Goal: Information Seeking & Learning: Learn about a topic

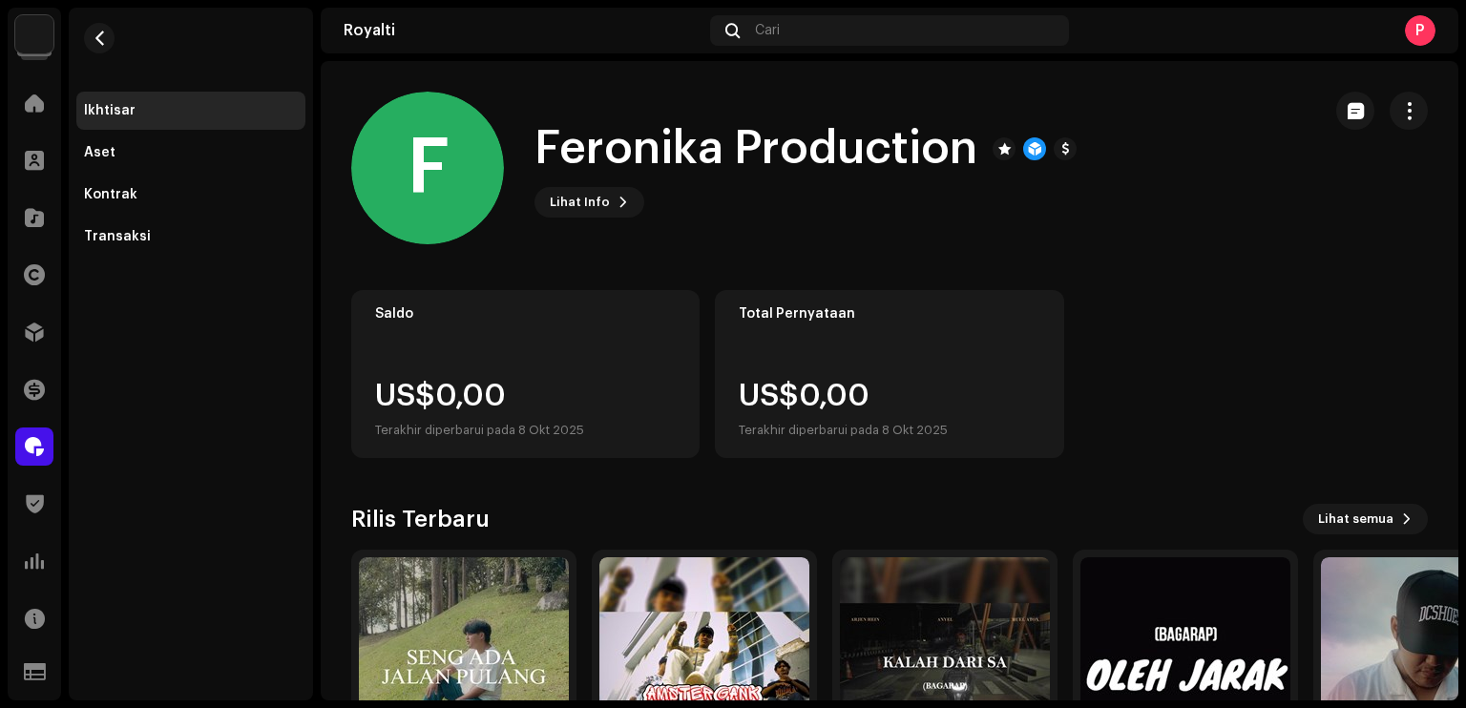
click at [37, 310] on div "Distribusi" at bounding box center [34, 331] width 53 height 53
click at [38, 316] on div at bounding box center [34, 332] width 38 height 38
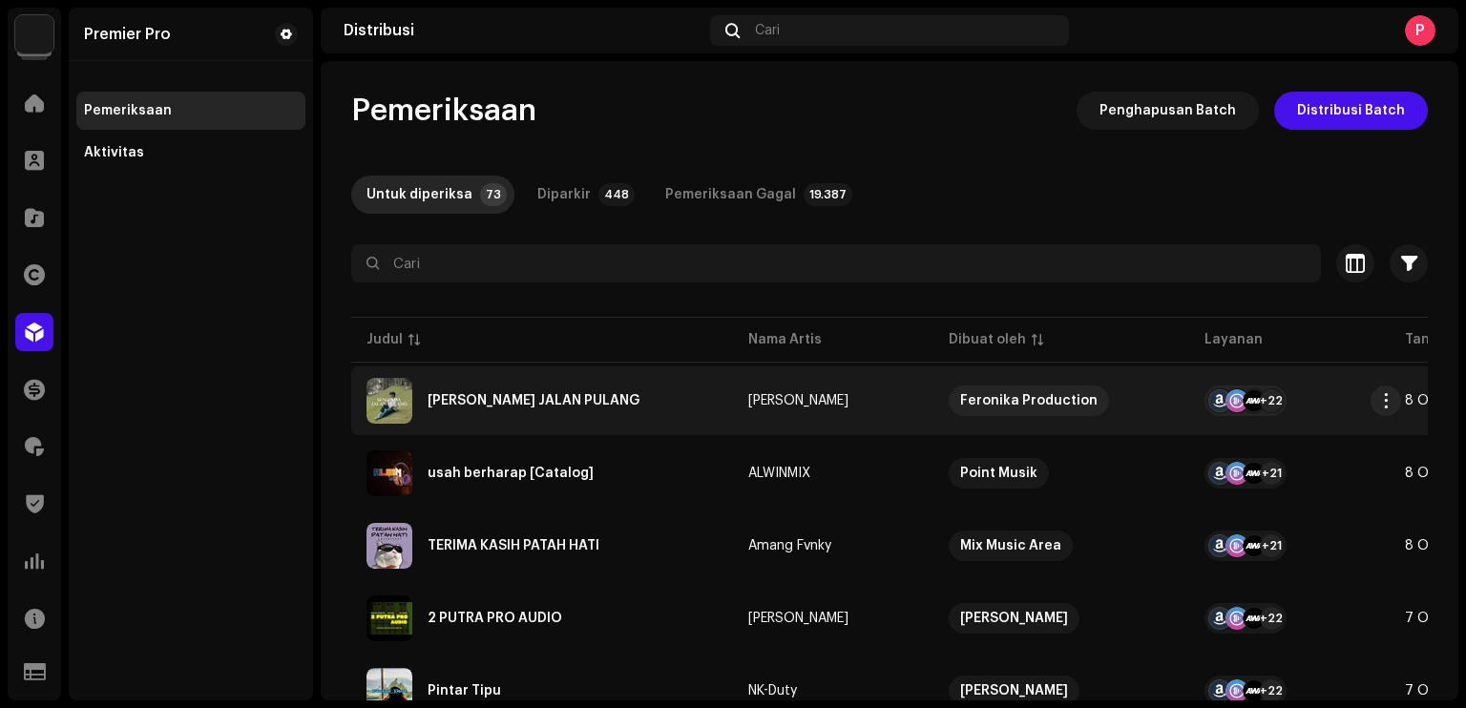
click at [508, 412] on div "SENG ADA JALAN PULANG" at bounding box center [541, 401] width 351 height 46
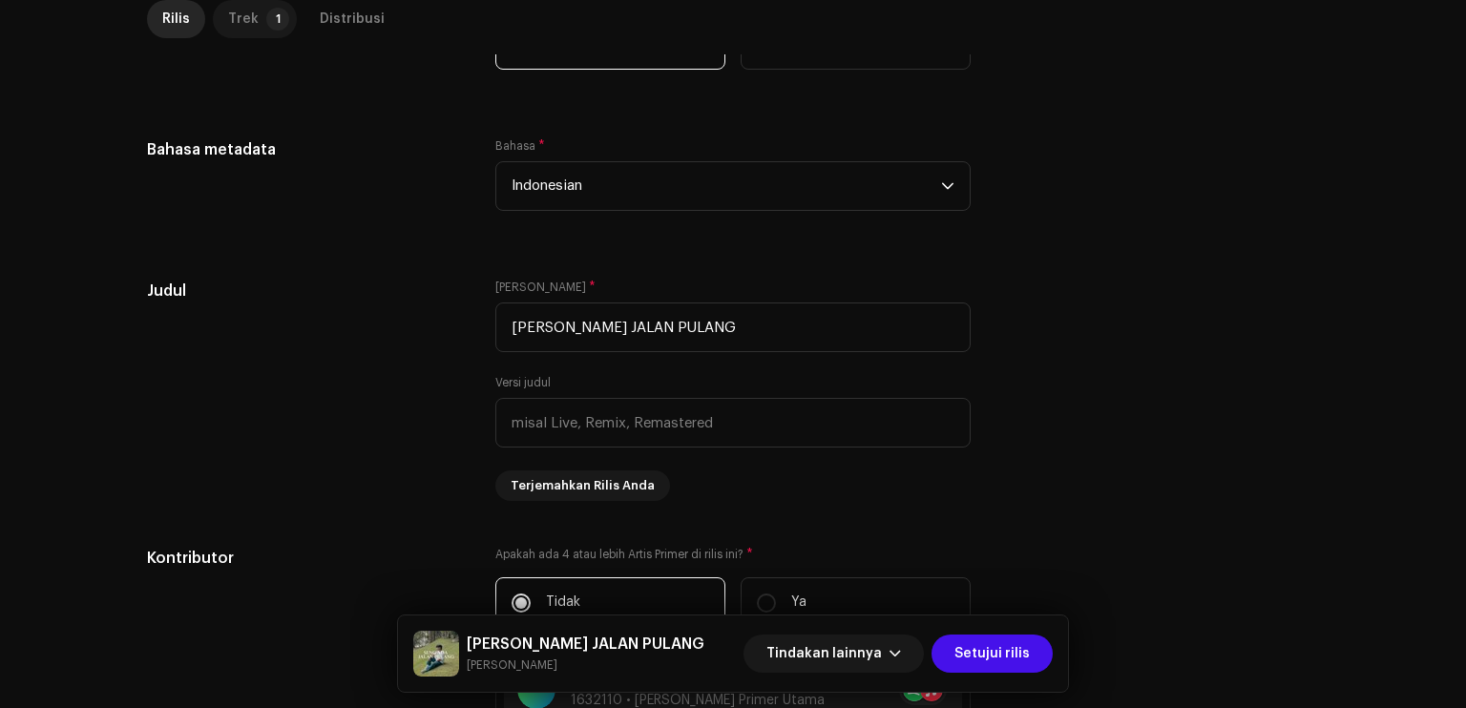
click at [266, 26] on p-badge "1" at bounding box center [277, 19] width 23 height 23
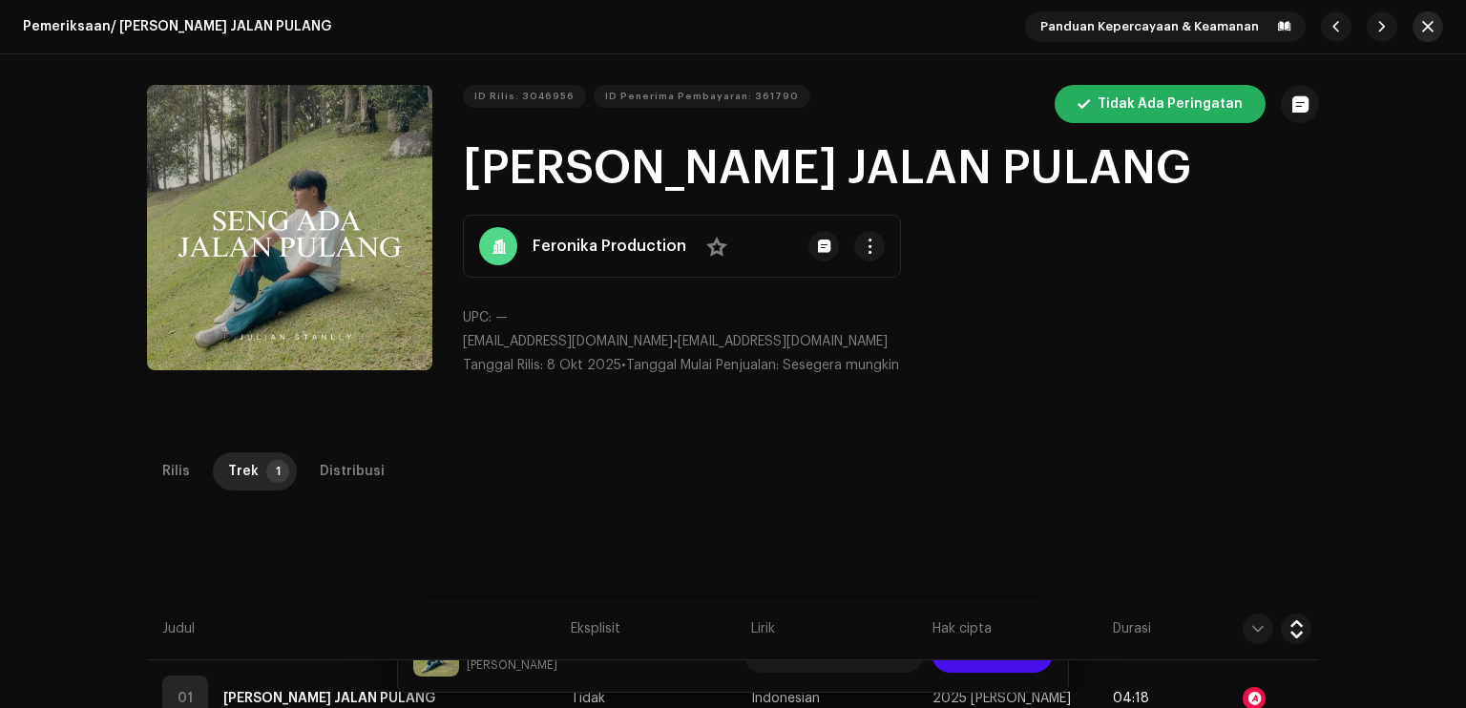
click at [1422, 27] on span "button" at bounding box center [1427, 26] width 11 height 15
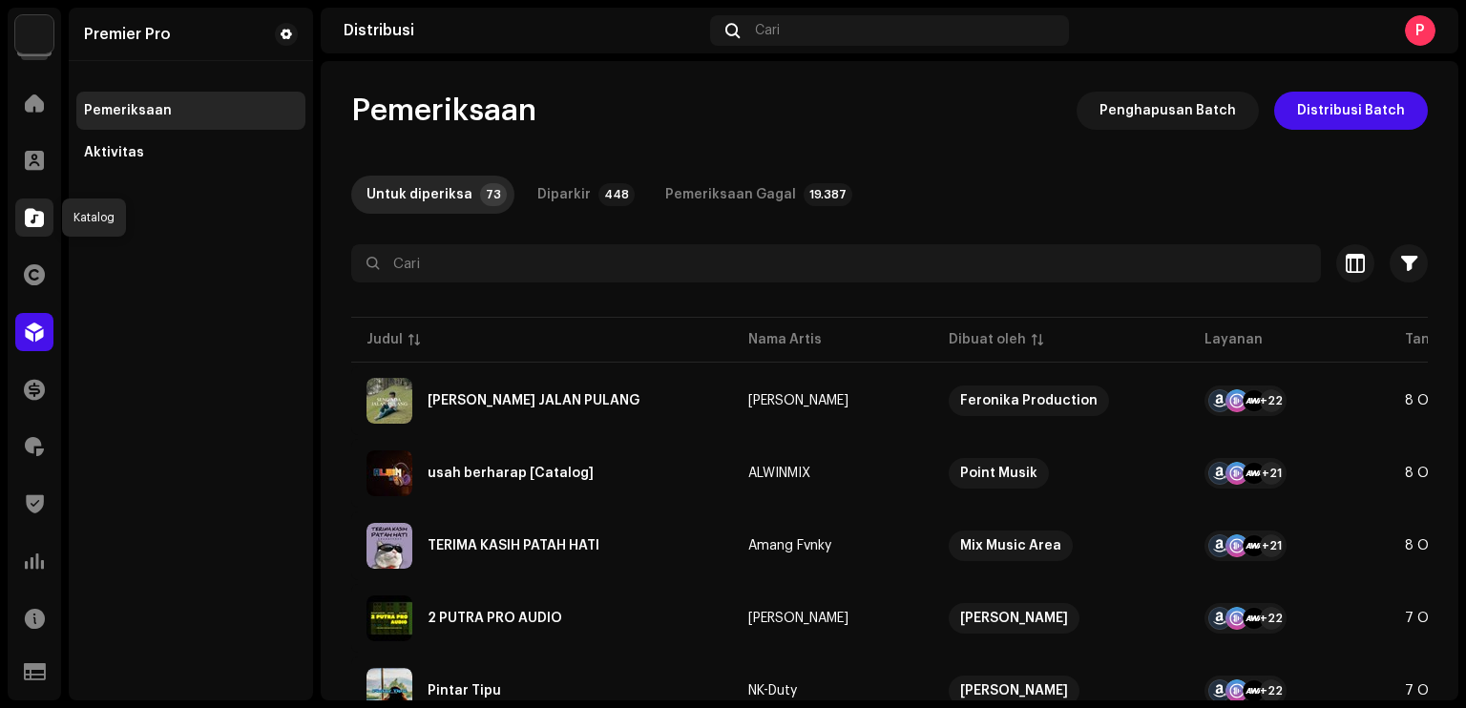
click at [36, 223] on span at bounding box center [34, 217] width 19 height 15
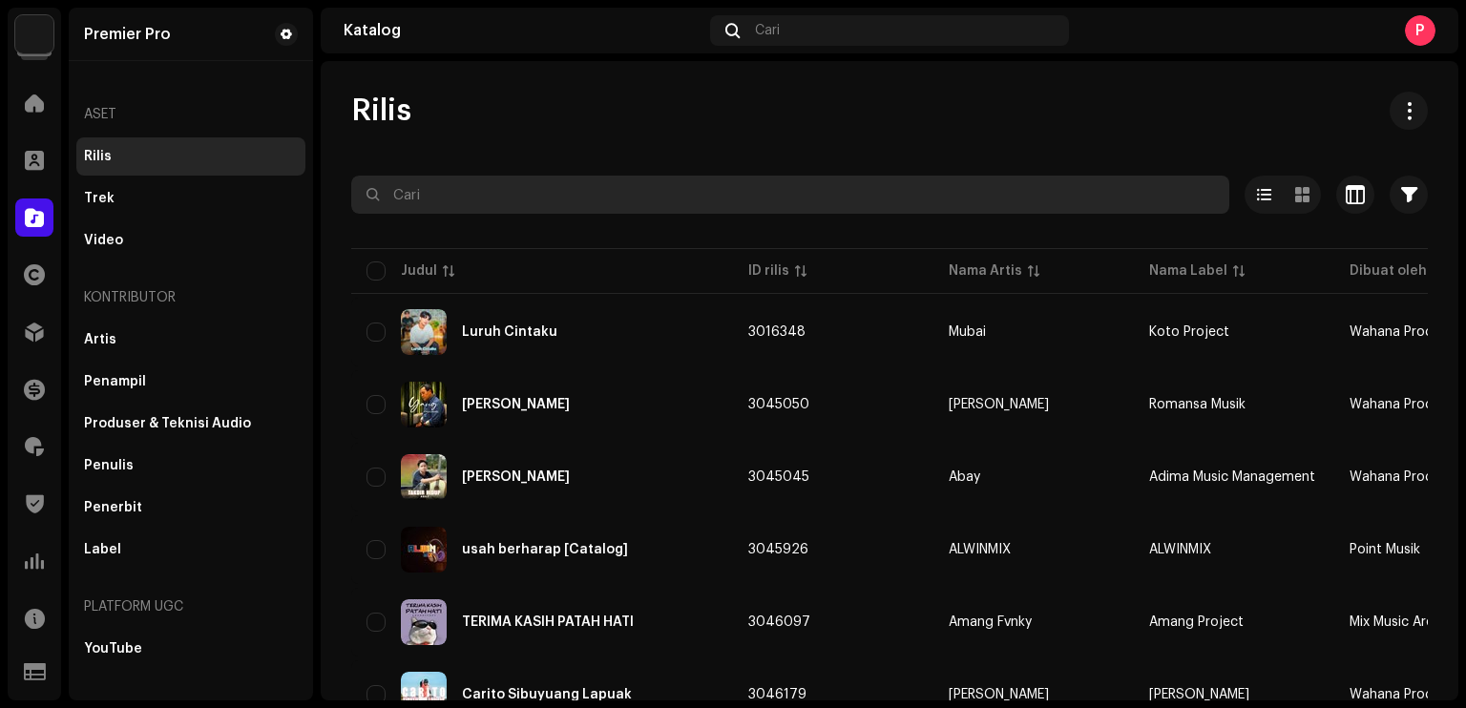
click at [492, 202] on input "text" at bounding box center [790, 195] width 878 height 38
paste input "QZZ662360396"
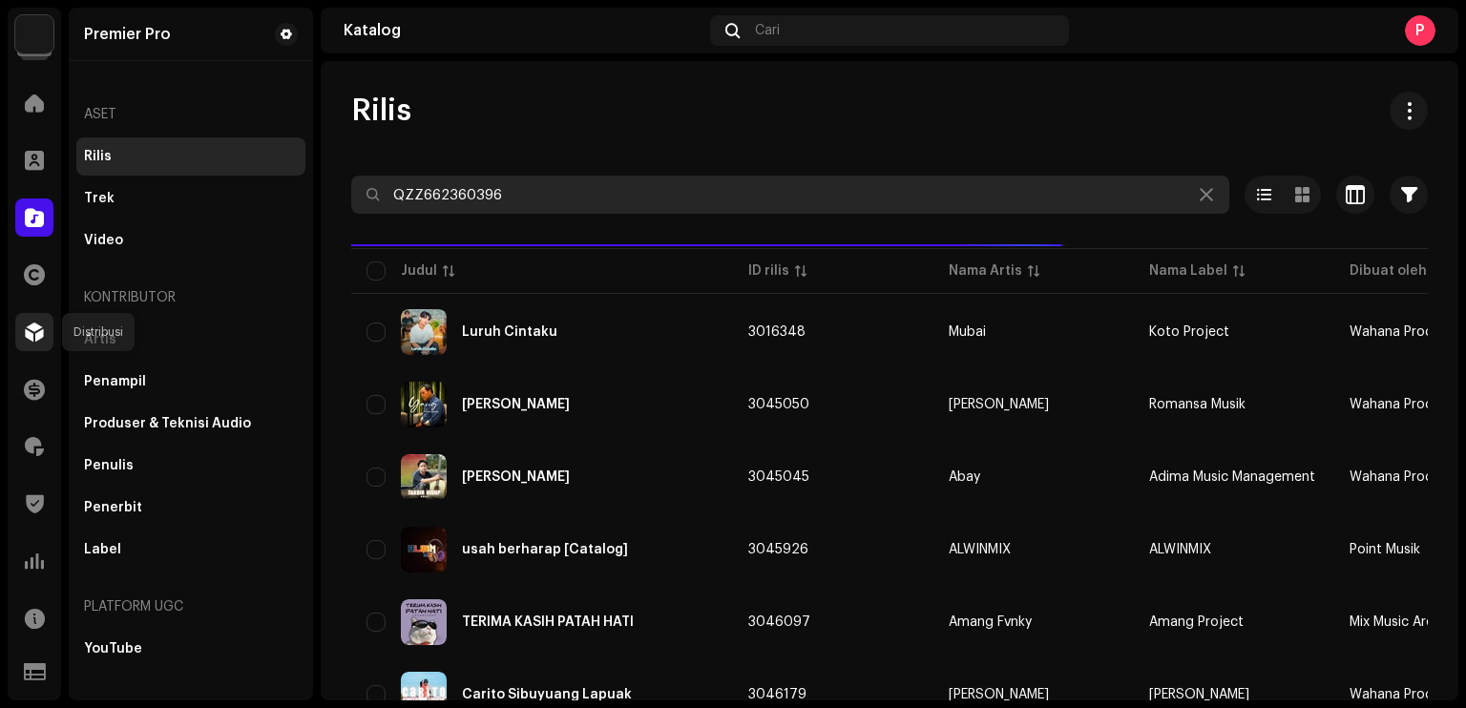
type input "QZZ662360396"
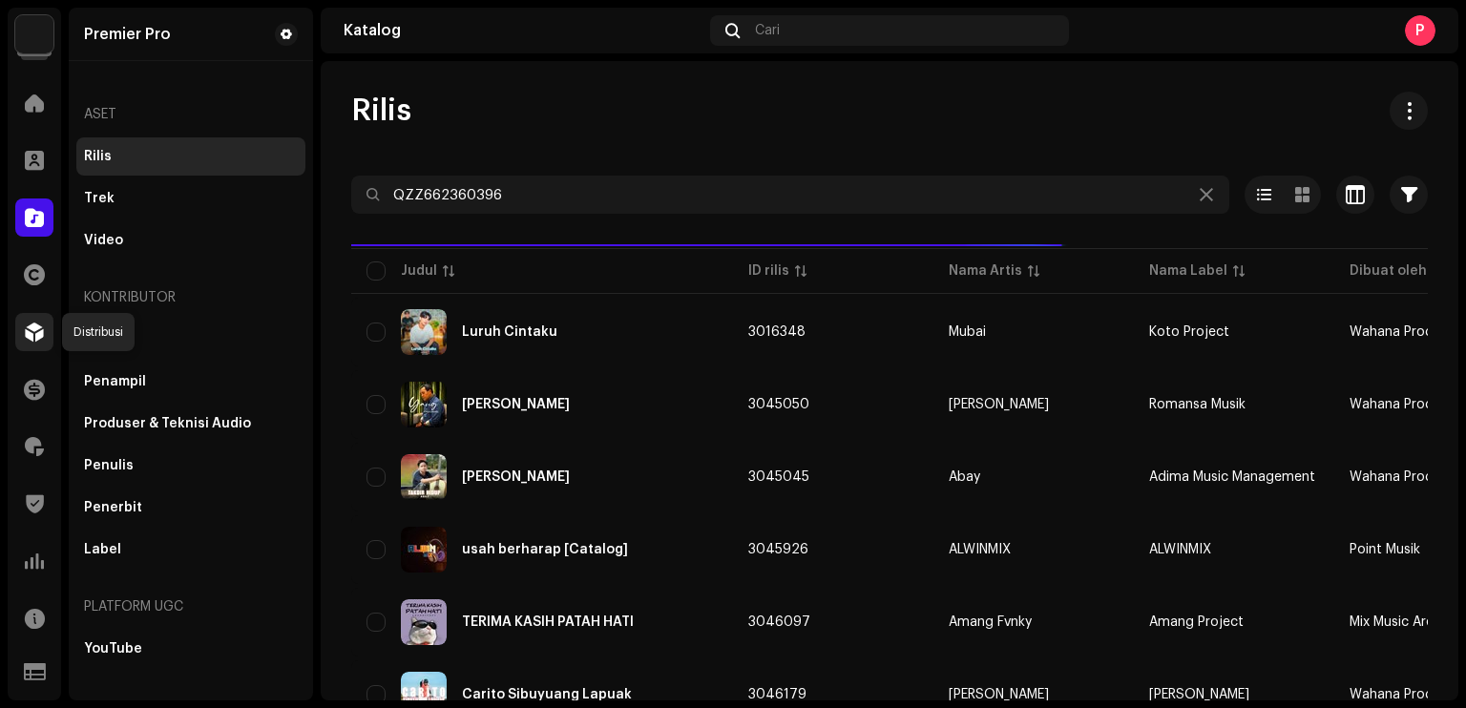
click at [47, 339] on div at bounding box center [34, 332] width 38 height 38
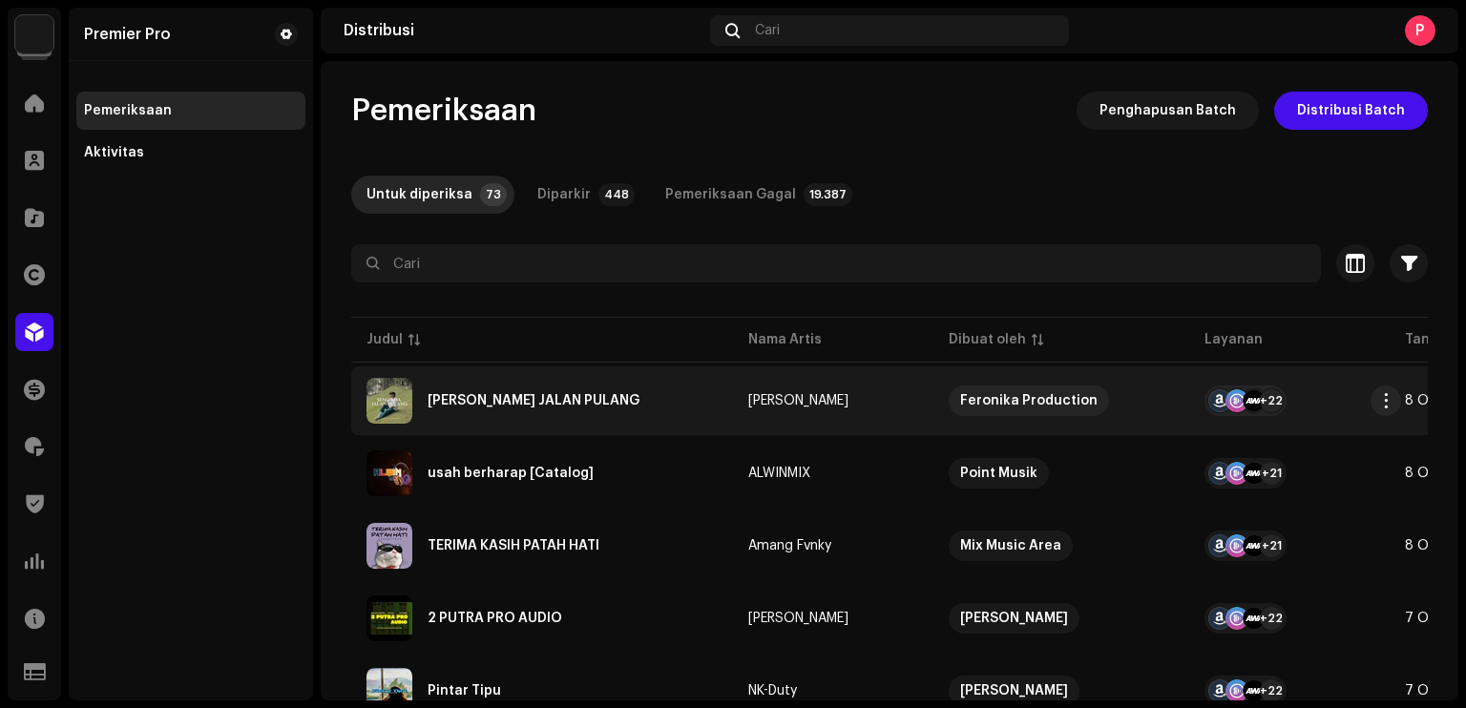
click at [572, 385] on div "SENG ADA JALAN PULANG" at bounding box center [541, 401] width 351 height 46
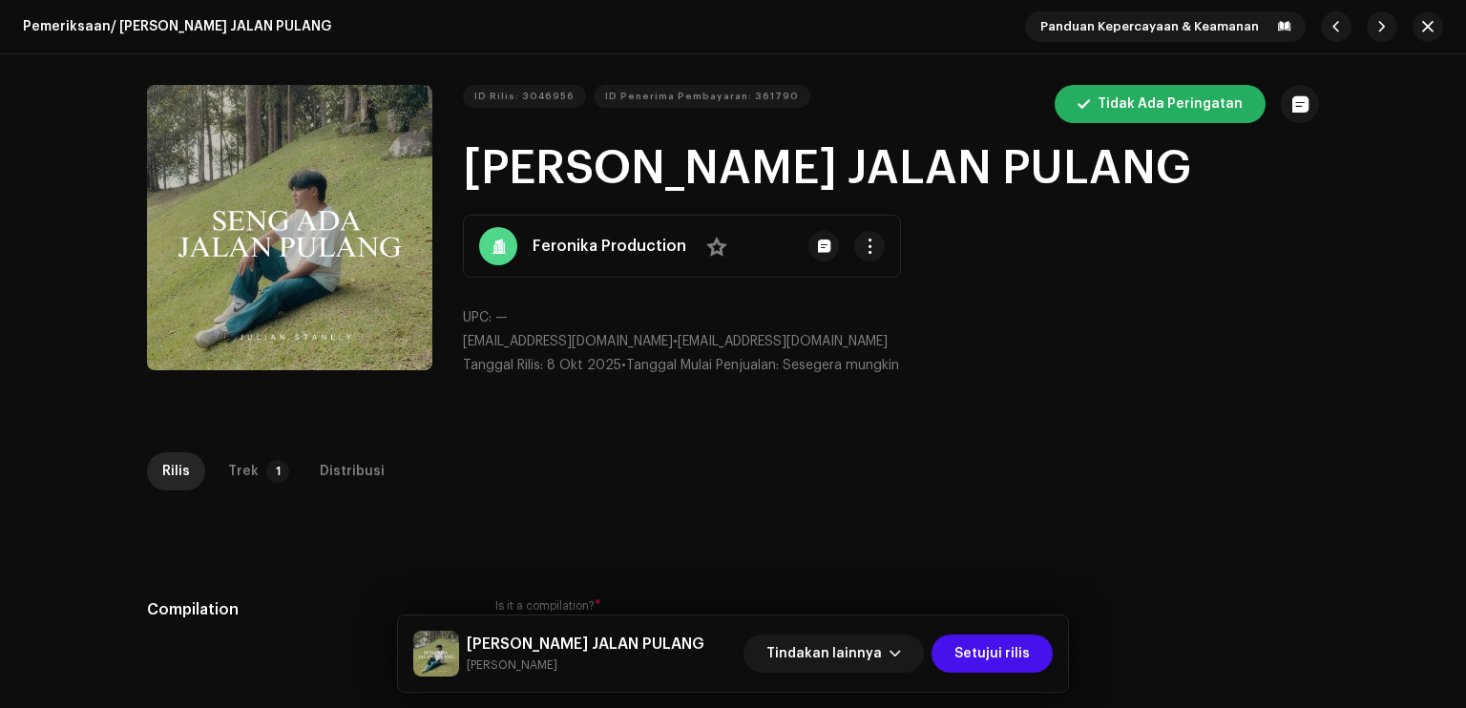
scroll to position [477, 0]
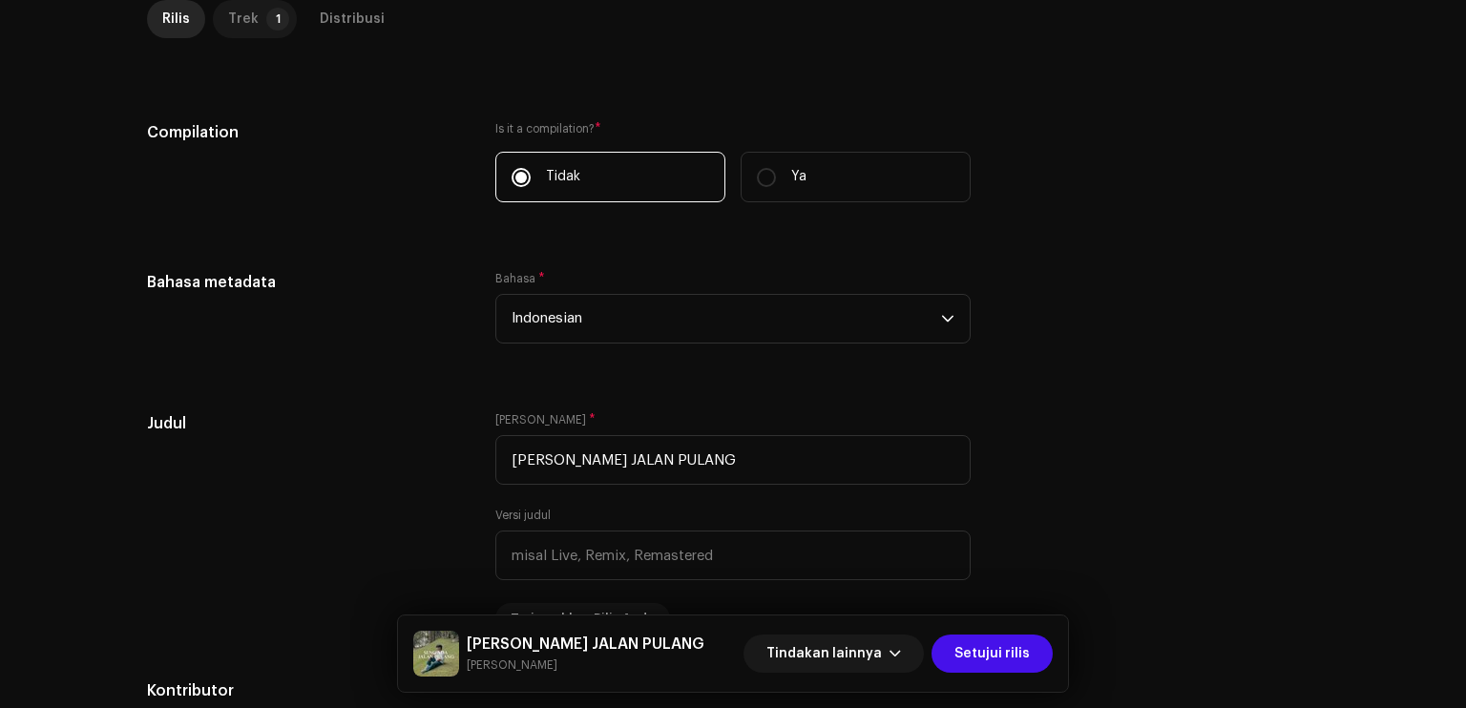
click at [252, 12] on p-tab "Trek 1" at bounding box center [255, 19] width 84 height 38
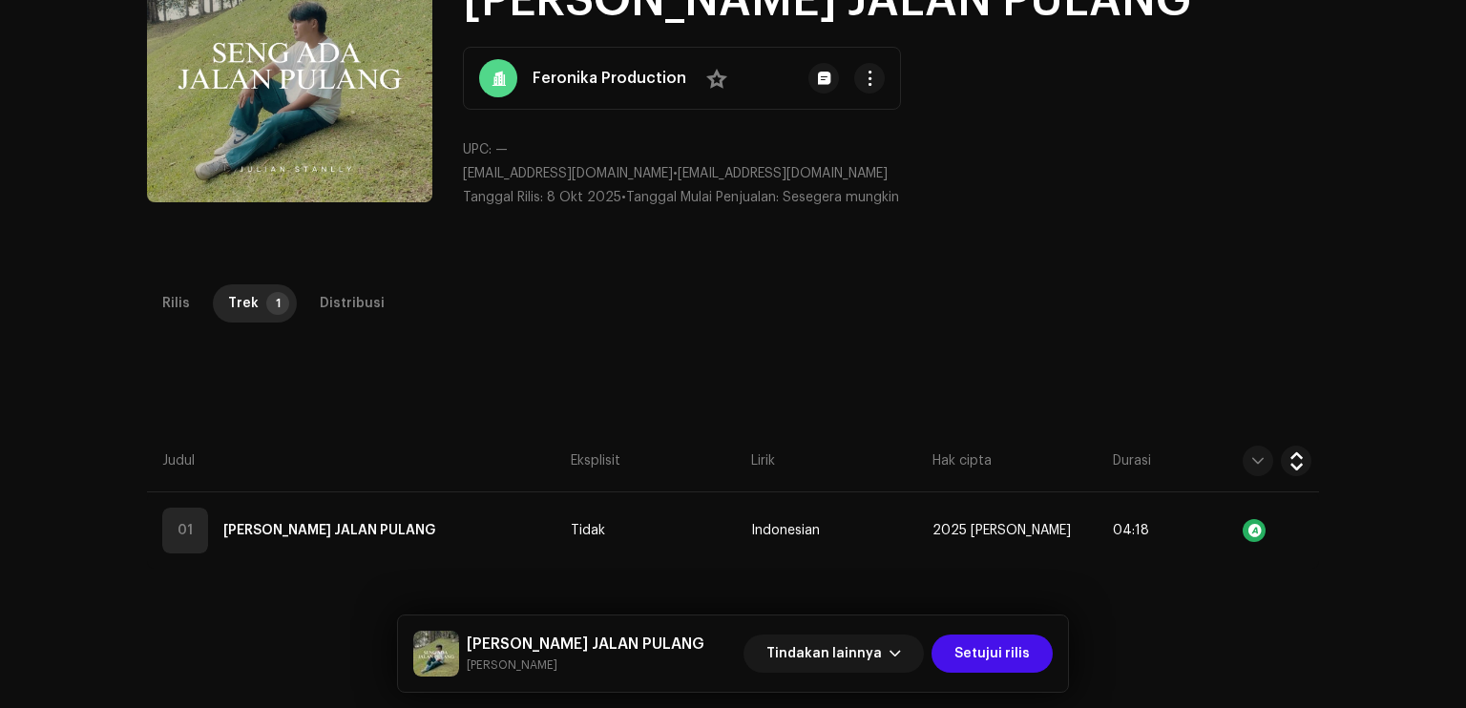
scroll to position [165, 0]
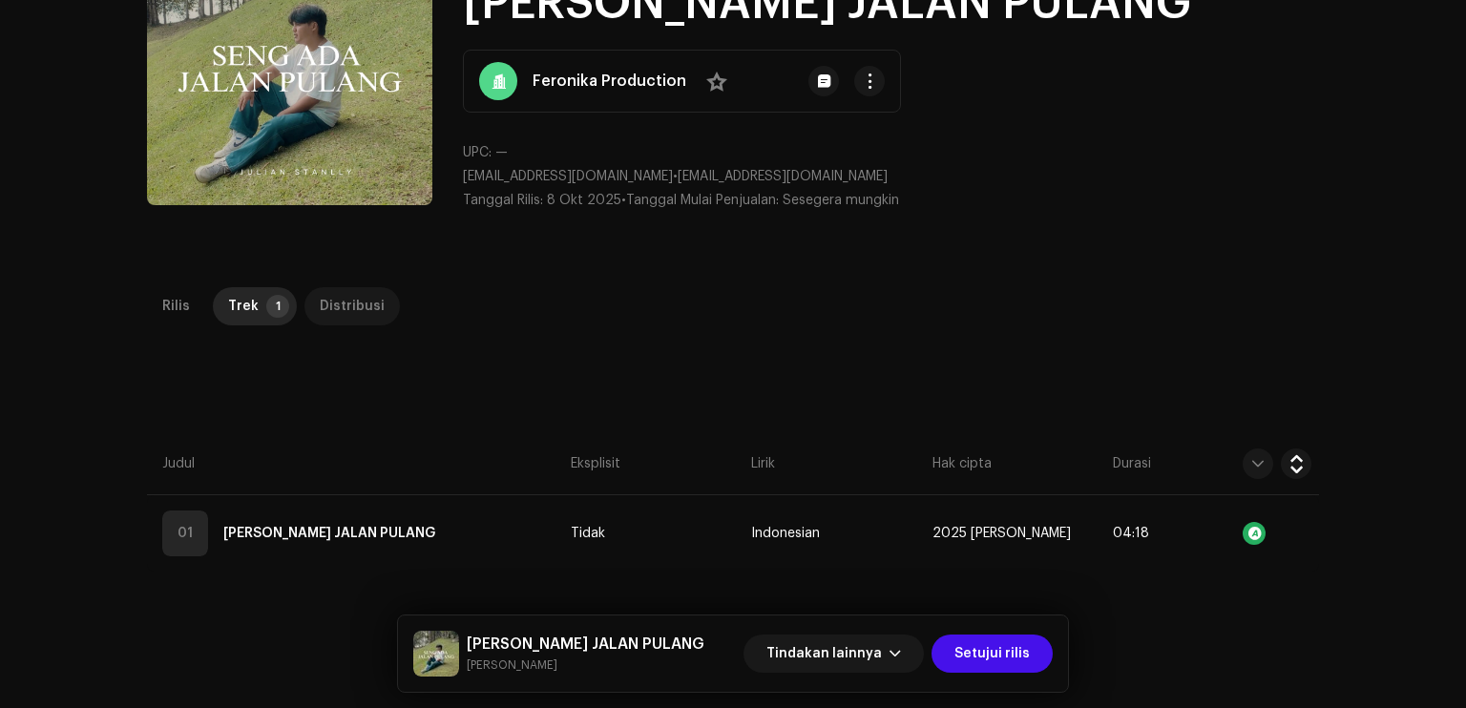
click at [364, 310] on div "Distribusi" at bounding box center [352, 306] width 65 height 38
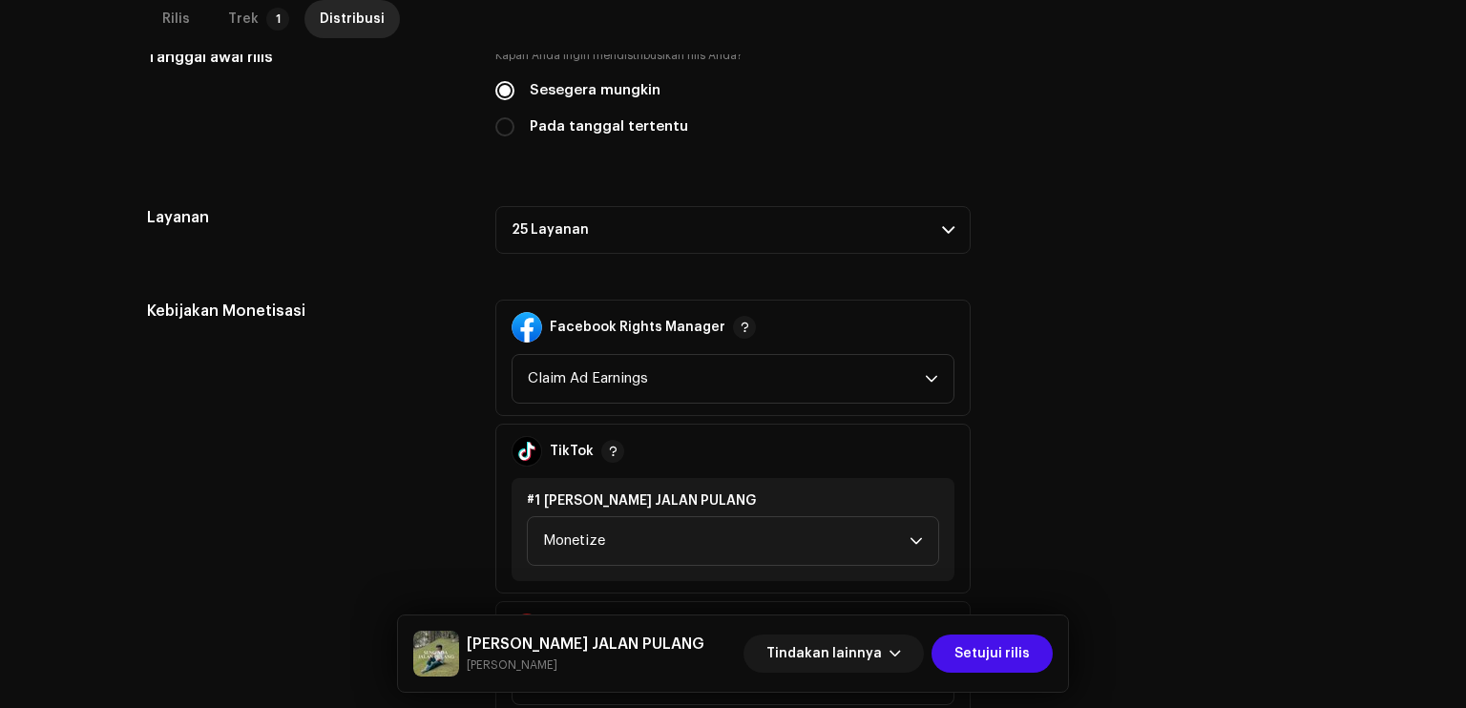
scroll to position [0, 0]
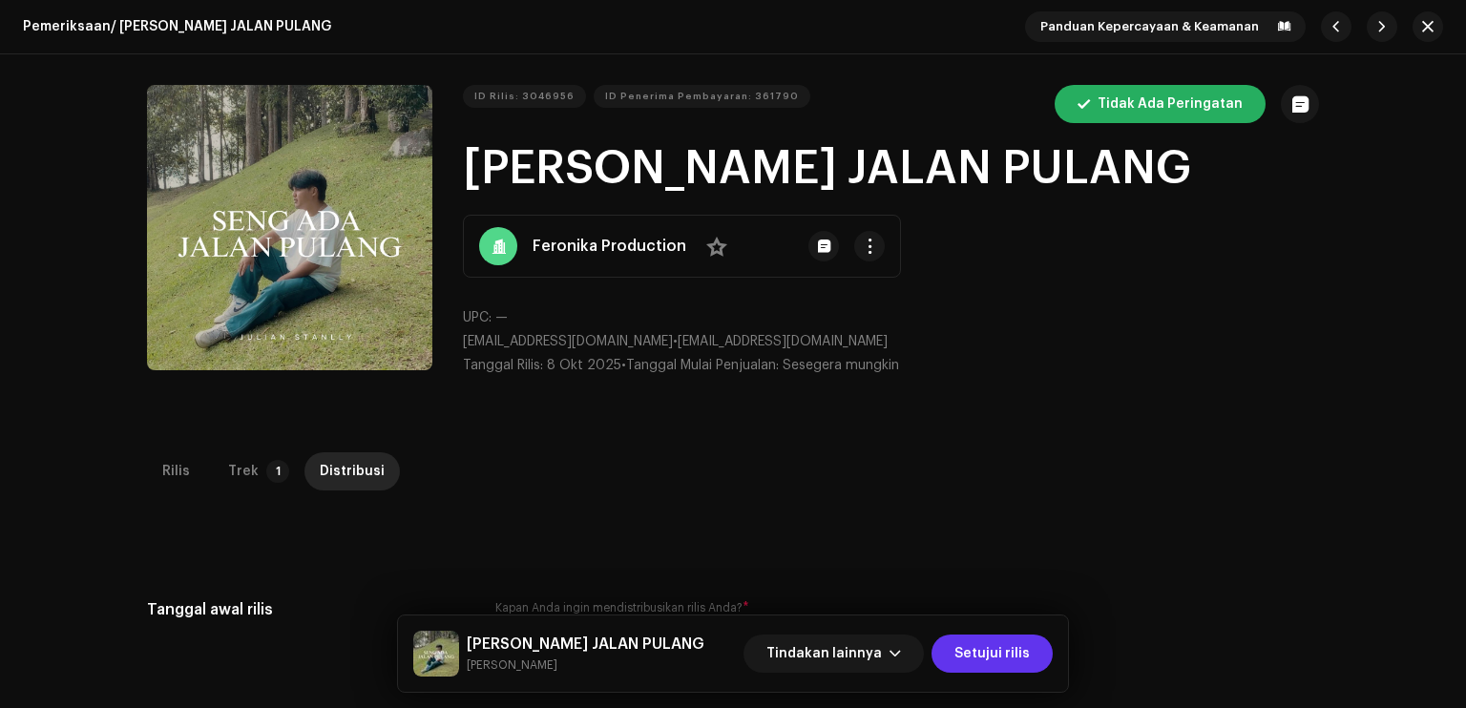
click at [1005, 670] on span "Setujui rilis" at bounding box center [991, 653] width 75 height 38
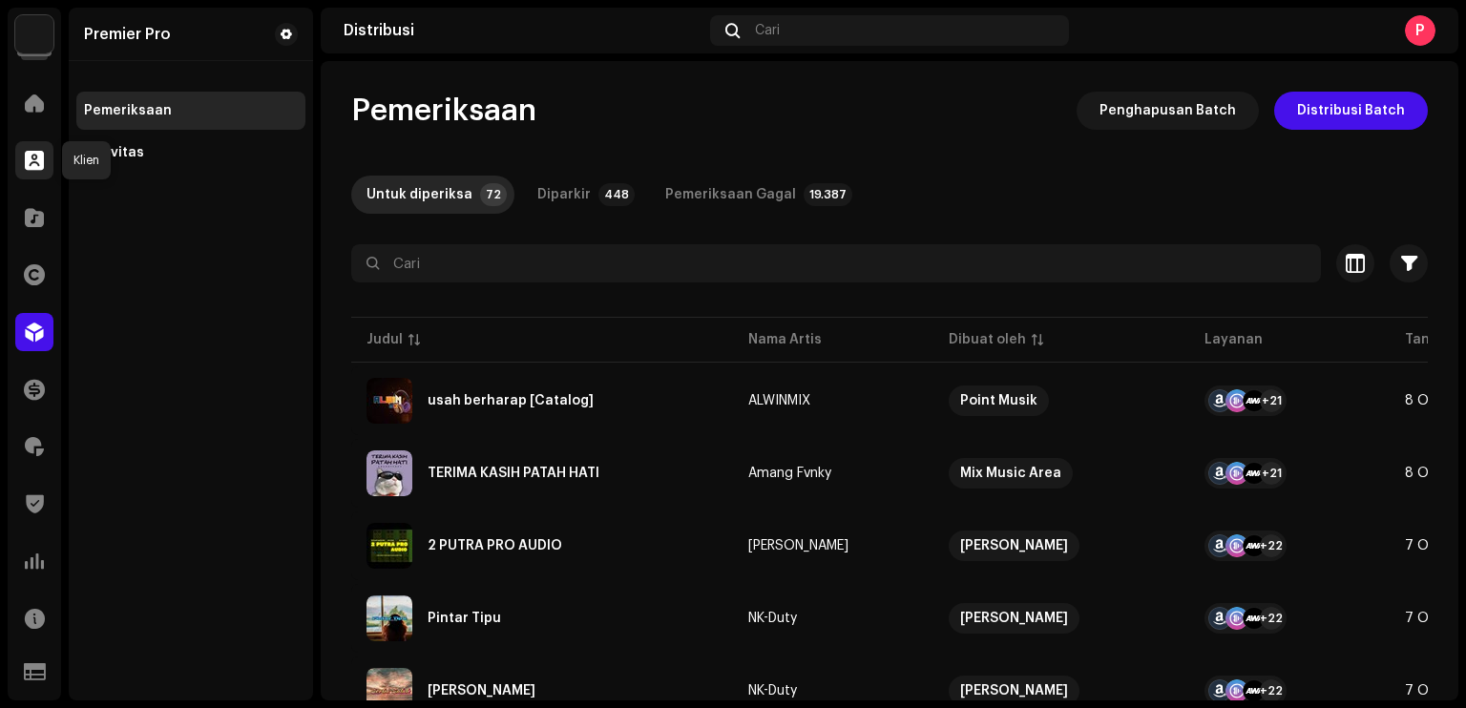
click at [27, 162] on span at bounding box center [34, 160] width 19 height 15
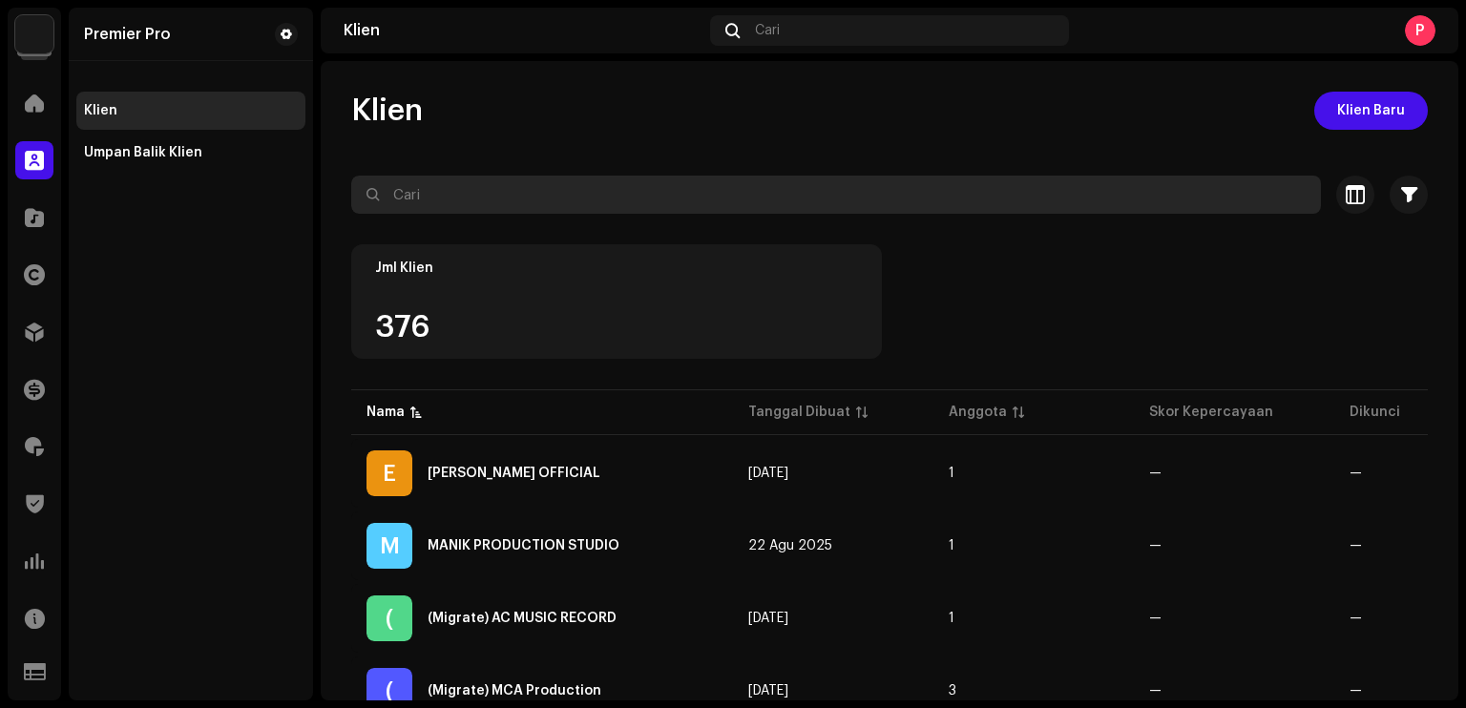
click at [557, 194] on input "text" at bounding box center [835, 195] width 969 height 38
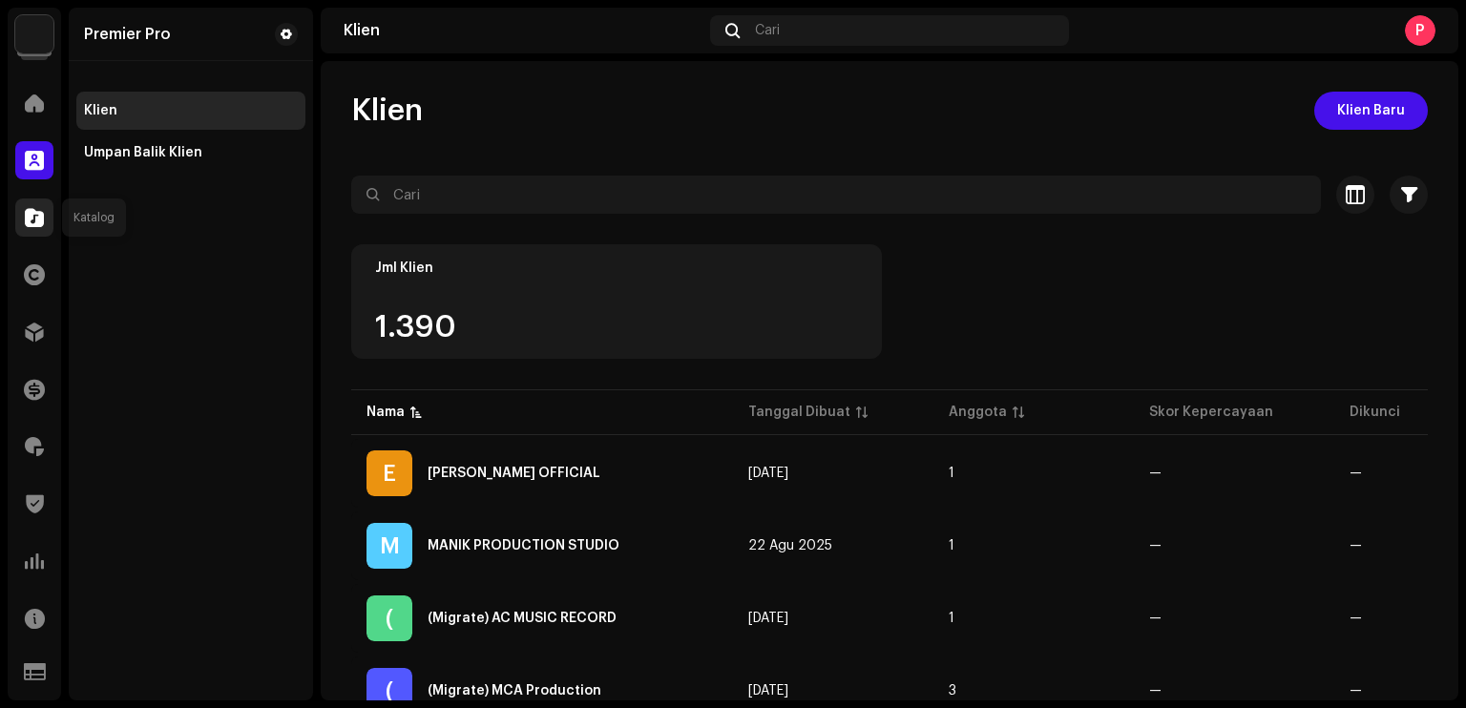
click at [45, 213] on div at bounding box center [34, 217] width 38 height 38
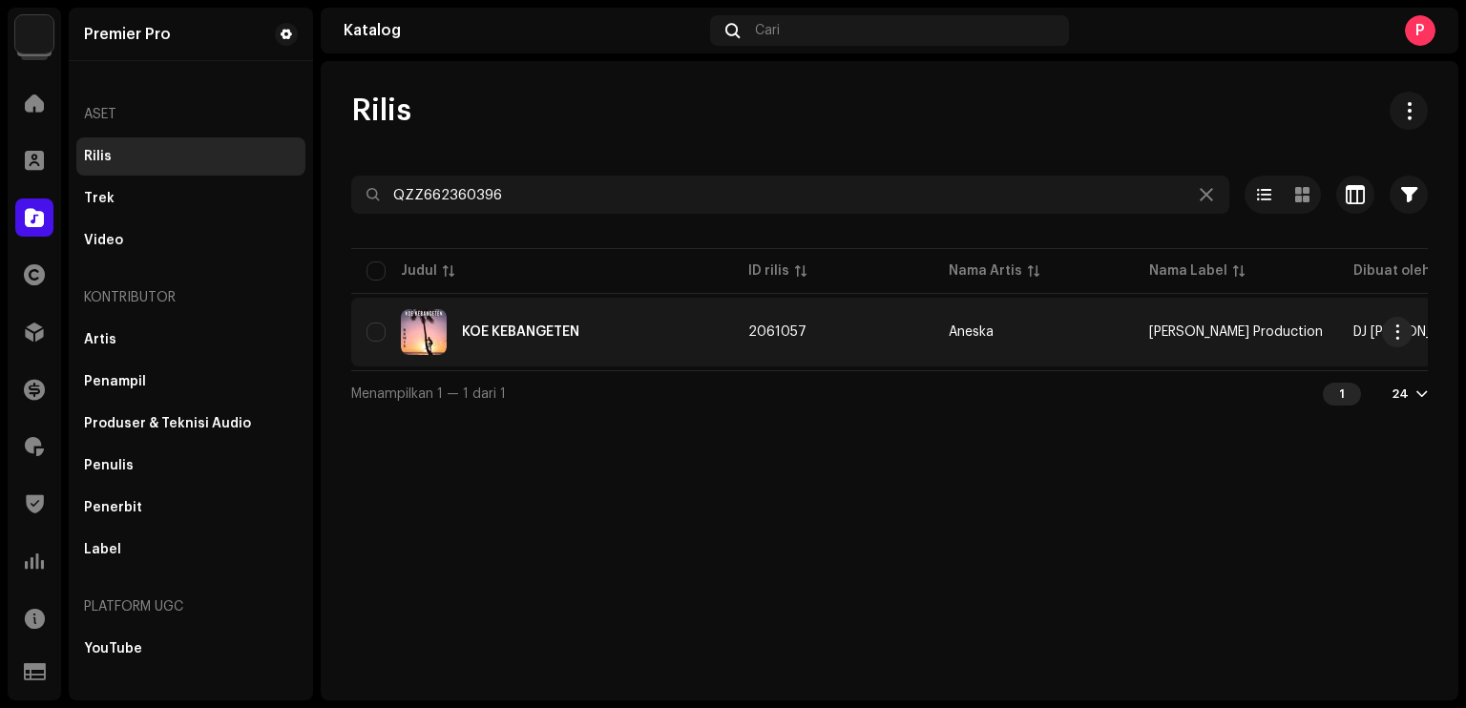
click at [595, 333] on div "KOE KEBANGETEN" at bounding box center [541, 332] width 351 height 46
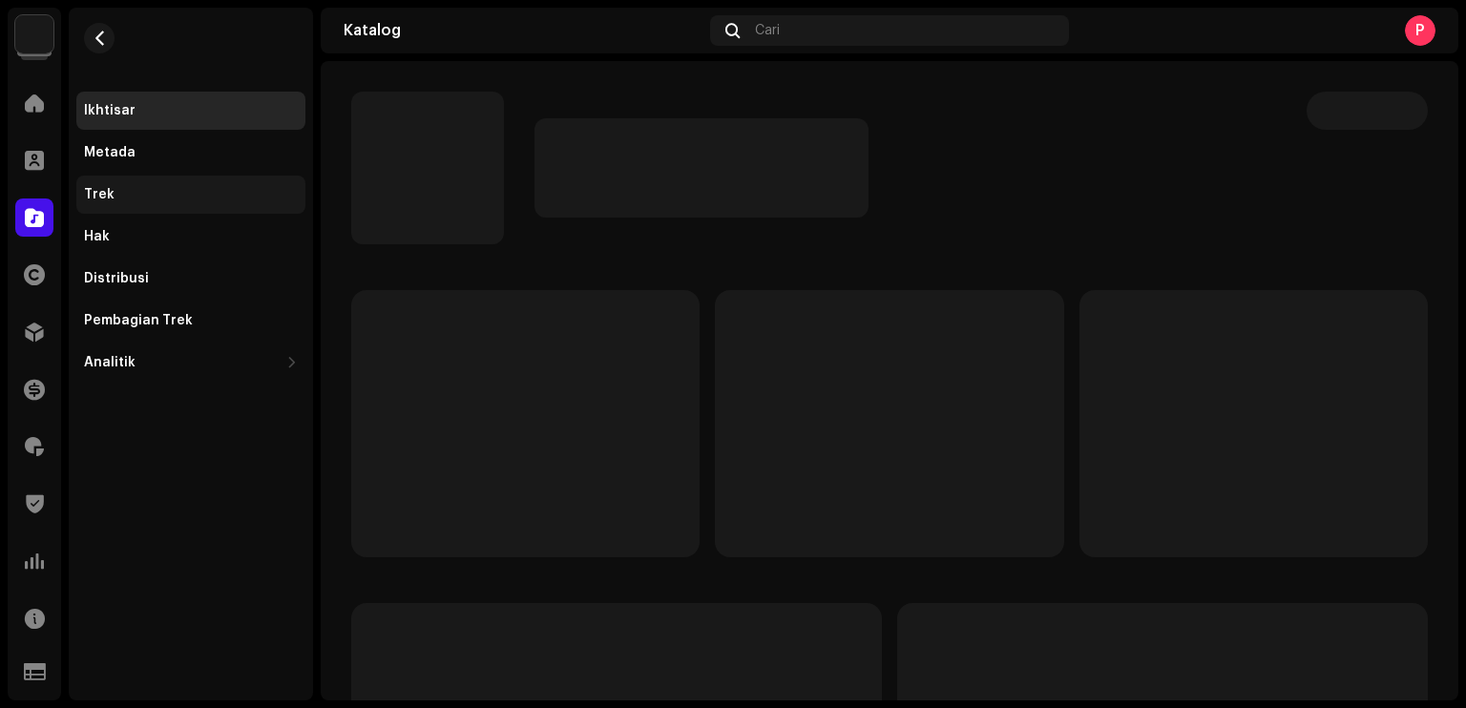
click at [114, 205] on div "Trek" at bounding box center [190, 195] width 229 height 38
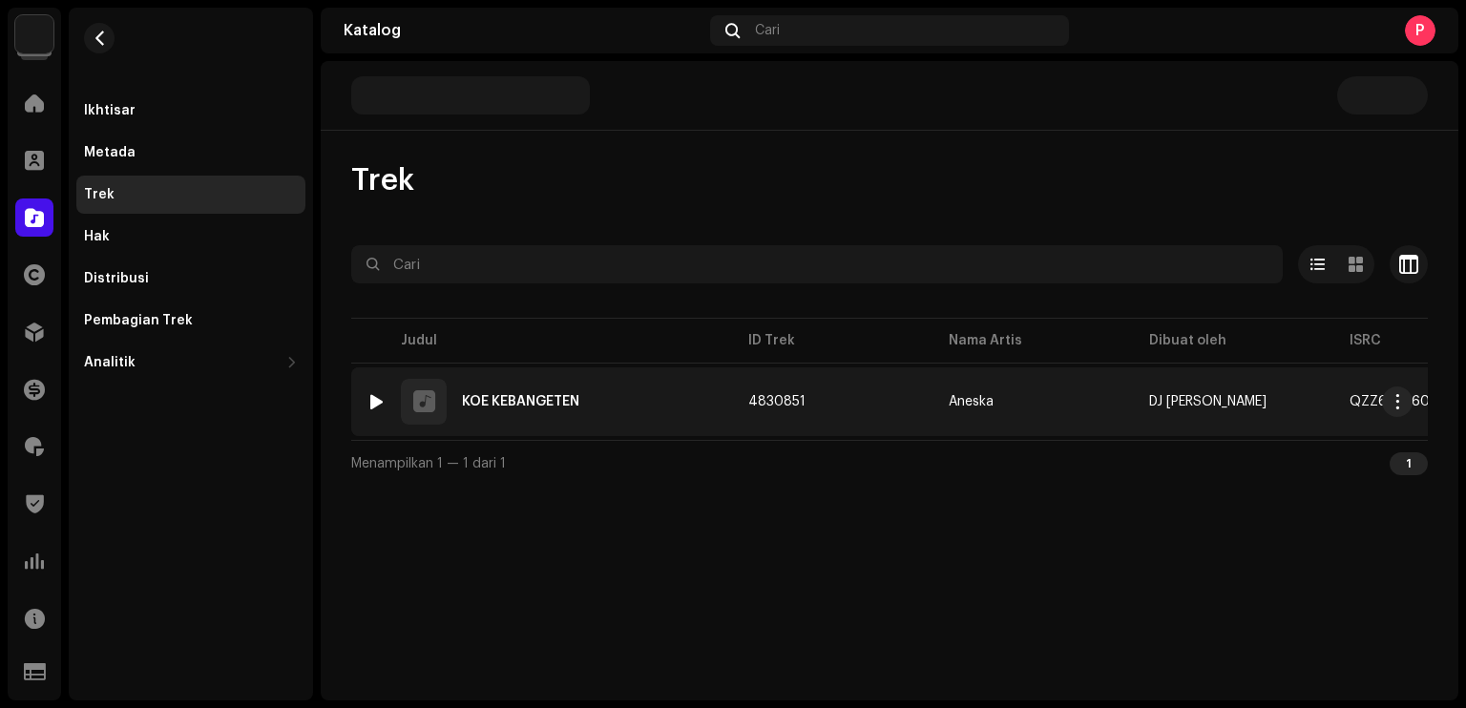
click at [371, 404] on div at bounding box center [376, 401] width 14 height 15
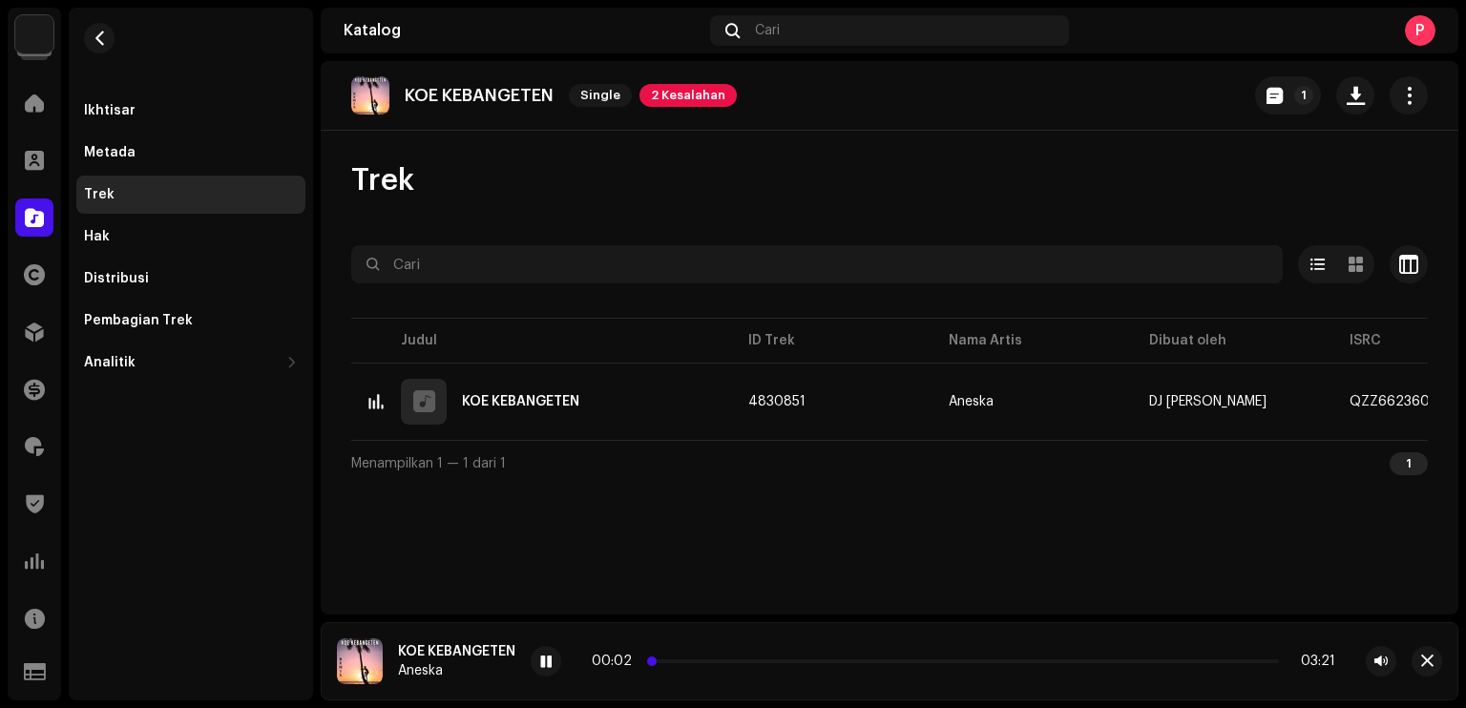
click at [656, 659] on span at bounding box center [652, 661] width 10 height 10
drag, startPoint x: 655, startPoint y: 660, endPoint x: 669, endPoint y: 660, distance: 13.4
click at [662, 660] on span at bounding box center [658, 661] width 10 height 10
click at [669, 660] on span at bounding box center [670, 661] width 10 height 10
drag, startPoint x: 669, startPoint y: 663, endPoint x: 706, endPoint y: 663, distance: 37.2
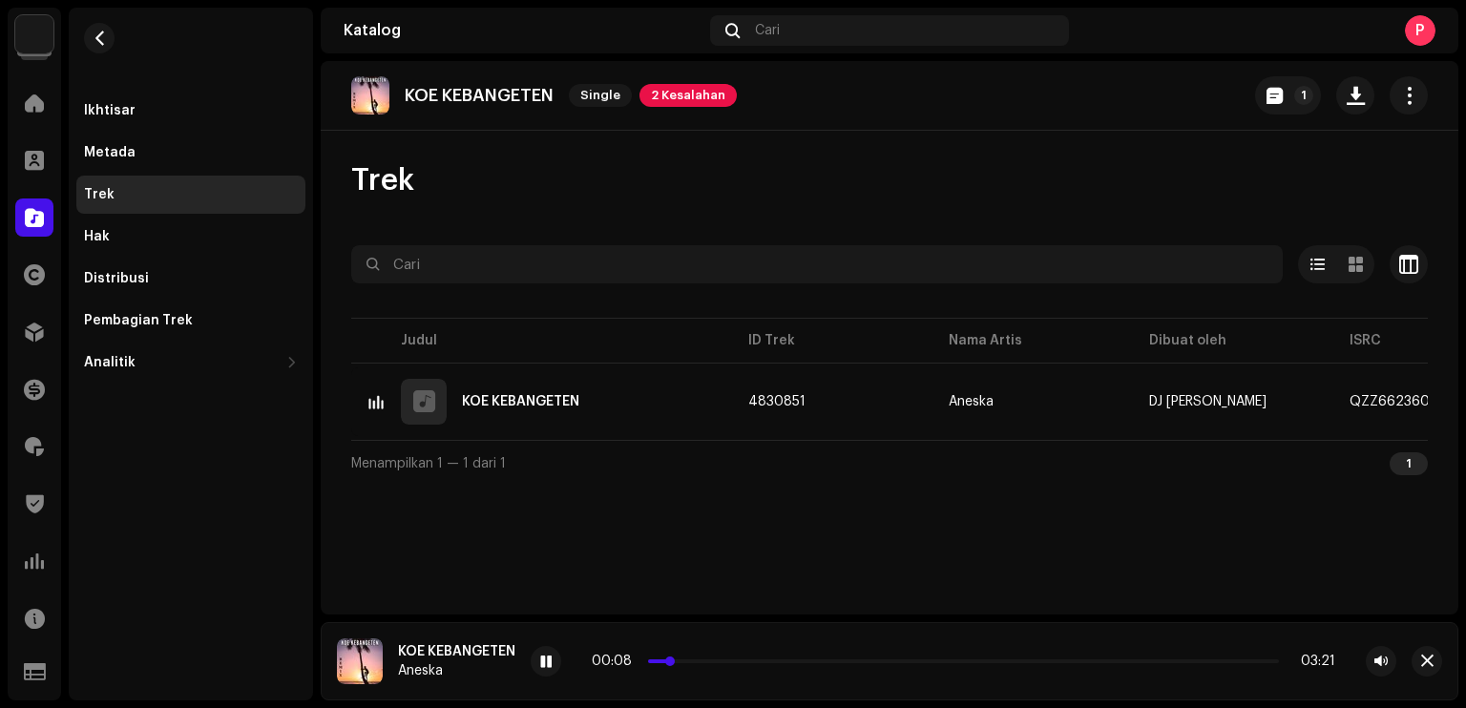
click at [675, 663] on span at bounding box center [670, 661] width 10 height 10
click at [748, 659] on div "00:30 03:21" at bounding box center [963, 661] width 743 height 15
click at [175, 279] on div "Distribusi" at bounding box center [191, 278] width 214 height 15
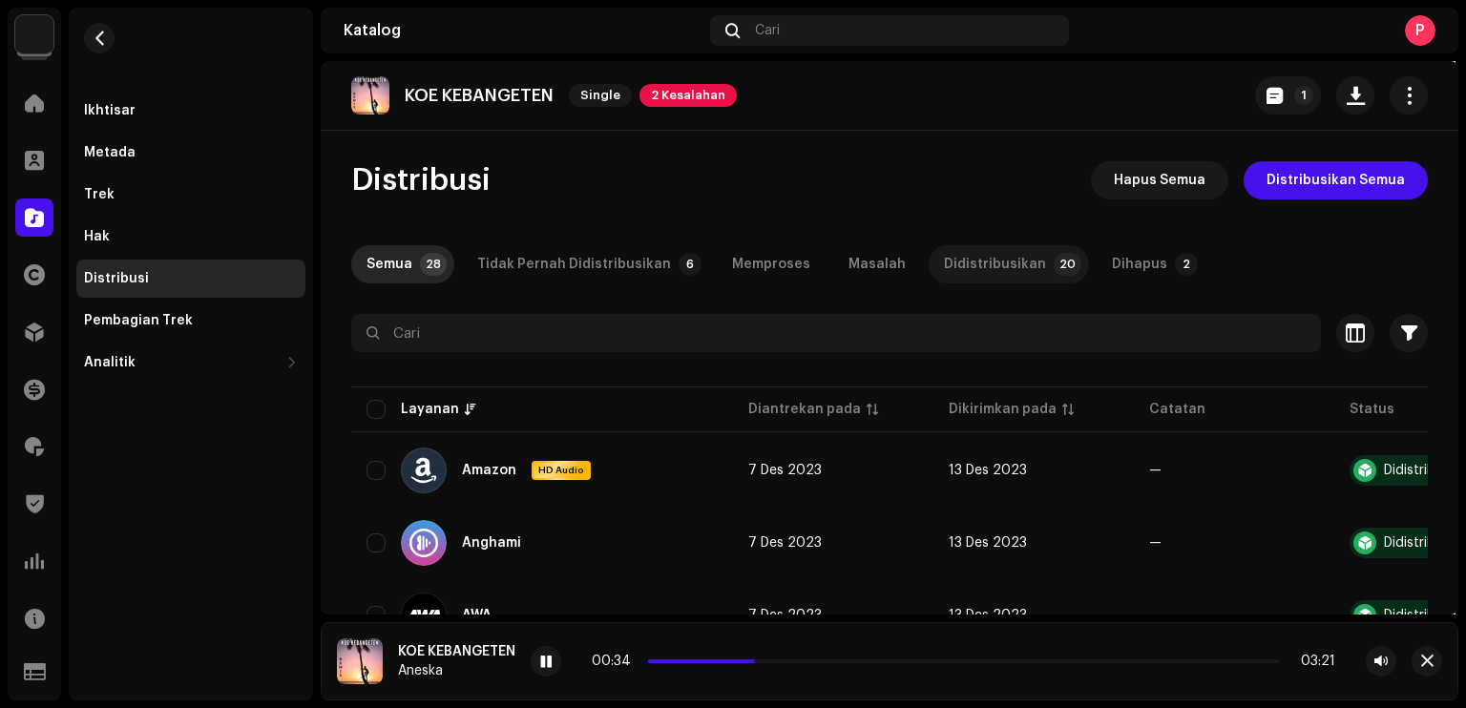
click at [995, 255] on div "Didistribusikan" at bounding box center [995, 264] width 102 height 38
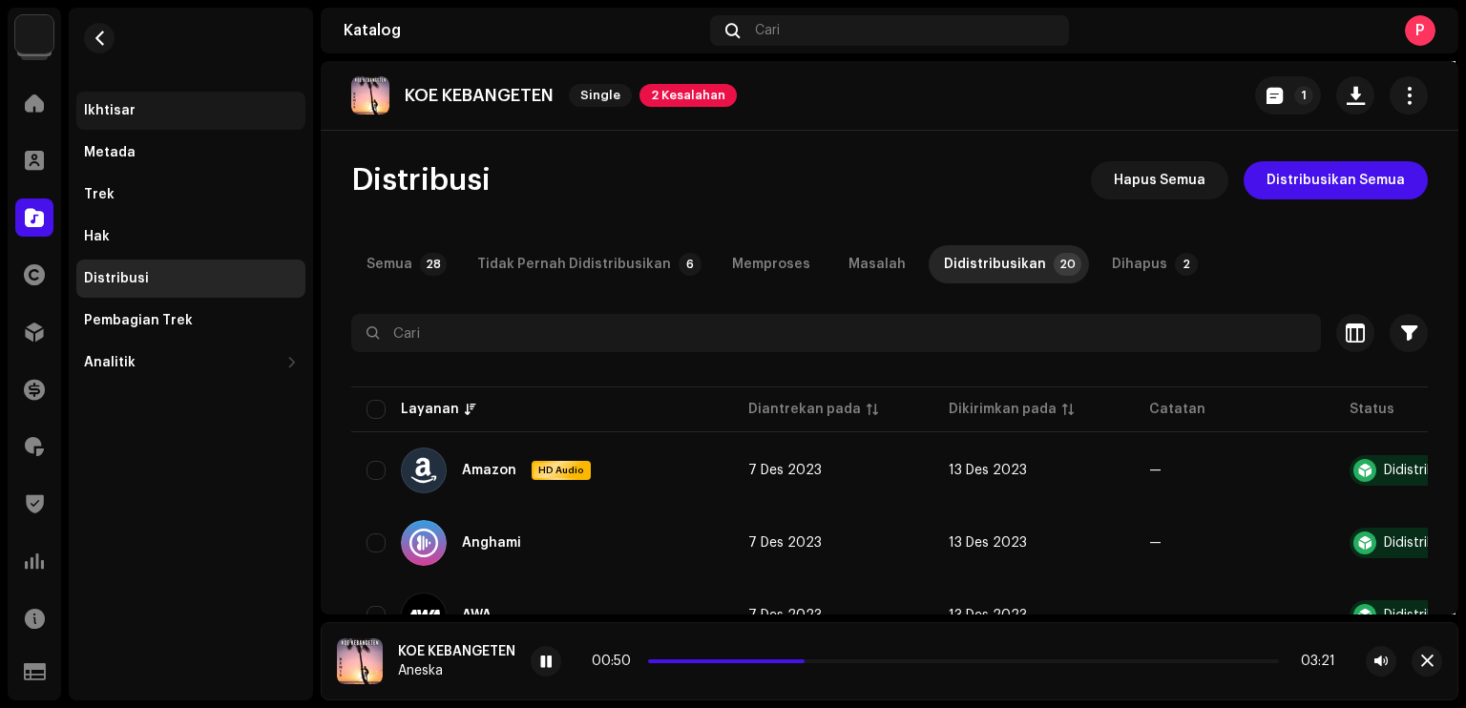
click at [195, 109] on div "Ikhtisar" at bounding box center [191, 110] width 214 height 15
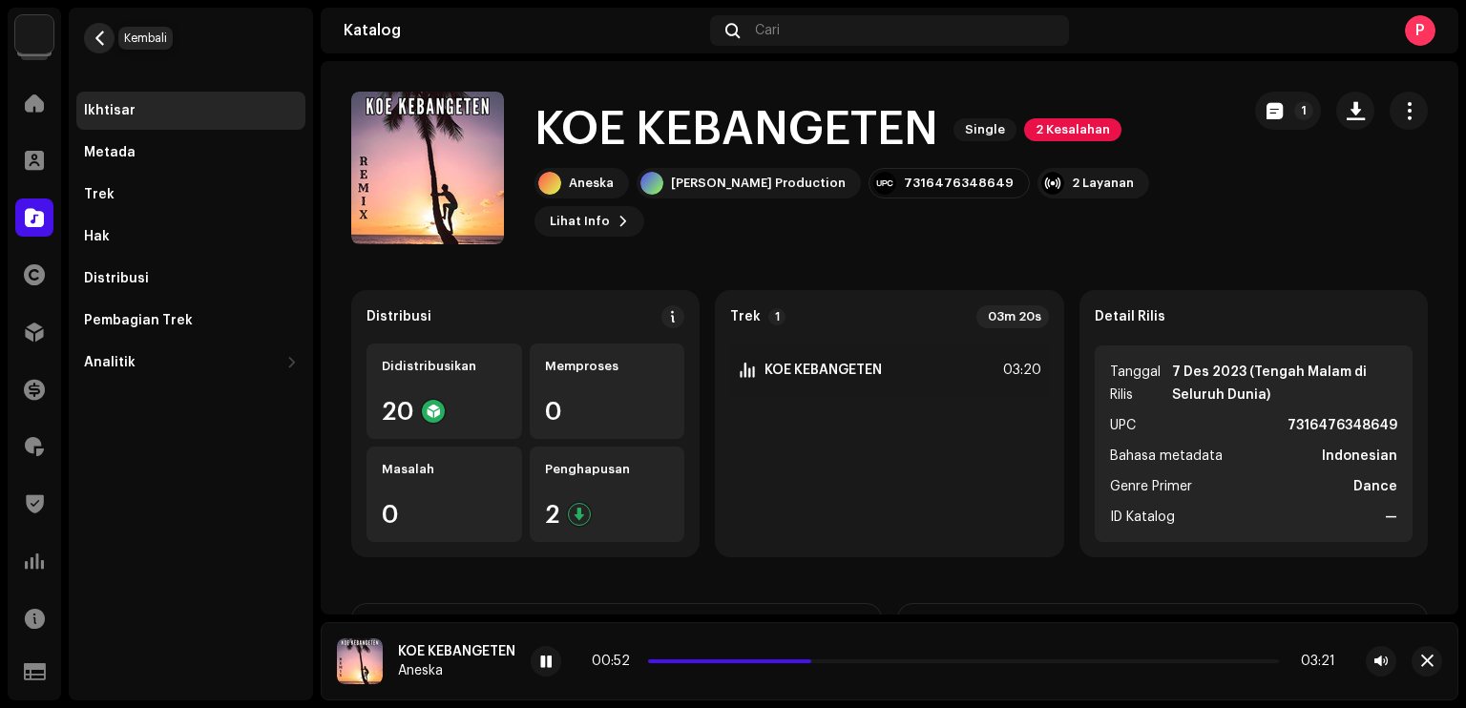
click at [105, 41] on span "button" at bounding box center [100, 38] width 14 height 15
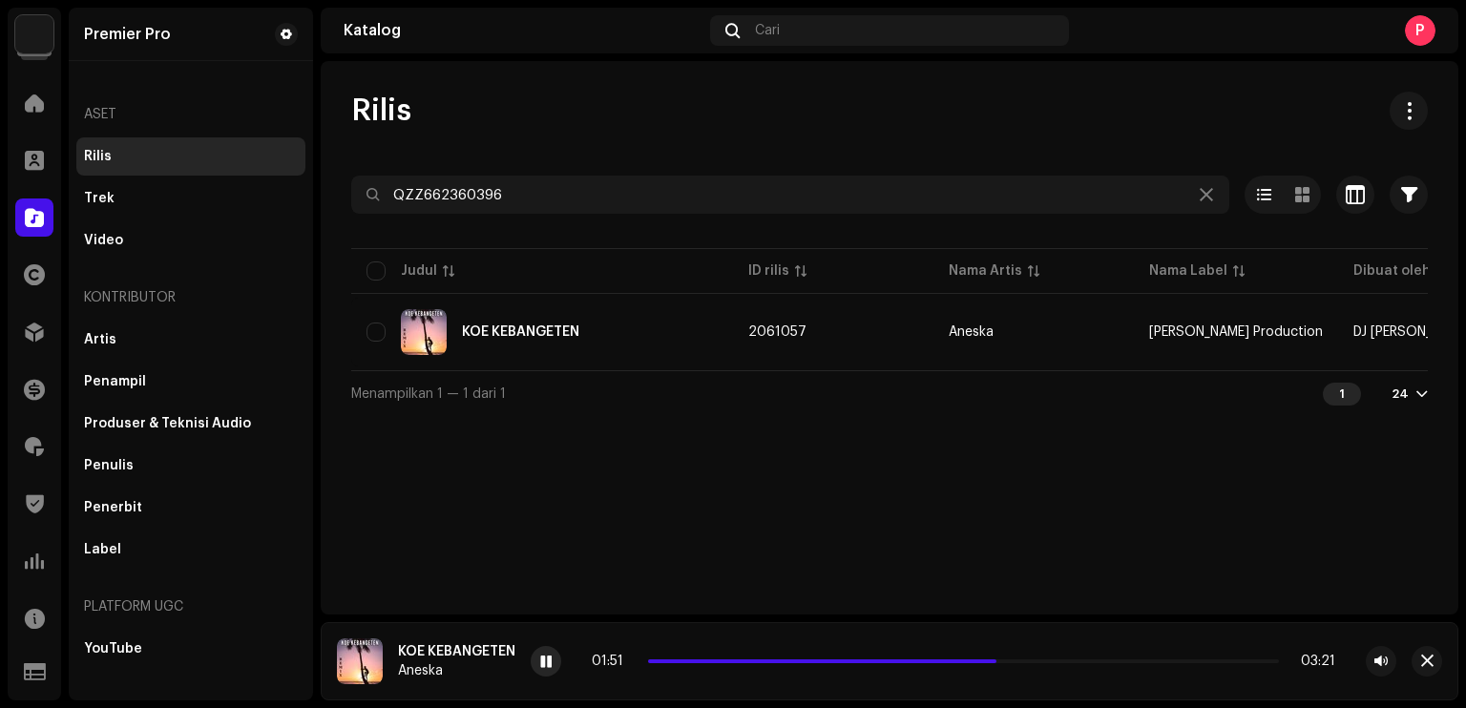
click at [555, 659] on div at bounding box center [545, 661] width 31 height 31
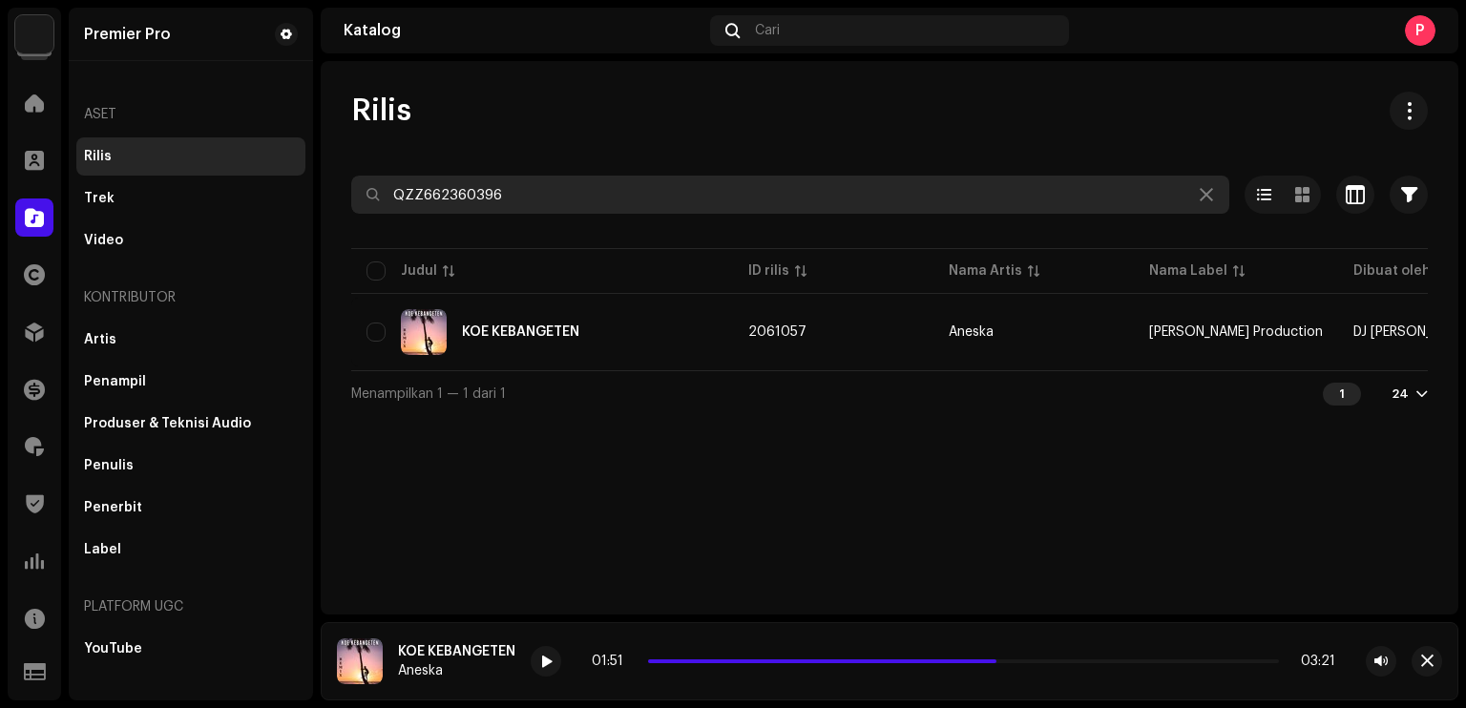
click at [536, 176] on input "QZZ662360396" at bounding box center [790, 195] width 878 height 38
click at [535, 176] on input "QZZ662360396" at bounding box center [790, 195] width 878 height 38
paste input "YFZ238360"
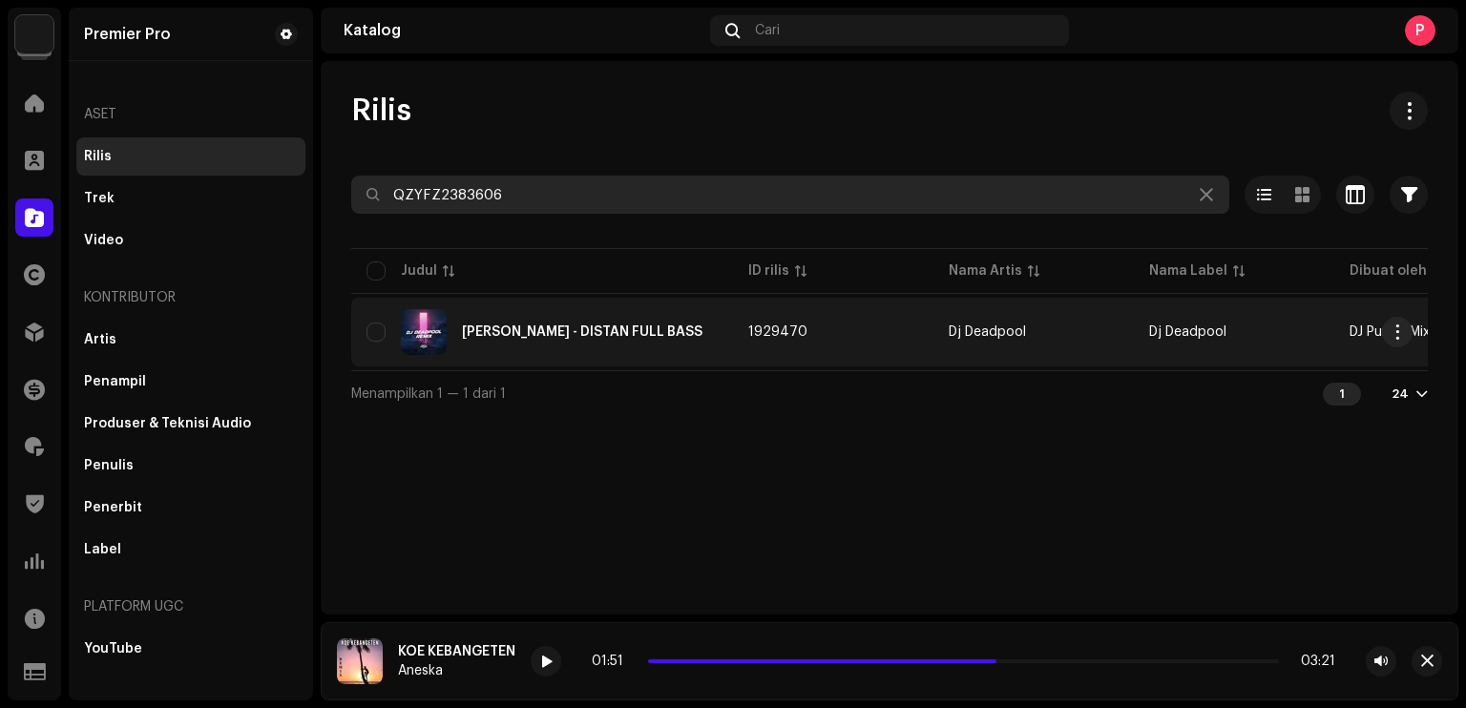
type input "QZYFZ2383606"
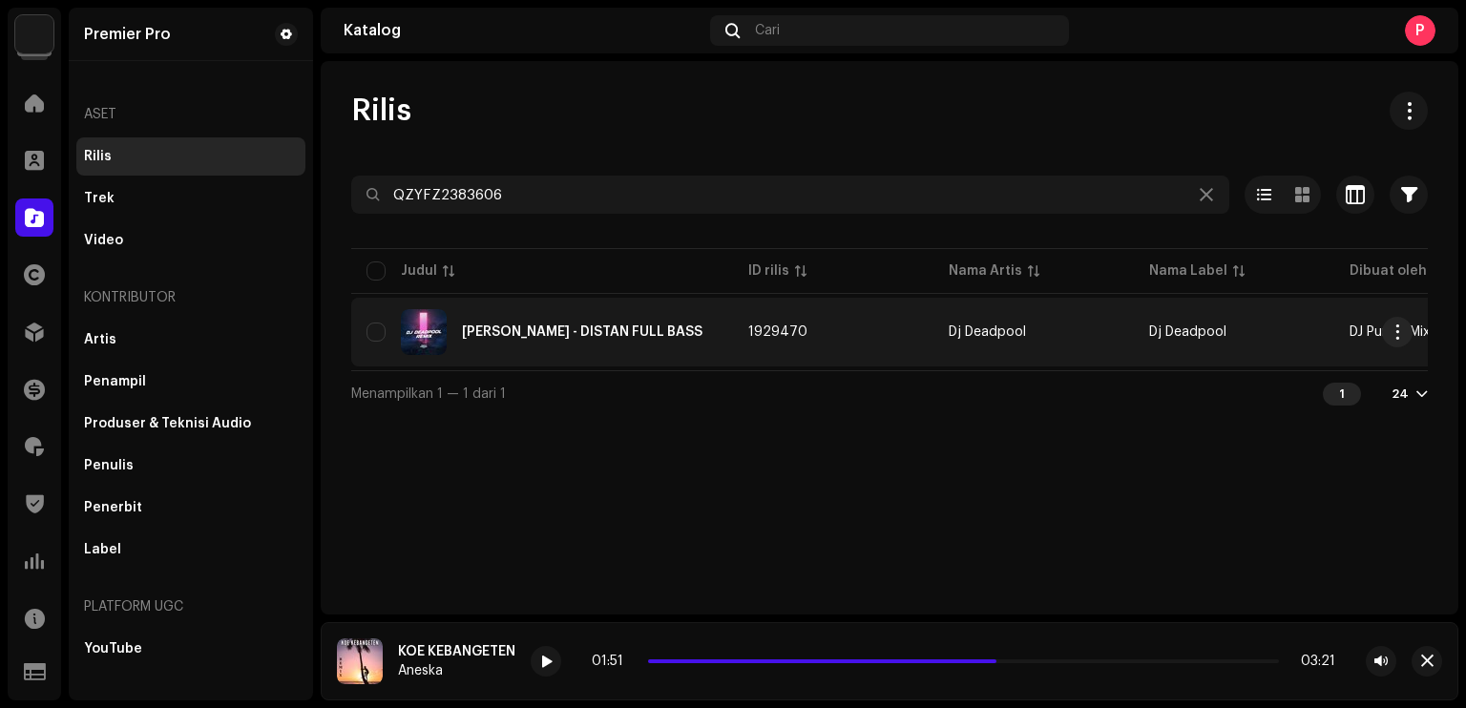
click at [572, 329] on div "TEREK MANTAN - DISTAN FULL BASS" at bounding box center [582, 331] width 240 height 13
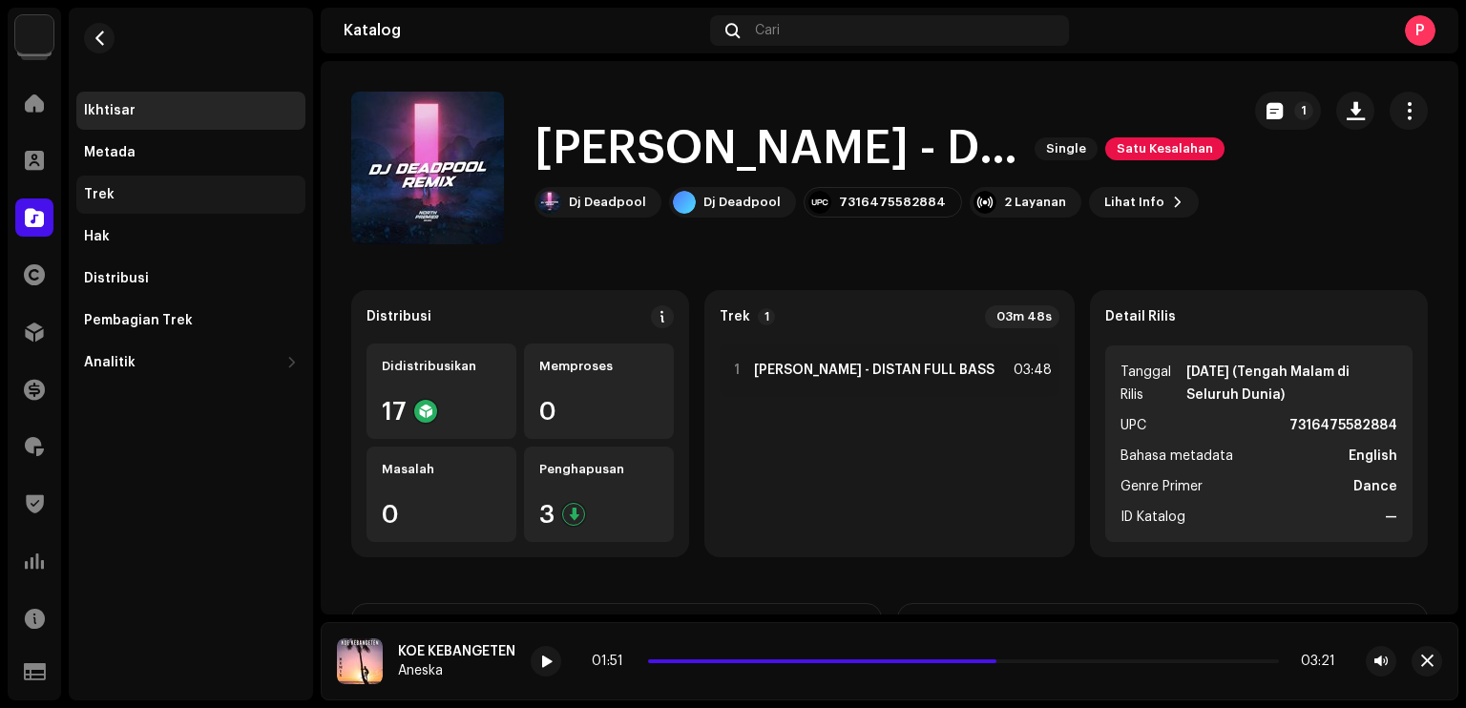
click at [143, 200] on div "Trek" at bounding box center [191, 194] width 214 height 15
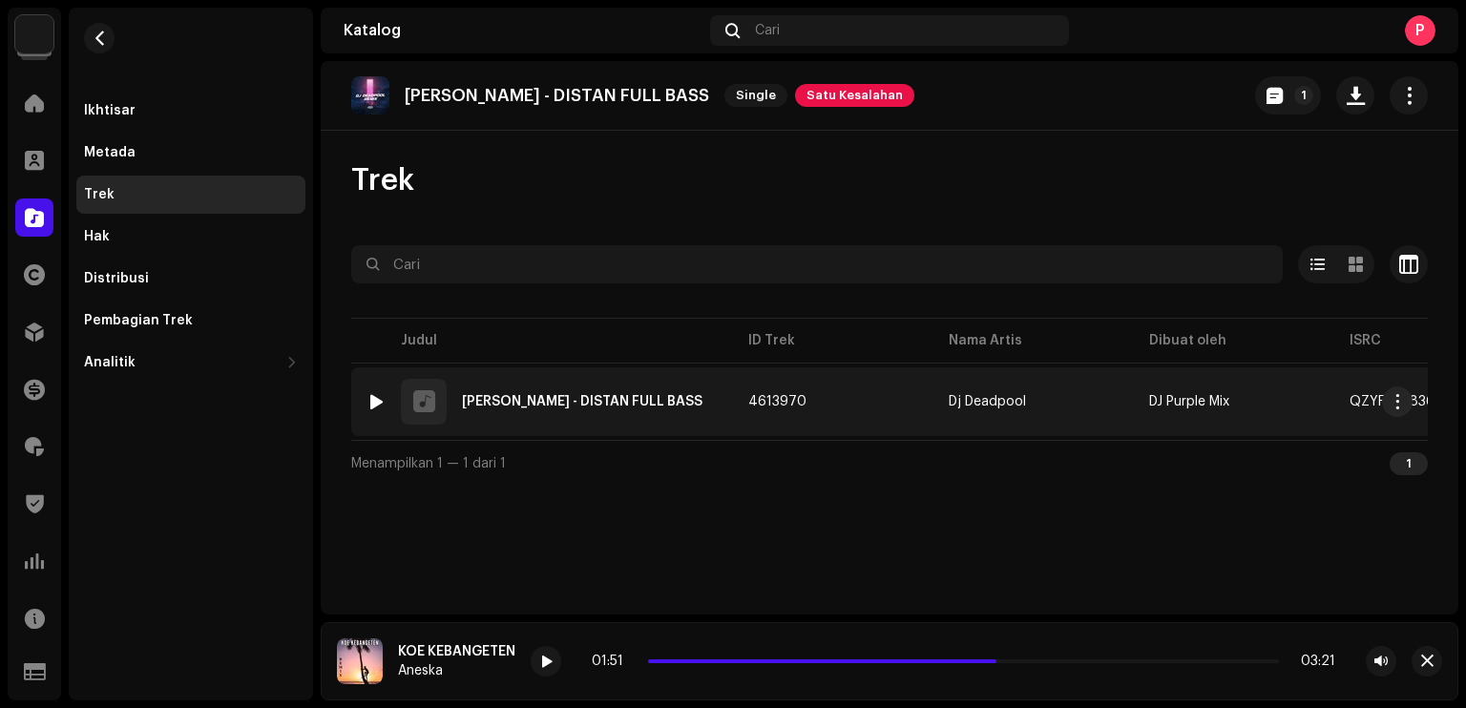
click at [374, 396] on div at bounding box center [376, 401] width 14 height 15
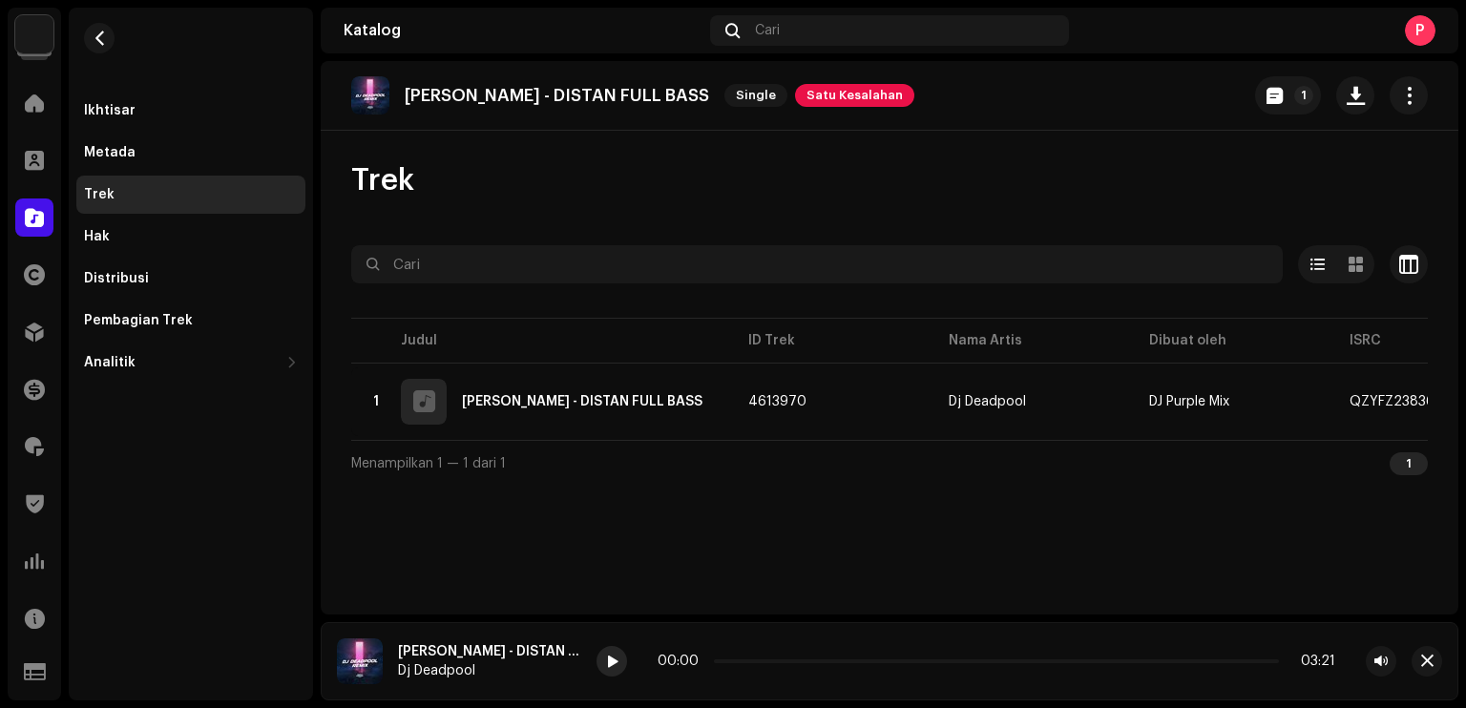
click at [607, 663] on span at bounding box center [611, 662] width 11 height 15
click at [611, 664] on span at bounding box center [611, 662] width 11 height 15
click at [177, 281] on div "Distribusi" at bounding box center [191, 278] width 214 height 15
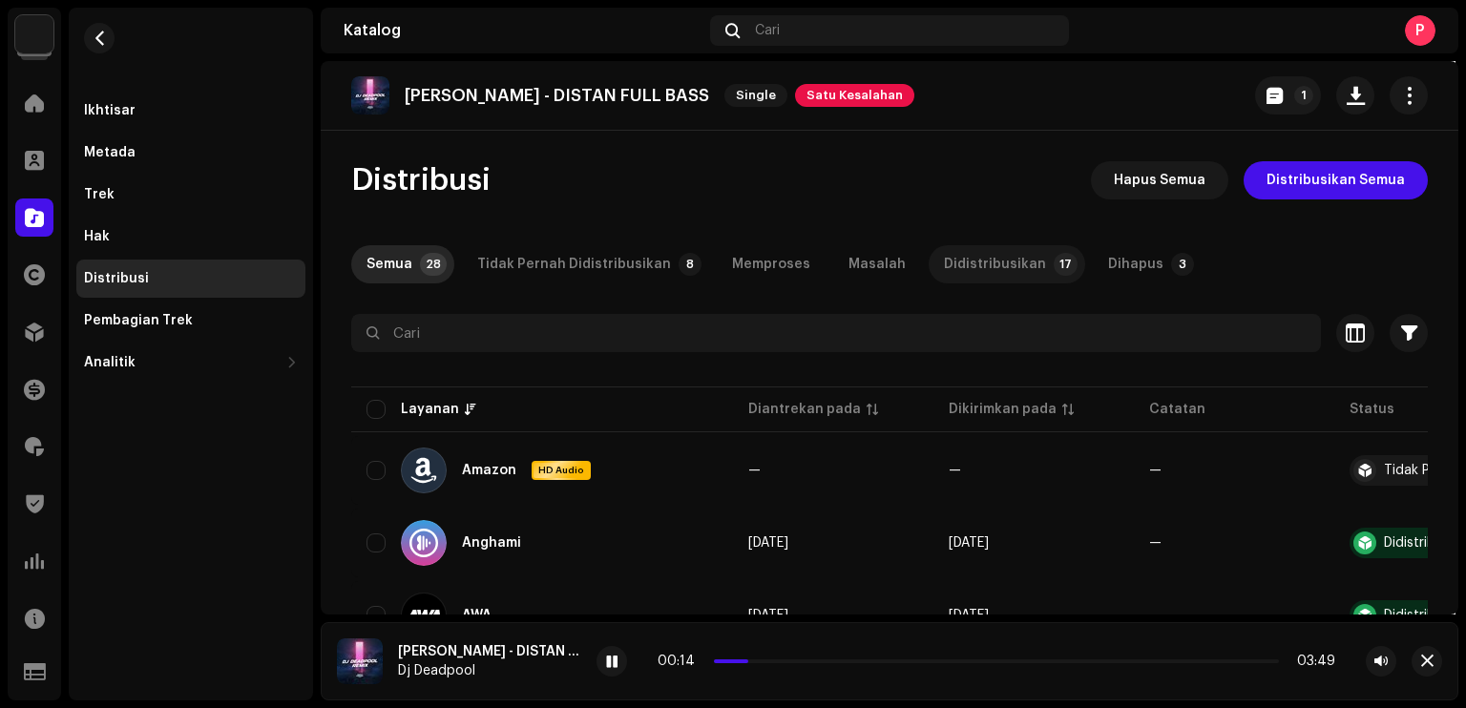
click at [949, 260] on div "Didistribusikan" at bounding box center [995, 264] width 102 height 38
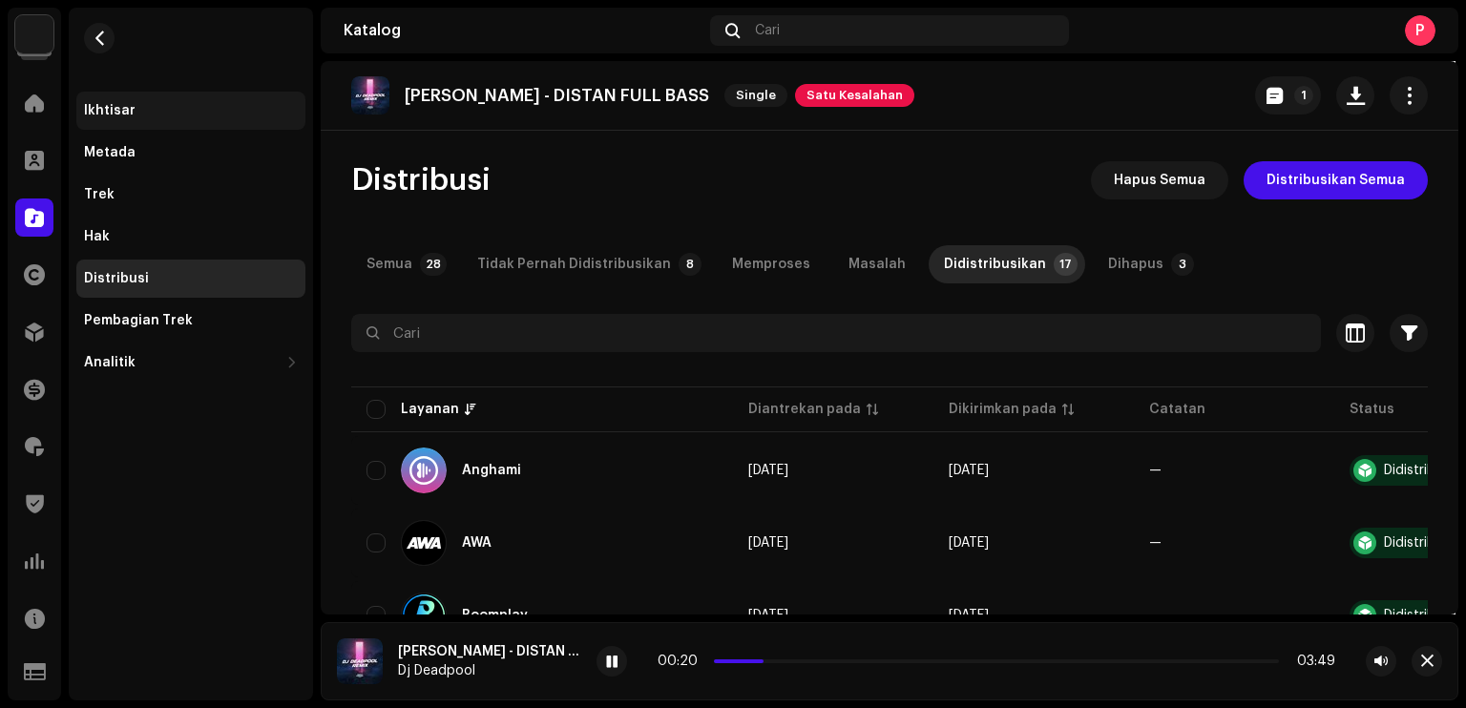
click at [122, 110] on div "Ikhtisar" at bounding box center [110, 110] width 52 height 15
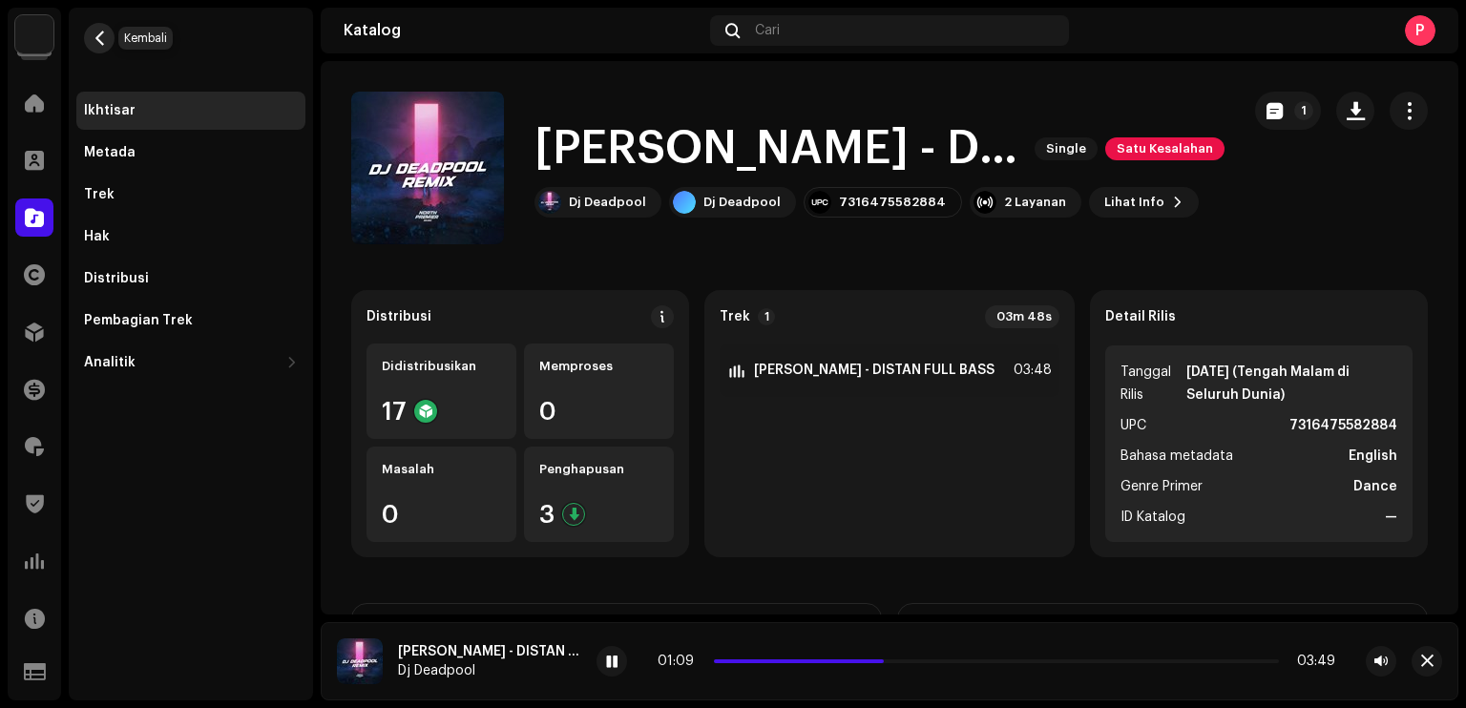
click at [107, 49] on button "button" at bounding box center [99, 38] width 31 height 31
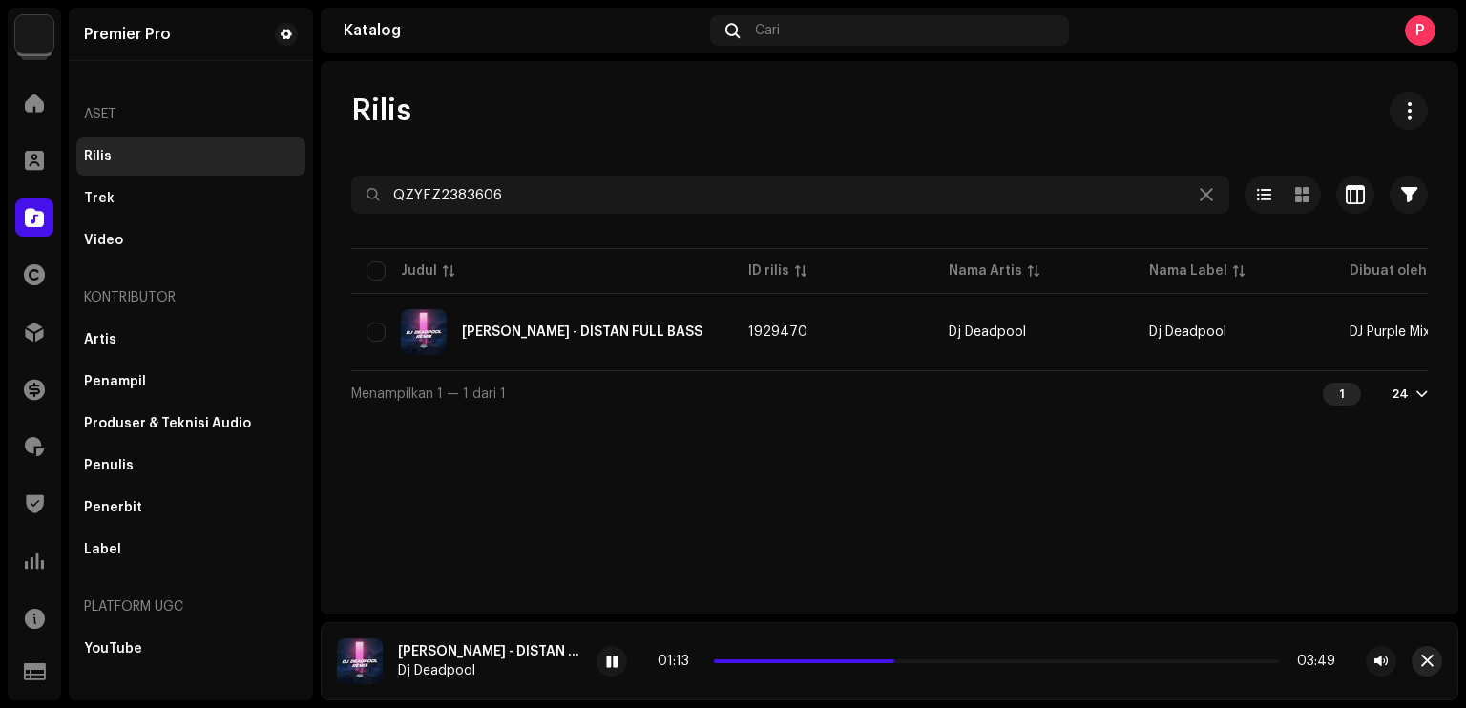
click at [1427, 652] on button "button" at bounding box center [1426, 661] width 31 height 31
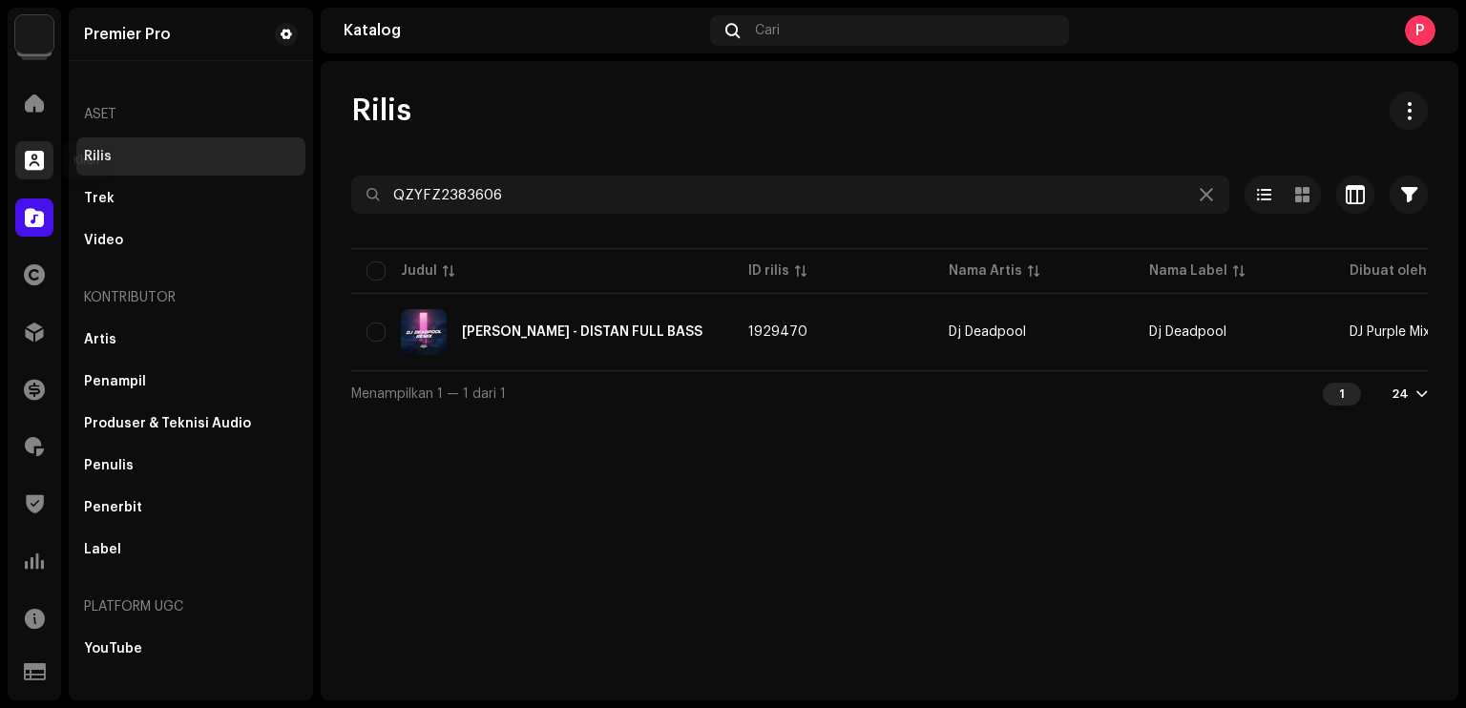
click at [35, 162] on span at bounding box center [34, 160] width 19 height 15
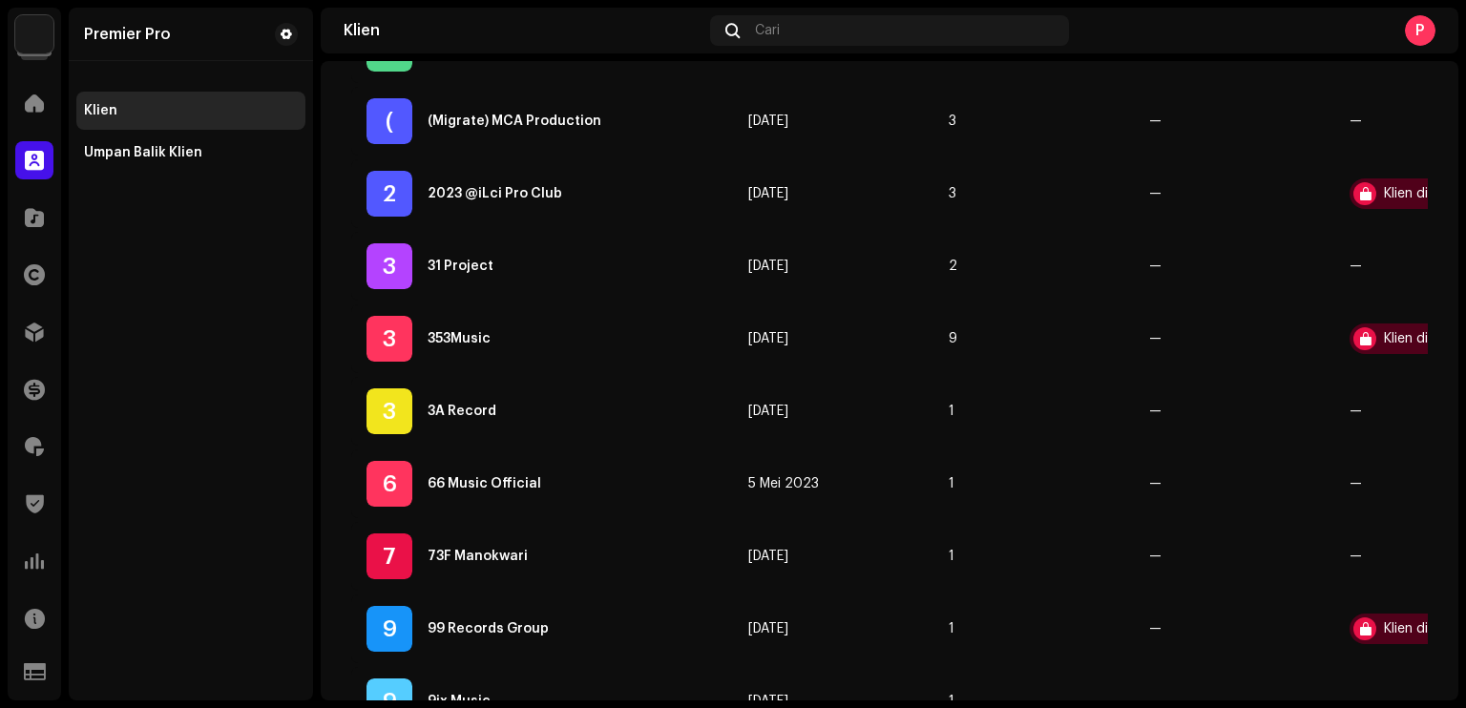
scroll to position [572, 0]
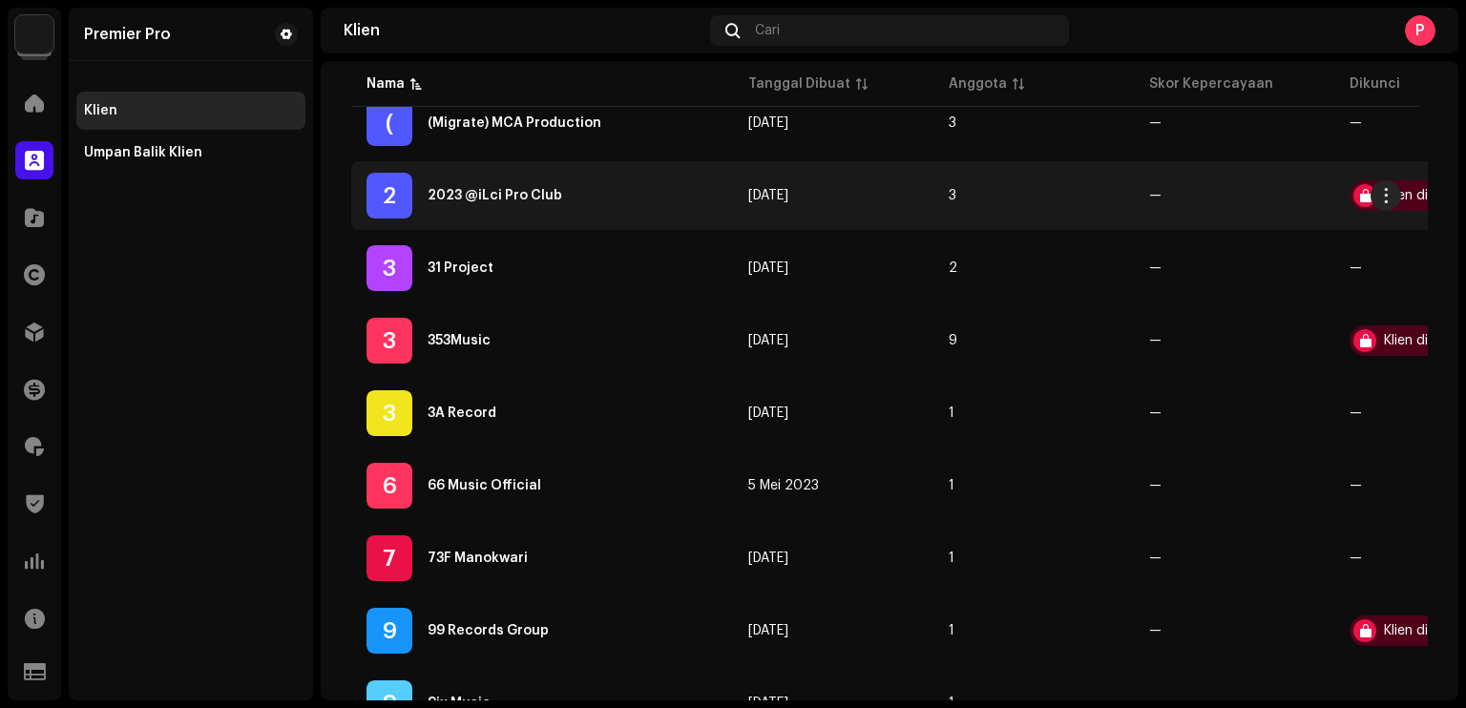
click at [622, 186] on div "2 2023 @iLci Pro Club" at bounding box center [541, 196] width 351 height 46
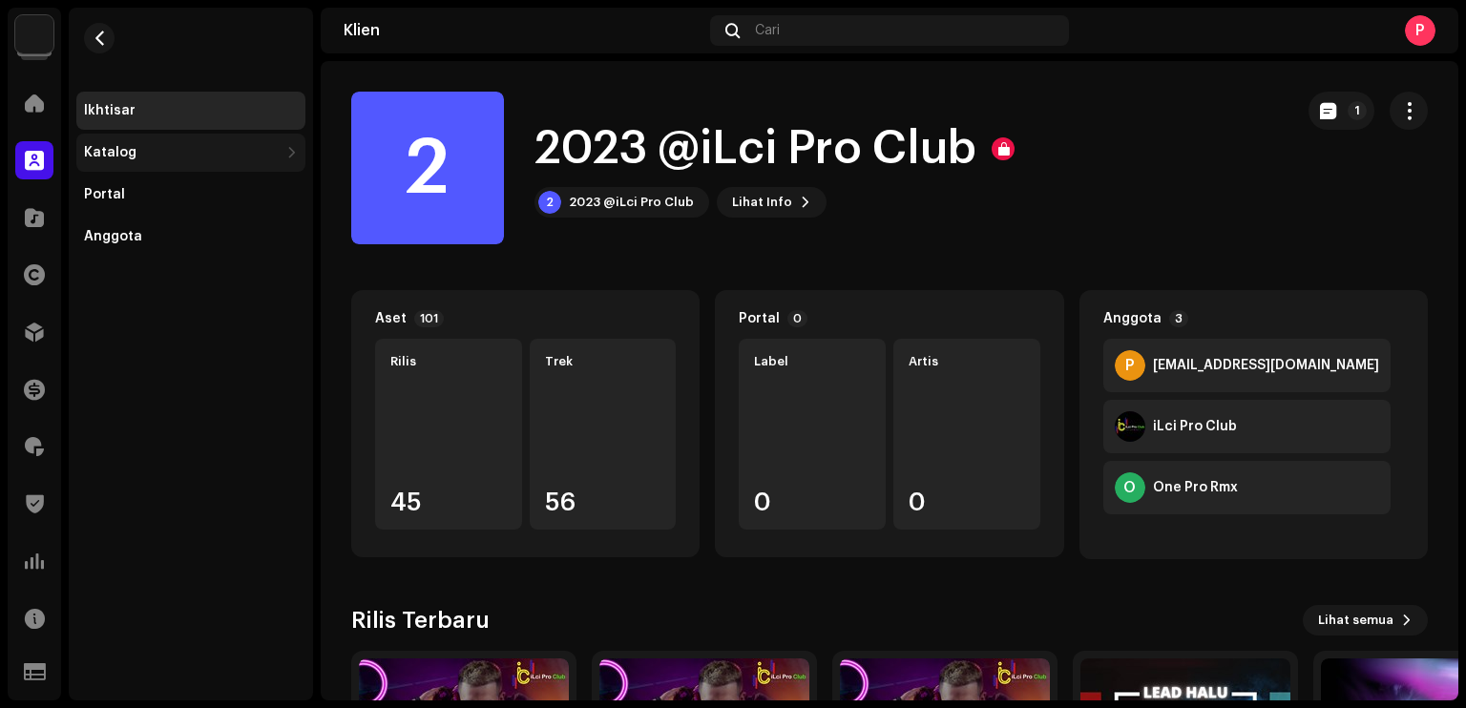
click at [159, 151] on div "Katalog" at bounding box center [181, 152] width 195 height 15
click at [165, 187] on div "Rilis" at bounding box center [195, 194] width 206 height 15
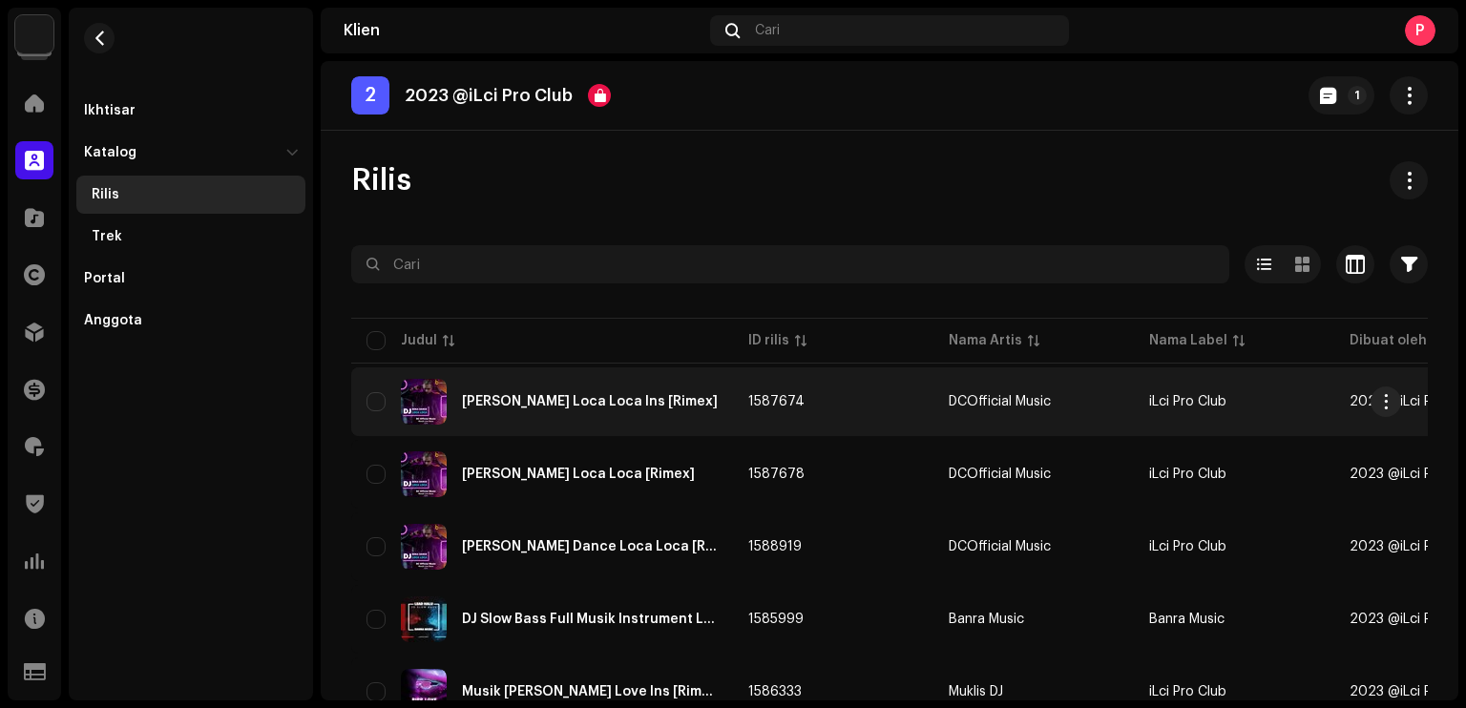
click at [694, 400] on div "DJ Boka Loca Loca Ins [Rimex]" at bounding box center [541, 402] width 351 height 46
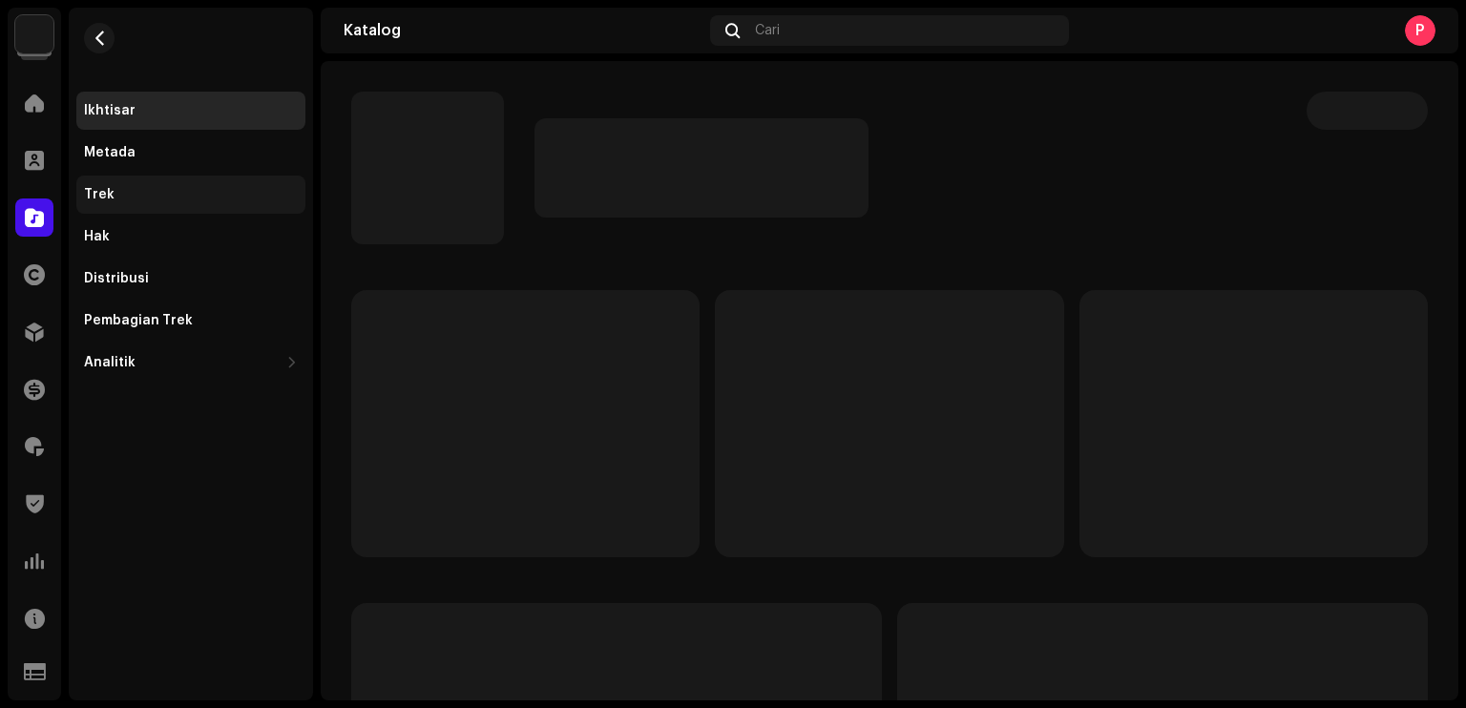
click at [99, 188] on div "Trek" at bounding box center [99, 194] width 31 height 15
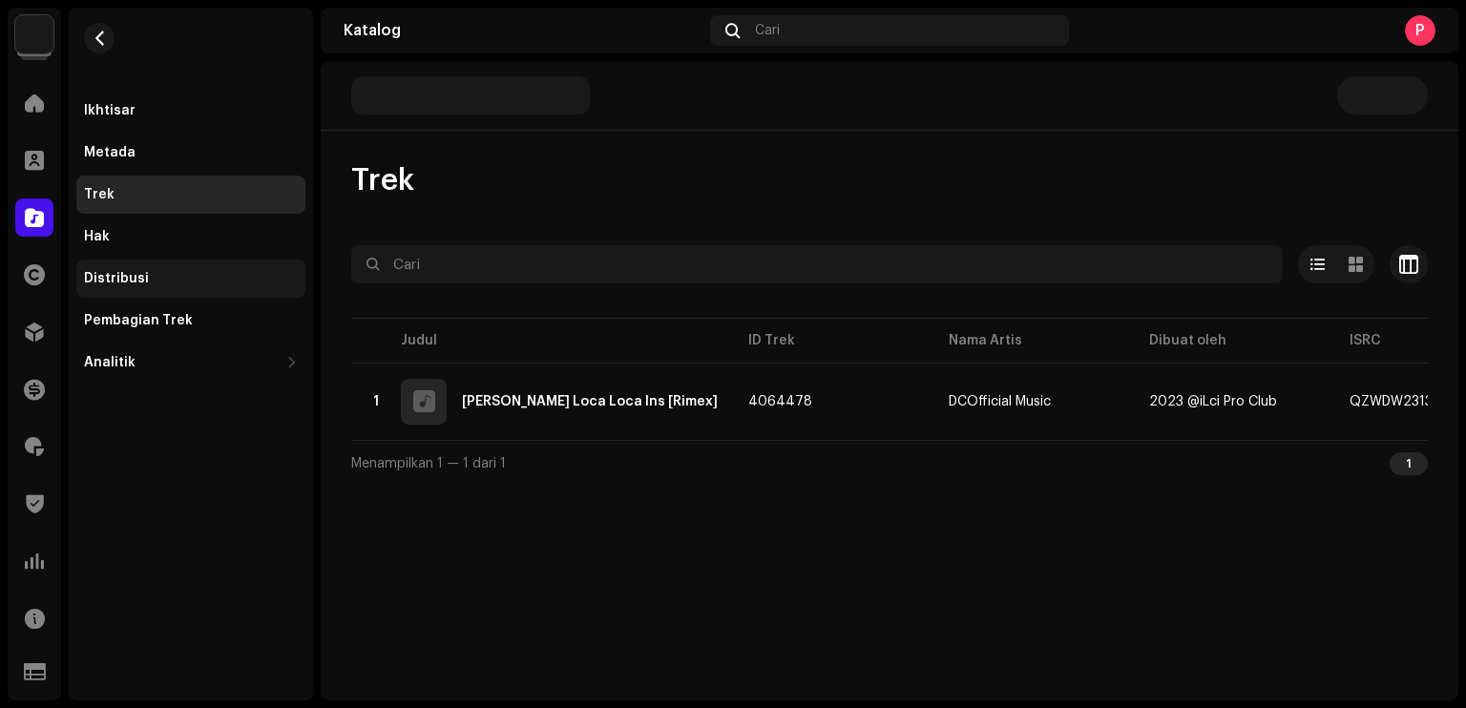
click at [183, 279] on div "Distribusi" at bounding box center [191, 278] width 214 height 15
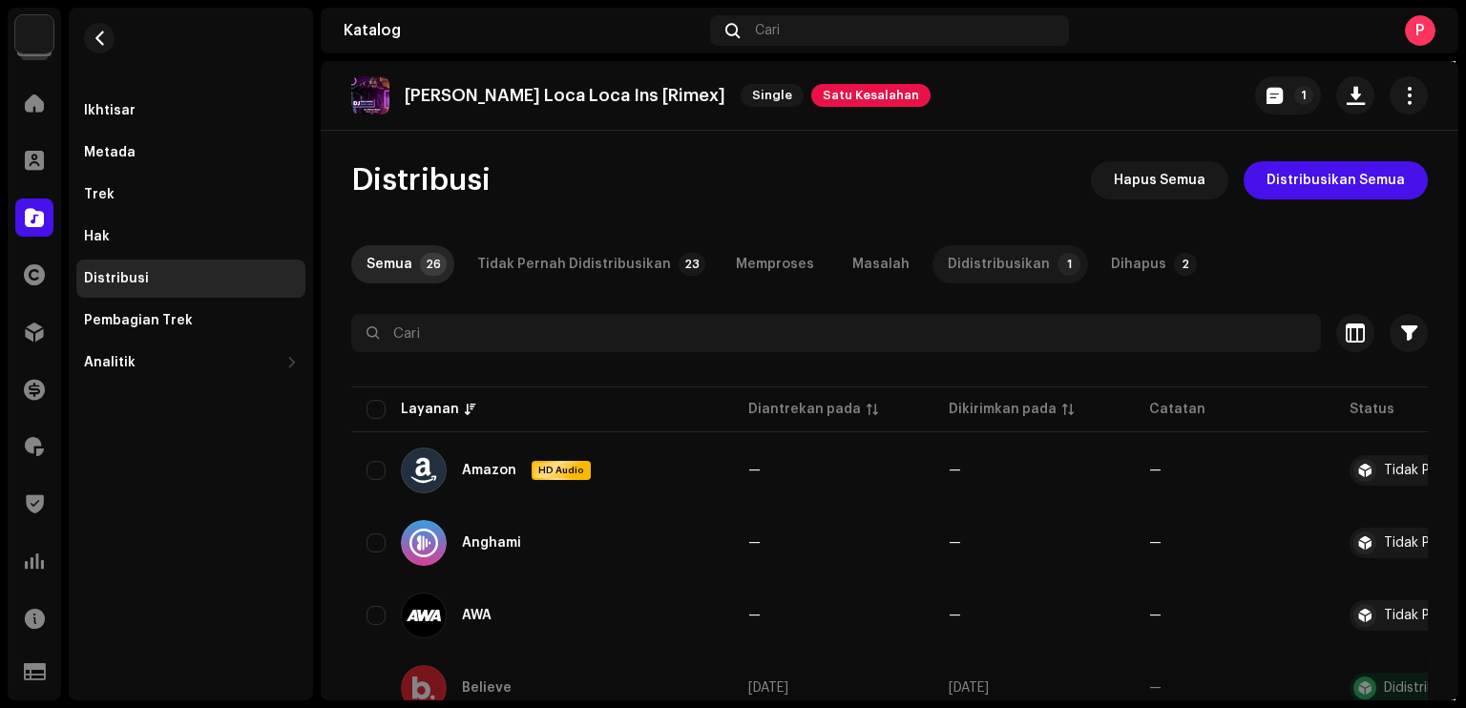
click at [961, 263] on div "Didistribusikan" at bounding box center [998, 264] width 102 height 38
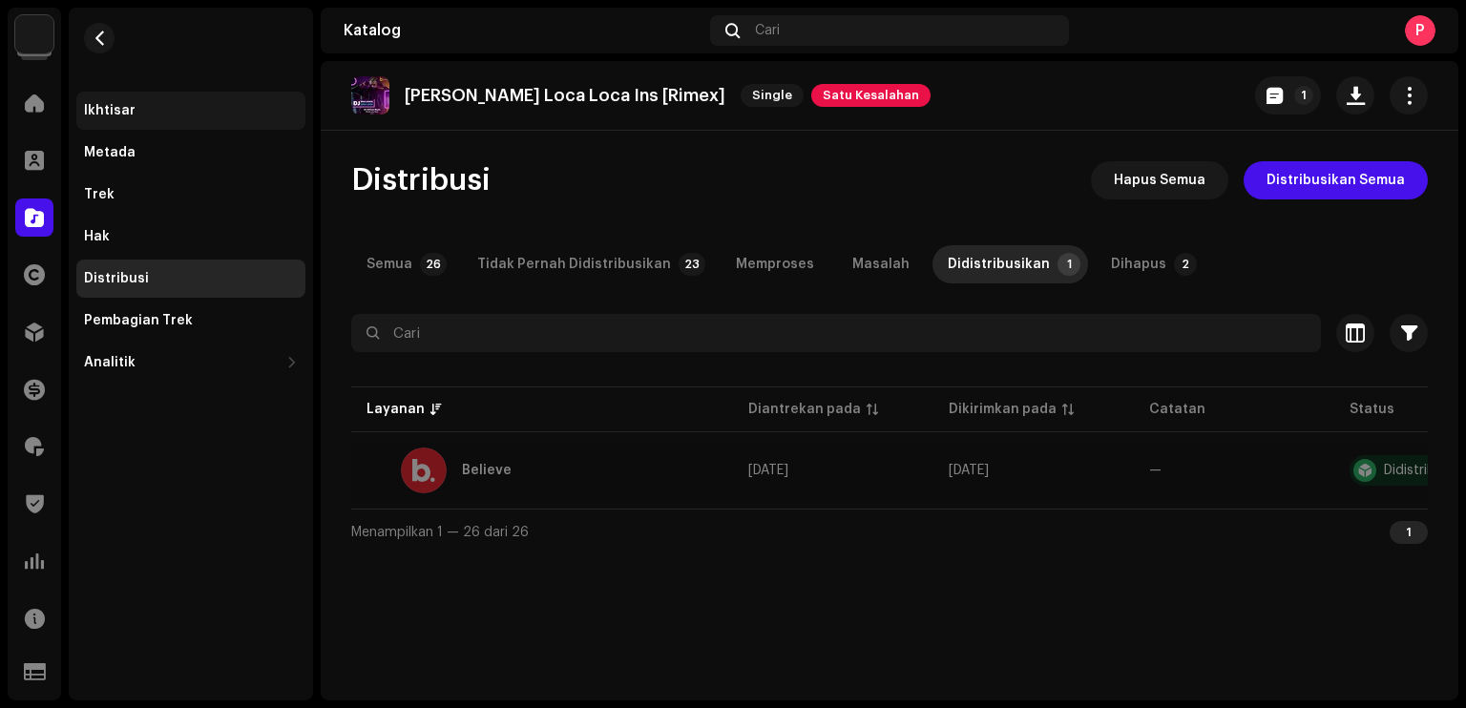
click at [164, 120] on div "Ikhtisar" at bounding box center [190, 111] width 229 height 38
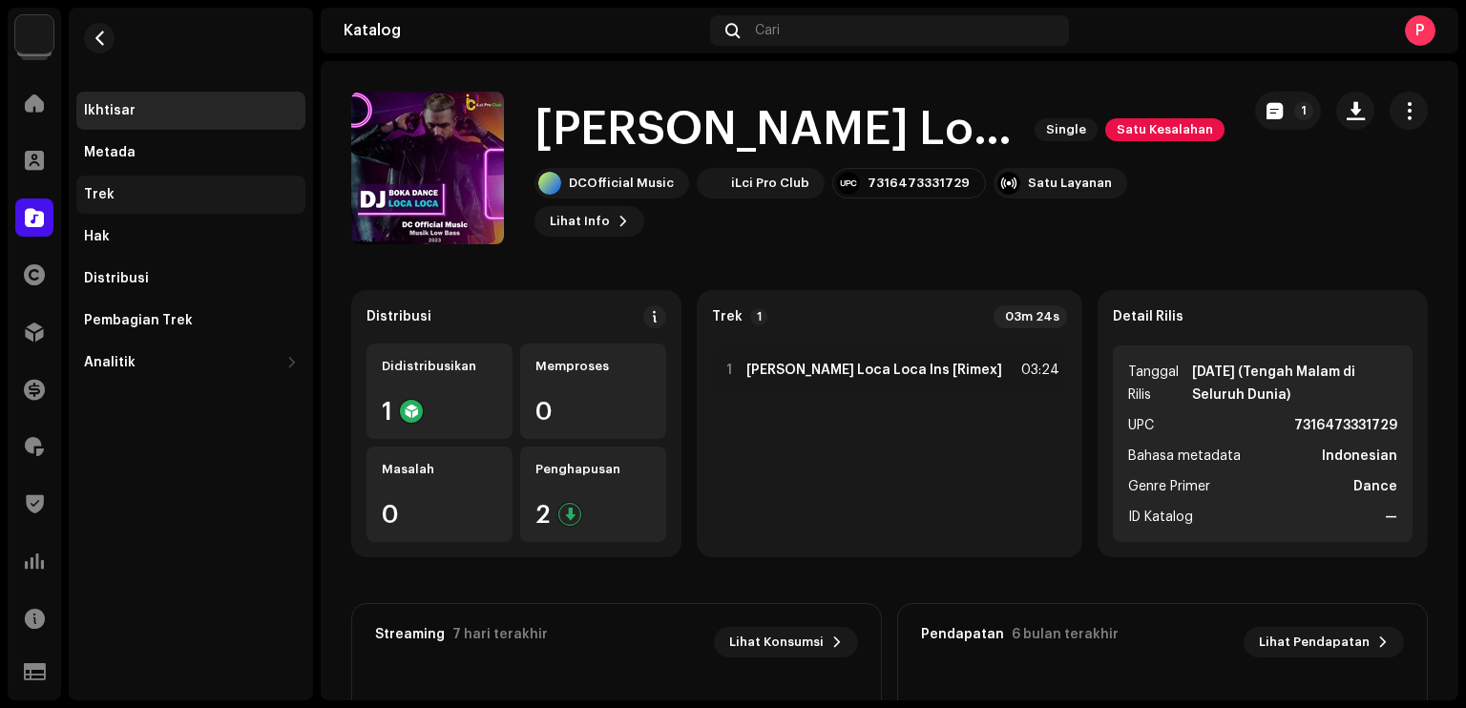
click at [168, 199] on div "Trek" at bounding box center [191, 194] width 214 height 15
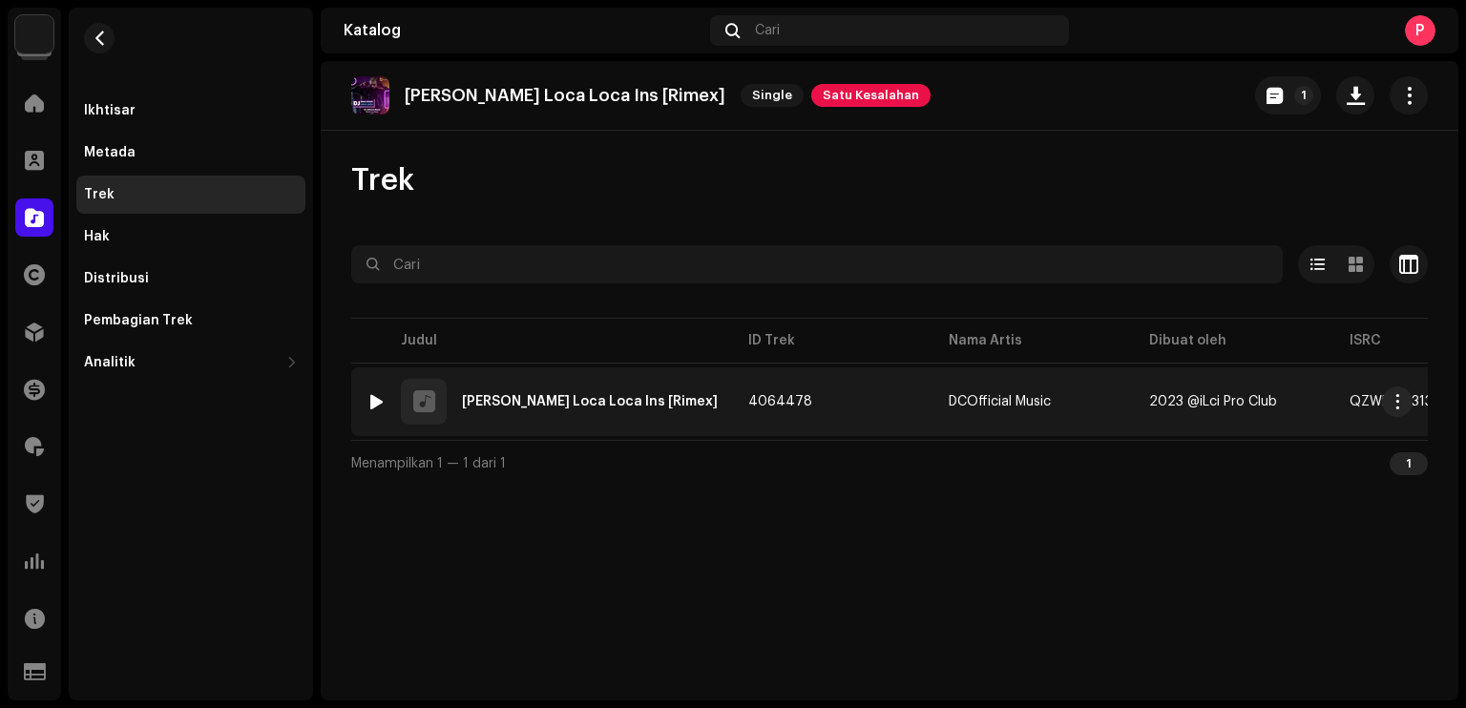
click at [374, 403] on div at bounding box center [376, 401] width 14 height 15
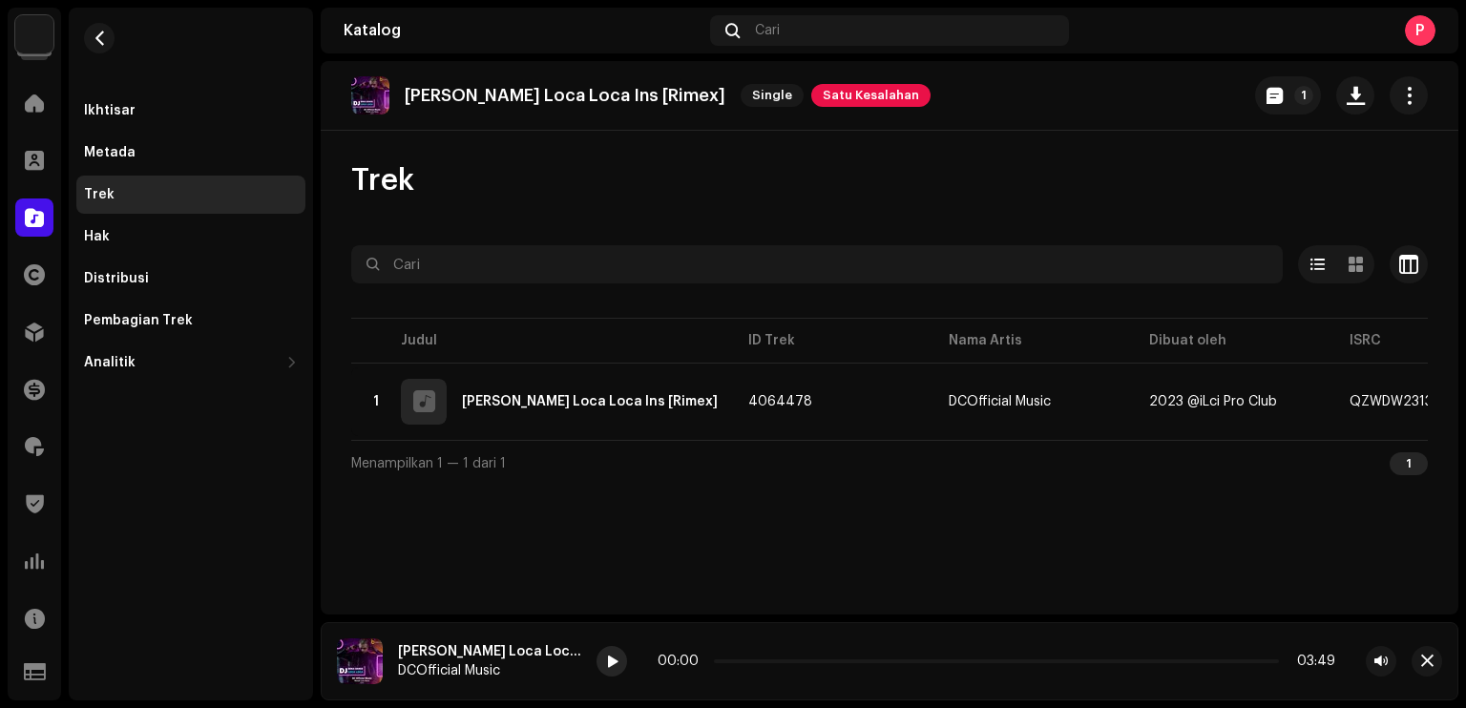
click at [617, 666] on span at bounding box center [612, 662] width 11 height 15
click at [615, 666] on span at bounding box center [611, 662] width 11 height 15
drag, startPoint x: 717, startPoint y: 662, endPoint x: 738, endPoint y: 659, distance: 20.2
click at [738, 659] on div "00:07 03:25" at bounding box center [995, 661] width 677 height 15
drag, startPoint x: 738, startPoint y: 659, endPoint x: 763, endPoint y: 659, distance: 24.8
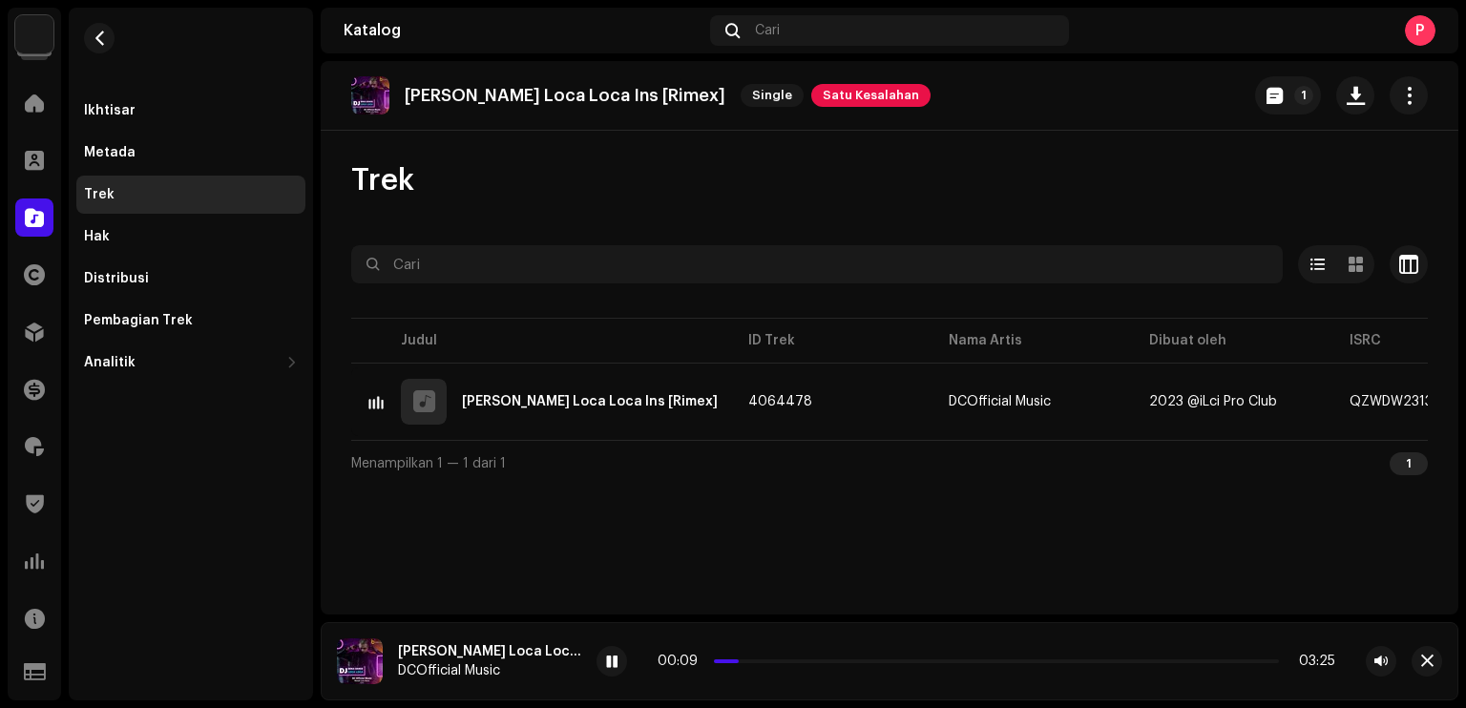
click at [740, 659] on span at bounding box center [736, 661] width 10 height 10
click at [102, 44] on span "button" at bounding box center [100, 38] width 14 height 15
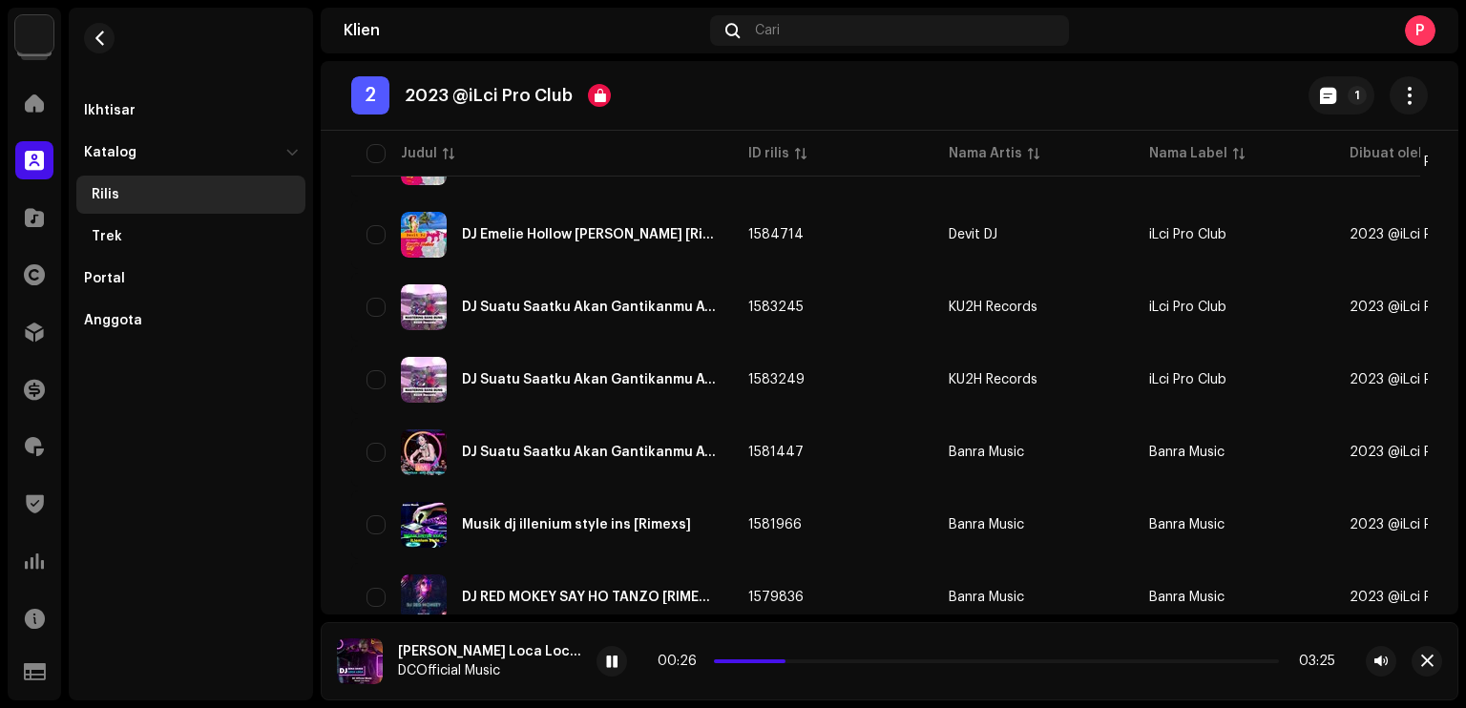
scroll to position [668, 0]
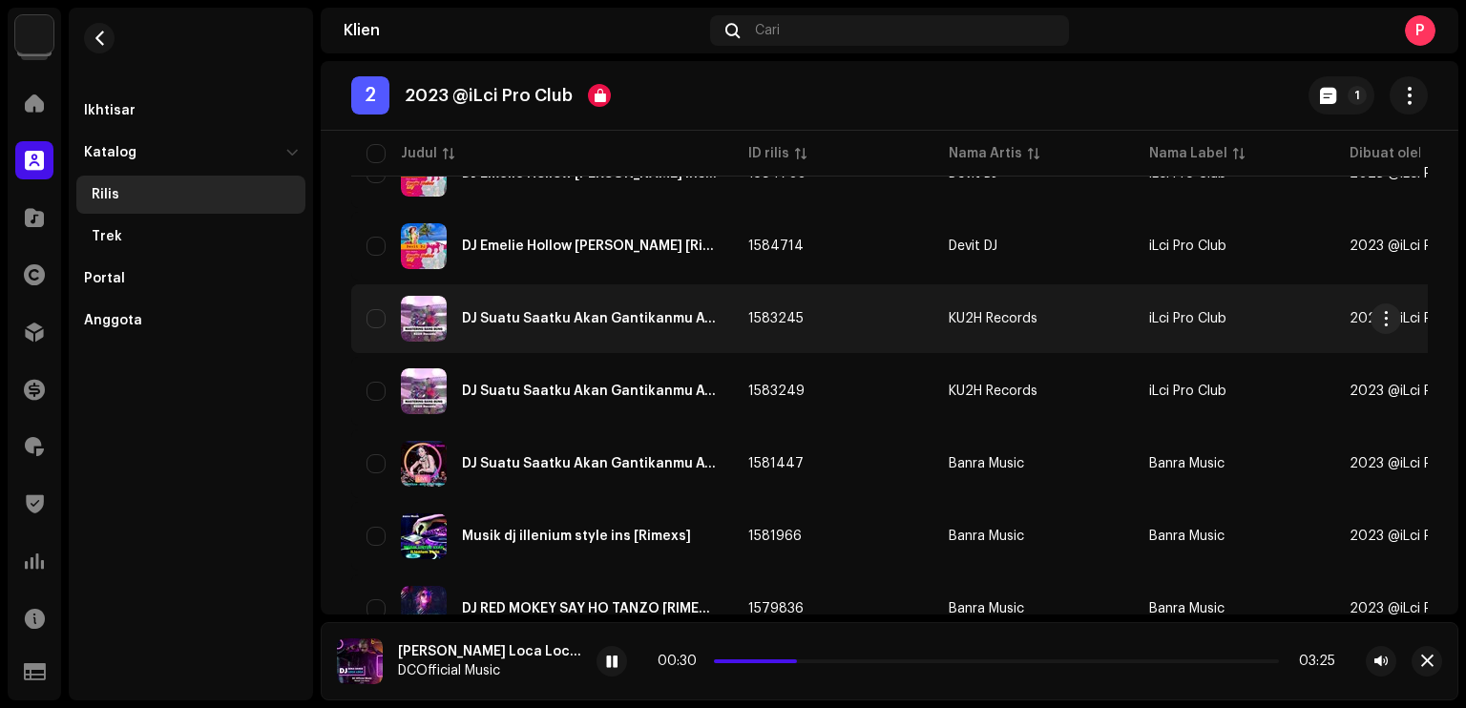
click at [523, 325] on div "DJ Suatu Saatku Akan Gantikanmu Ayah Mastering Bangbung Ins [Rimexs]" at bounding box center [541, 319] width 351 height 46
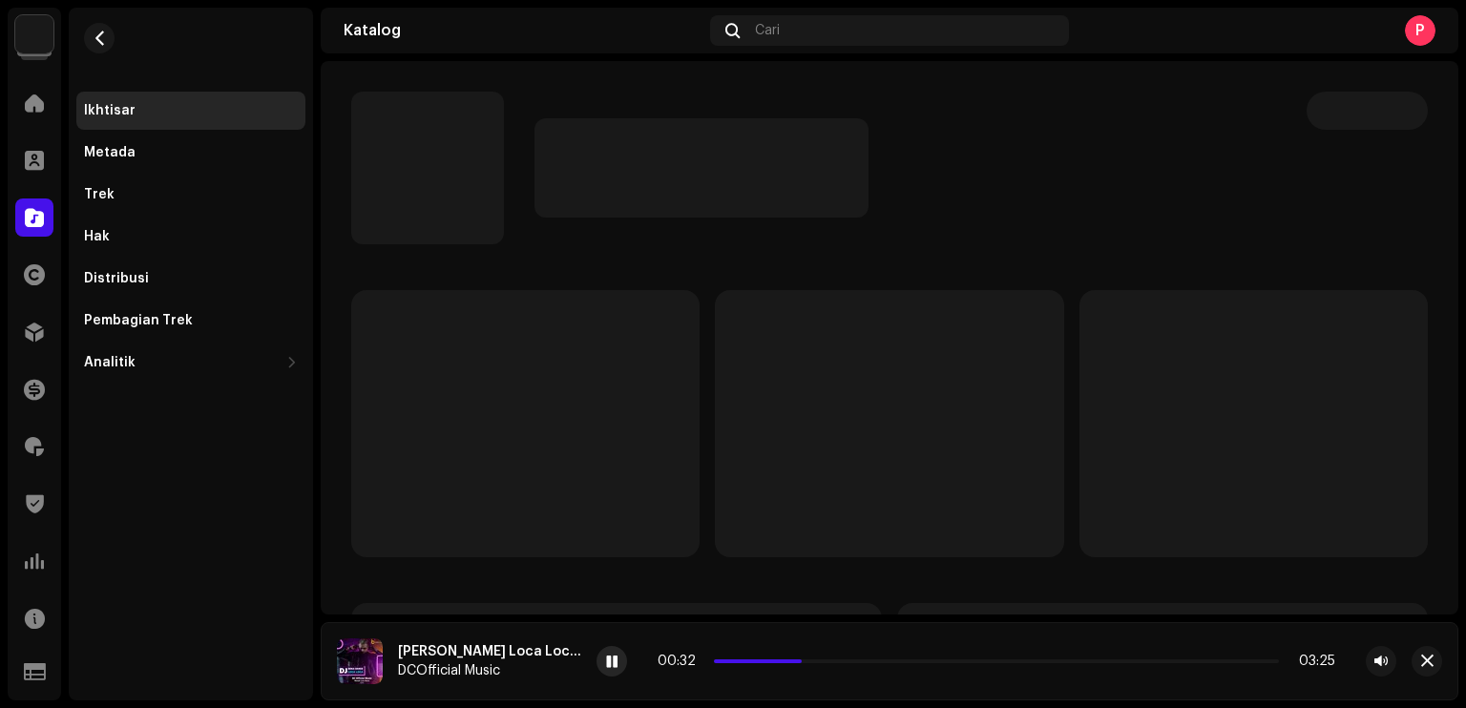
click at [610, 663] on span at bounding box center [611, 662] width 11 height 15
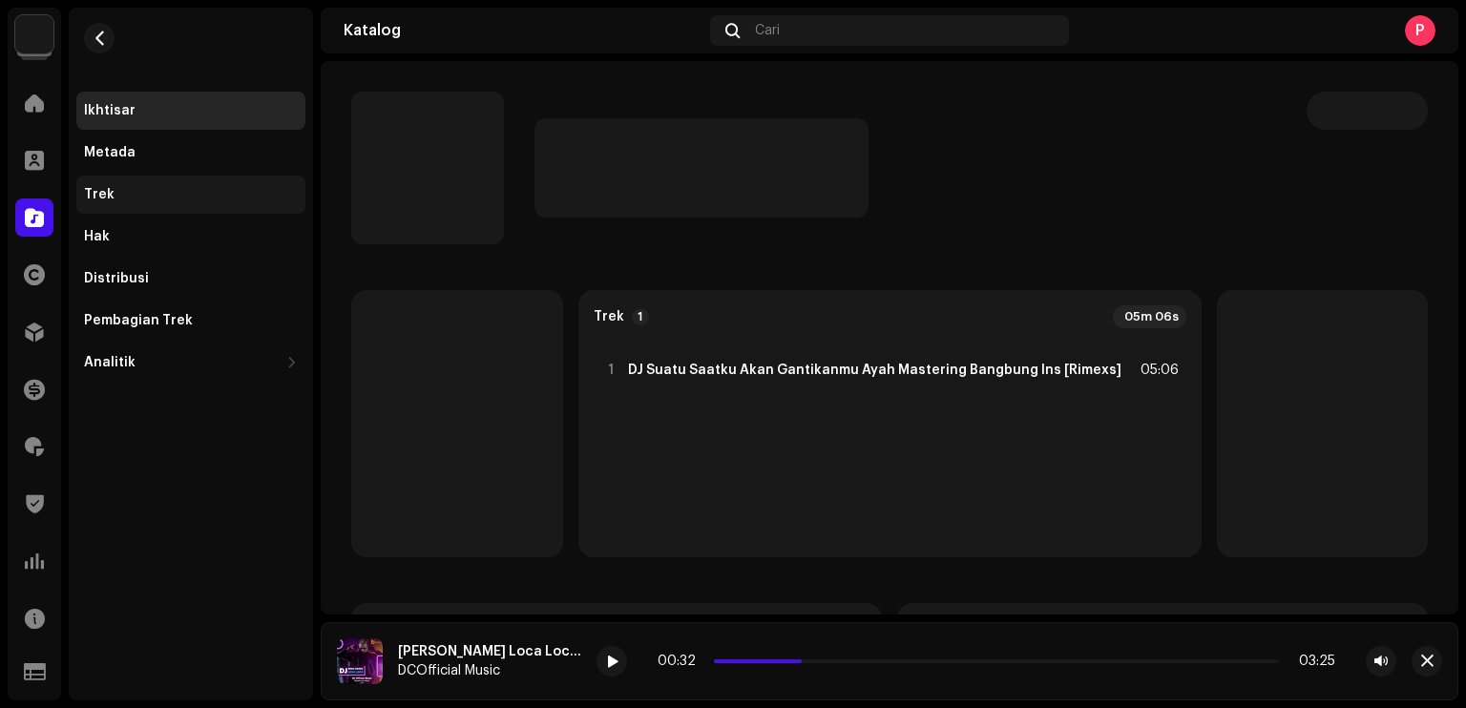
click at [118, 181] on div "Trek" at bounding box center [190, 195] width 229 height 38
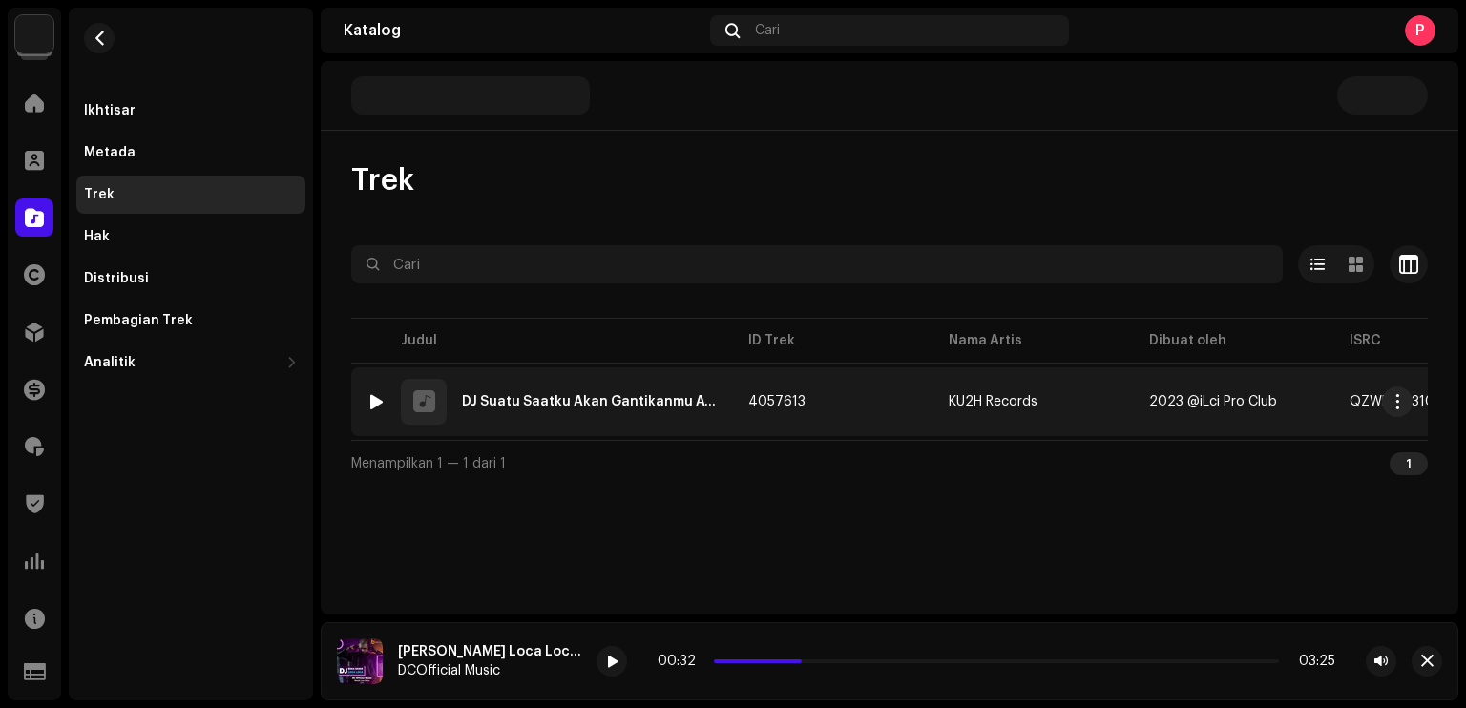
click at [377, 403] on div at bounding box center [376, 401] width 14 height 15
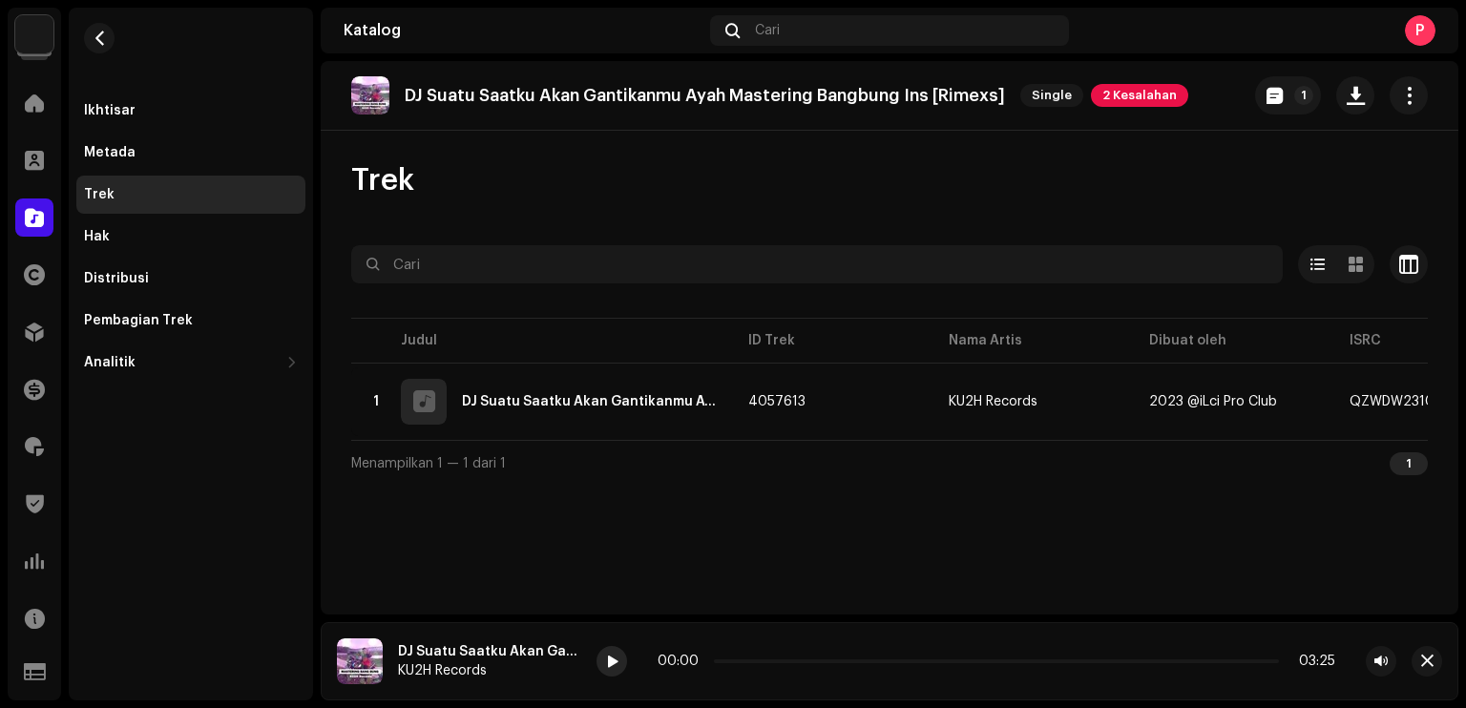
click at [614, 667] on span at bounding box center [611, 662] width 11 height 15
click at [141, 278] on div "Distribusi" at bounding box center [116, 278] width 65 height 15
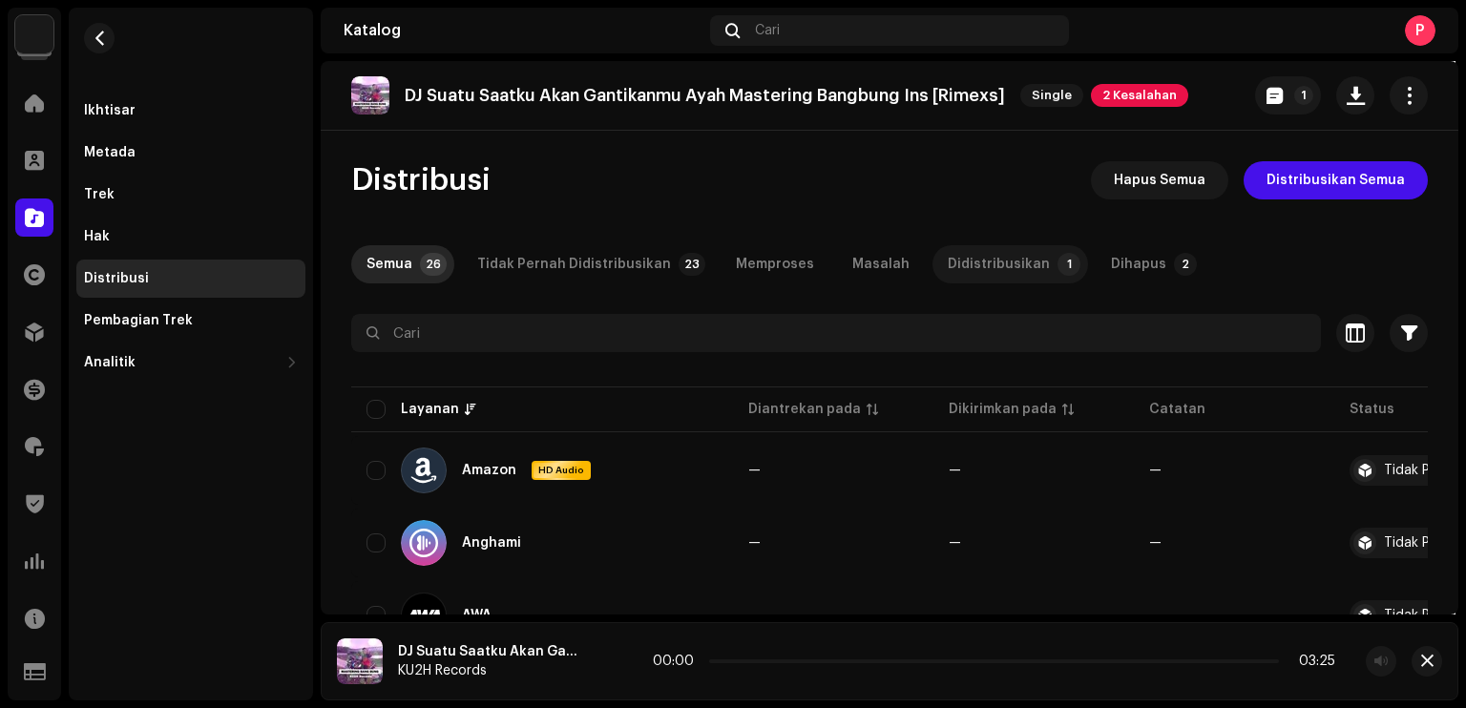
click at [967, 258] on div "Didistribusikan" at bounding box center [998, 264] width 102 height 38
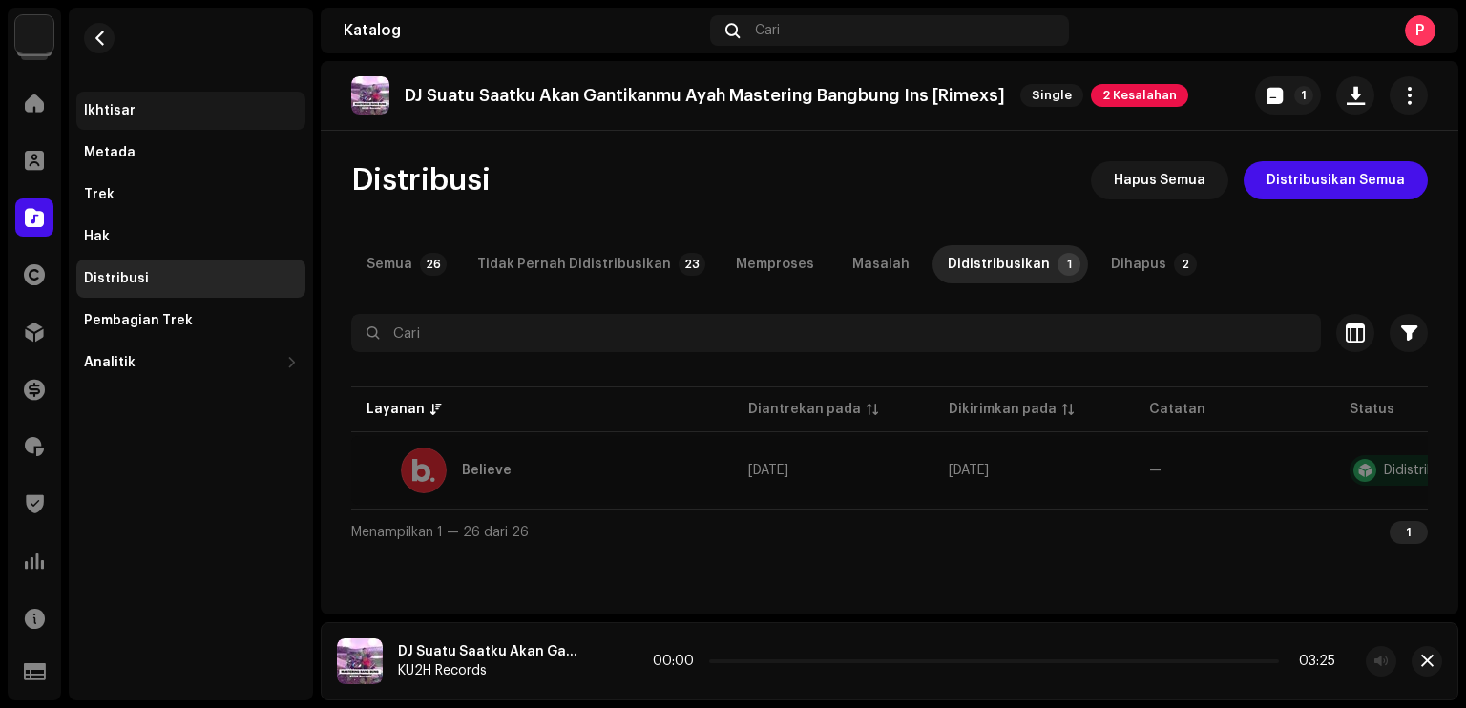
click at [137, 110] on div "Ikhtisar" at bounding box center [191, 110] width 214 height 15
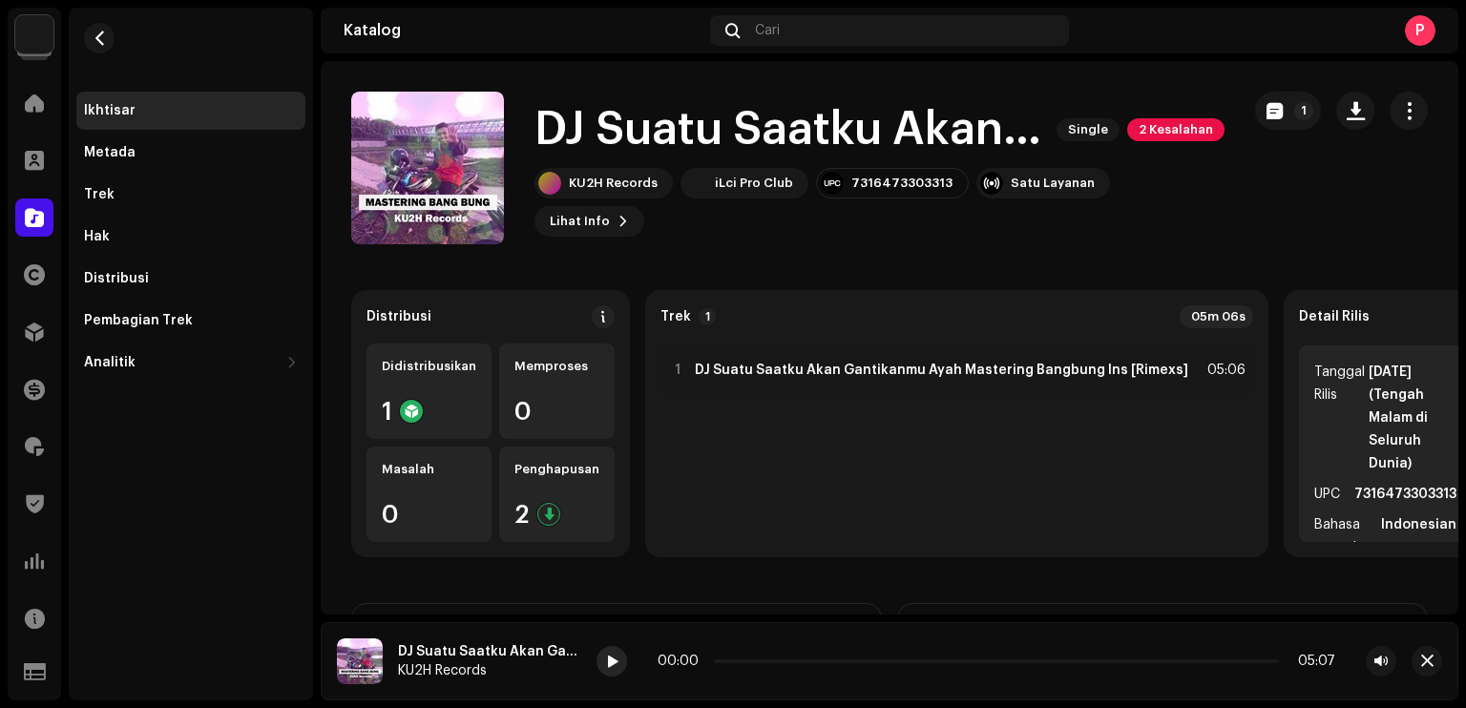
click at [604, 659] on div at bounding box center [611, 661] width 31 height 31
click at [875, 191] on div "7316473303313" at bounding box center [901, 183] width 101 height 15
copy div "7316473303313"
click at [102, 47] on button "button" at bounding box center [99, 38] width 31 height 31
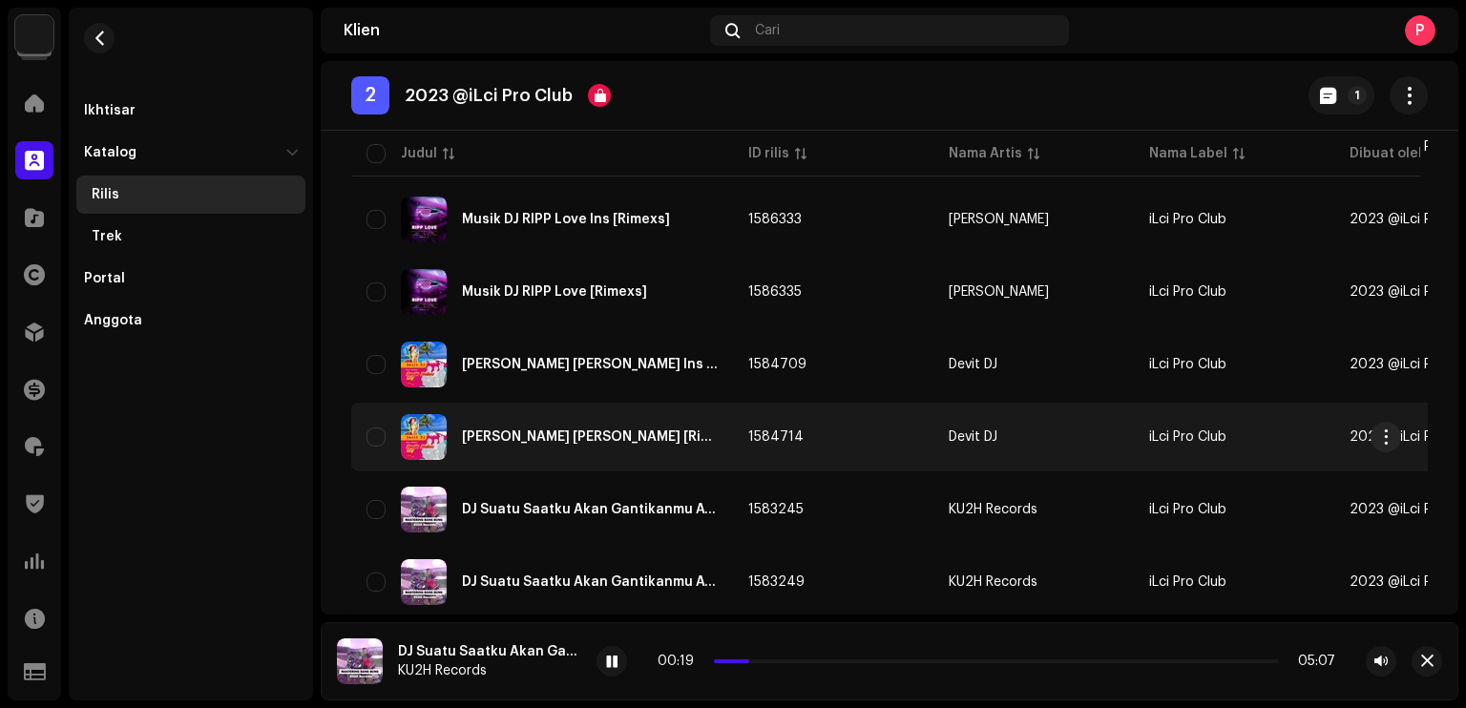
scroll to position [572, 0]
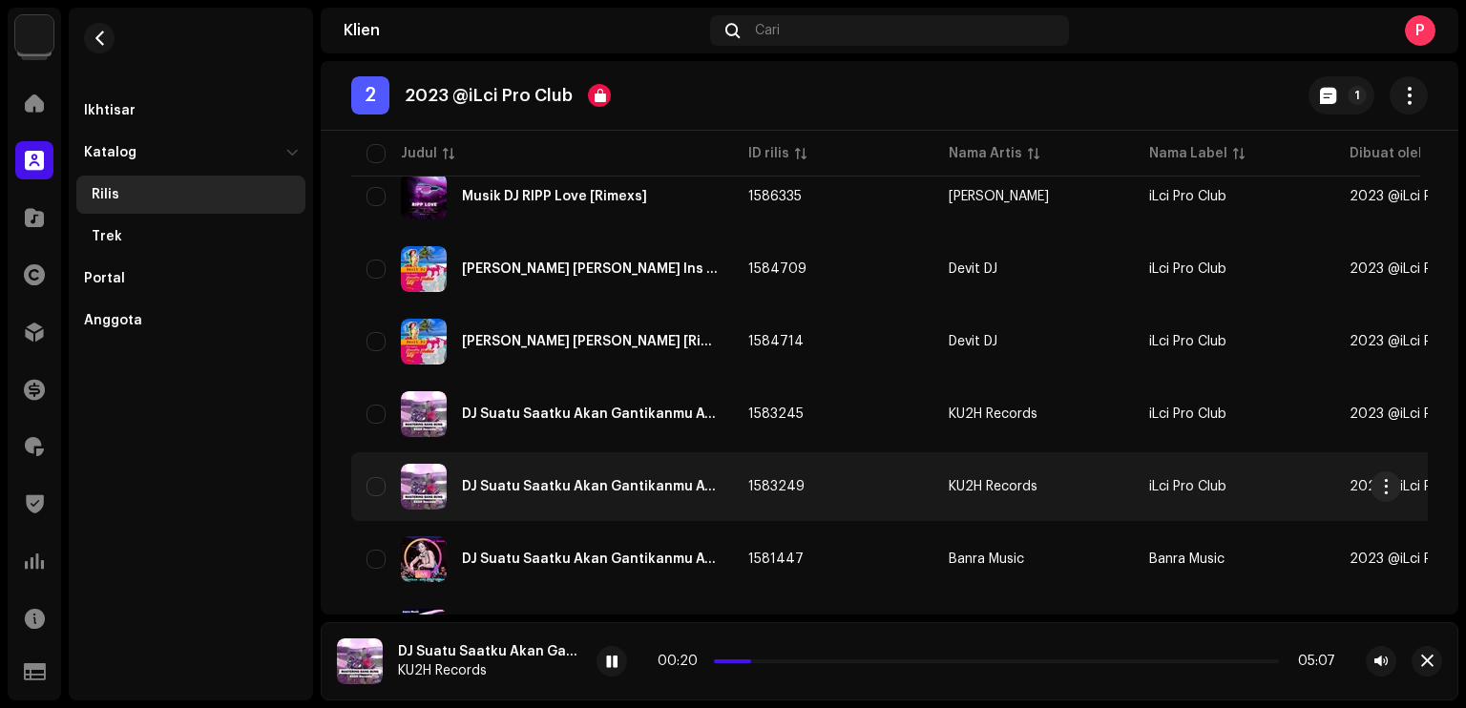
click at [637, 480] on div "DJ Suatu Saatku Akan Gantikanmu Ayah Mastering Bangbung [Rimexs]" at bounding box center [590, 486] width 256 height 13
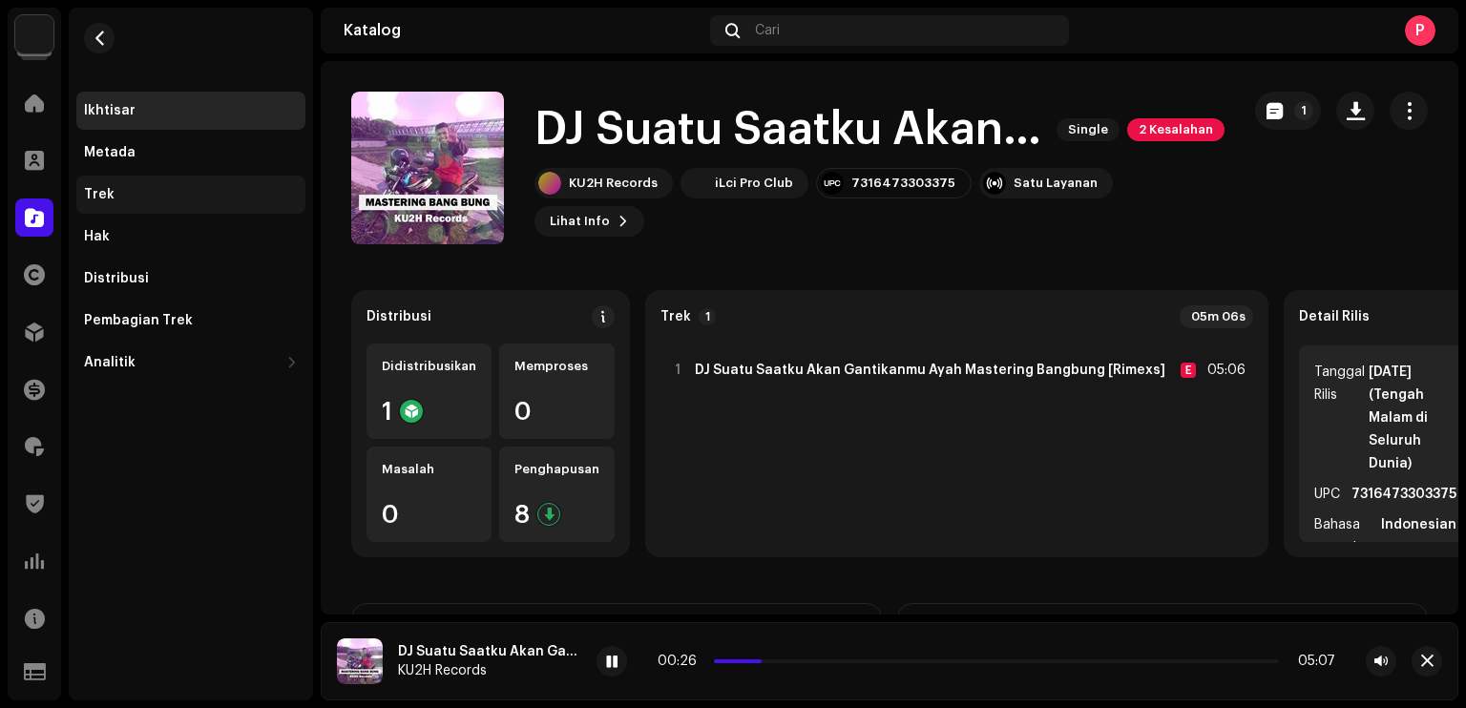
click at [134, 187] on div "Trek" at bounding box center [191, 194] width 214 height 15
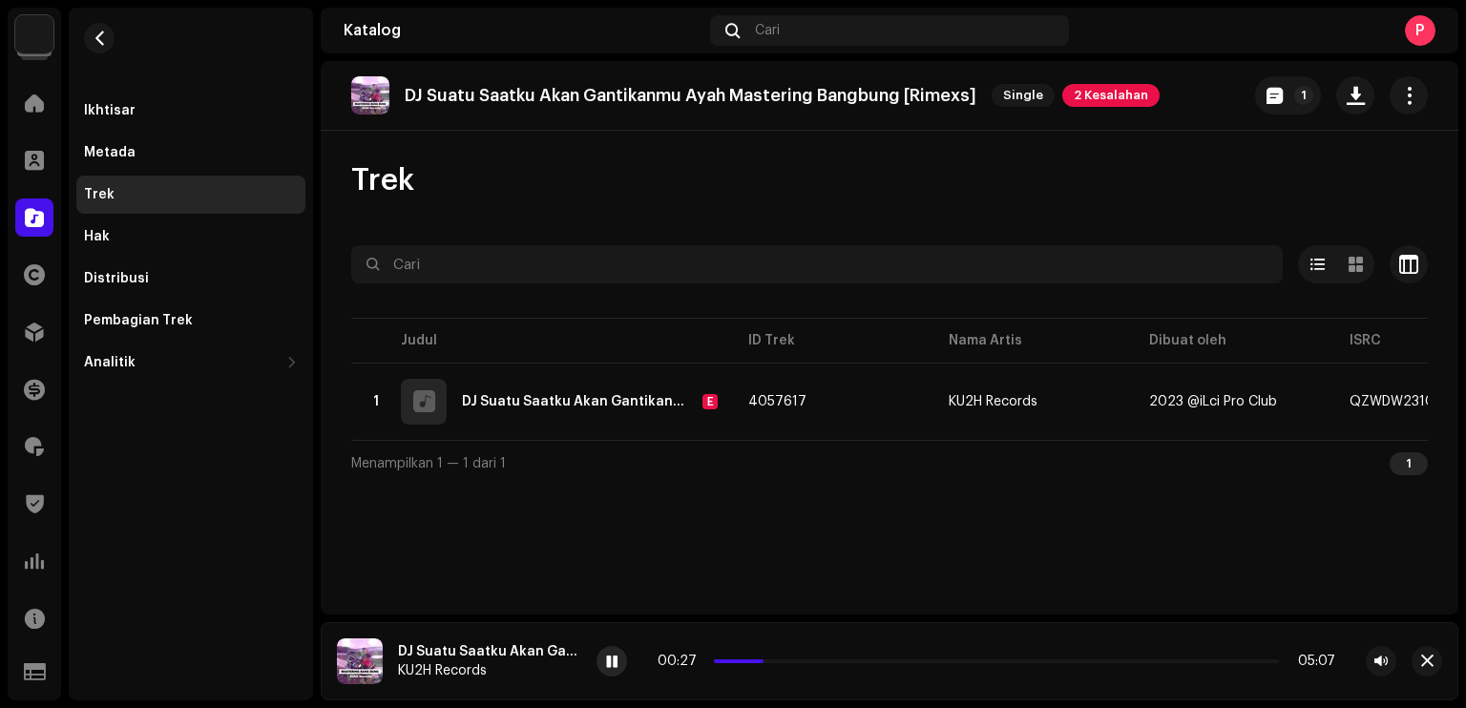
click at [622, 664] on div at bounding box center [611, 661] width 31 height 31
click at [139, 270] on div "Distribusi" at bounding box center [190, 279] width 229 height 38
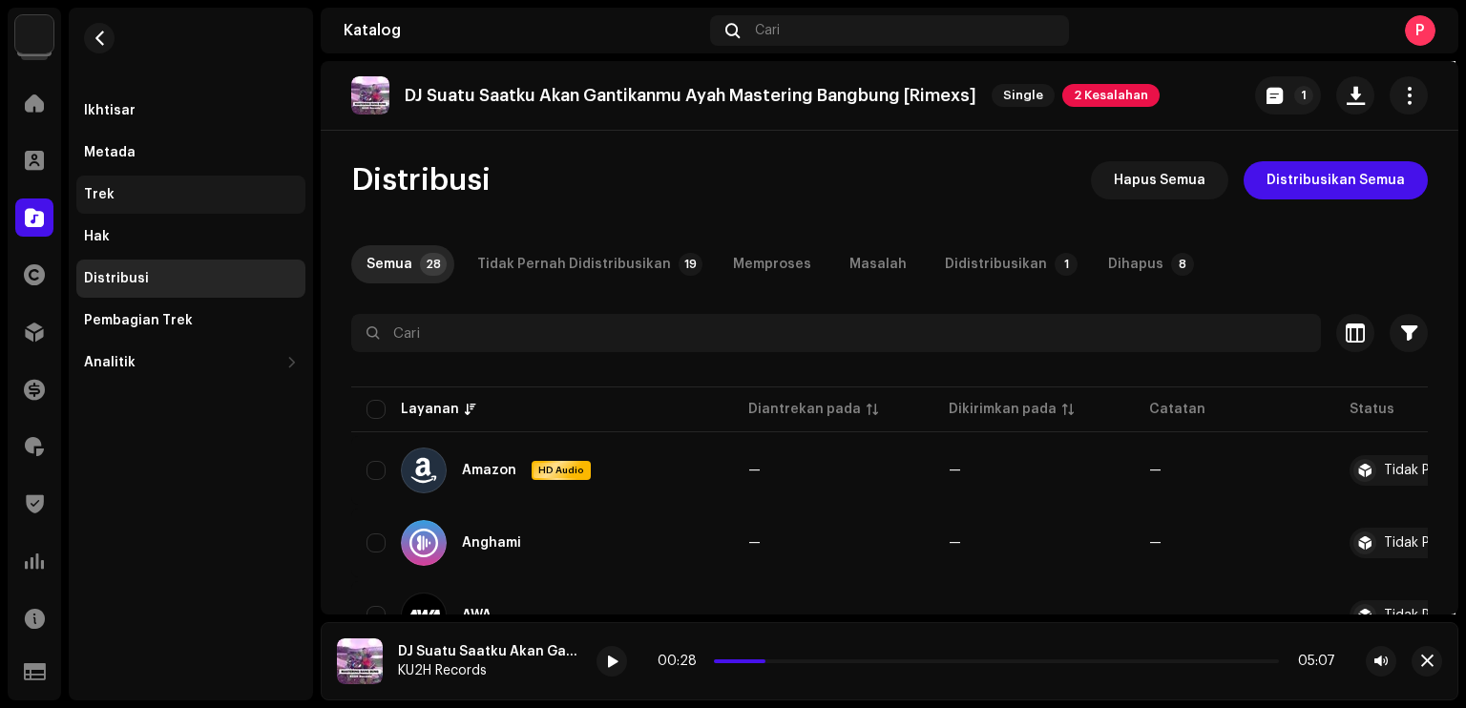
click at [153, 190] on div "Trek" at bounding box center [191, 194] width 214 height 15
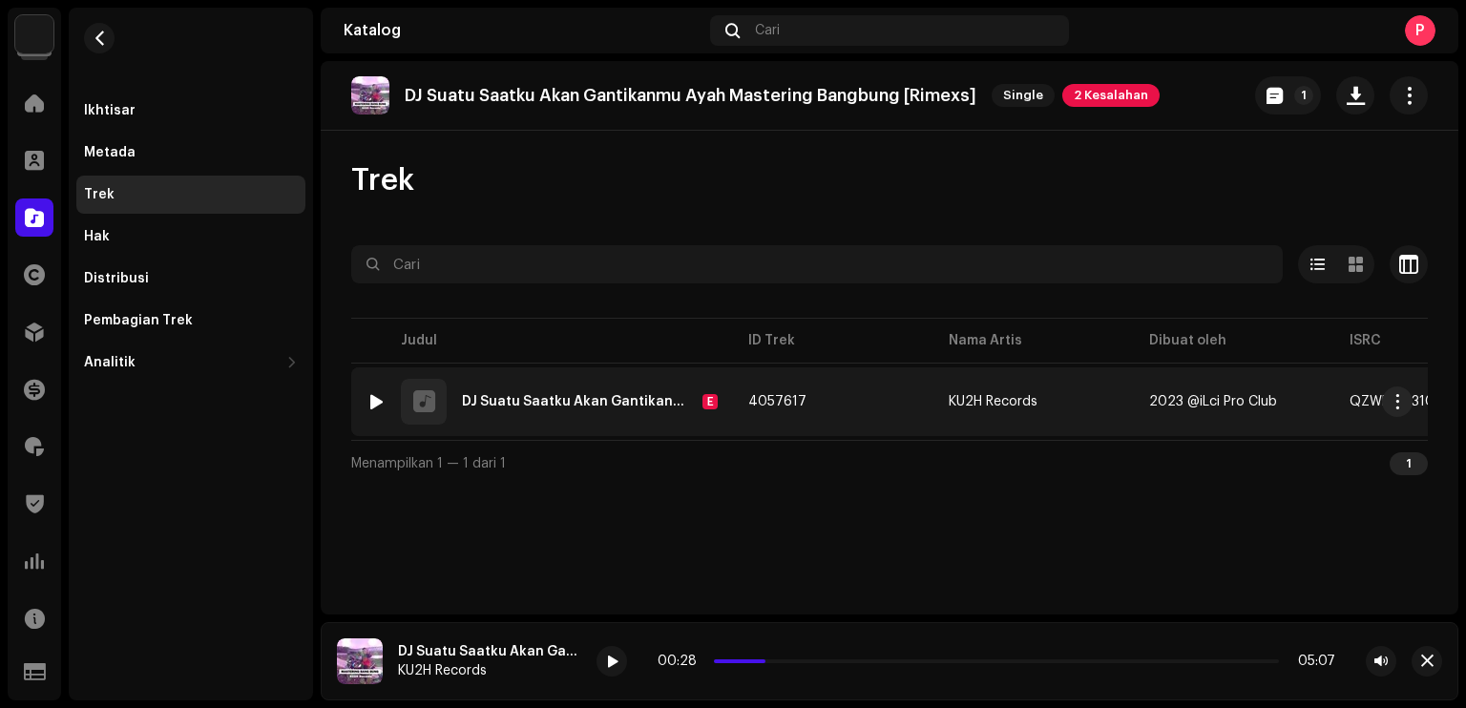
click at [379, 396] on div at bounding box center [376, 401] width 14 height 15
click at [374, 398] on div at bounding box center [376, 401] width 14 height 15
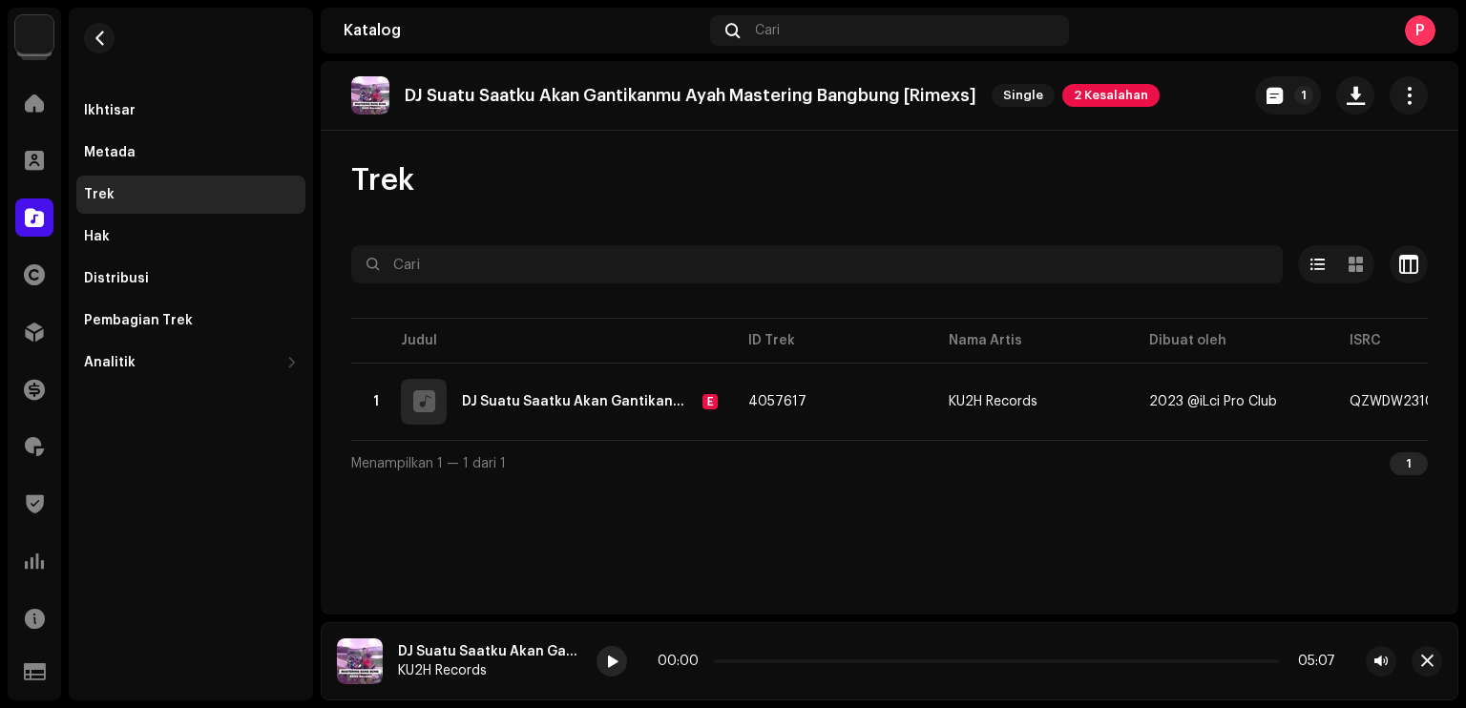
click at [619, 658] on div at bounding box center [611, 661] width 31 height 31
click at [610, 663] on span at bounding box center [611, 662] width 11 height 15
click at [103, 46] on button "button" at bounding box center [99, 38] width 31 height 31
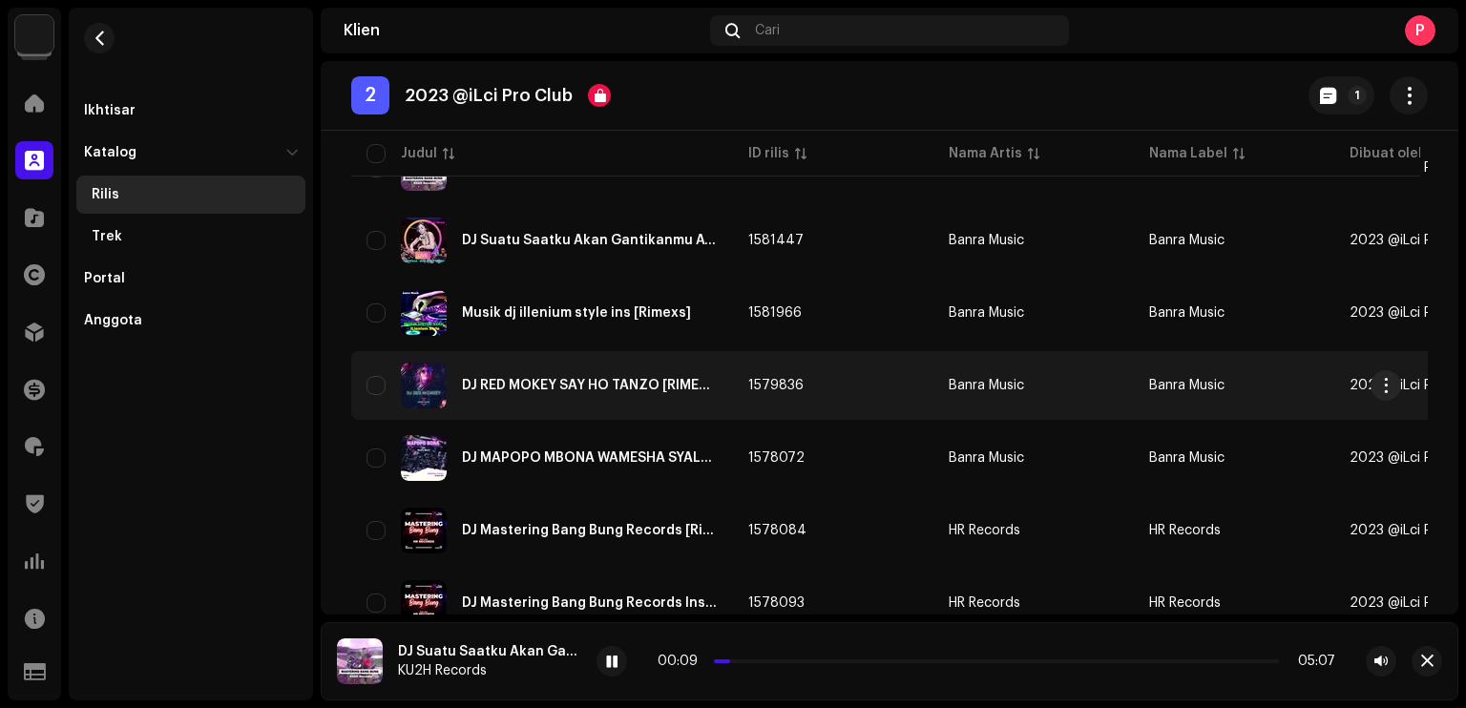
scroll to position [859, 0]
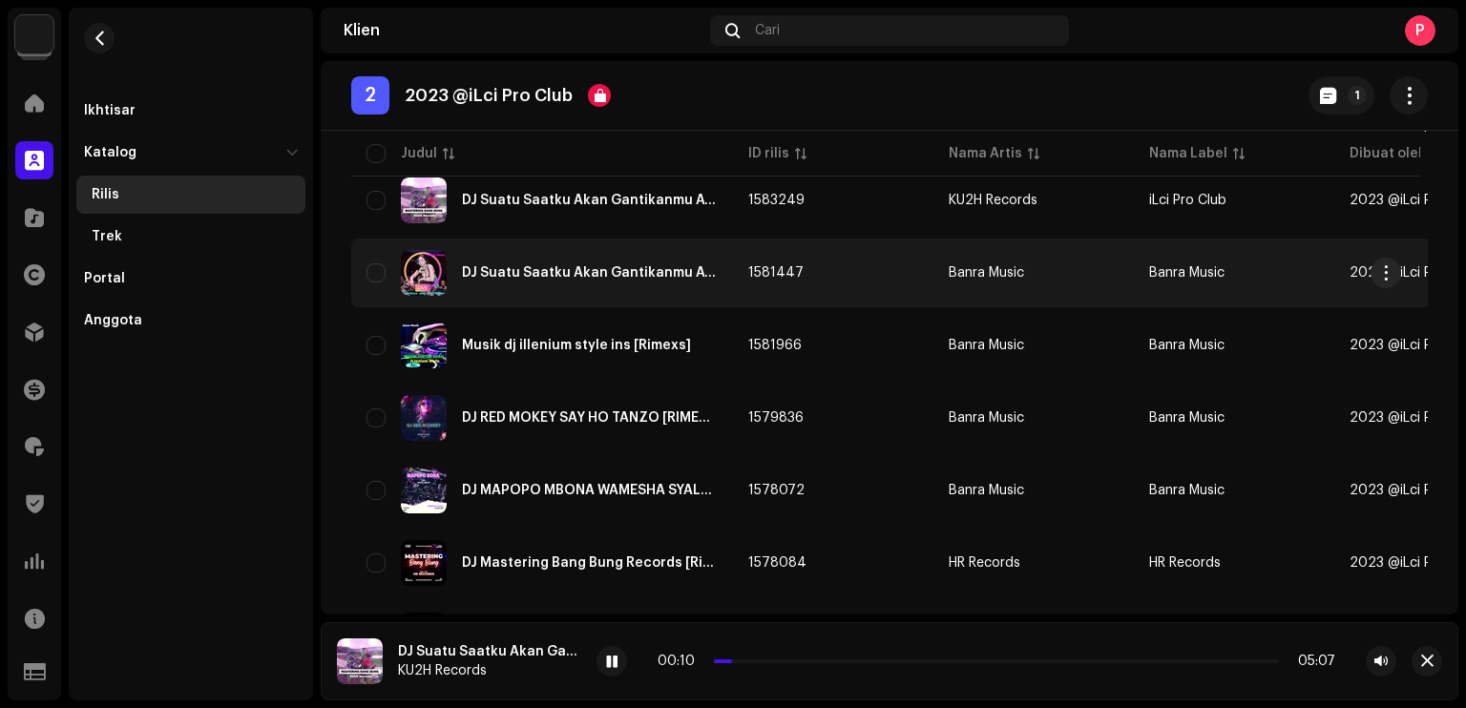
click at [572, 271] on div "DJ Suatu Saatku Akan Gantikanmu Ayah The Ocean Ins [Rimexs]" at bounding box center [590, 272] width 256 height 13
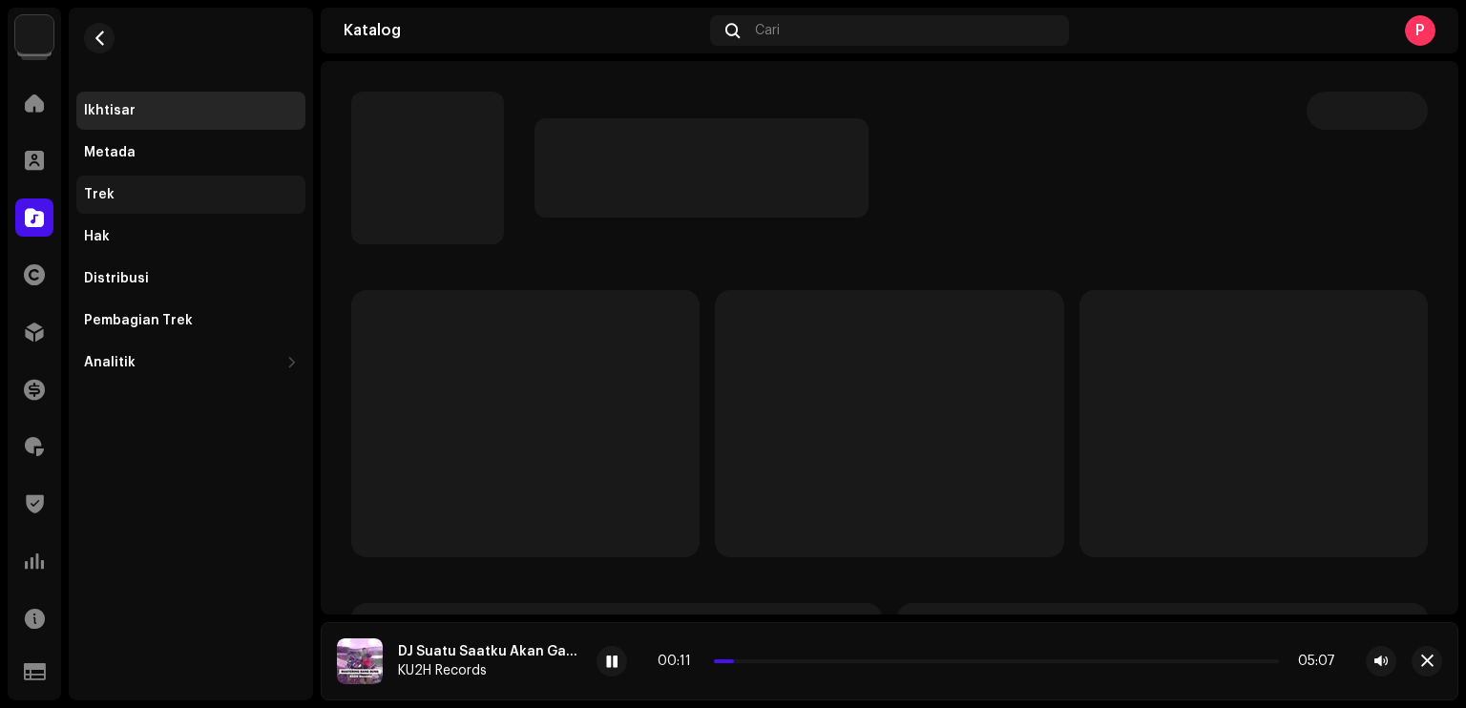
click at [82, 186] on div "Trek" at bounding box center [190, 195] width 229 height 38
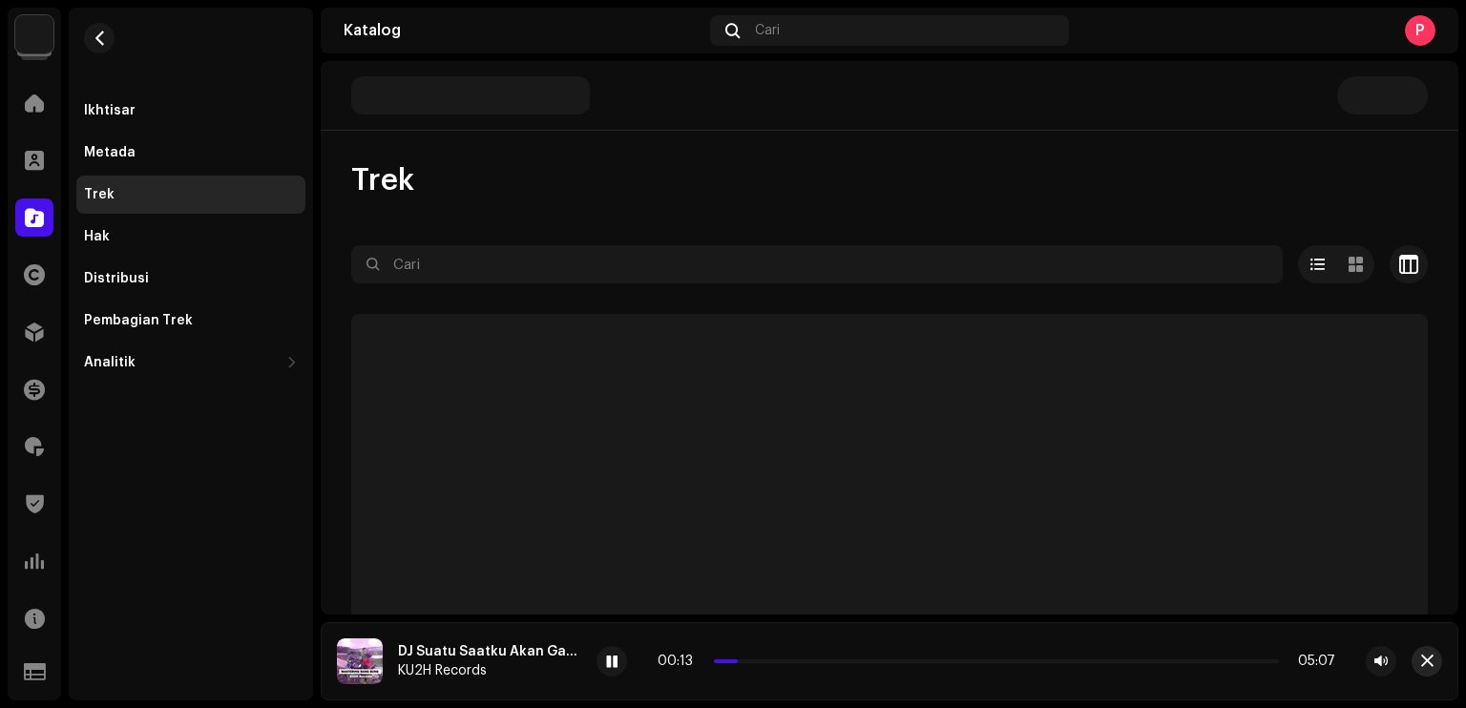
click at [1424, 658] on span "button" at bounding box center [1427, 661] width 12 height 15
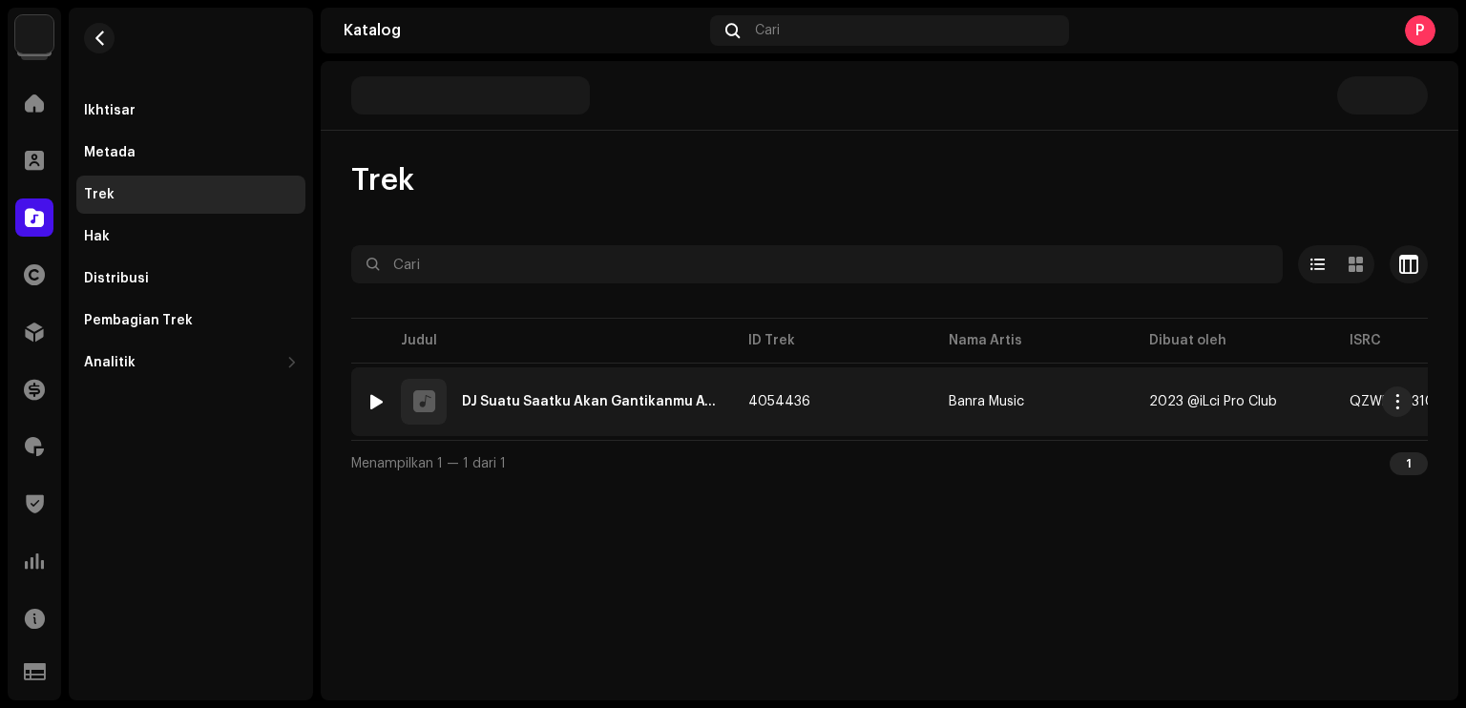
click at [374, 400] on div at bounding box center [376, 401] width 14 height 15
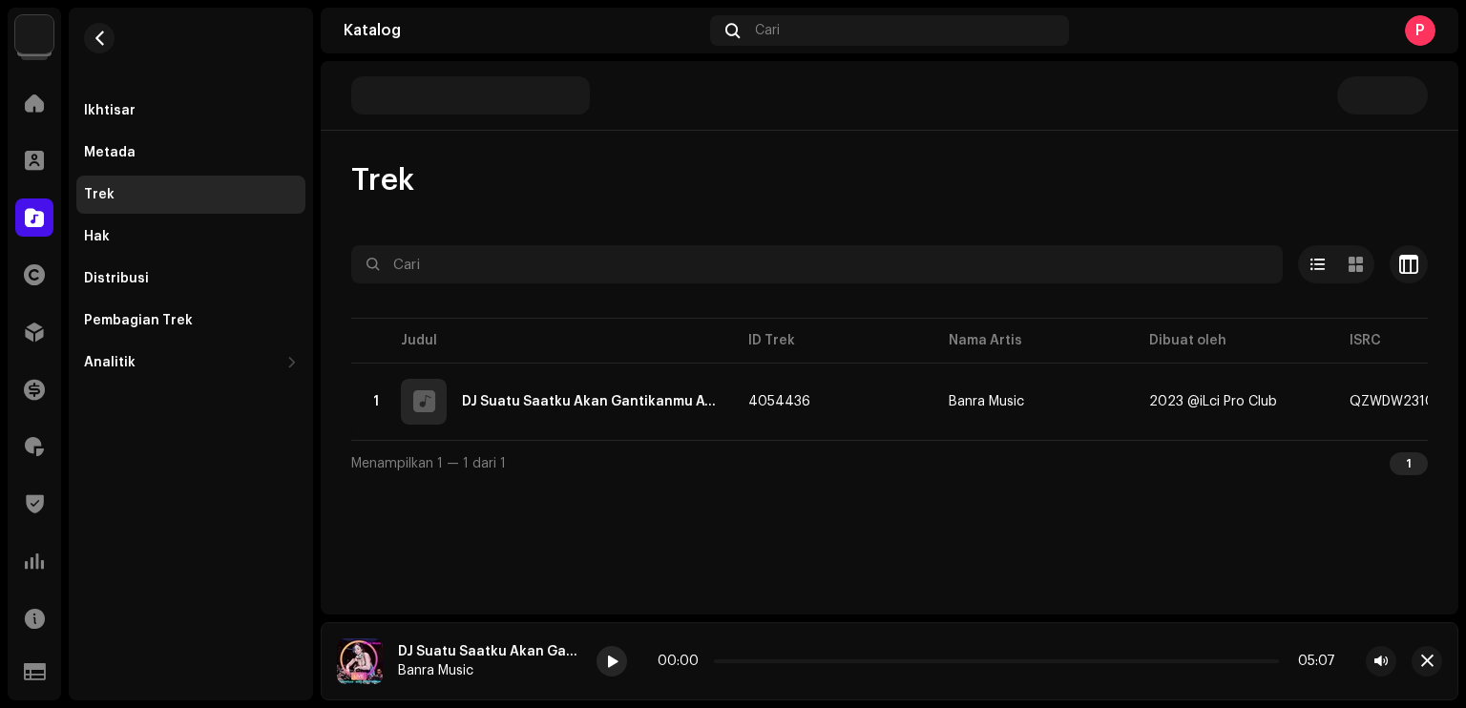
click at [607, 655] on span at bounding box center [611, 662] width 11 height 15
click at [176, 265] on div "Distribusi" at bounding box center [190, 279] width 229 height 38
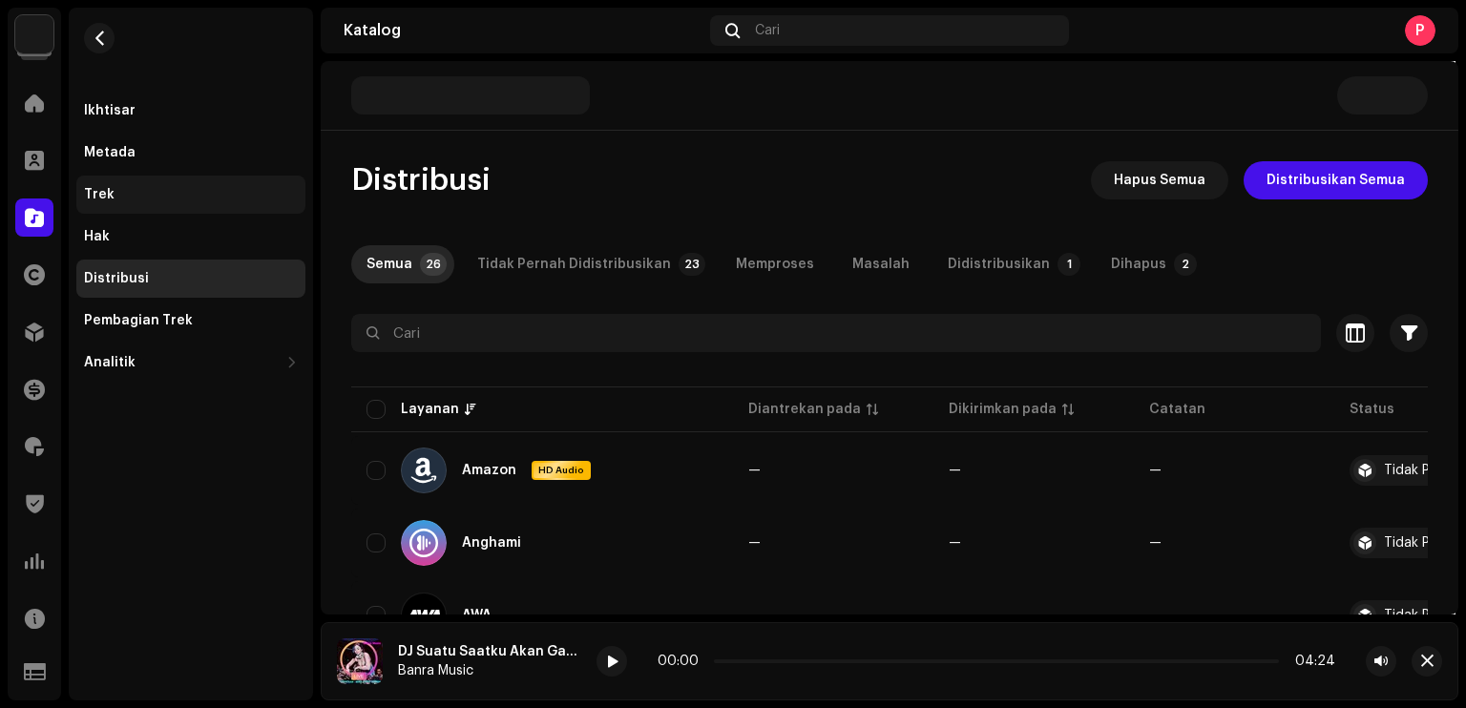
drag, startPoint x: 152, startPoint y: 176, endPoint x: 213, endPoint y: 257, distance: 101.5
click at [152, 176] on div "Trek" at bounding box center [190, 195] width 229 height 38
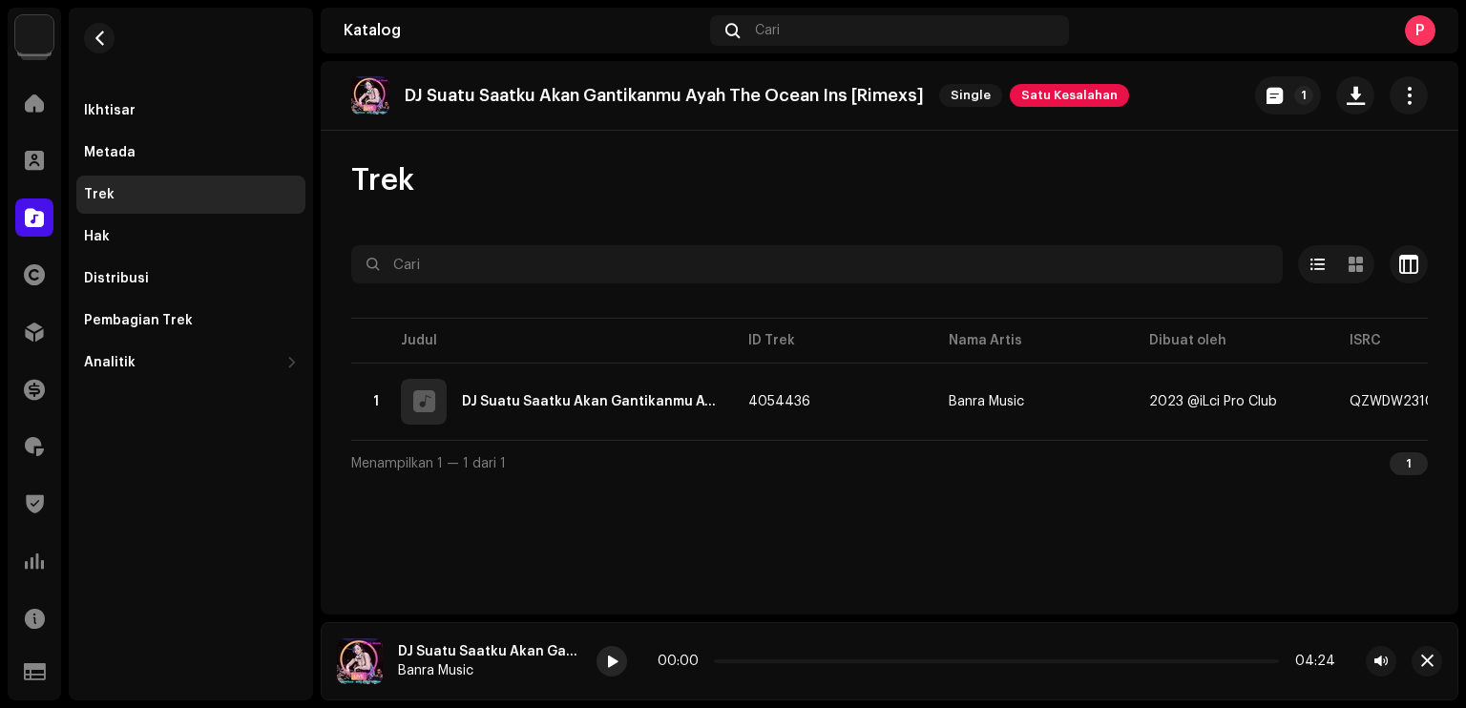
click at [617, 659] on span at bounding box center [612, 662] width 11 height 15
drag, startPoint x: 721, startPoint y: 660, endPoint x: 775, endPoint y: 660, distance: 53.4
click at [728, 660] on span at bounding box center [723, 661] width 10 height 10
click at [100, 37] on span "button" at bounding box center [100, 38] width 14 height 15
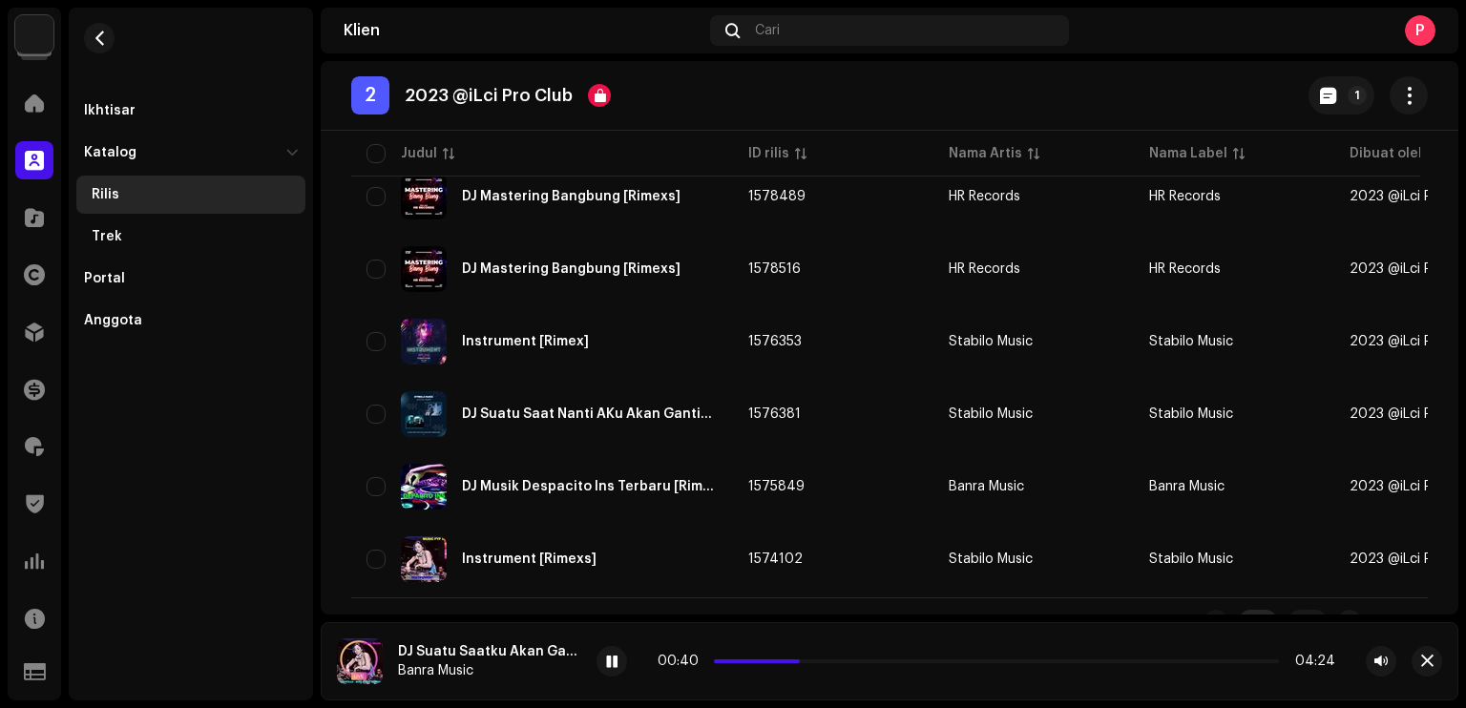
scroll to position [1527, 0]
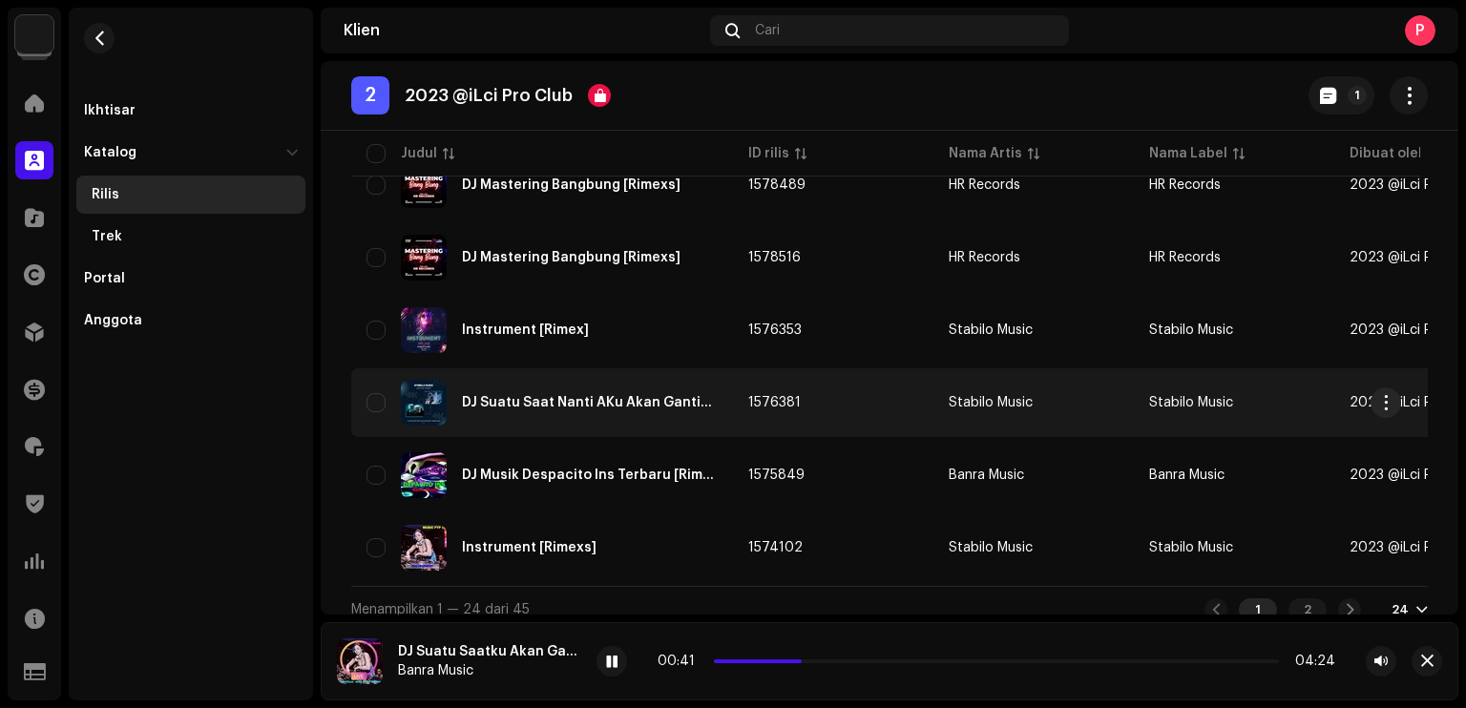
click at [565, 405] on div "DJ Suatu Saat Nanti AKu Akan Gantikanmu Ayah [Inst]" at bounding box center [590, 402] width 256 height 13
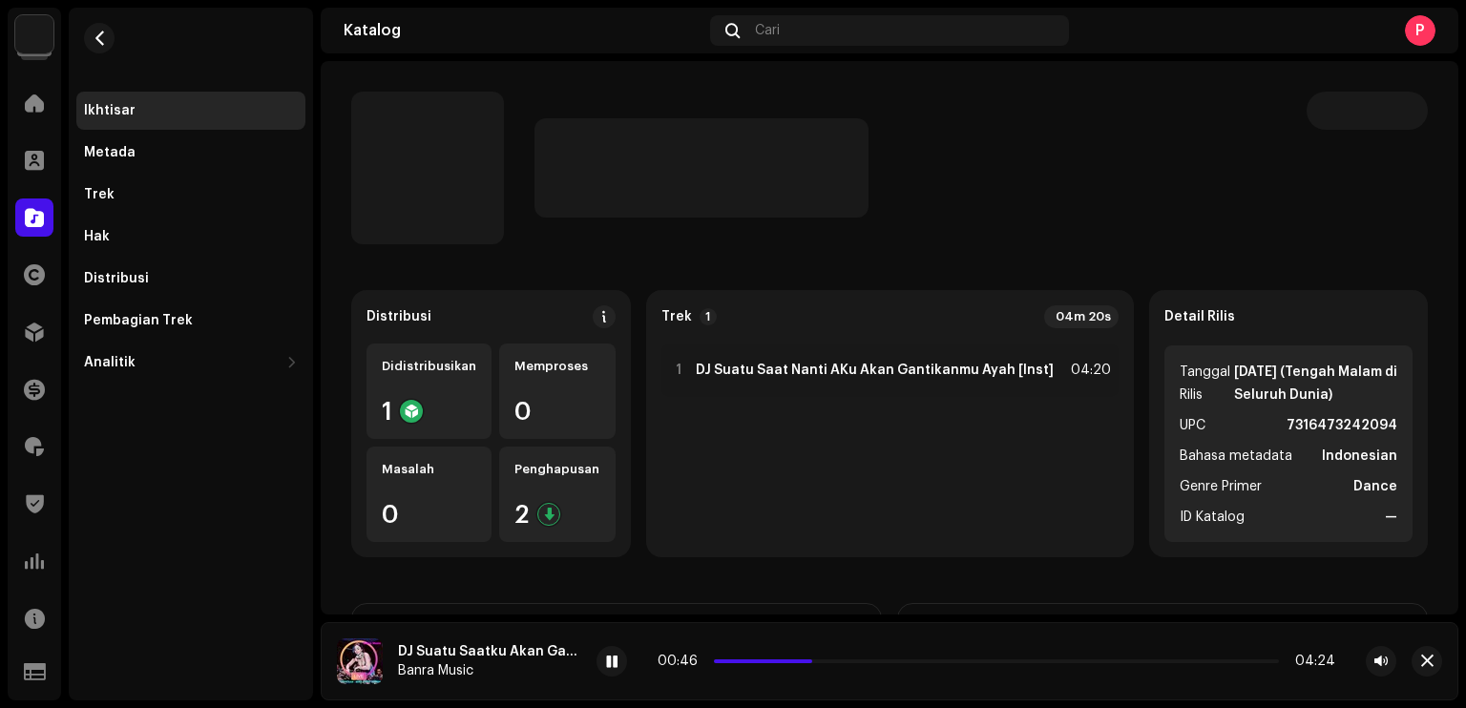
click at [101, 19] on re-m-nav-back at bounding box center [99, 50] width 46 height 84
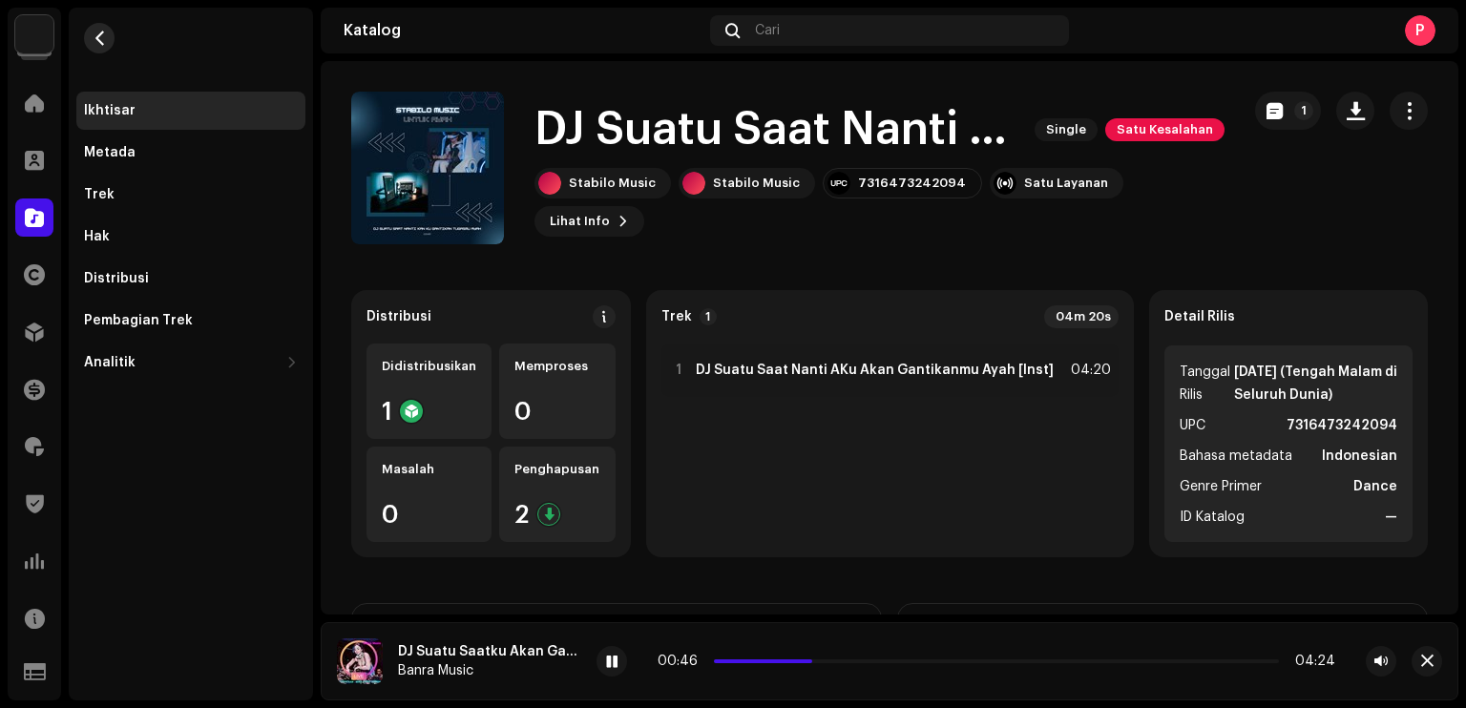
click at [102, 34] on span "button" at bounding box center [100, 38] width 14 height 15
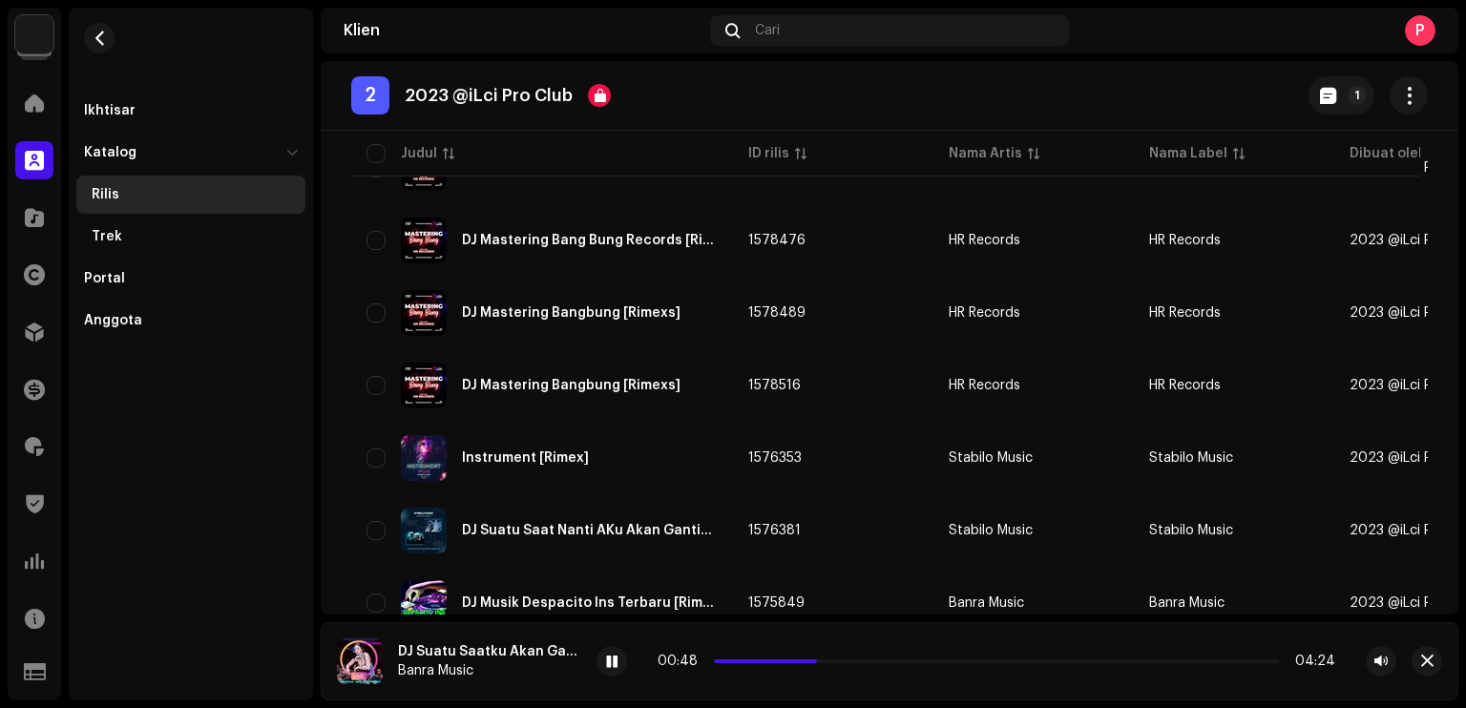
scroll to position [1549, 0]
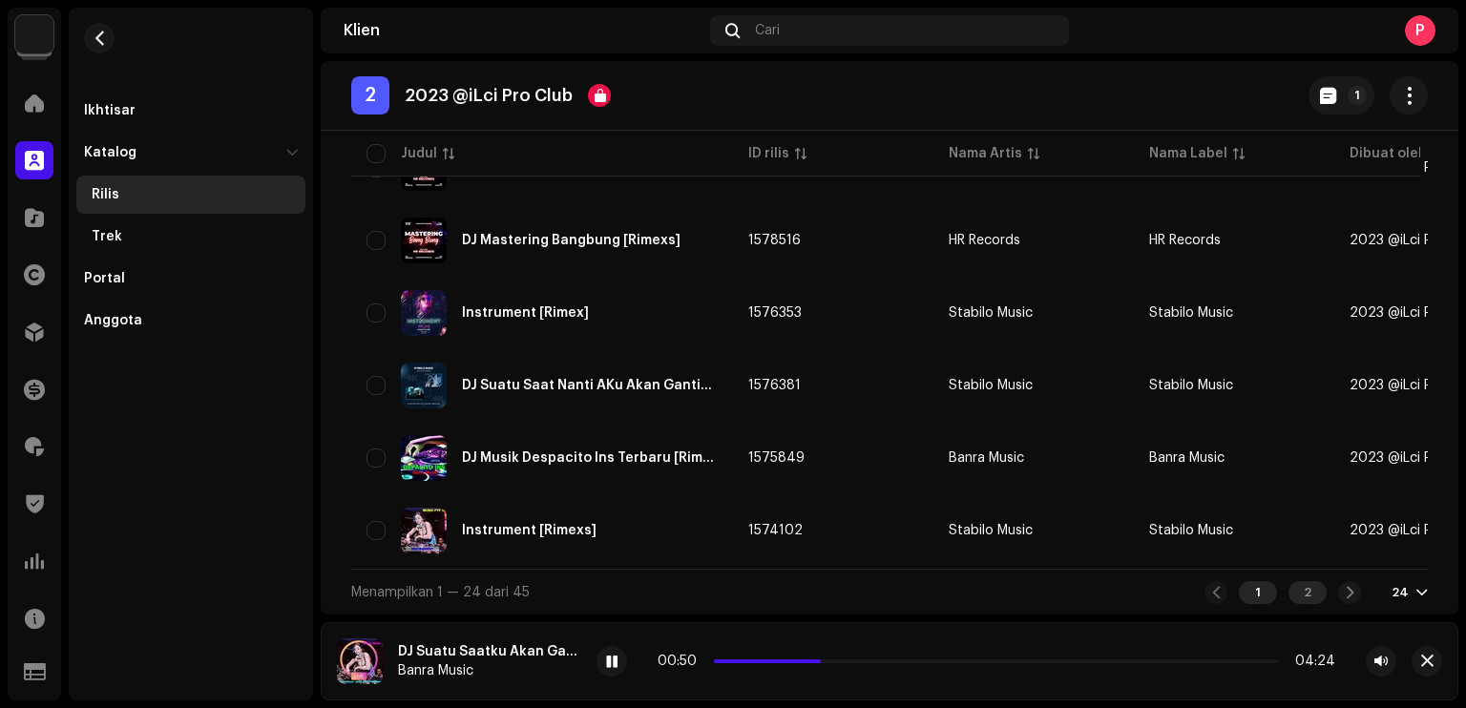
click at [1311, 591] on div "2" at bounding box center [1307, 592] width 38 height 23
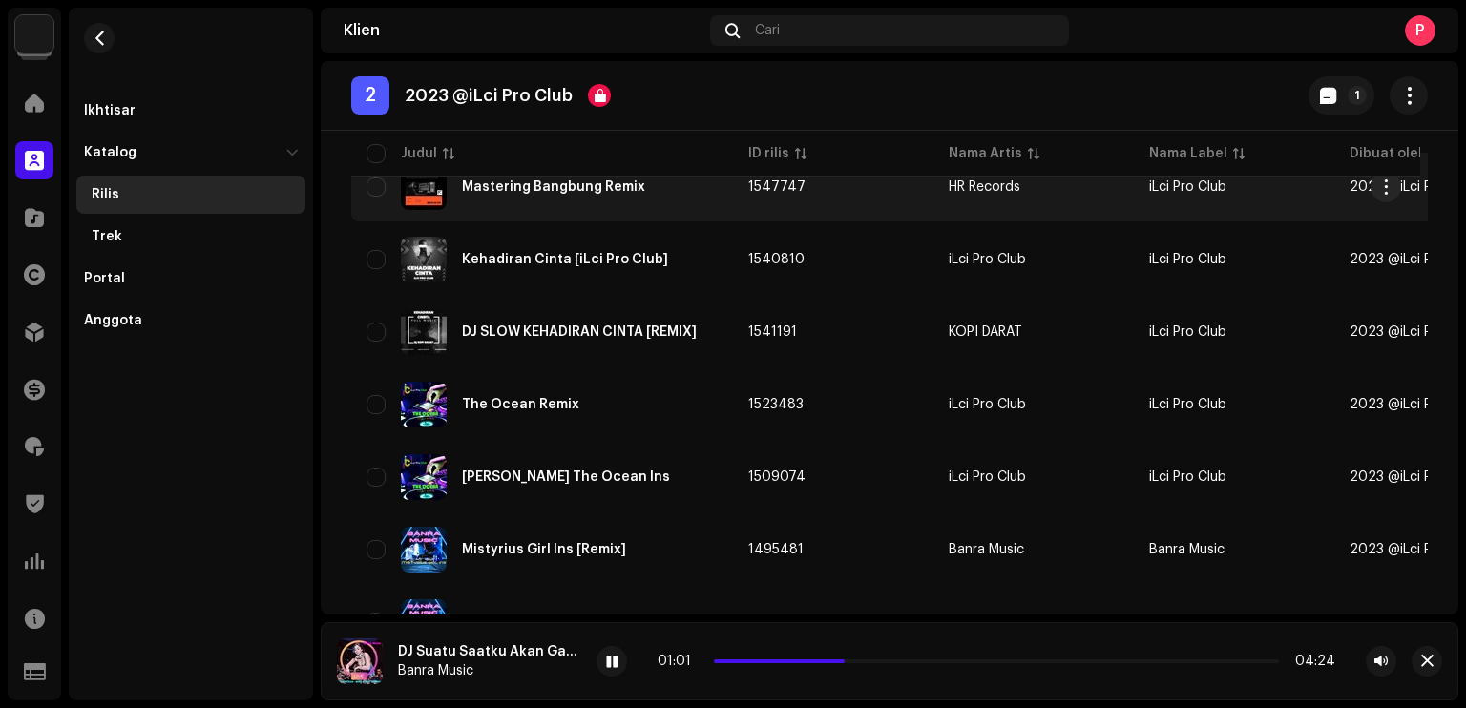
scroll to position [884, 0]
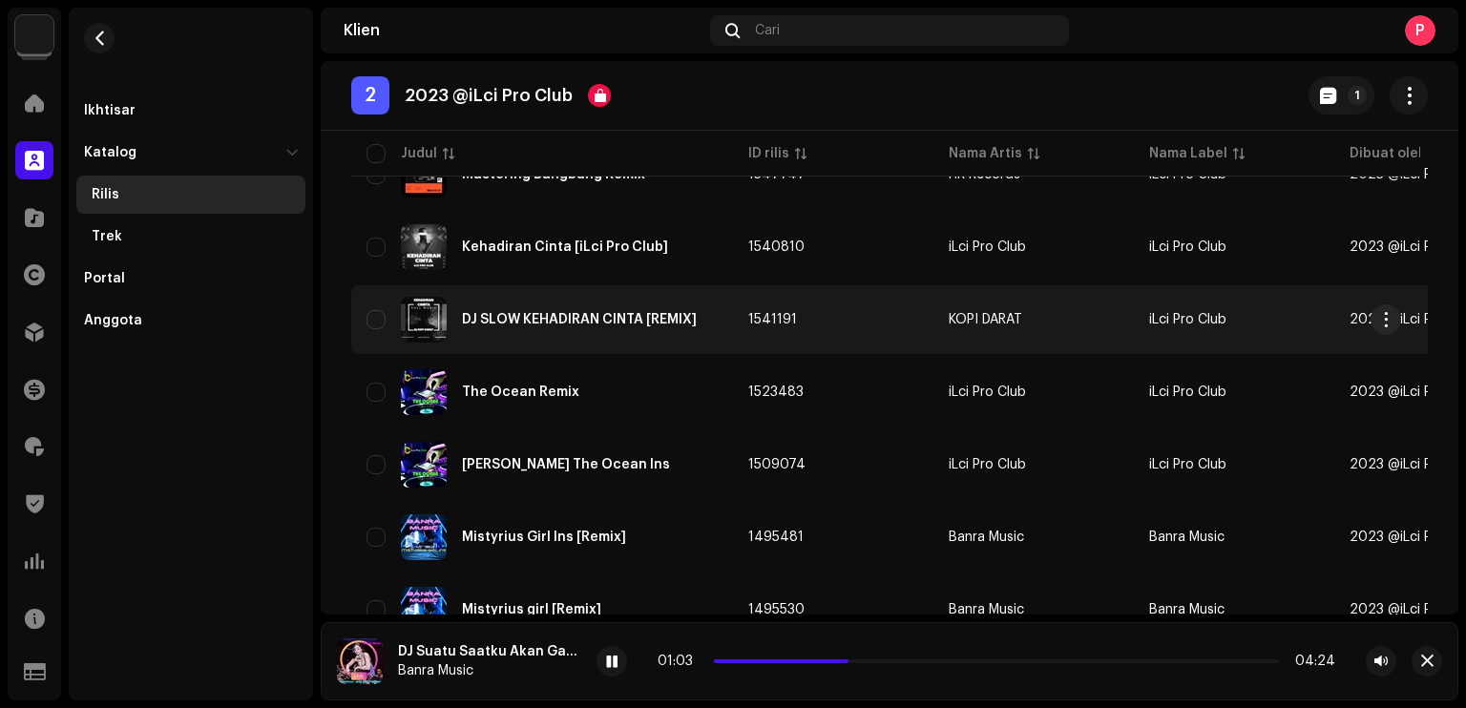
click at [531, 329] on div "DJ SLOW KEHADIRAN CINTA [REMIX]" at bounding box center [541, 320] width 351 height 46
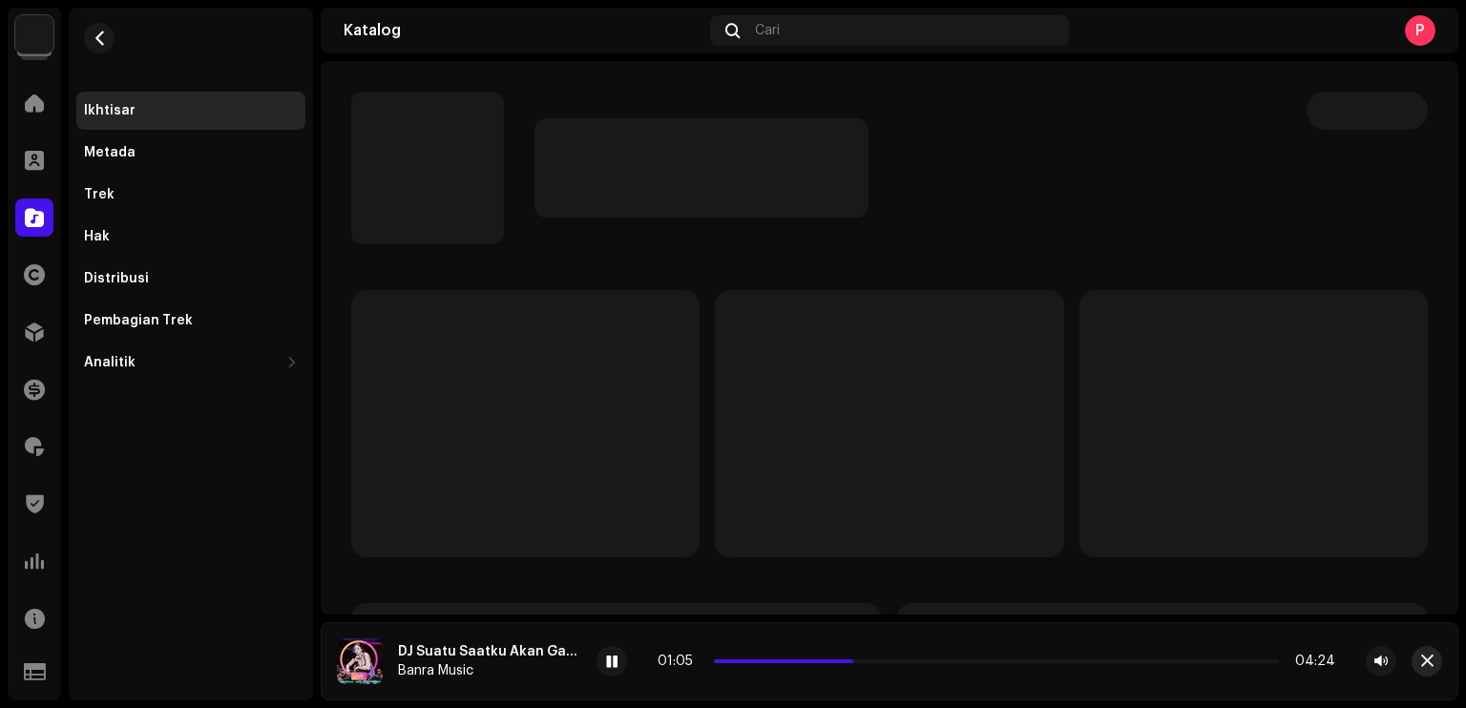
click at [1424, 653] on button "button" at bounding box center [1426, 661] width 31 height 31
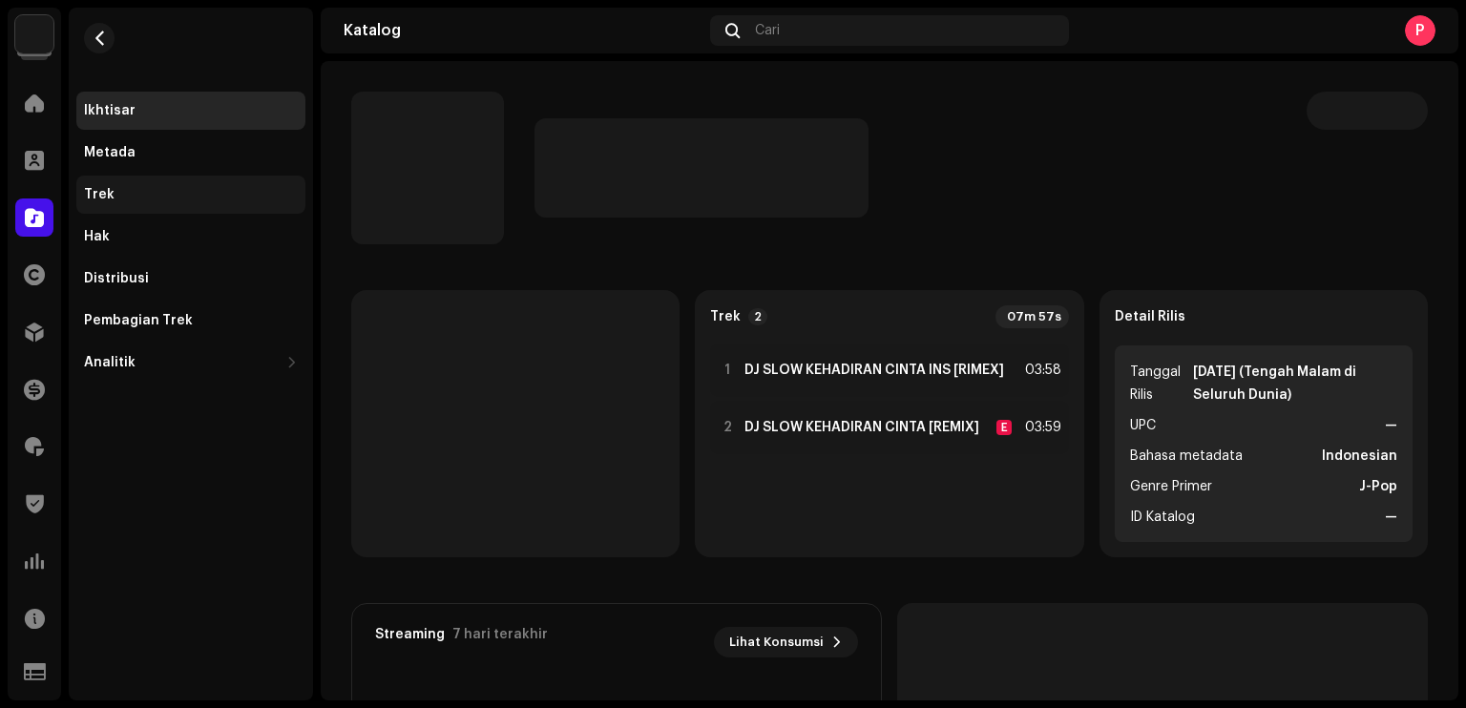
click at [175, 206] on div "Trek" at bounding box center [190, 195] width 229 height 38
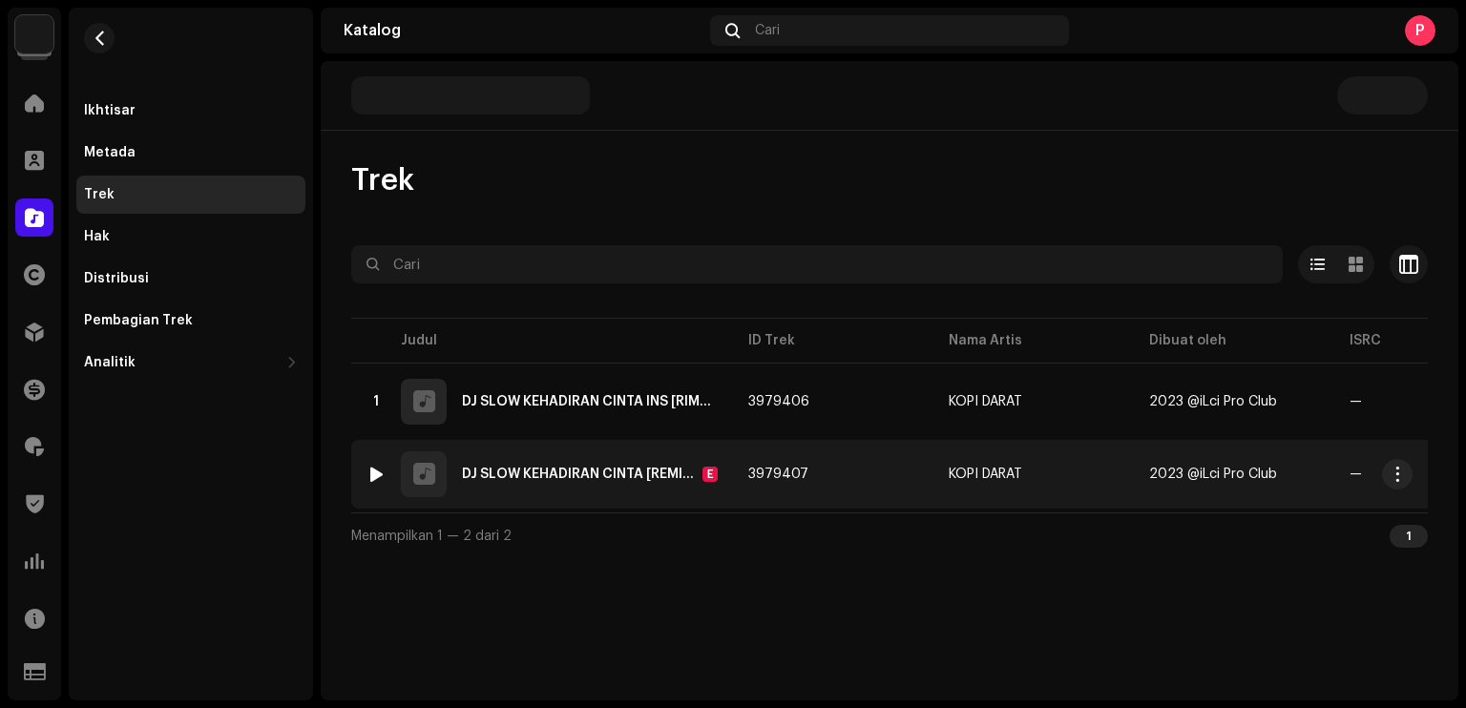
click at [370, 479] on div at bounding box center [376, 474] width 14 height 15
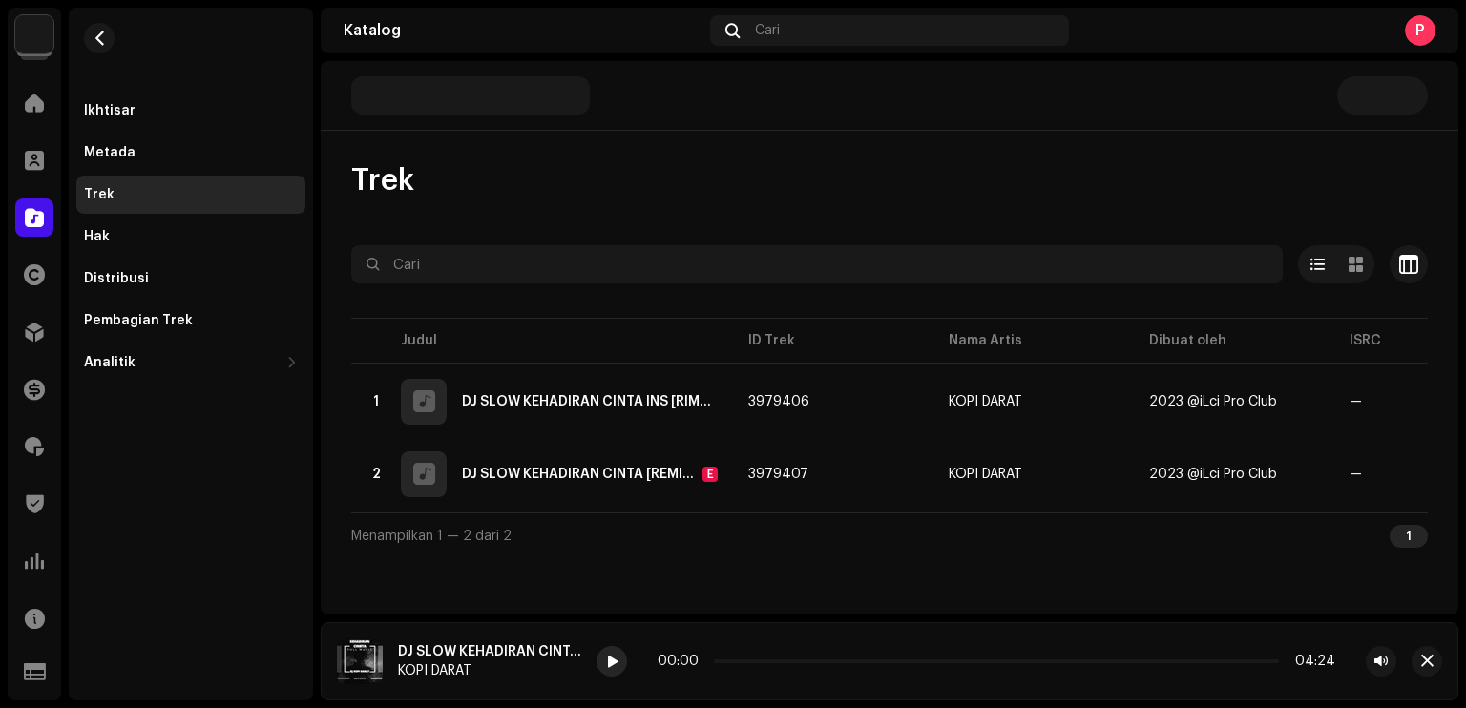
click at [613, 659] on span at bounding box center [611, 662] width 11 height 15
click at [122, 272] on div "Distribusi" at bounding box center [116, 278] width 65 height 15
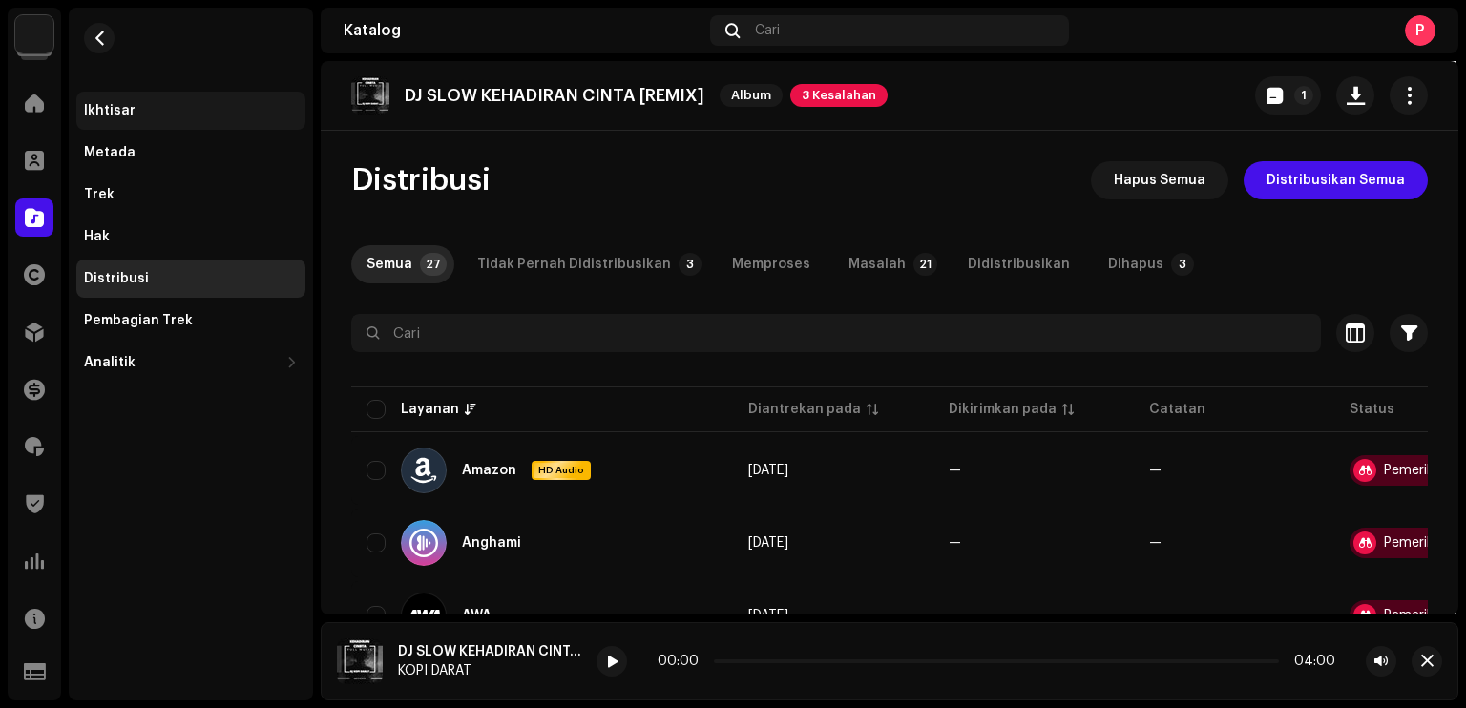
click at [161, 121] on div "Ikhtisar" at bounding box center [190, 111] width 229 height 38
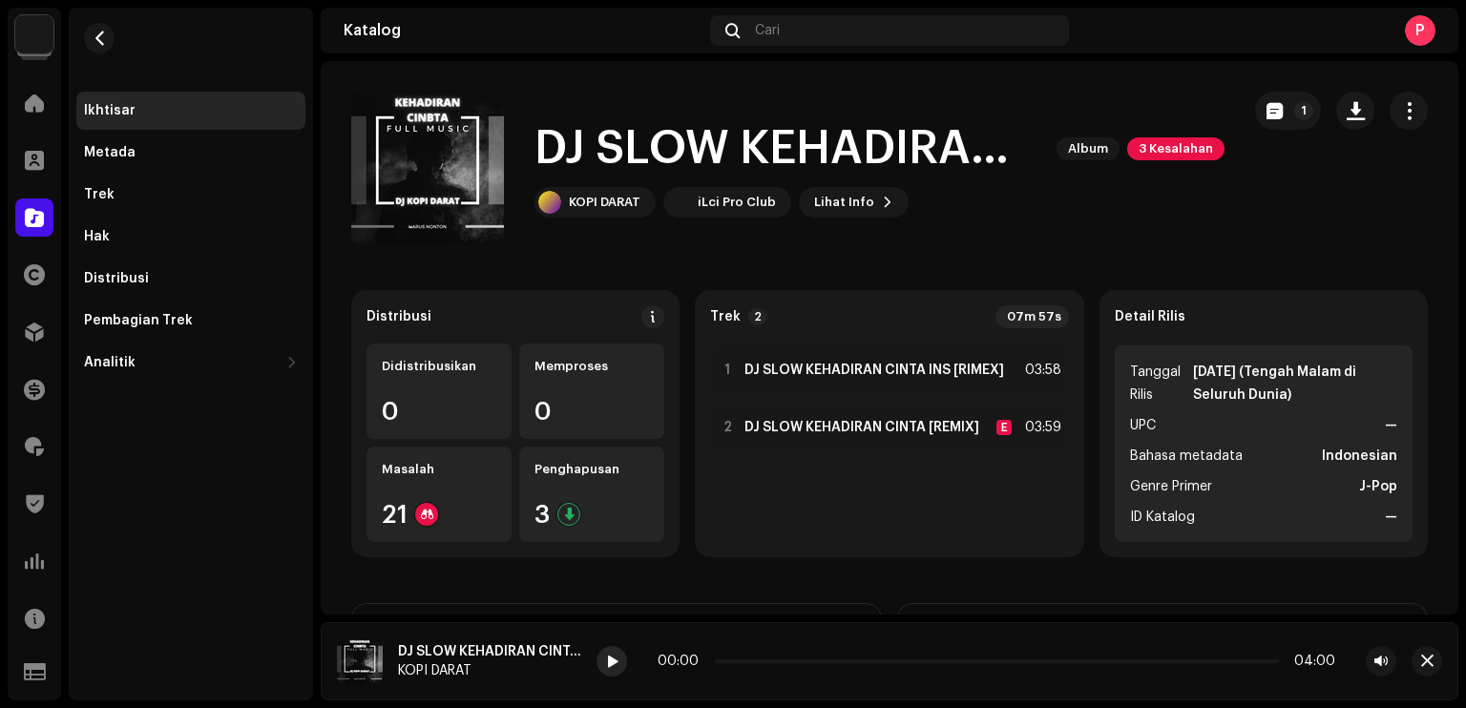
click at [611, 652] on div at bounding box center [611, 661] width 31 height 31
drag, startPoint x: 726, startPoint y: 658, endPoint x: 781, endPoint y: 657, distance: 55.3
click at [753, 657] on span at bounding box center [748, 661] width 10 height 10
click at [781, 657] on span at bounding box center [780, 661] width 10 height 10
drag, startPoint x: 781, startPoint y: 657, endPoint x: 796, endPoint y: 657, distance: 14.3
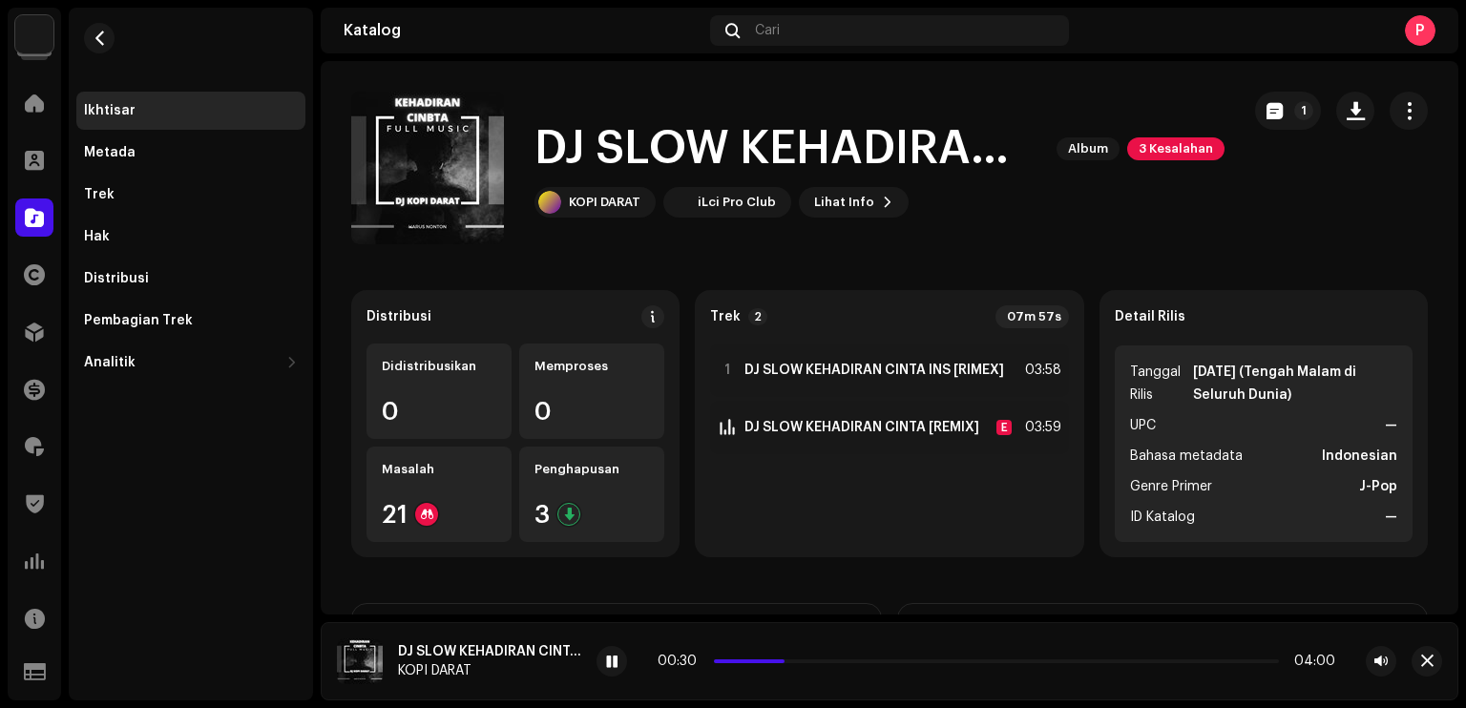
click at [795, 657] on div "00:30 04:00" at bounding box center [995, 661] width 677 height 15
click at [103, 39] on span "button" at bounding box center [100, 38] width 14 height 15
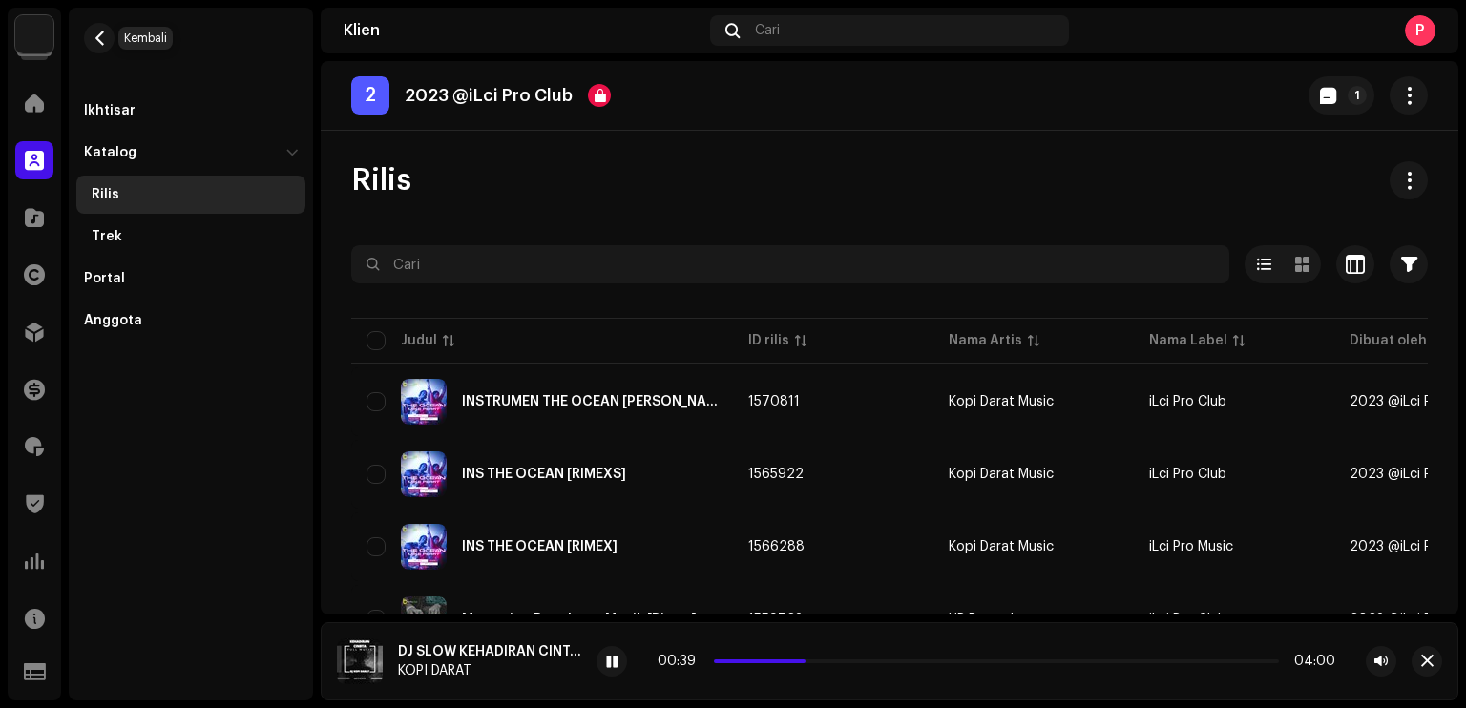
click at [103, 39] on span "button" at bounding box center [100, 38] width 14 height 15
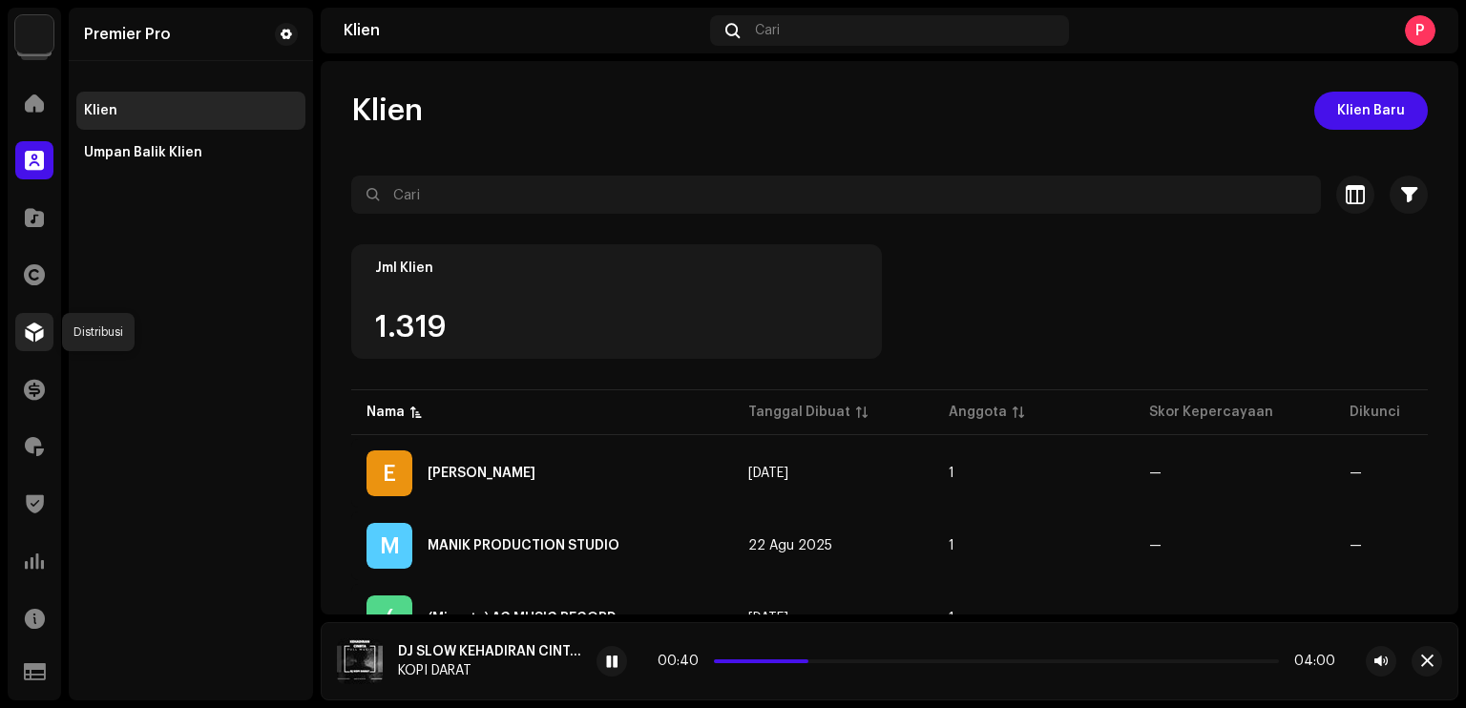
click at [45, 326] on div at bounding box center [34, 332] width 38 height 38
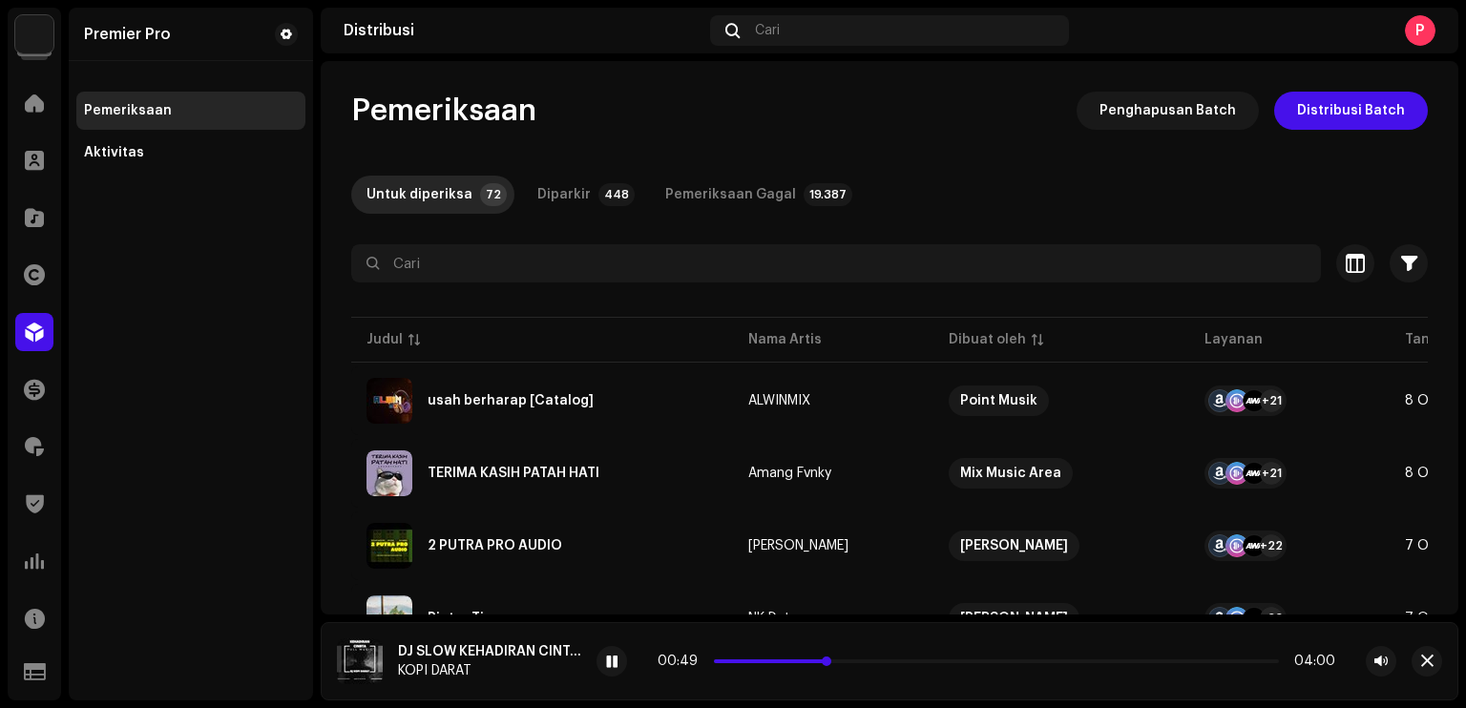
drag, startPoint x: 828, startPoint y: 659, endPoint x: 786, endPoint y: 663, distance: 42.2
click at [786, 663] on p-slider at bounding box center [996, 661] width 565 height 4
click at [783, 657] on div "00:49 04:00" at bounding box center [995, 661] width 677 height 15
click at [783, 663] on div "00:50 04:00" at bounding box center [995, 661] width 677 height 15
click at [794, 663] on span at bounding box center [774, 661] width 120 height 4
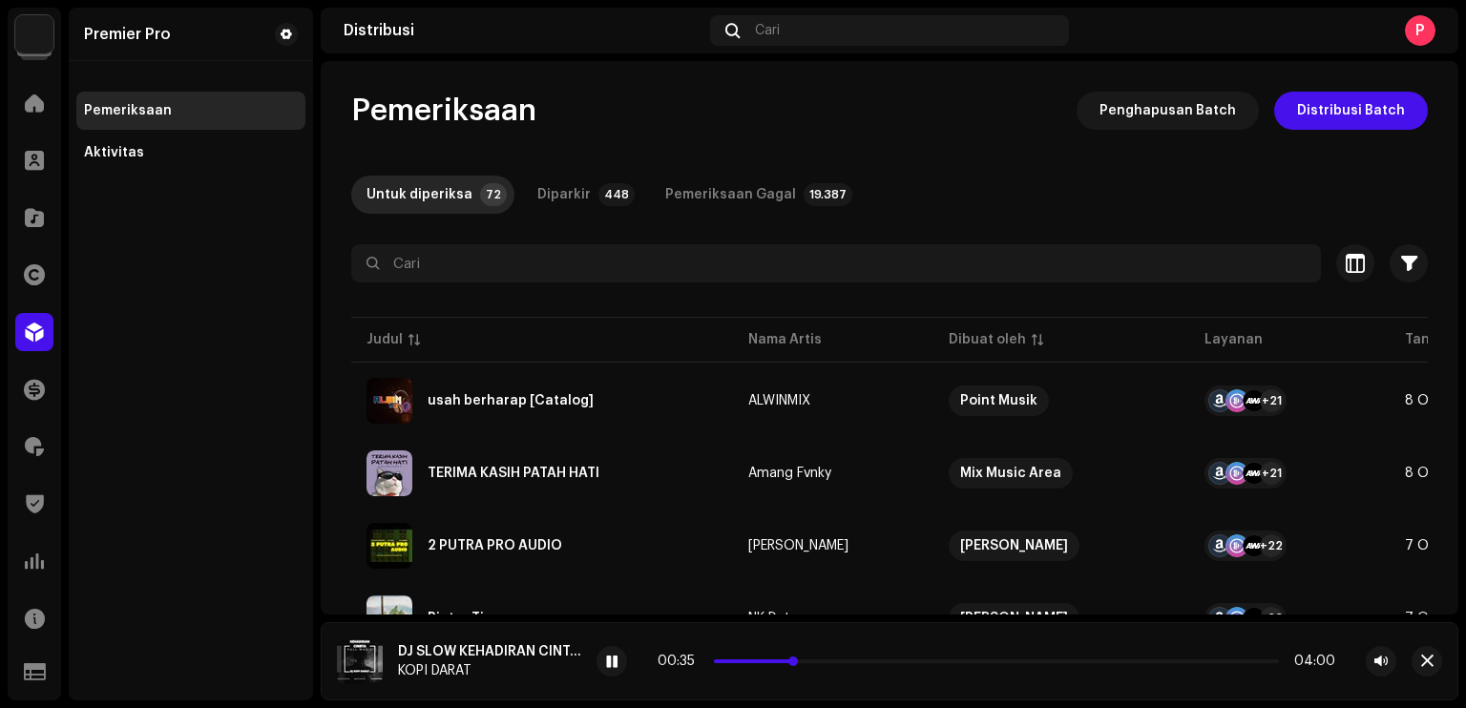
click at [772, 663] on span at bounding box center [755, 661] width 82 height 4
click at [757, 663] on span at bounding box center [744, 661] width 61 height 4
drag, startPoint x: 764, startPoint y: 663, endPoint x: 776, endPoint y: 664, distance: 11.5
click at [776, 664] on div "00:19 04:00" at bounding box center [995, 661] width 677 height 15
drag, startPoint x: 759, startPoint y: 663, endPoint x: 780, endPoint y: 661, distance: 22.0
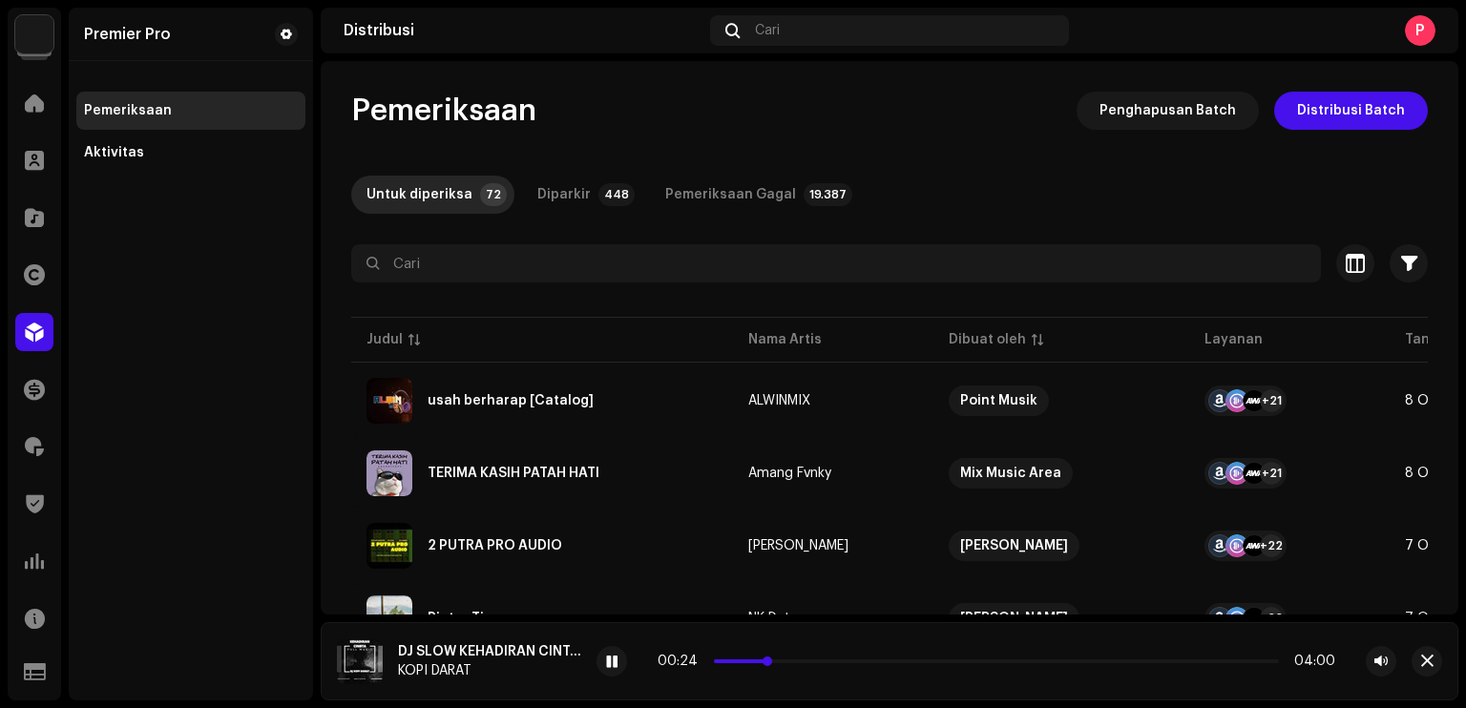
click at [772, 661] on span at bounding box center [767, 661] width 10 height 10
click at [782, 662] on p-slider at bounding box center [996, 661] width 565 height 4
click at [801, 659] on span at bounding box center [803, 661] width 10 height 10
drag, startPoint x: 805, startPoint y: 660, endPoint x: 845, endPoint y: 663, distance: 40.2
click at [845, 663] on p-slider at bounding box center [996, 661] width 565 height 4
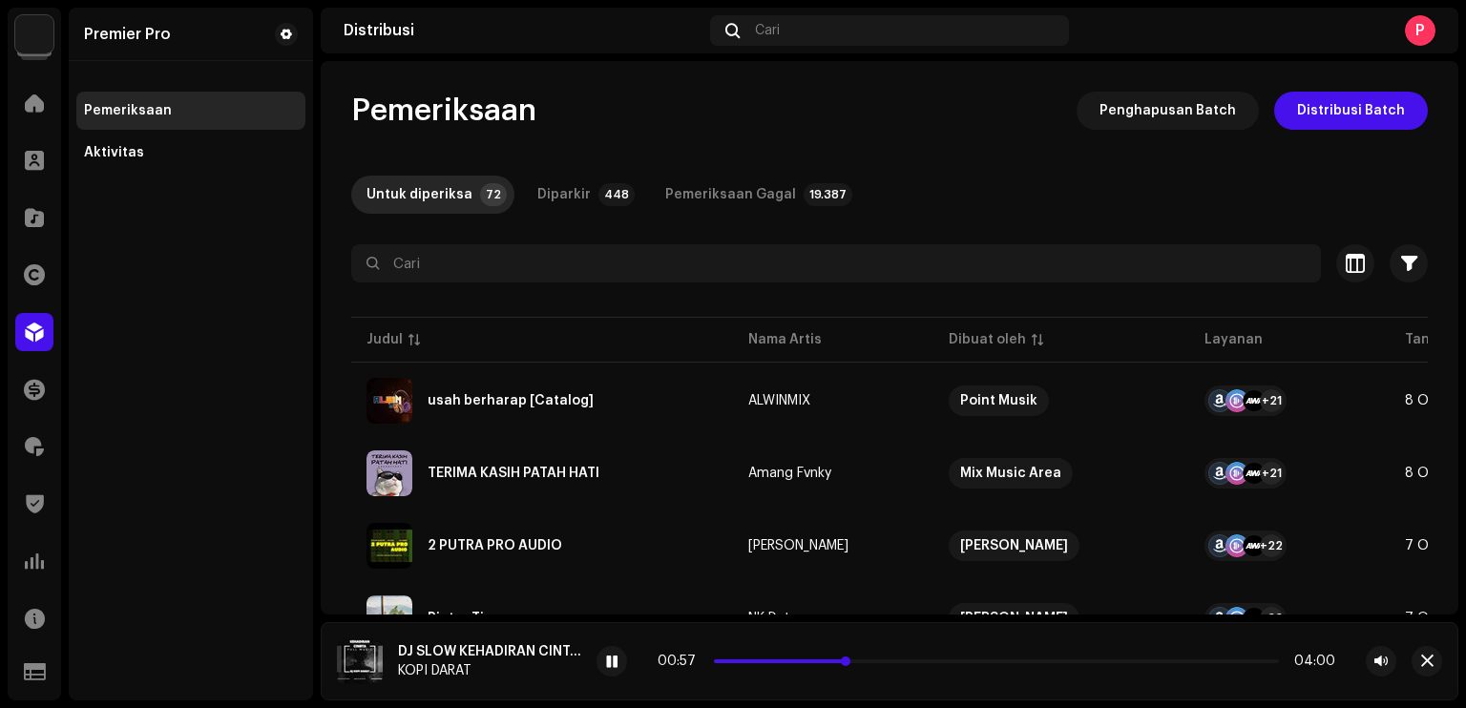
drag, startPoint x: 845, startPoint y: 663, endPoint x: 865, endPoint y: 661, distance: 20.1
click at [850, 661] on span at bounding box center [846, 661] width 10 height 10
click at [616, 649] on div at bounding box center [611, 661] width 31 height 31
click at [716, 201] on div "Pemeriksaan Gagal" at bounding box center [730, 195] width 131 height 38
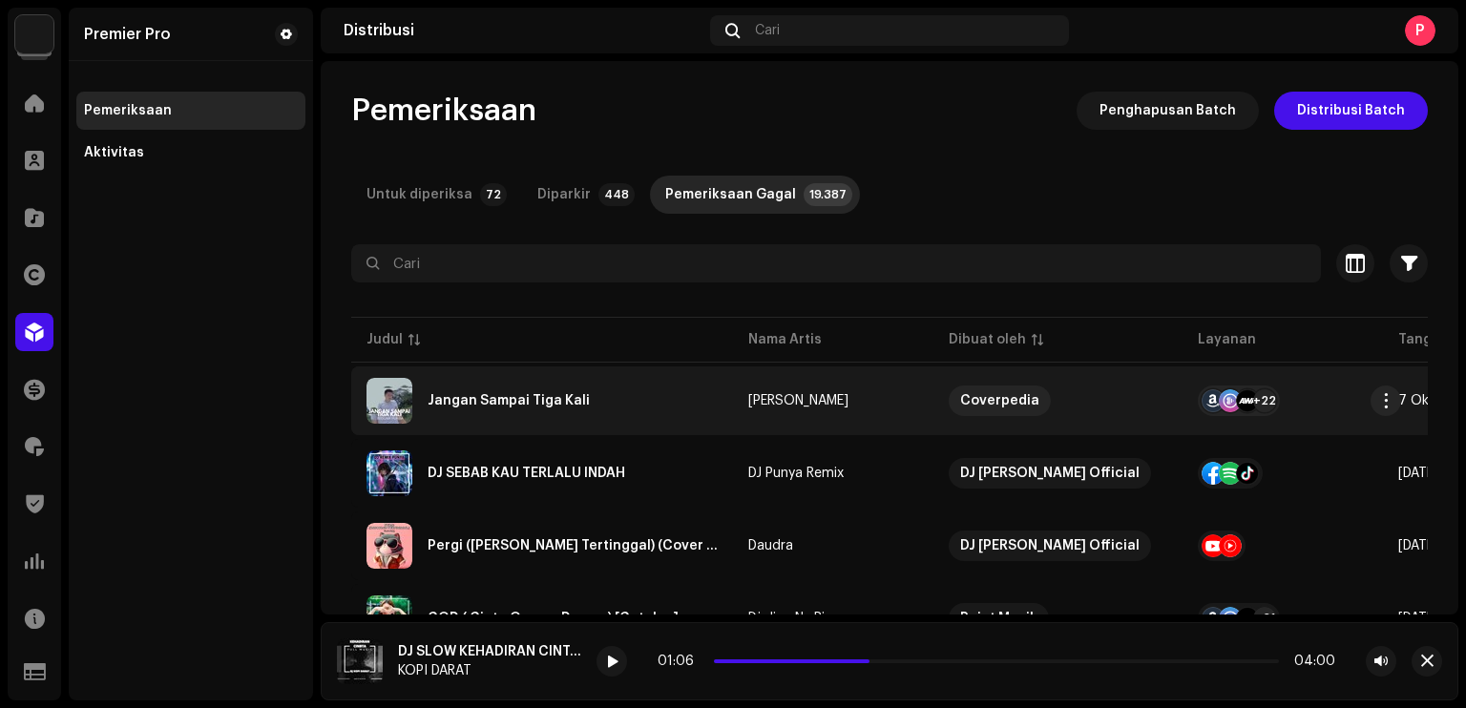
scroll to position [95, 0]
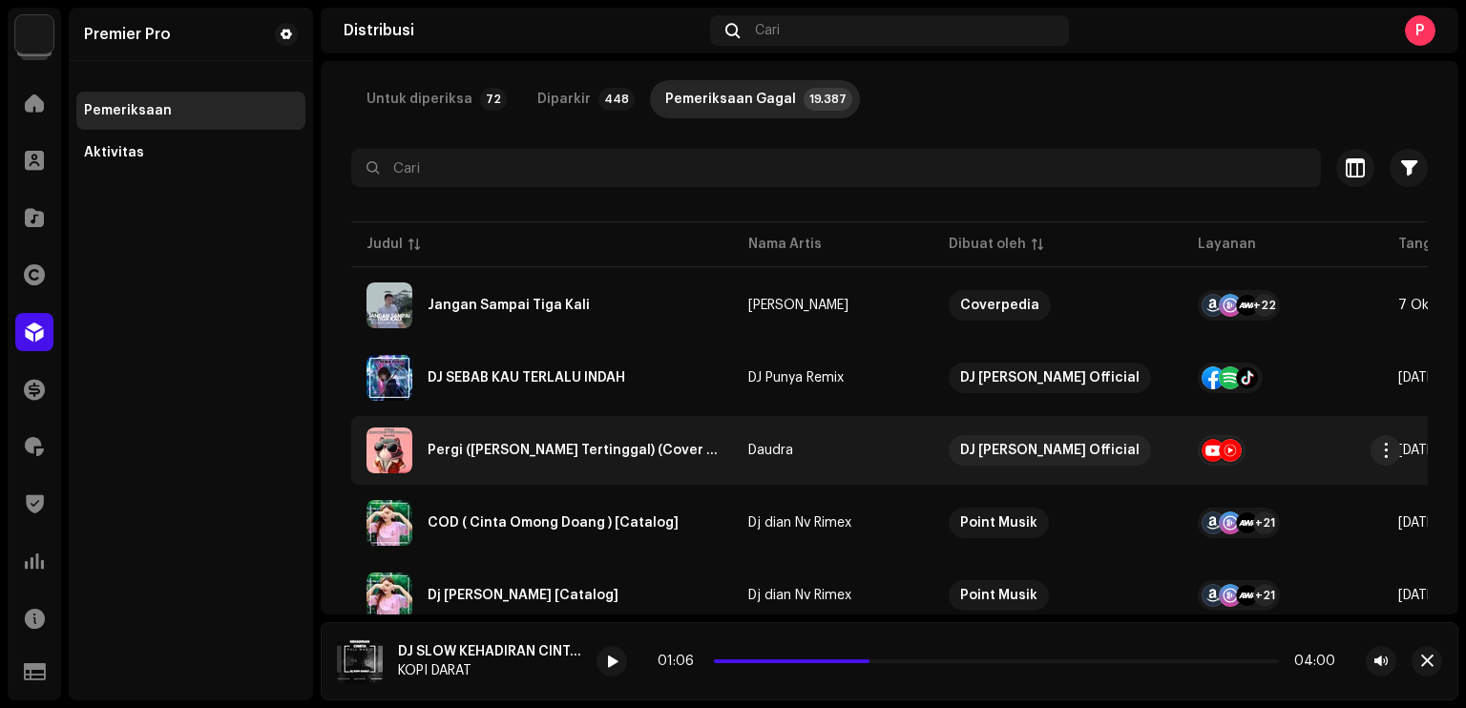
click at [558, 461] on div "Pergi (Rasa Yang Tertinggal) (Cover Version)" at bounding box center [541, 450] width 351 height 46
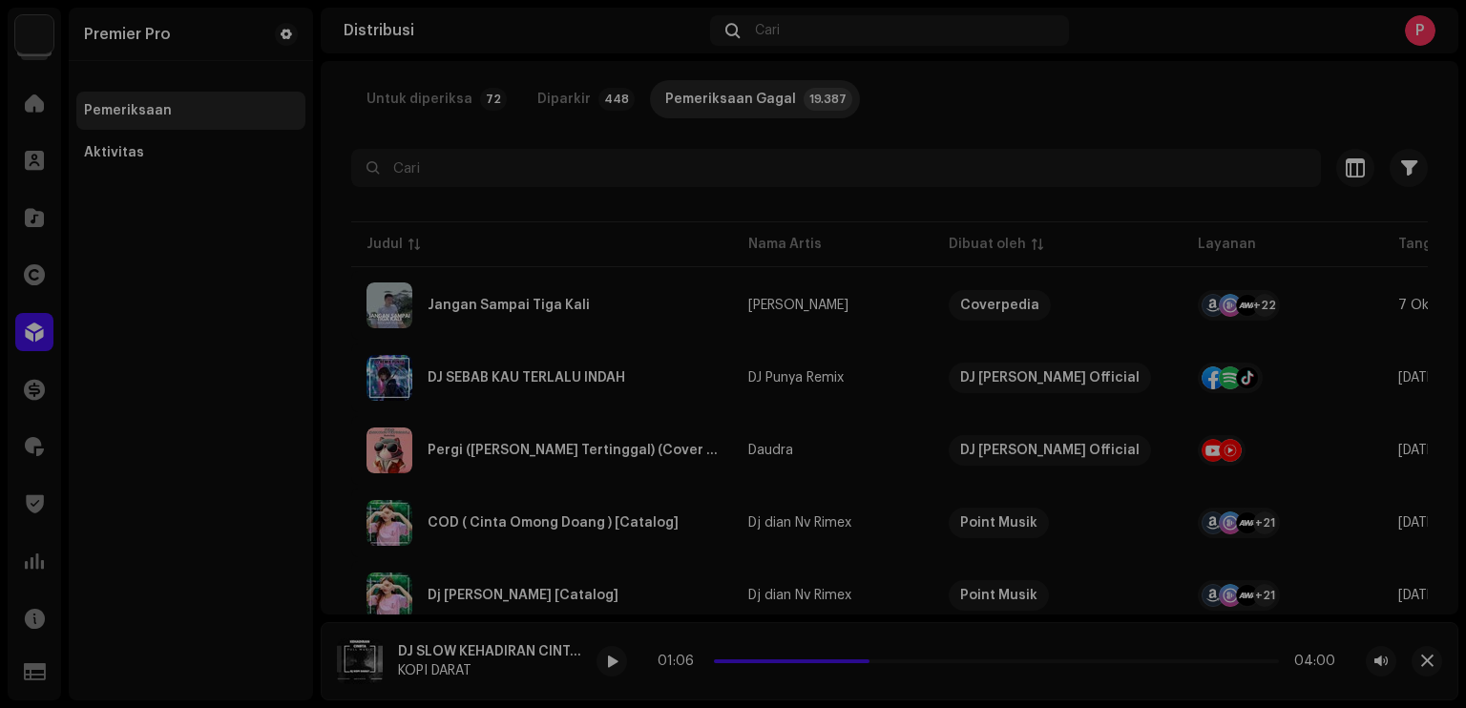
click at [1153, 77] on div "Pergi (Rasa Yang Tertinggal) (Cover Version) Daudra Layanan Terakhir Diantrekan…" at bounding box center [733, 354] width 1466 height 708
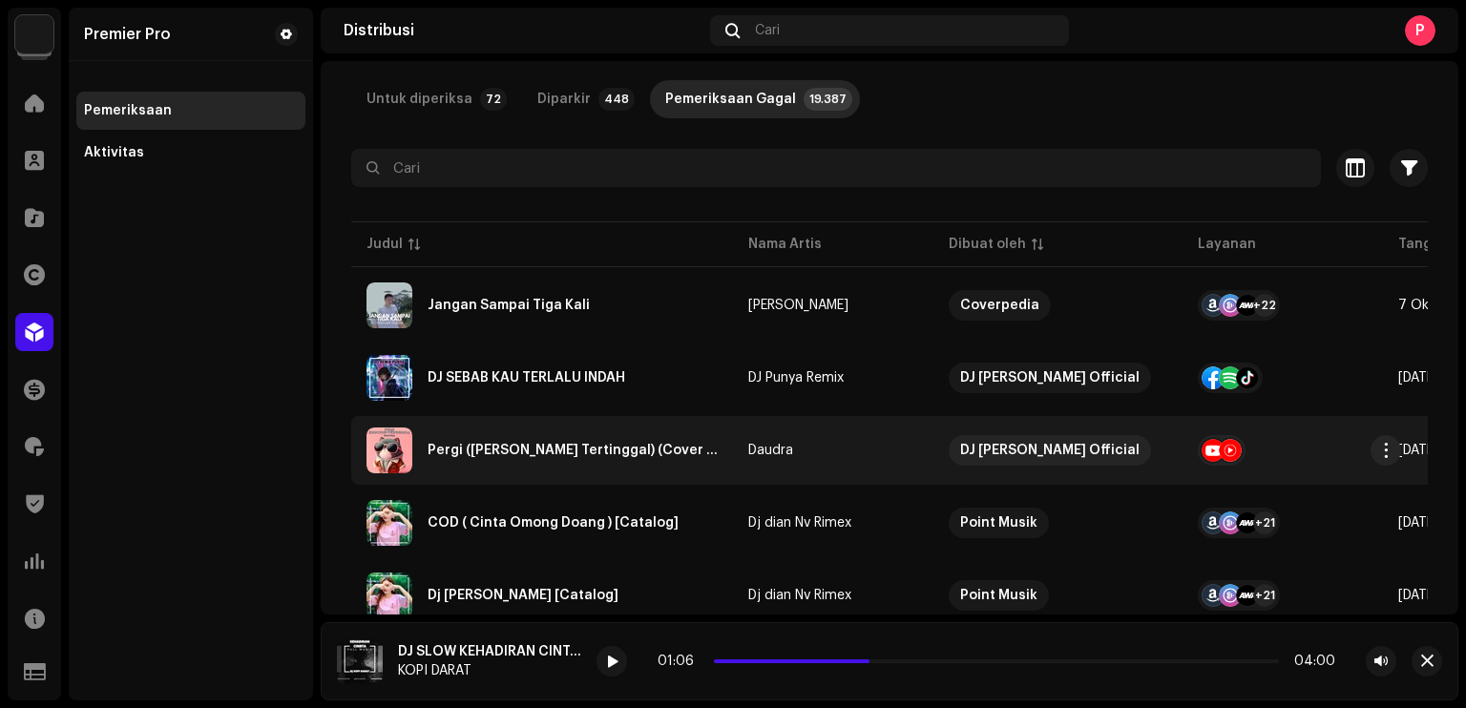
click at [395, 456] on img at bounding box center [389, 450] width 46 height 46
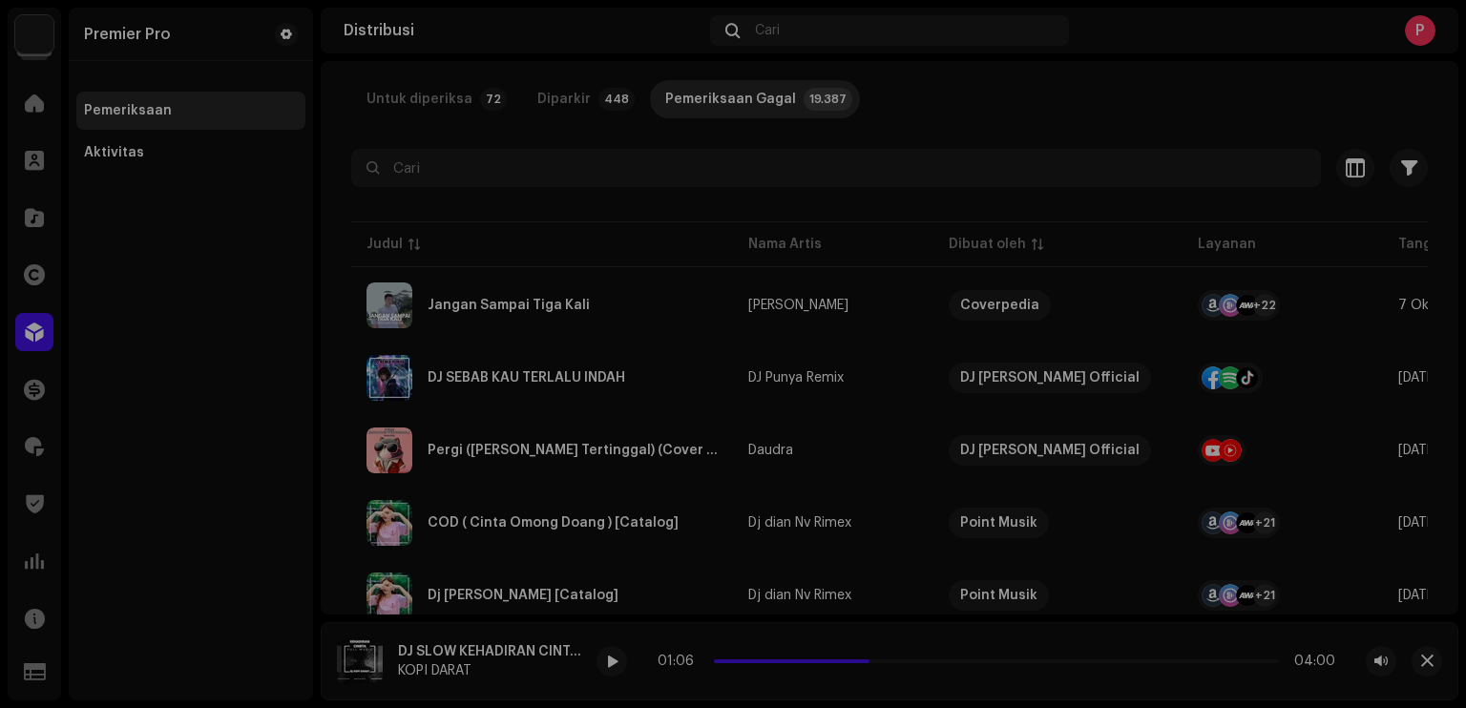
click at [1023, 91] on div "Pergi (Rasa Yang Tertinggal) (Cover Version) Daudra Layanan Terakhir Diantrekan…" at bounding box center [733, 354] width 1466 height 708
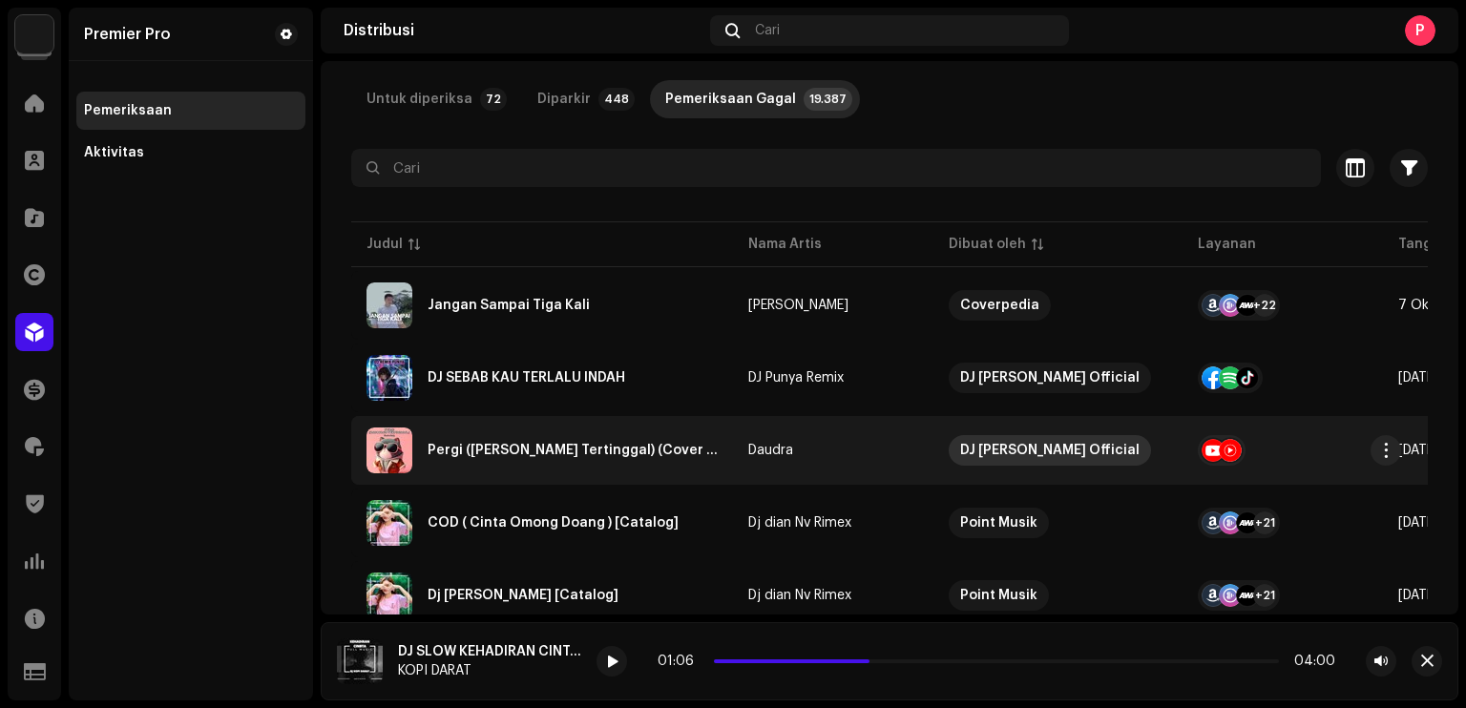
click at [987, 461] on div "DJ Keren Official" at bounding box center [1049, 450] width 179 height 31
click at [994, 446] on div "DJ Keren Official" at bounding box center [1049, 450] width 179 height 31
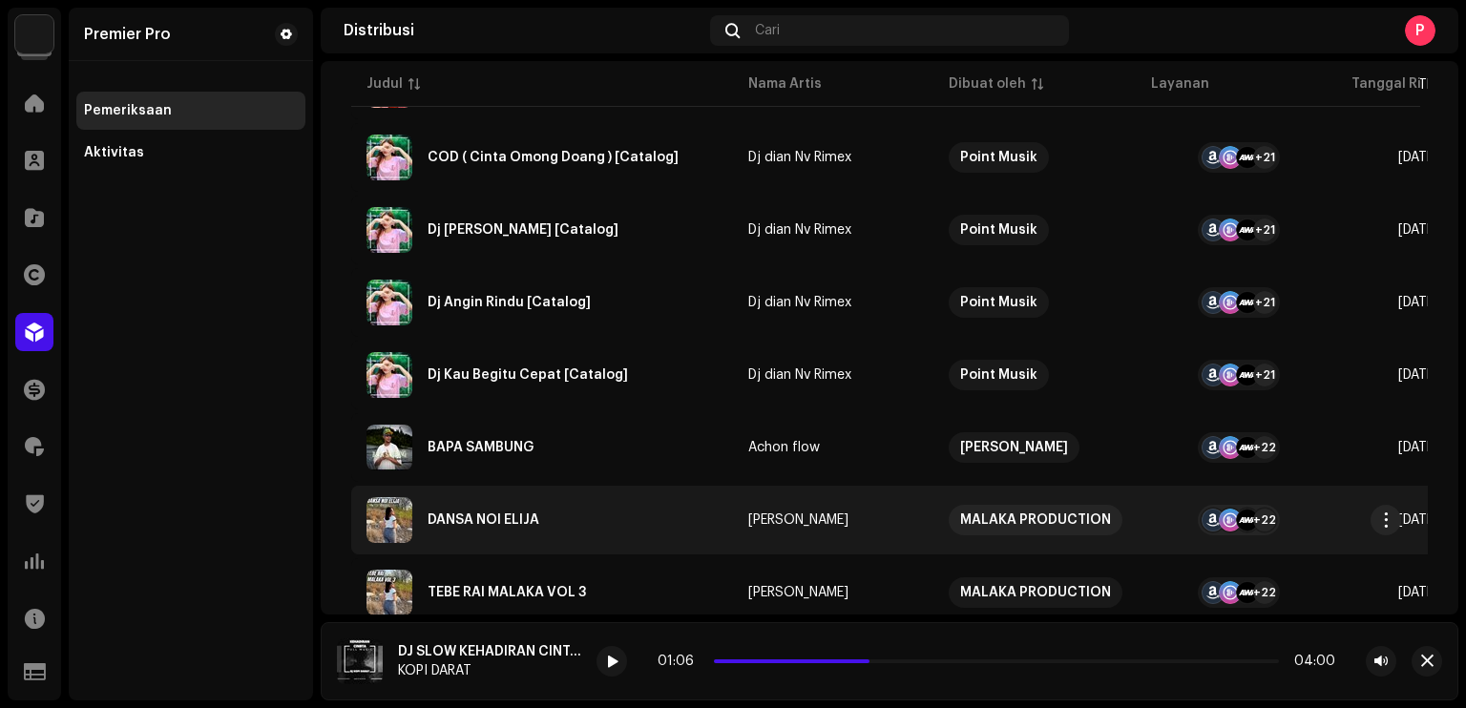
scroll to position [477, 0]
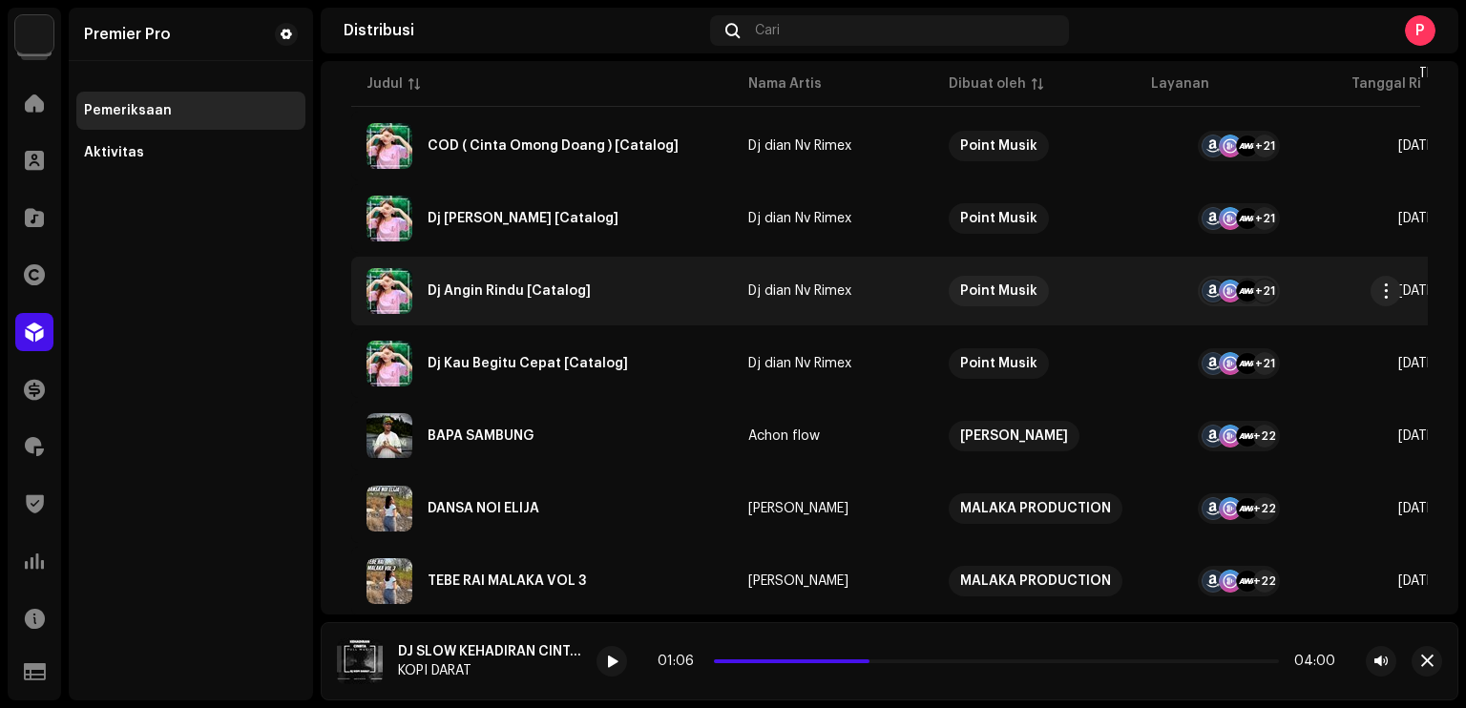
click at [453, 282] on div "Dj Angin Rindu [Catalog]" at bounding box center [541, 291] width 351 height 46
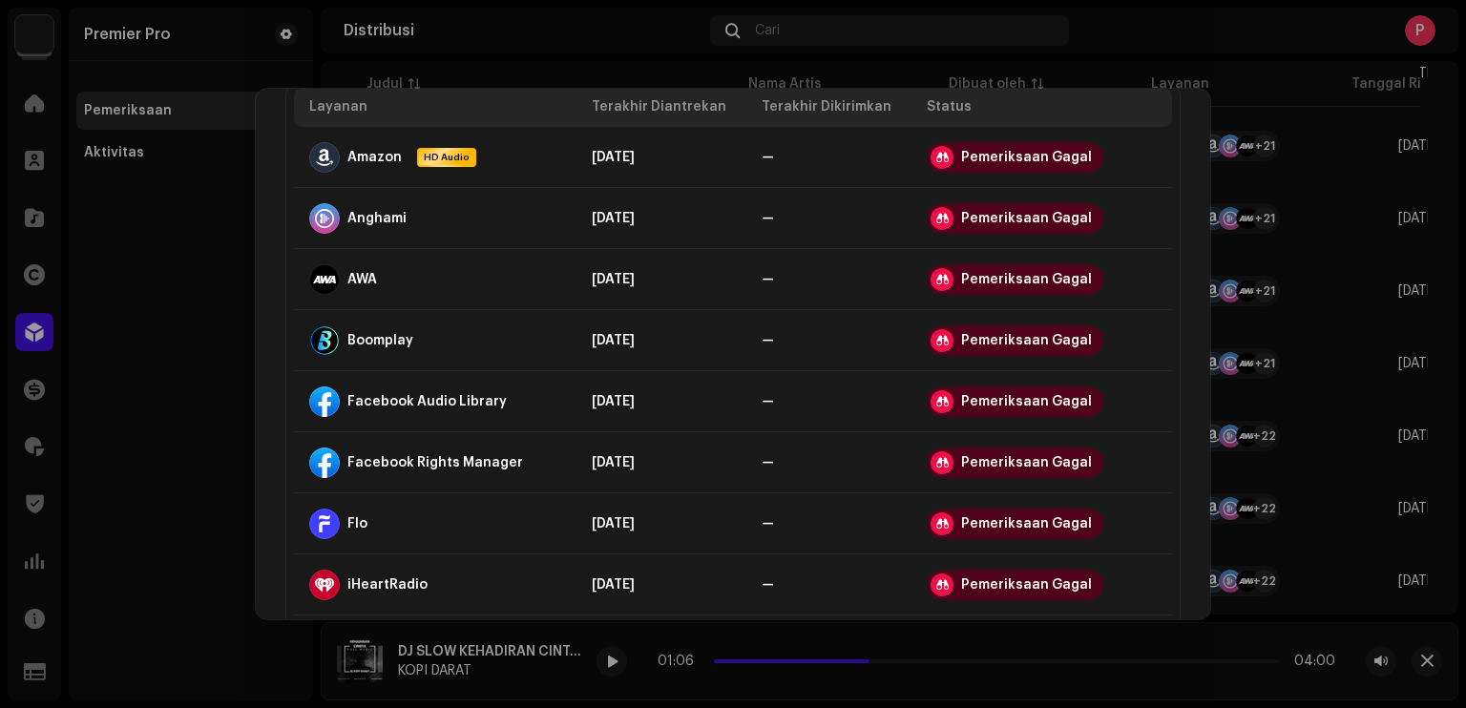
scroll to position [0, 0]
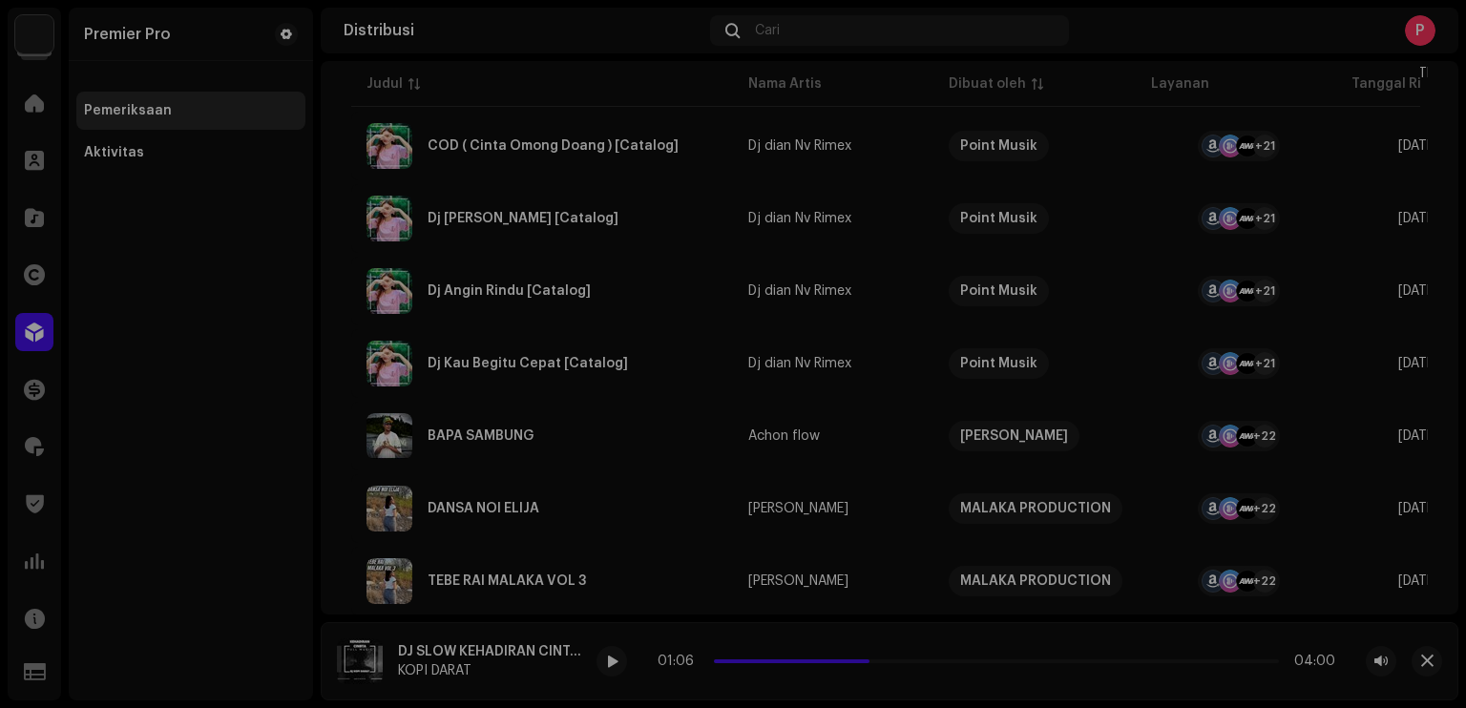
click at [1225, 69] on div "Dj Angin Rindu [Catalog] Dj dian Nv Rimex Layanan Terakhir Diantrekan Terakhir …" at bounding box center [733, 354] width 1466 height 708
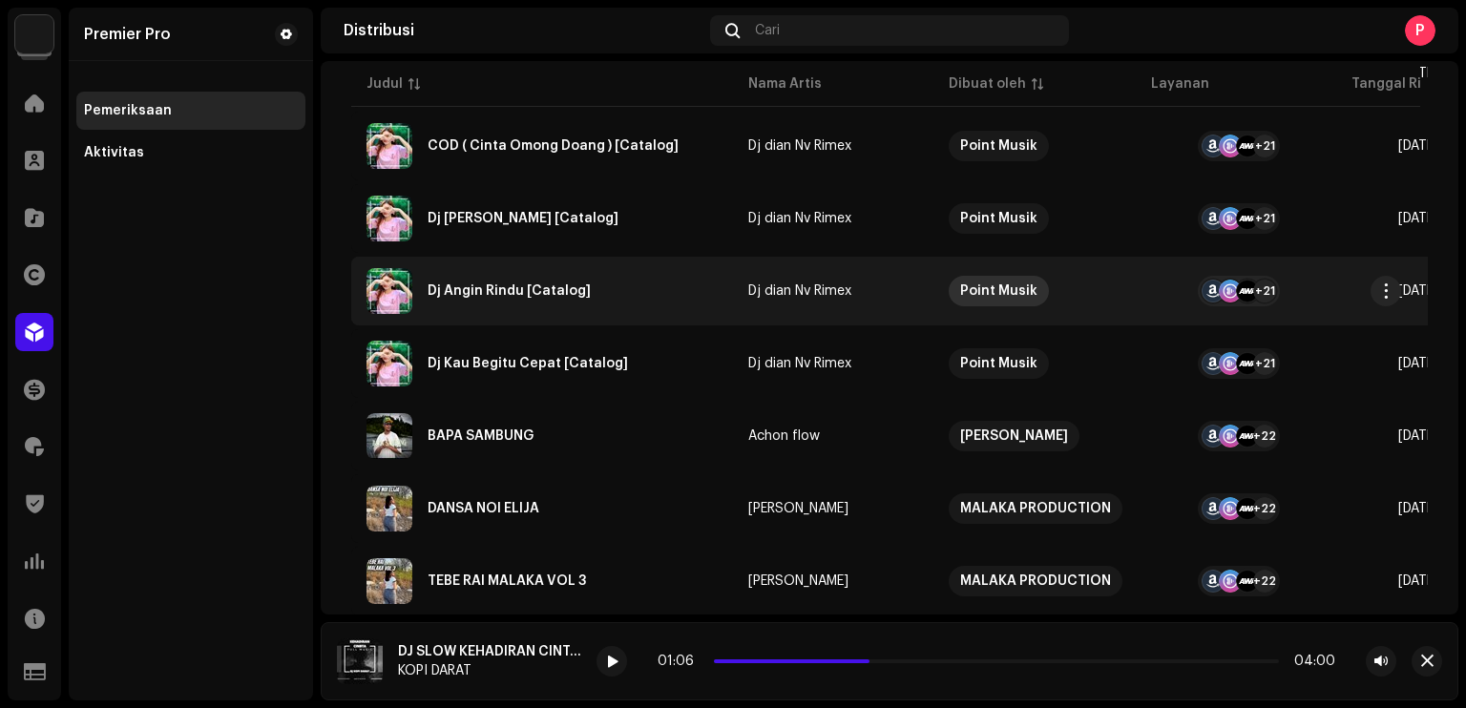
click at [1022, 284] on div "Point Musik" at bounding box center [998, 291] width 77 height 31
click at [1011, 287] on div "Point Musik" at bounding box center [998, 291] width 77 height 31
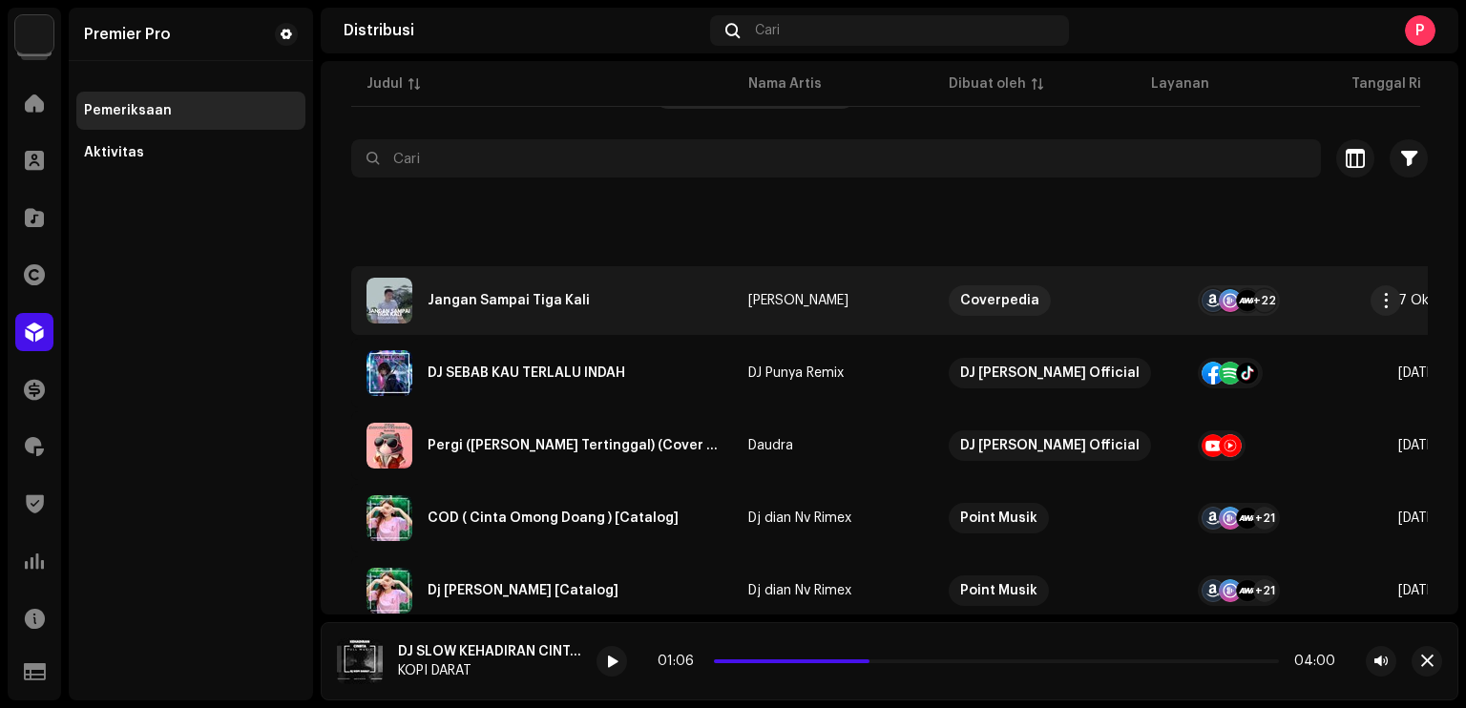
scroll to position [382, 0]
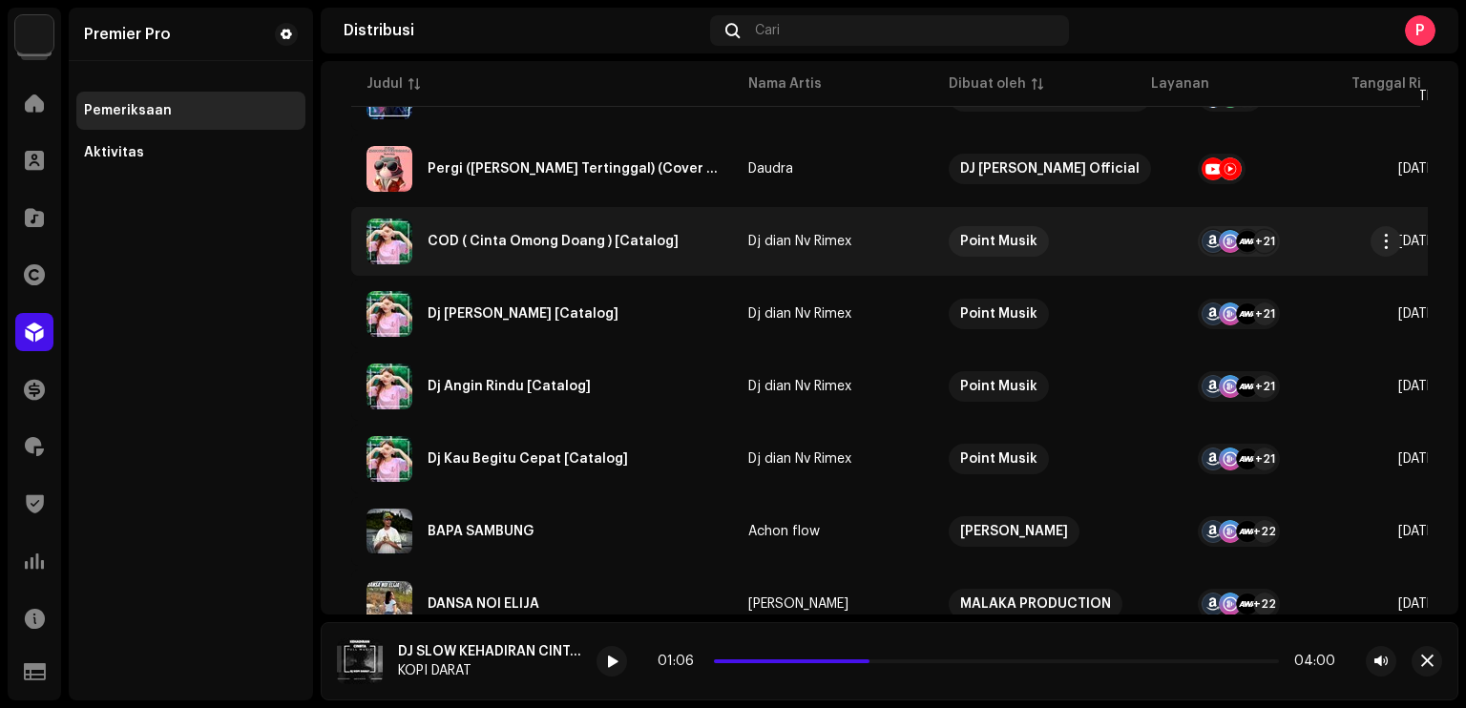
click at [444, 245] on div "COD ( Cinta Omong Doang ) [Catalog]" at bounding box center [552, 241] width 251 height 13
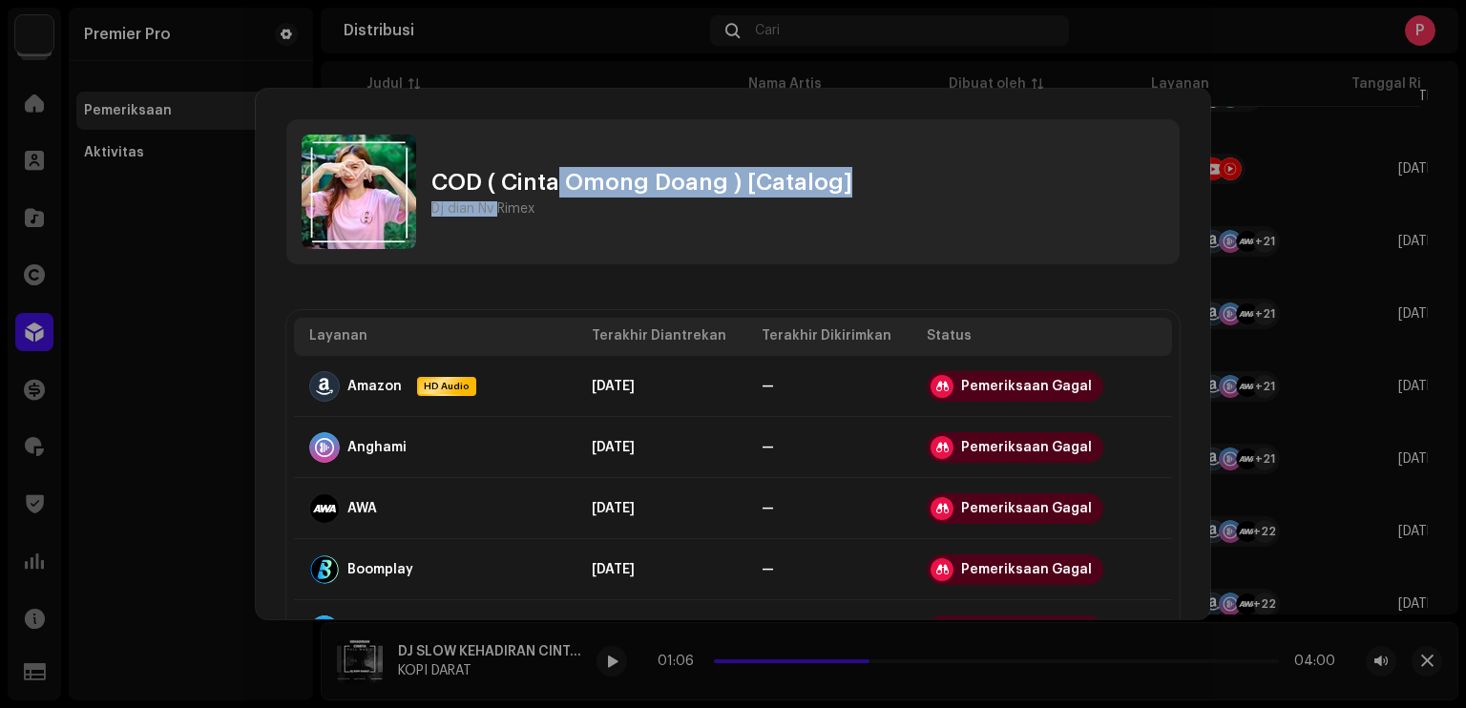
drag, startPoint x: 559, startPoint y: 207, endPoint x: 498, endPoint y: 217, distance: 61.8
click at [498, 217] on div "COD ( Cinta Omong Doang ) [Catalog] Dj dian Nv Rimex" at bounding box center [732, 191] width 893 height 145
click at [575, 224] on div "COD ( Cinta Omong Doang ) [Catalog] Dj dian Nv Rimex" at bounding box center [732, 191] width 893 height 145
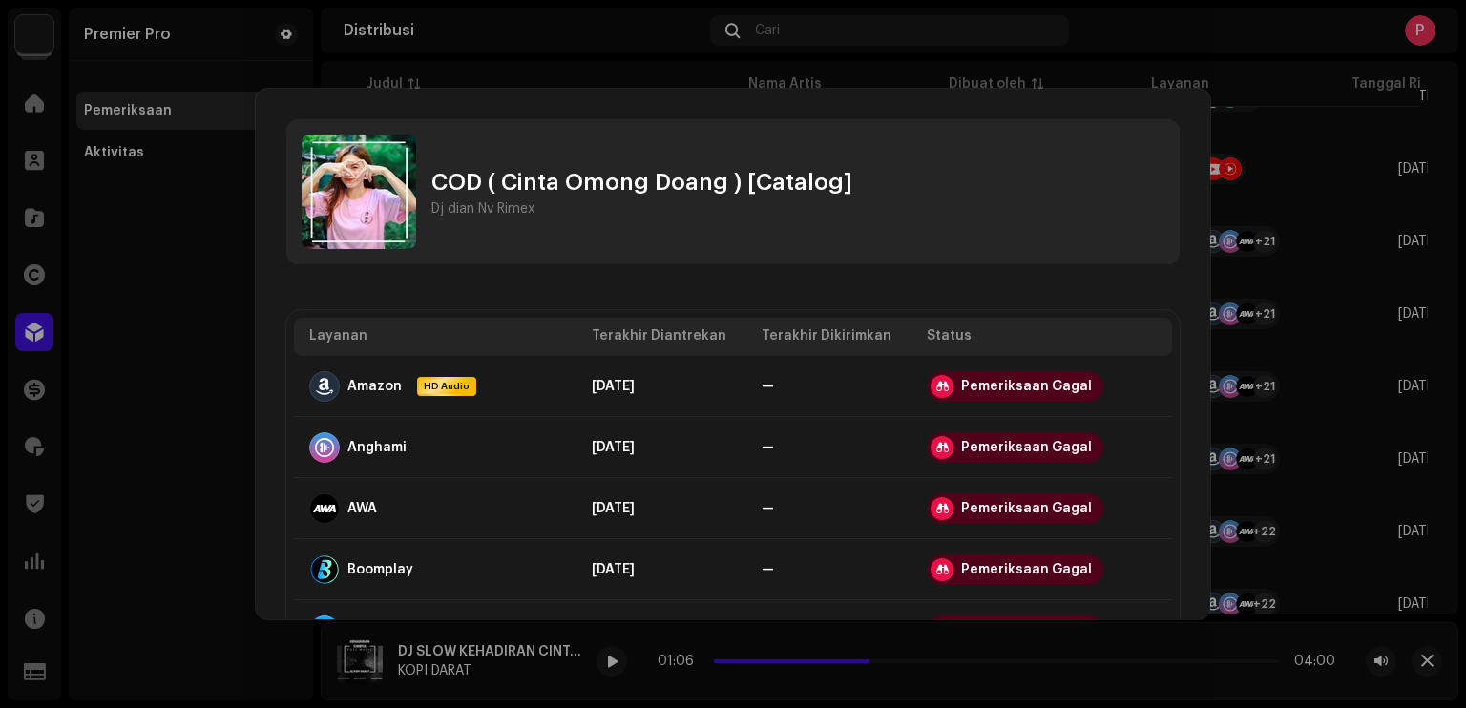
click at [596, 193] on div "COD ( Cinta Omong Doang ) [Catalog]" at bounding box center [641, 182] width 421 height 31
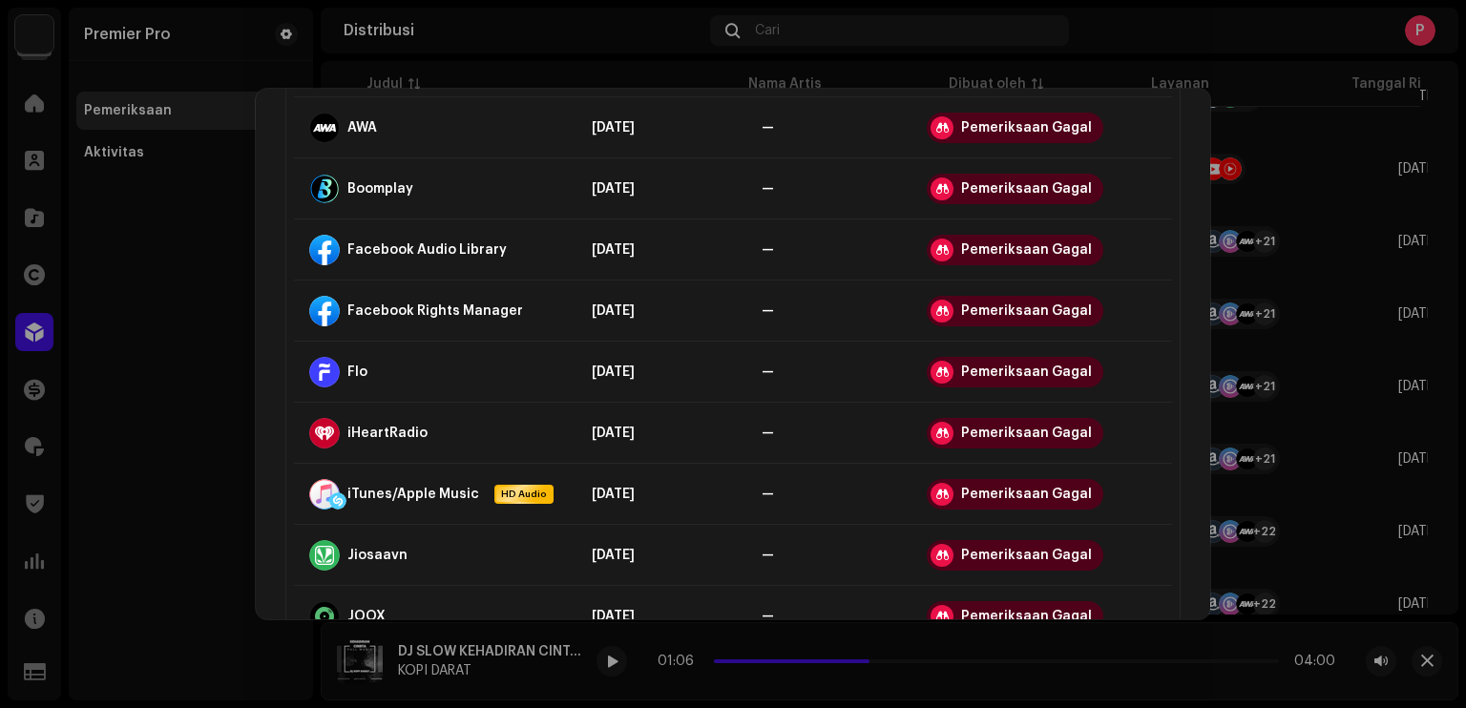
scroll to position [0, 0]
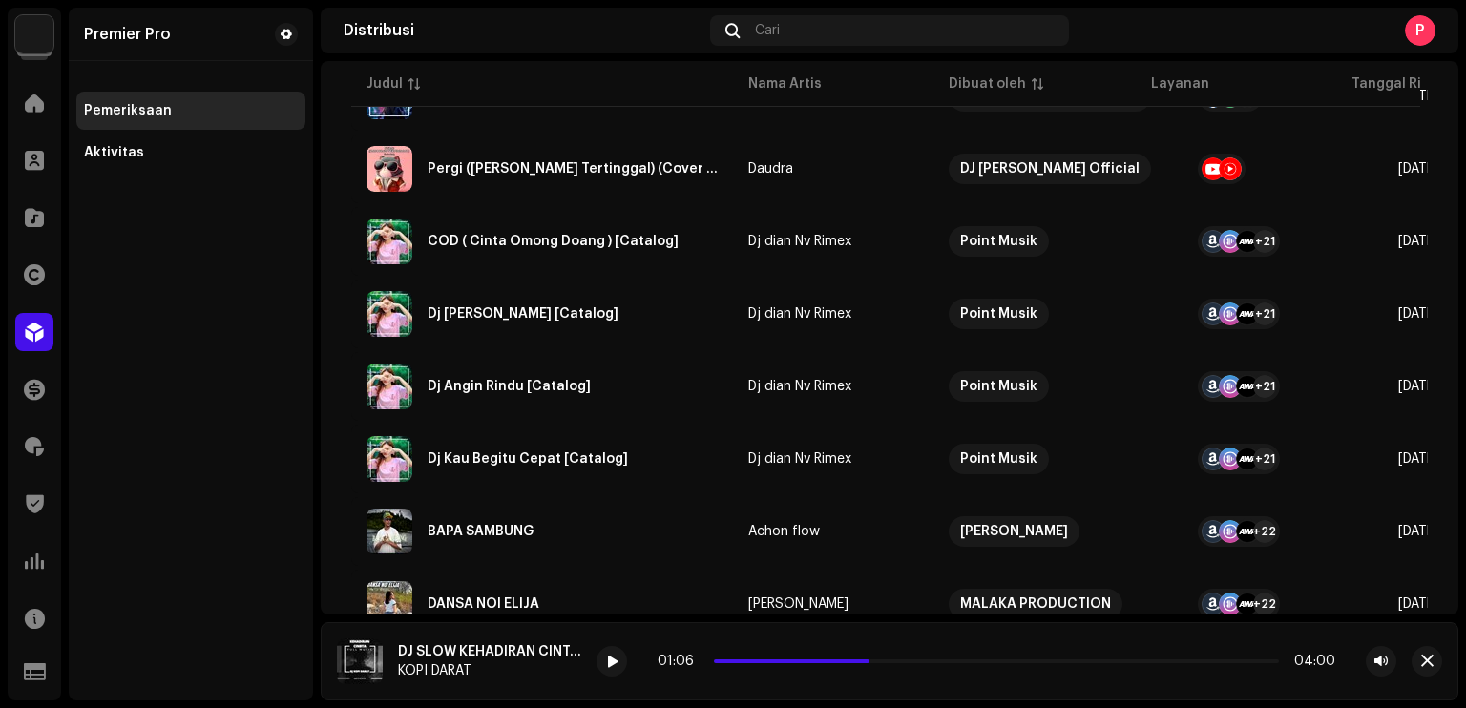
click at [237, 349] on div "COD ( Cinta Omong Doang ) [Catalog] Dj dian Nv Rimex Layanan Terakhir Diantreka…" at bounding box center [733, 354] width 1466 height 708
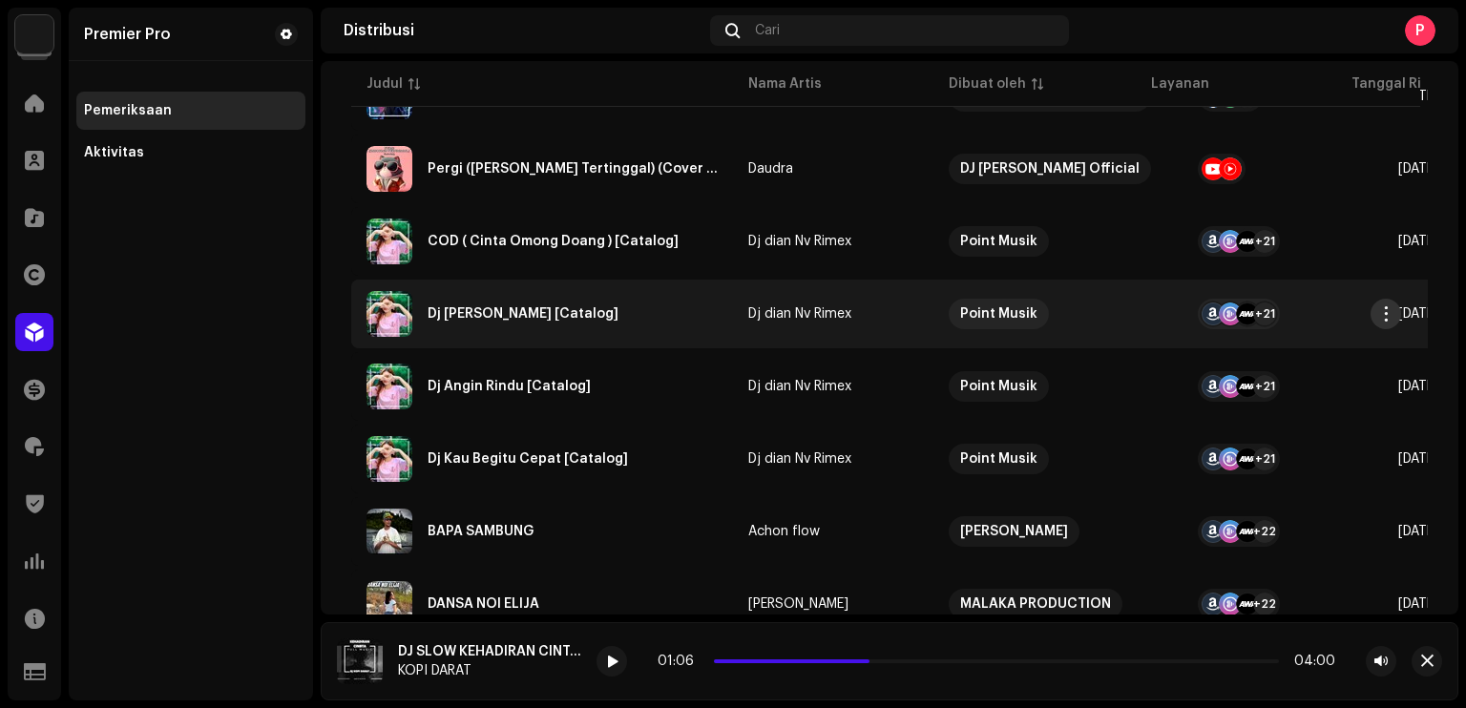
click at [1382, 312] on span "button" at bounding box center [1386, 313] width 14 height 15
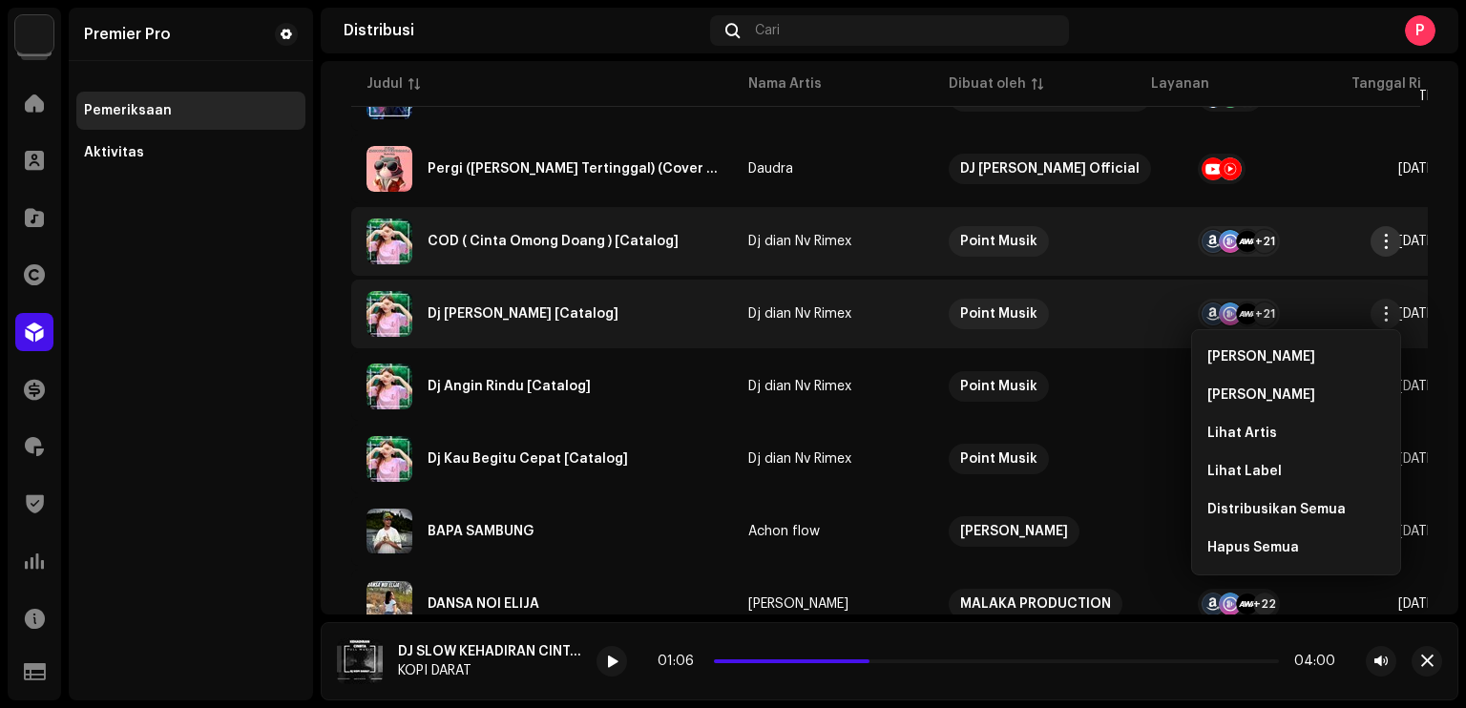
click at [1396, 233] on button "button" at bounding box center [1385, 241] width 31 height 31
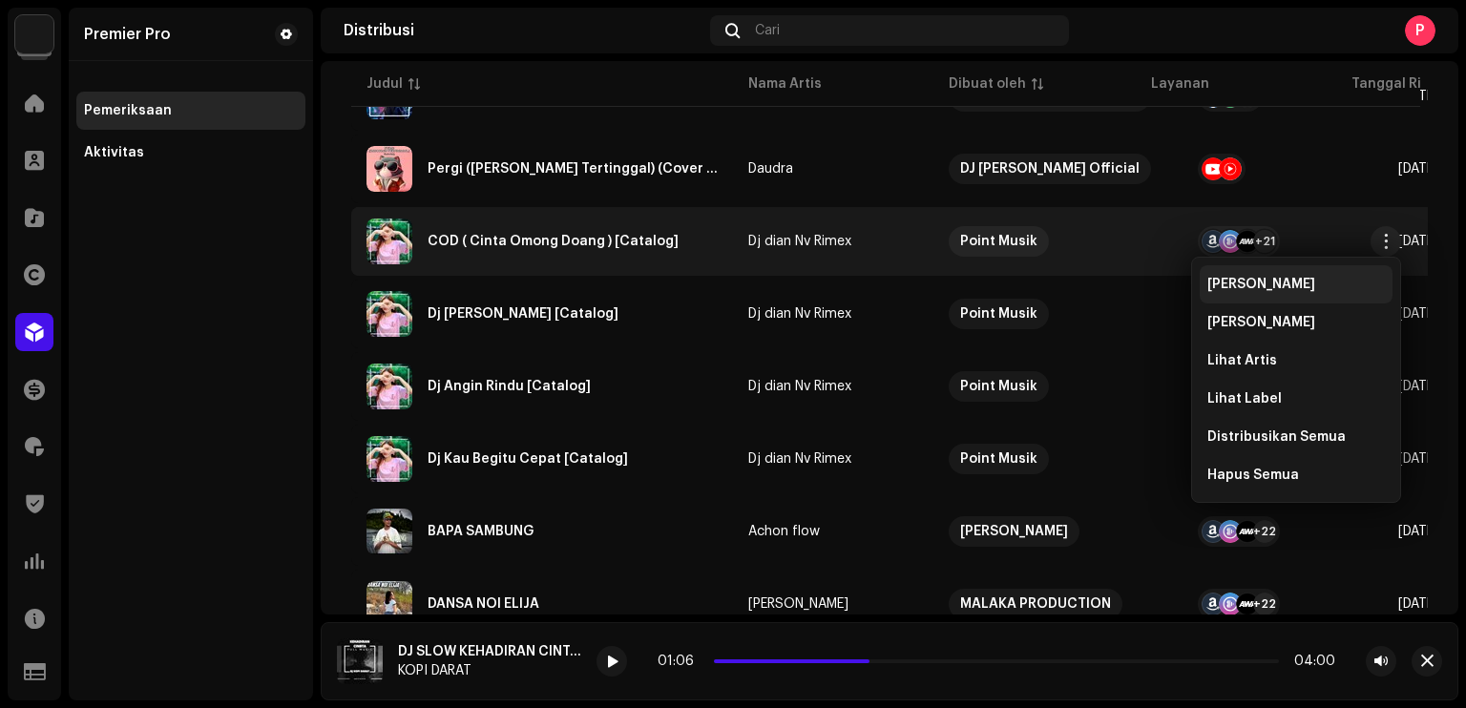
click at [1303, 285] on div "Lihat Rilis" at bounding box center [1295, 284] width 177 height 15
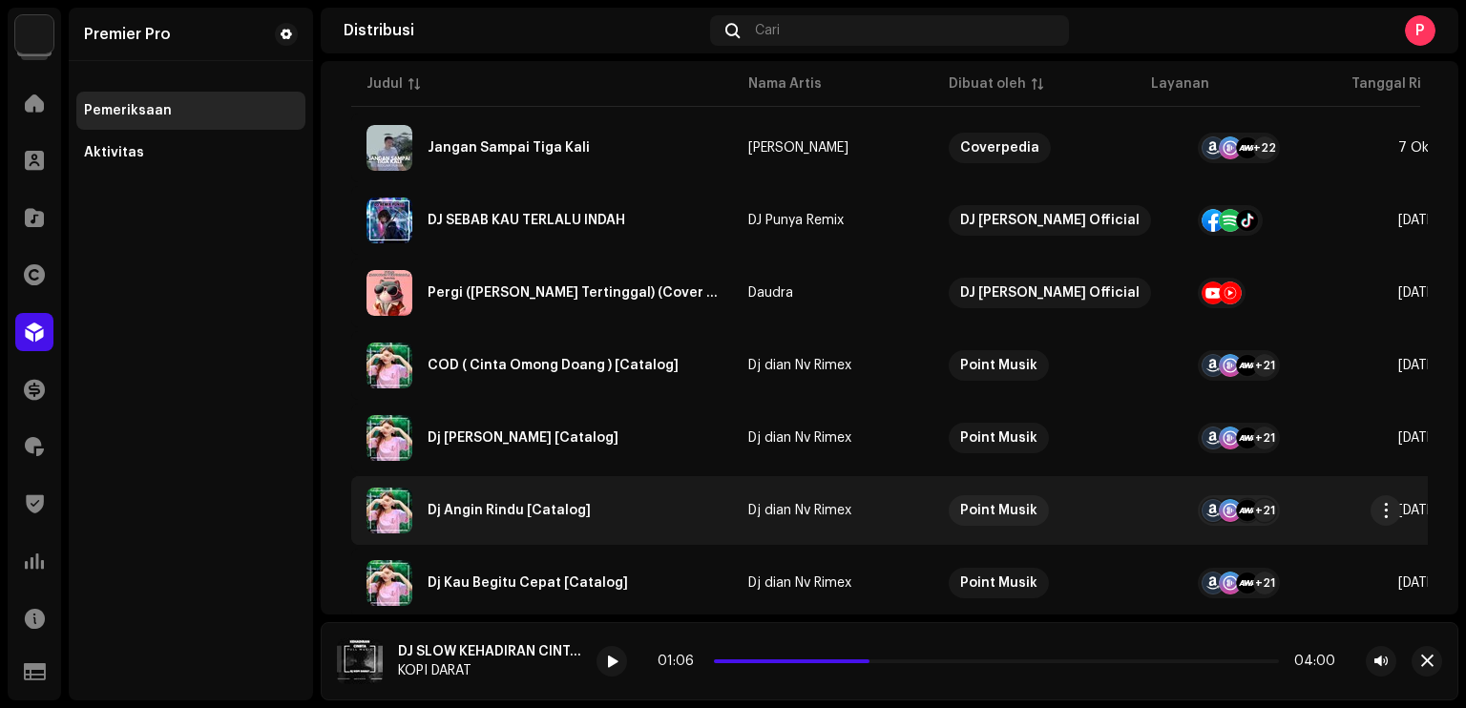
scroll to position [286, 0]
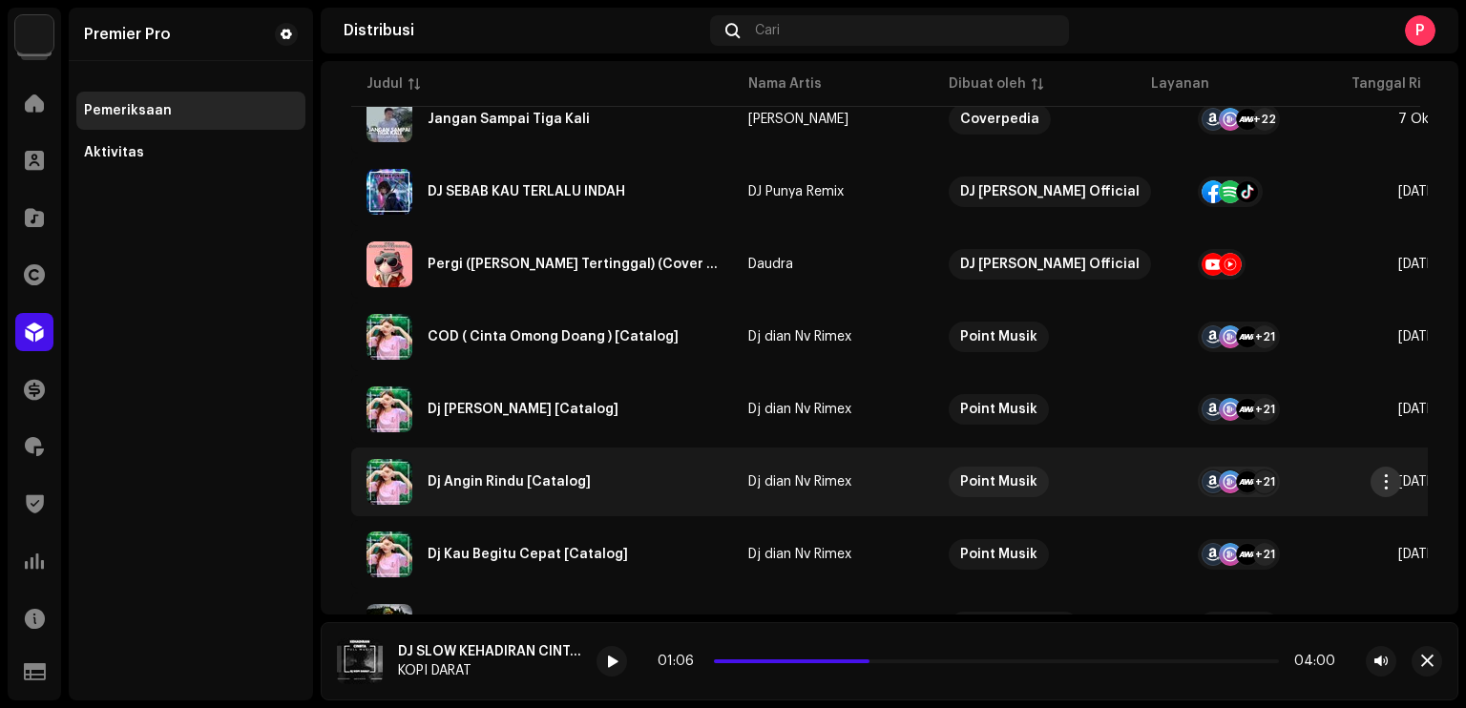
click at [1382, 475] on span "button" at bounding box center [1386, 481] width 14 height 15
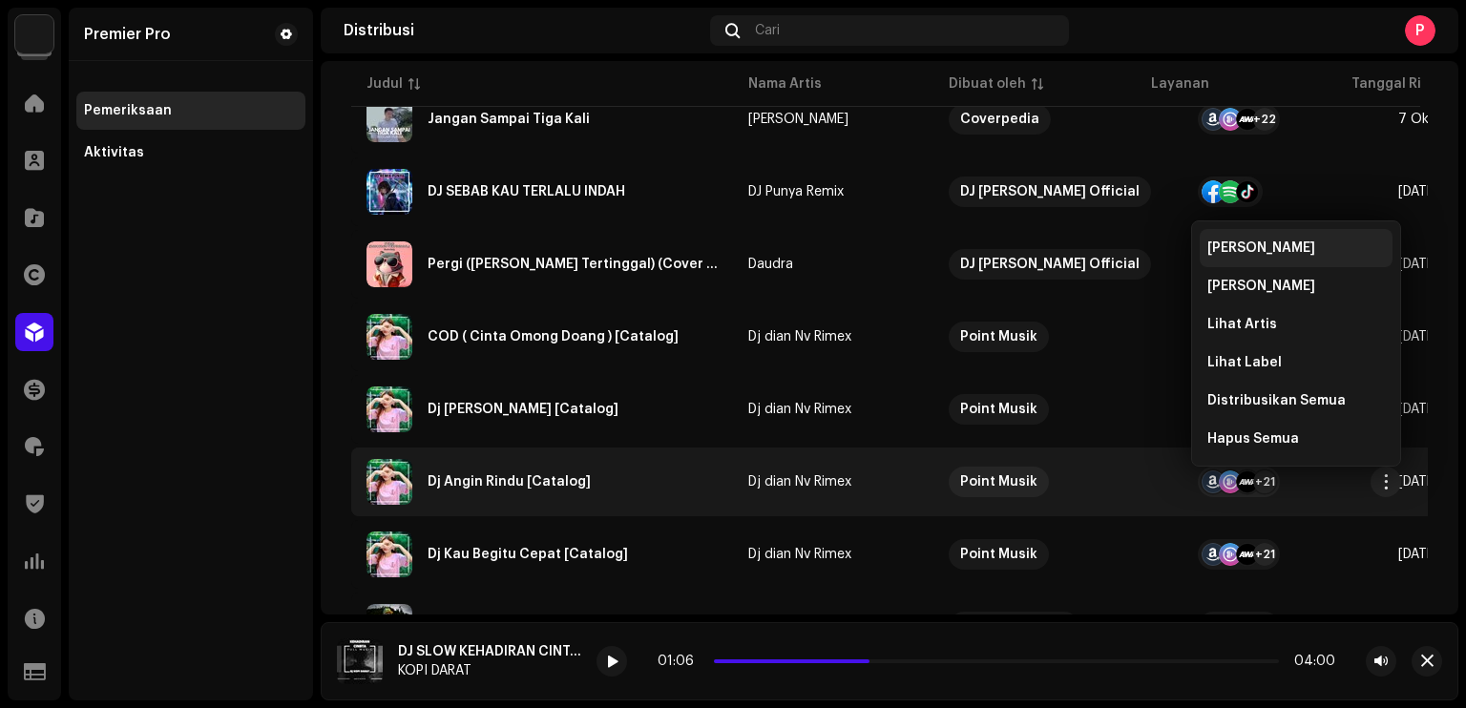
click at [1229, 256] on div "Lihat Rilis" at bounding box center [1295, 248] width 193 height 38
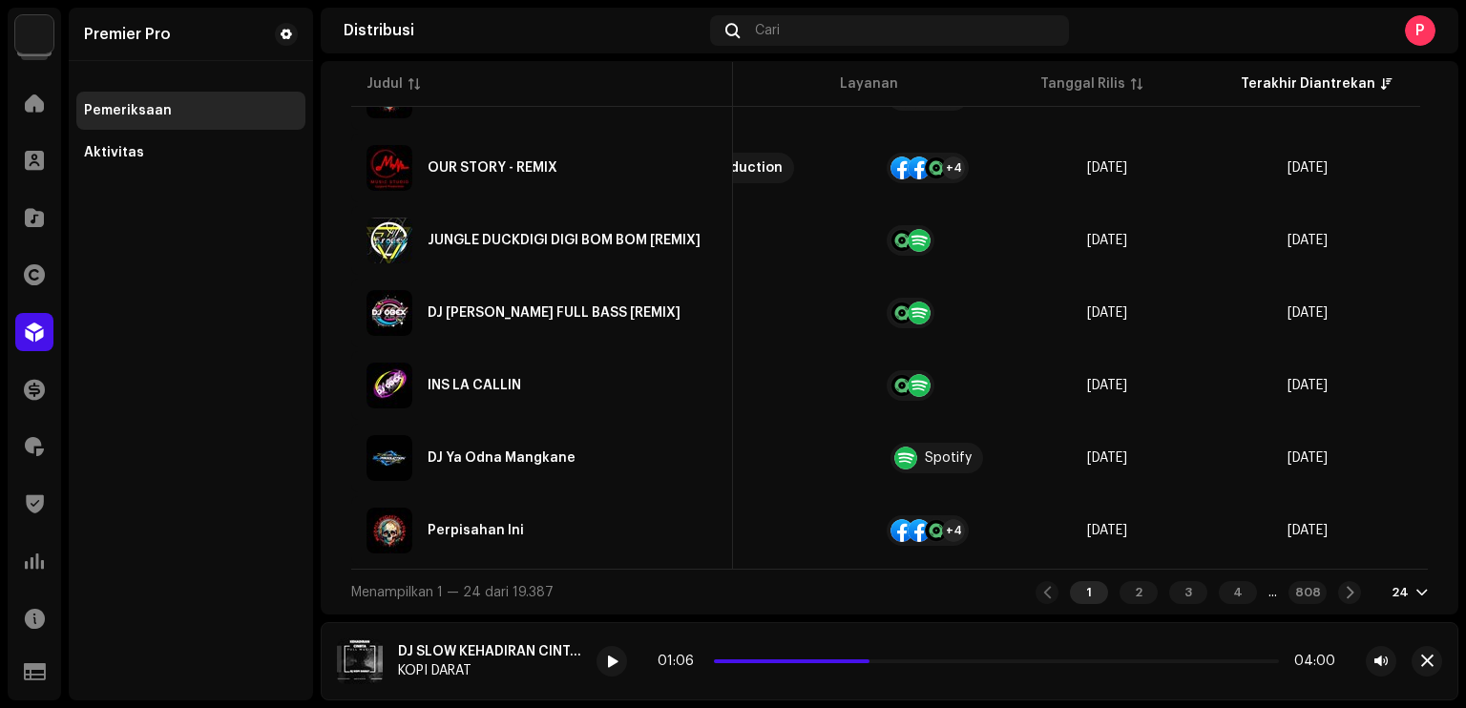
scroll to position [0, 506]
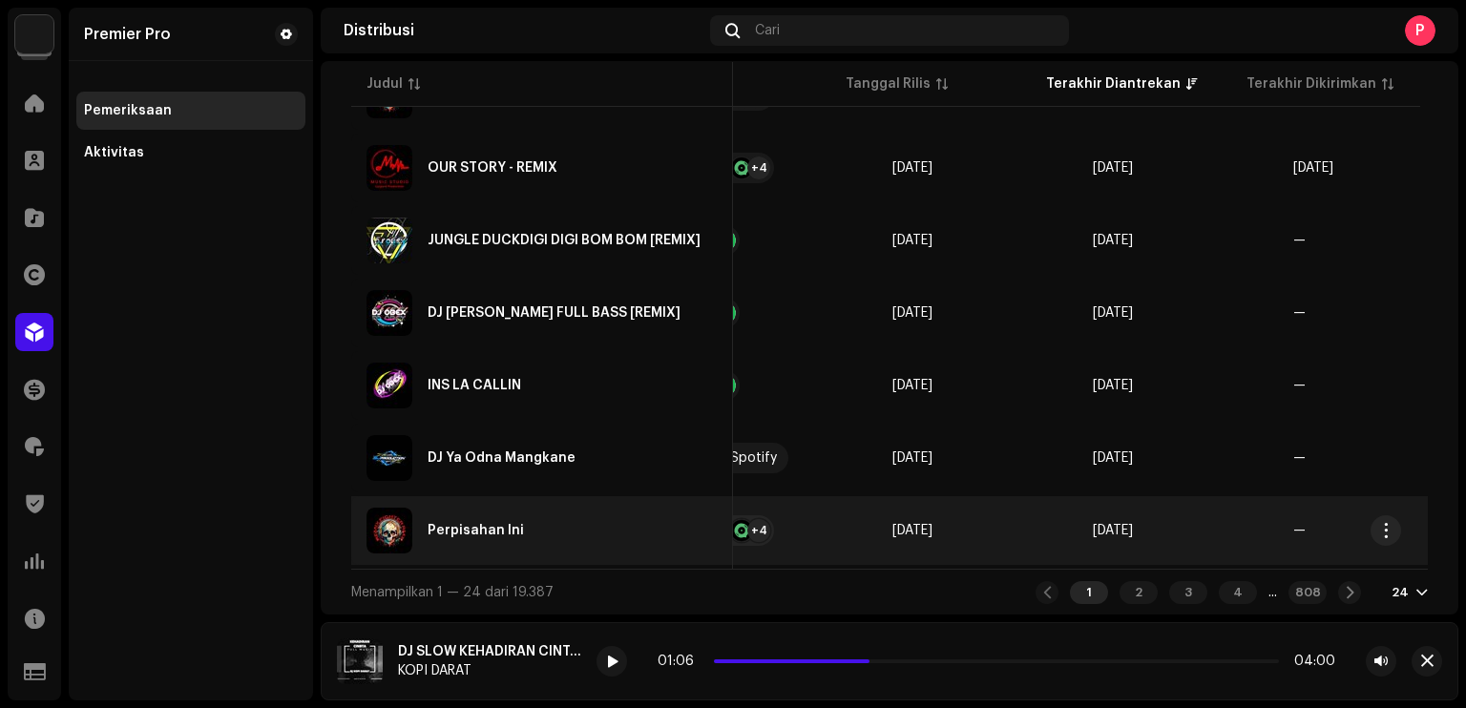
click at [1278, 552] on td "—" at bounding box center [1378, 530] width 200 height 69
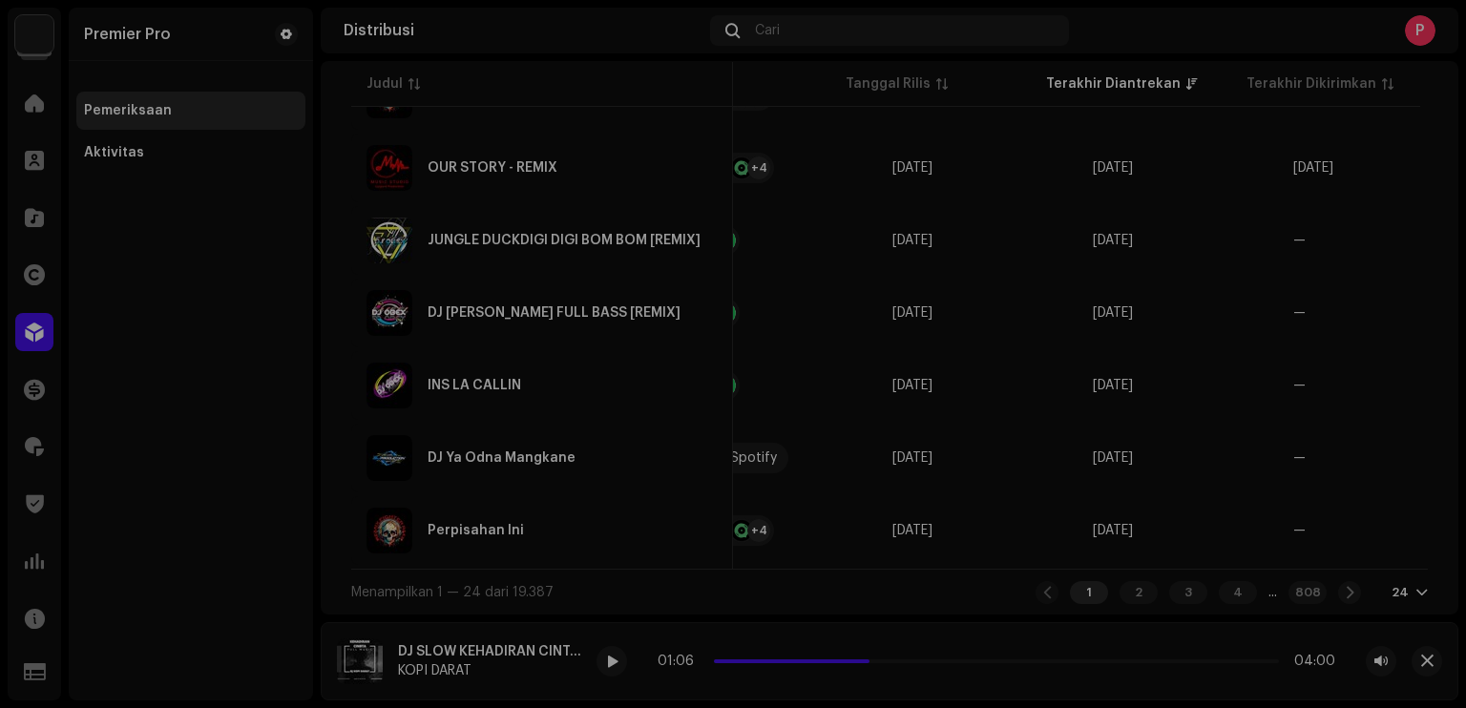
click at [1327, 452] on div "Perpisahan Ini SINOMAN JAWA Layanan Terakhir Diantrekan Terakhir Dikirimkan Sta…" at bounding box center [733, 354] width 1466 height 708
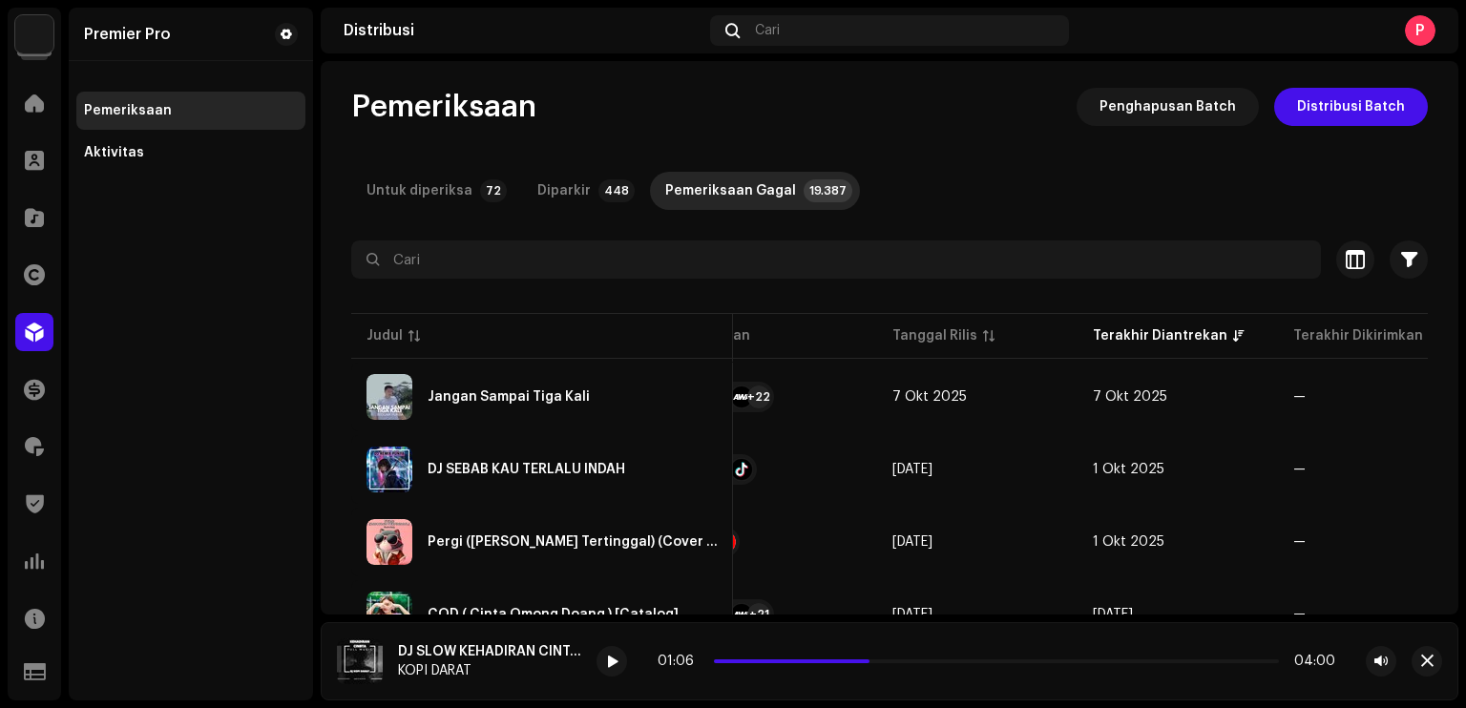
scroll to position [0, 0]
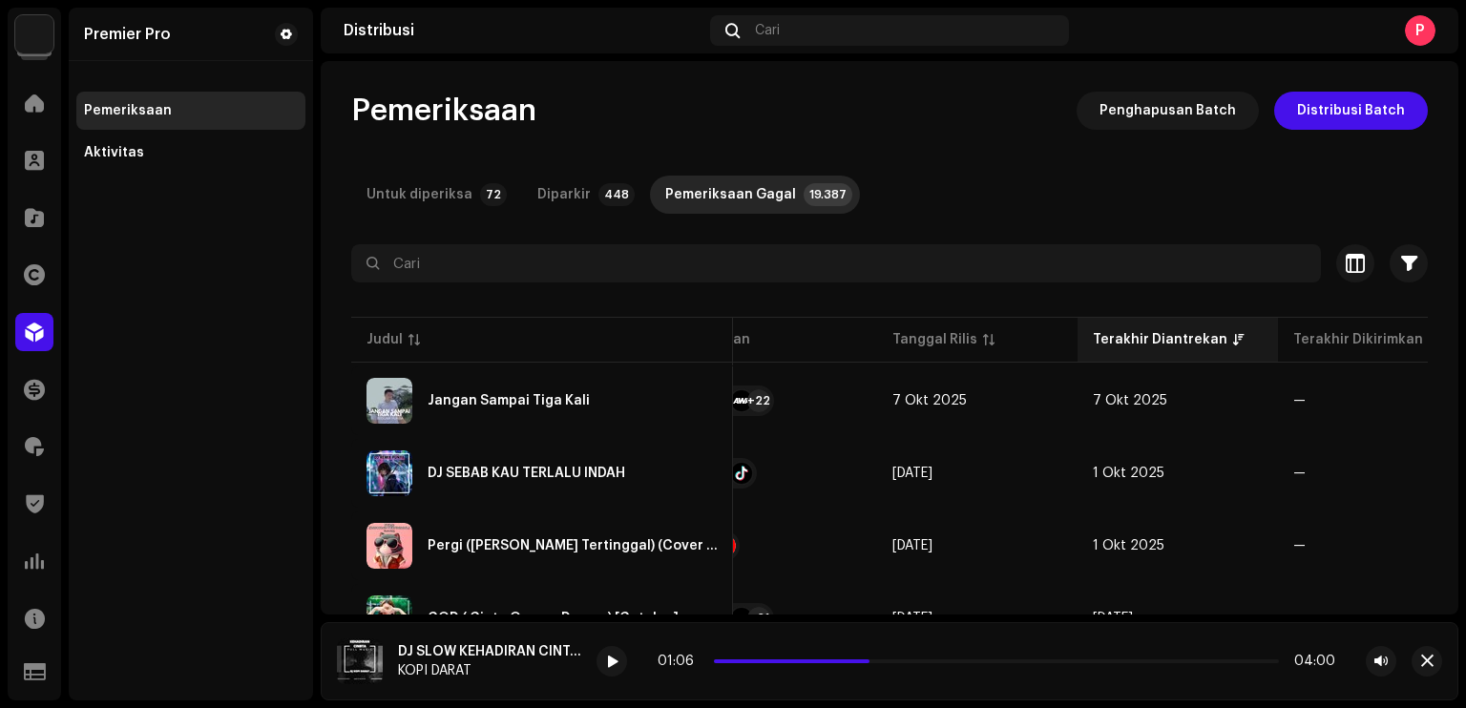
click at [1133, 332] on div "Terakhir Diantrekan" at bounding box center [1159, 339] width 135 height 19
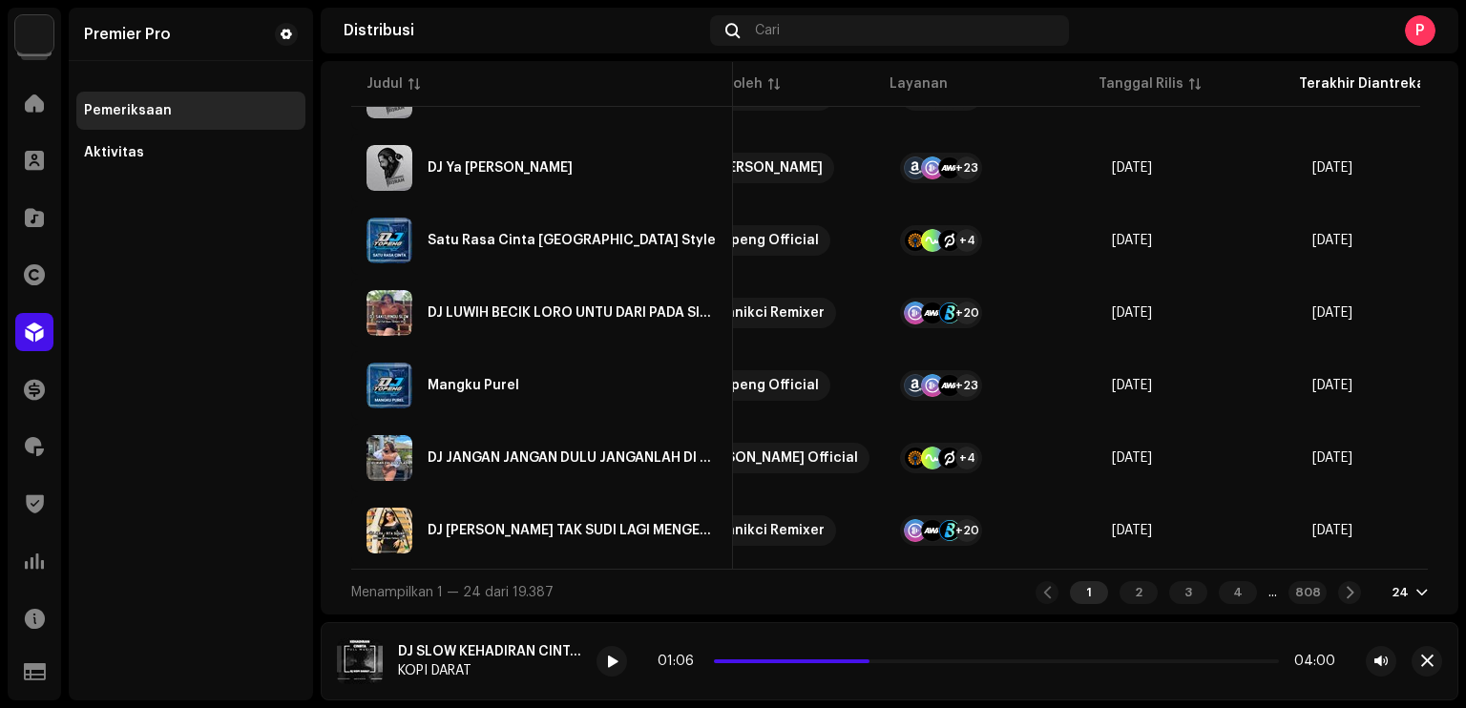
scroll to position [0, 263]
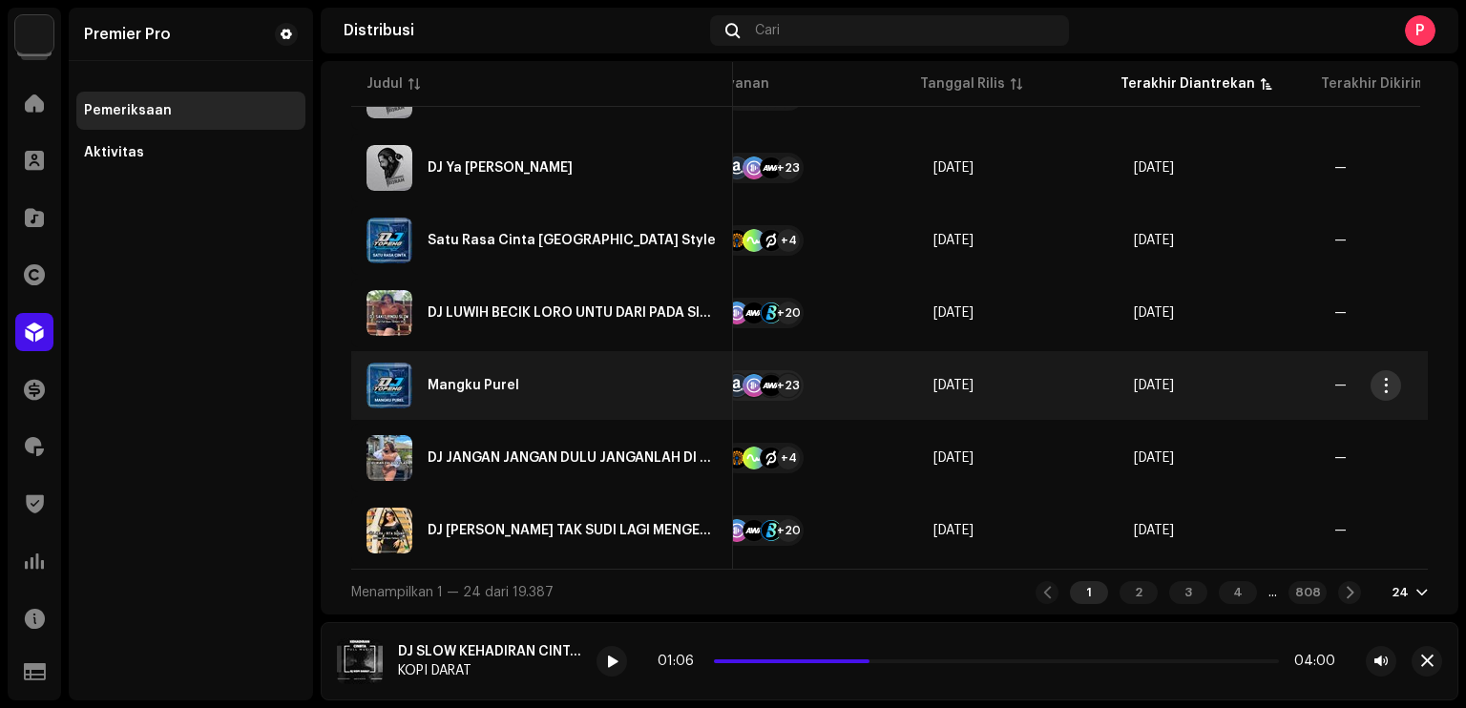
click at [1384, 378] on span "button" at bounding box center [1386, 385] width 14 height 15
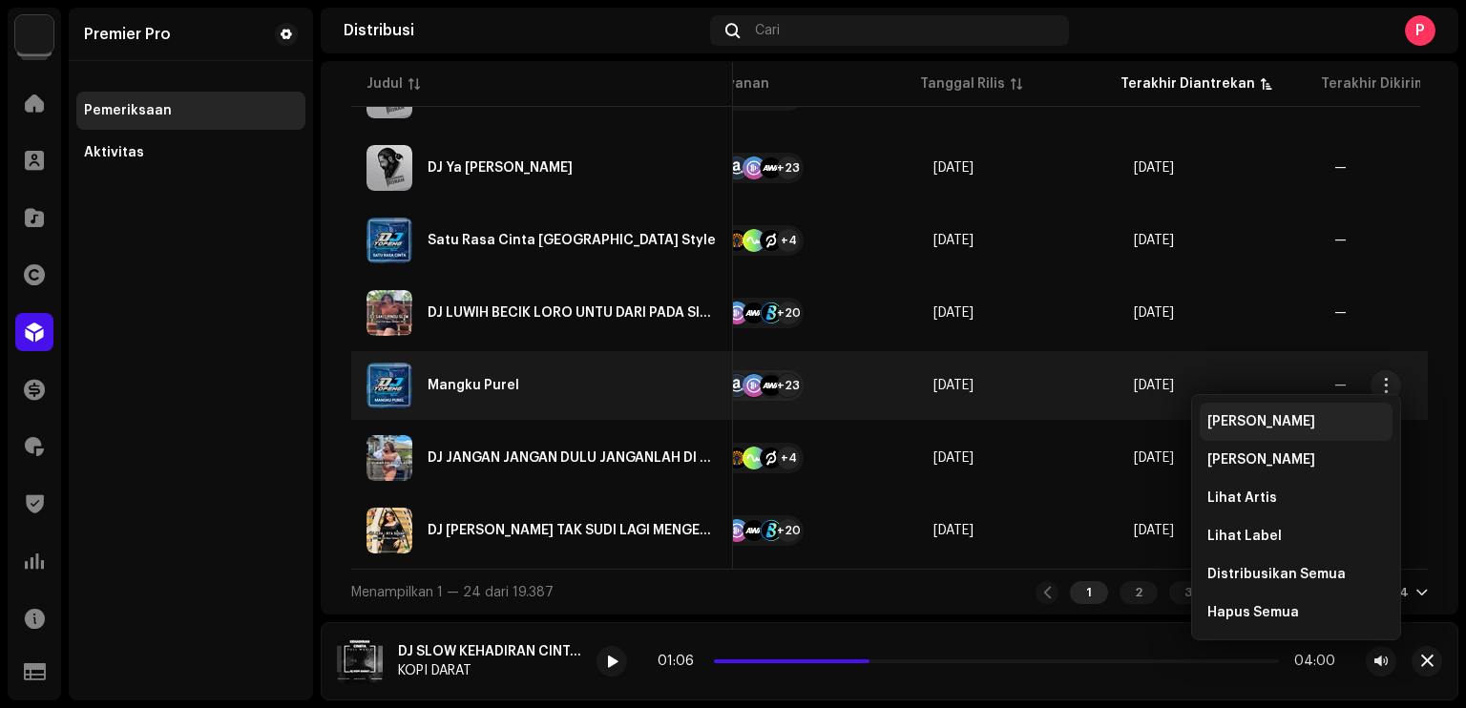
click at [1281, 428] on div "Lihat Rilis" at bounding box center [1295, 421] width 177 height 15
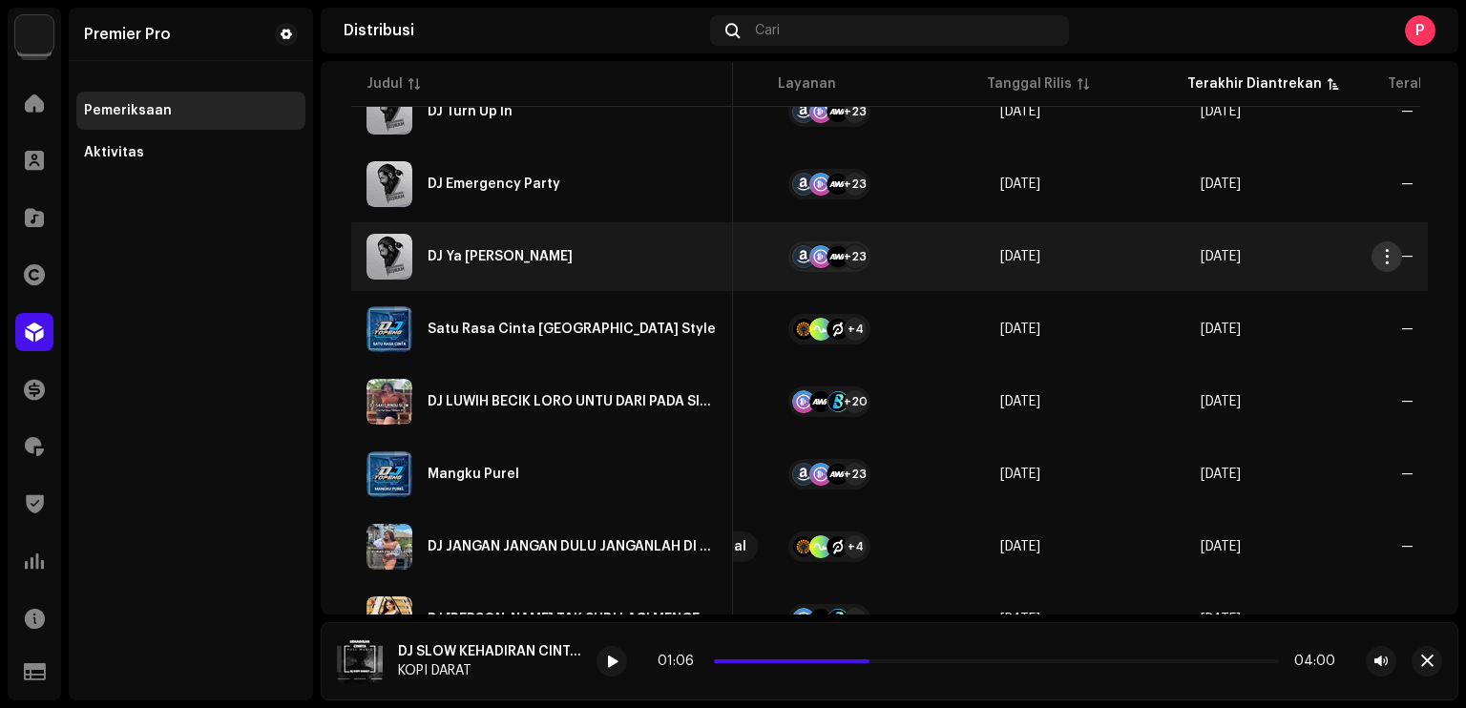
click at [1384, 262] on span "button" at bounding box center [1386, 256] width 14 height 15
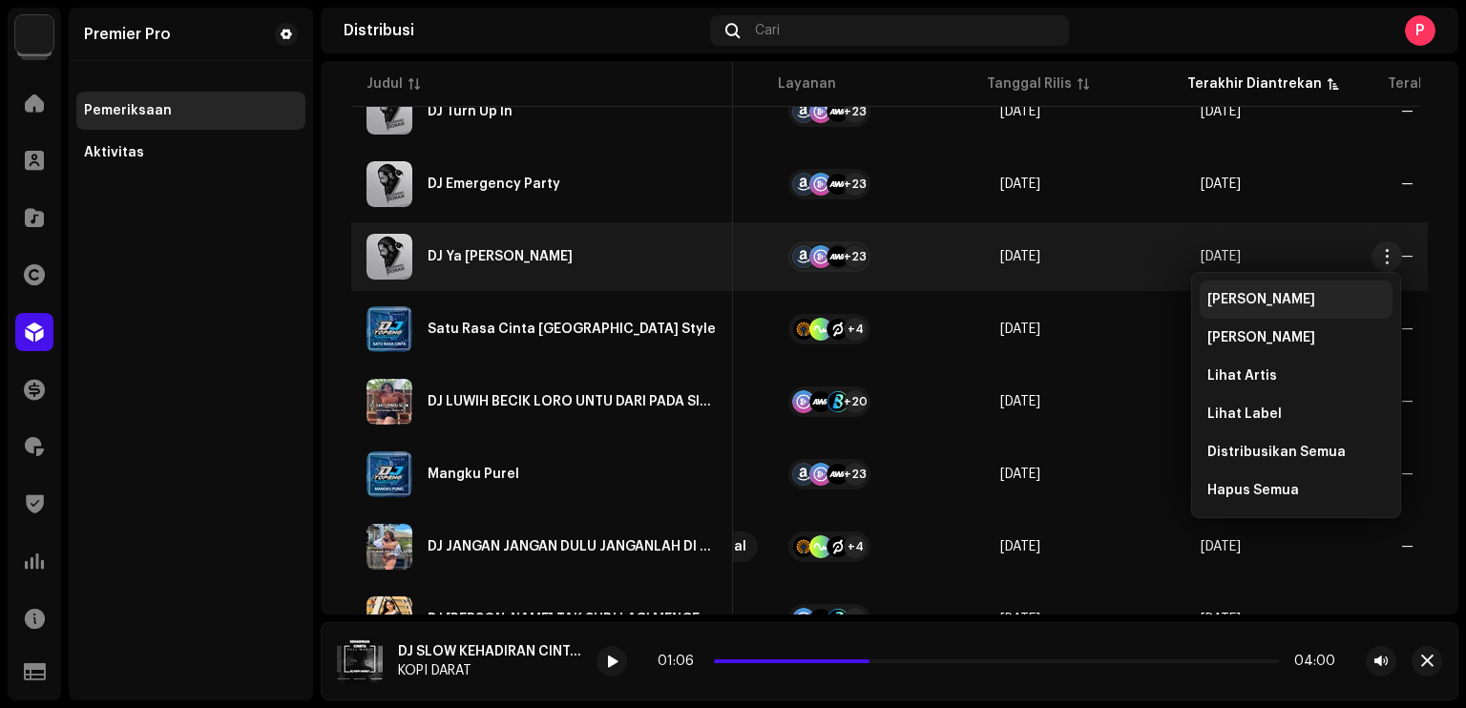
click at [1292, 290] on div "Lihat Rilis" at bounding box center [1295, 300] width 193 height 38
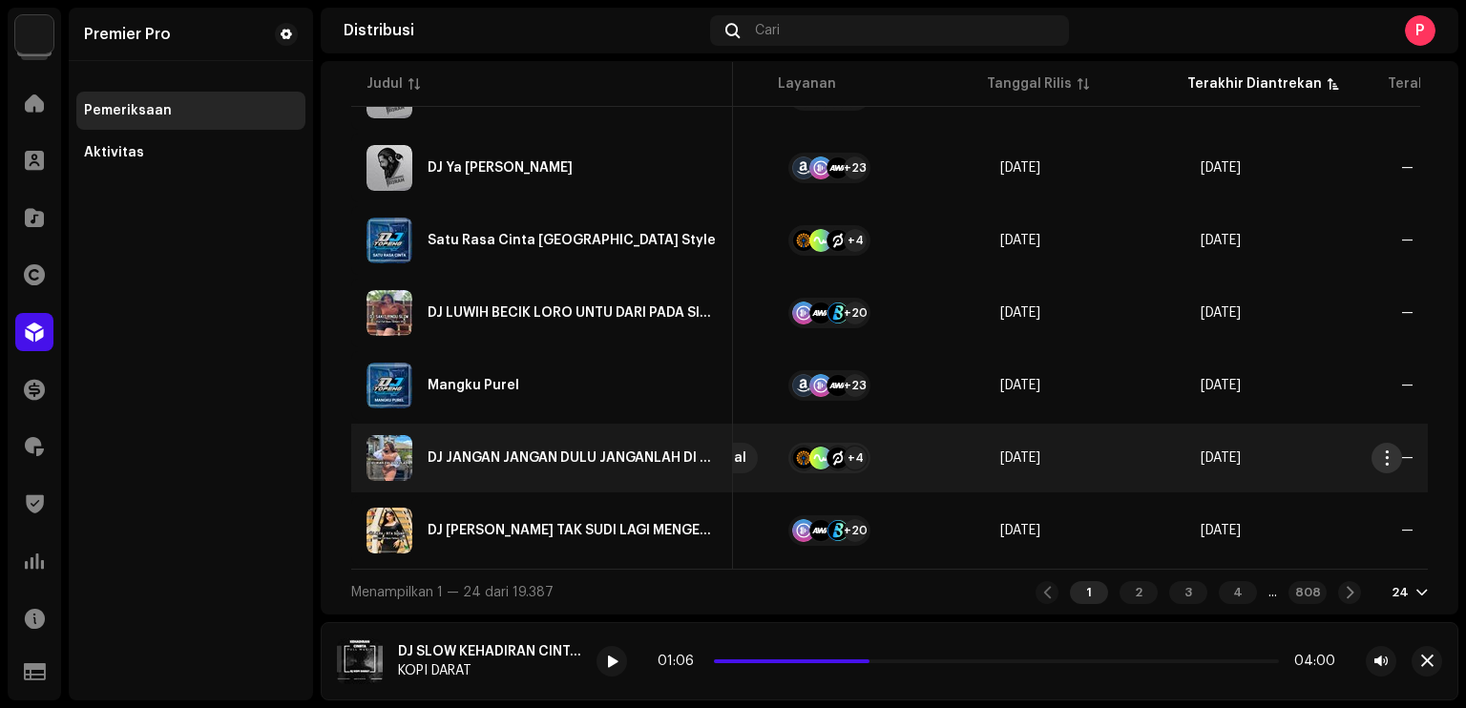
click at [1384, 451] on span "button" at bounding box center [1386, 457] width 14 height 15
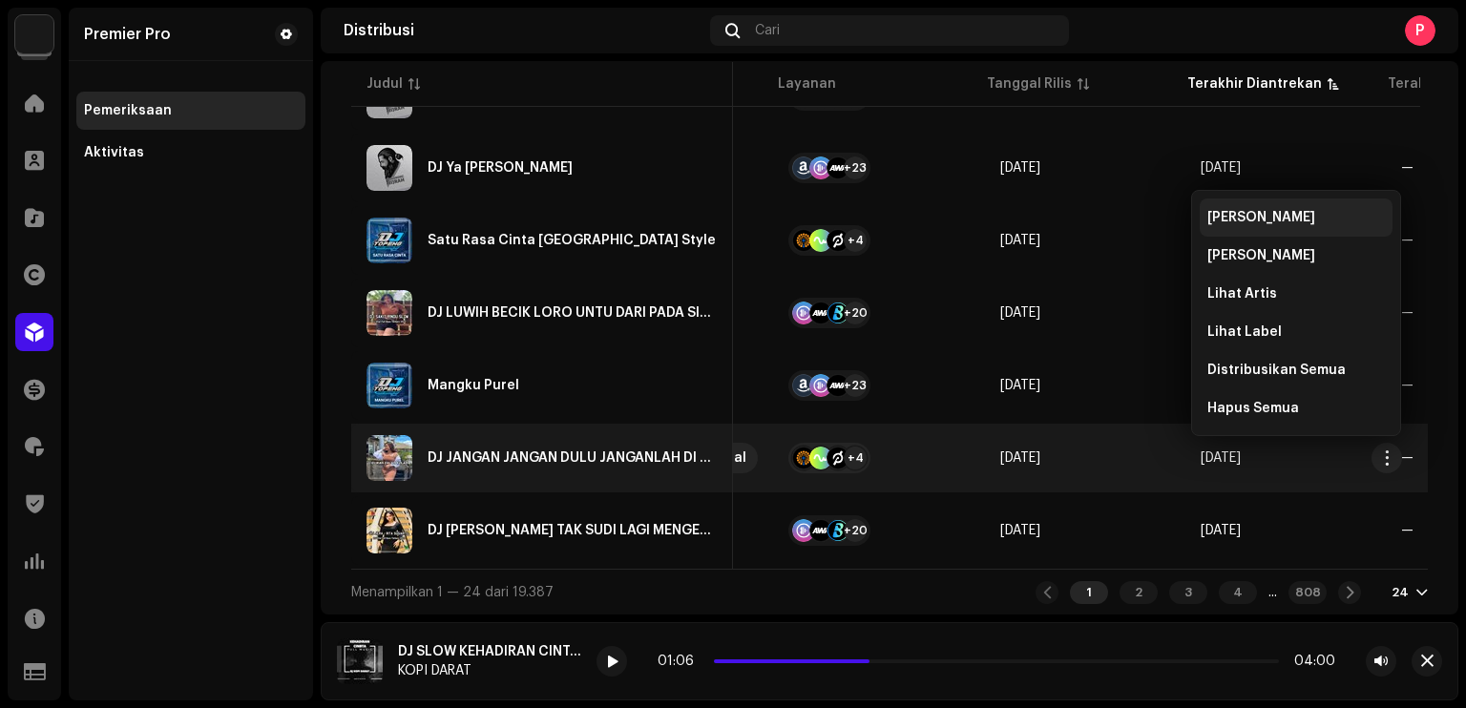
click at [1267, 205] on div "Lihat Rilis" at bounding box center [1295, 217] width 193 height 38
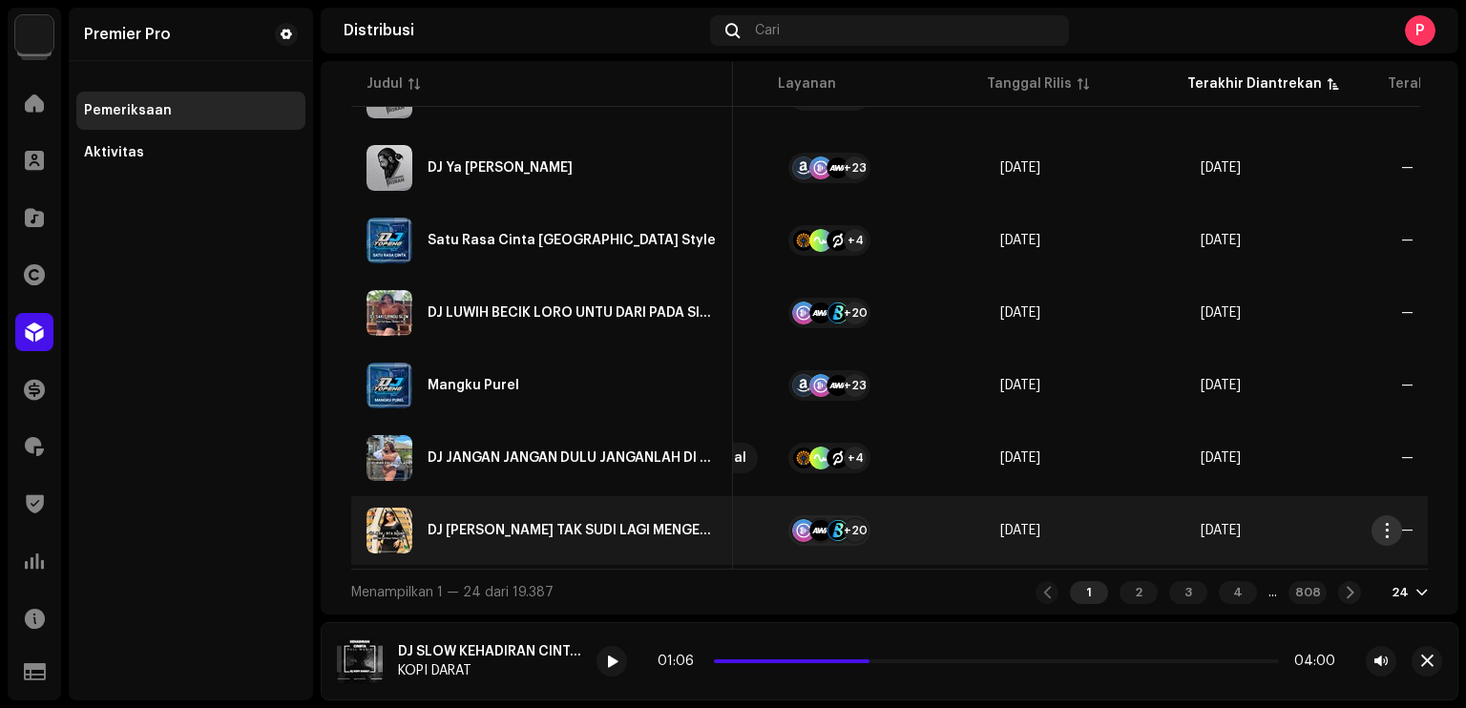
click at [1390, 527] on span "button" at bounding box center [1386, 530] width 14 height 15
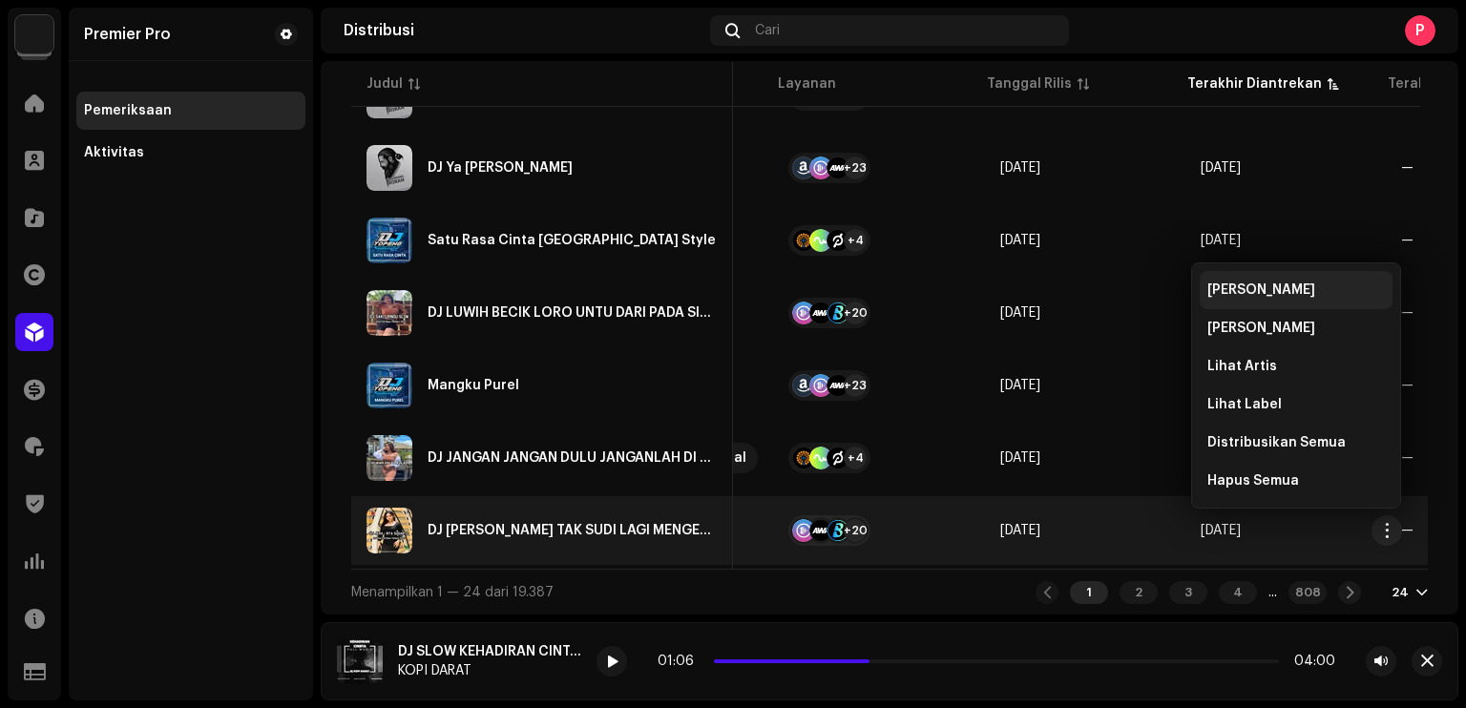
click at [1250, 289] on span "Lihat Rilis" at bounding box center [1261, 289] width 108 height 15
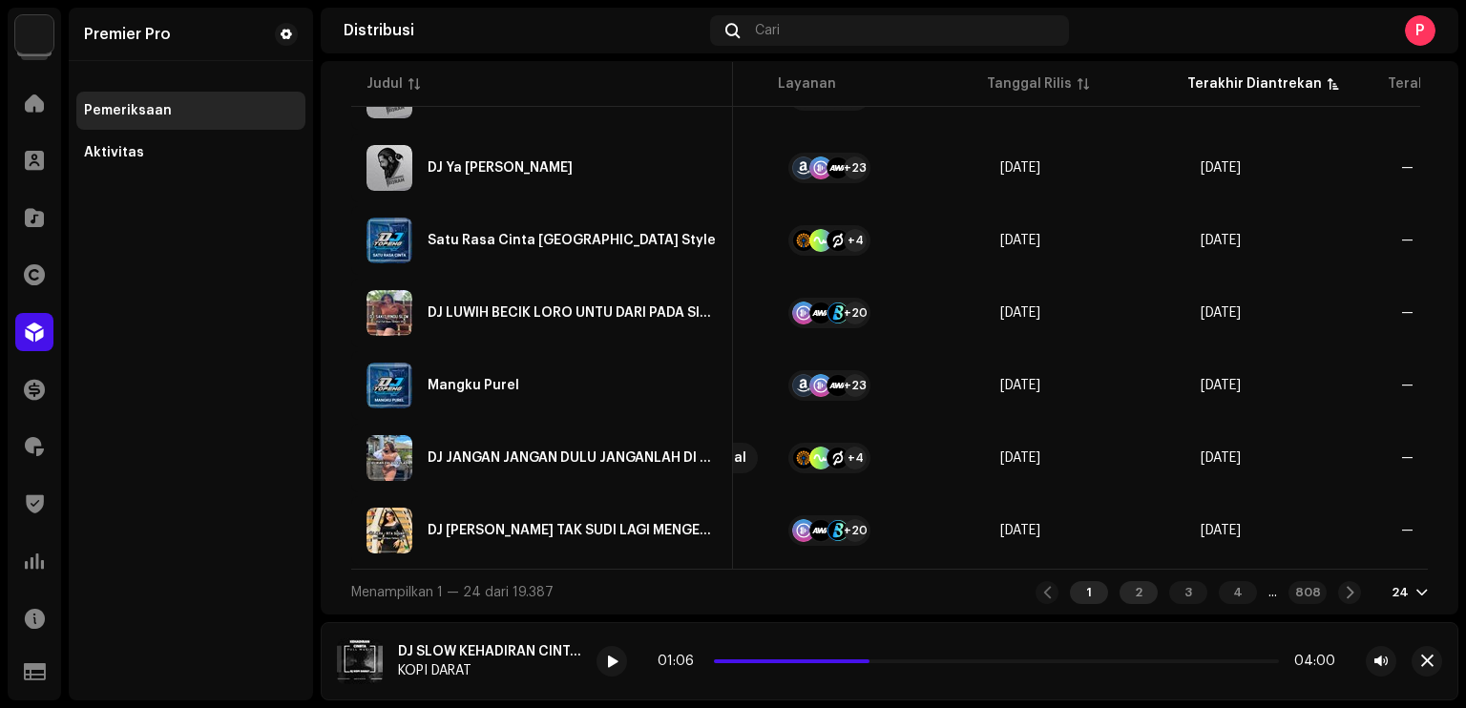
click at [1122, 598] on div "2" at bounding box center [1138, 592] width 38 height 23
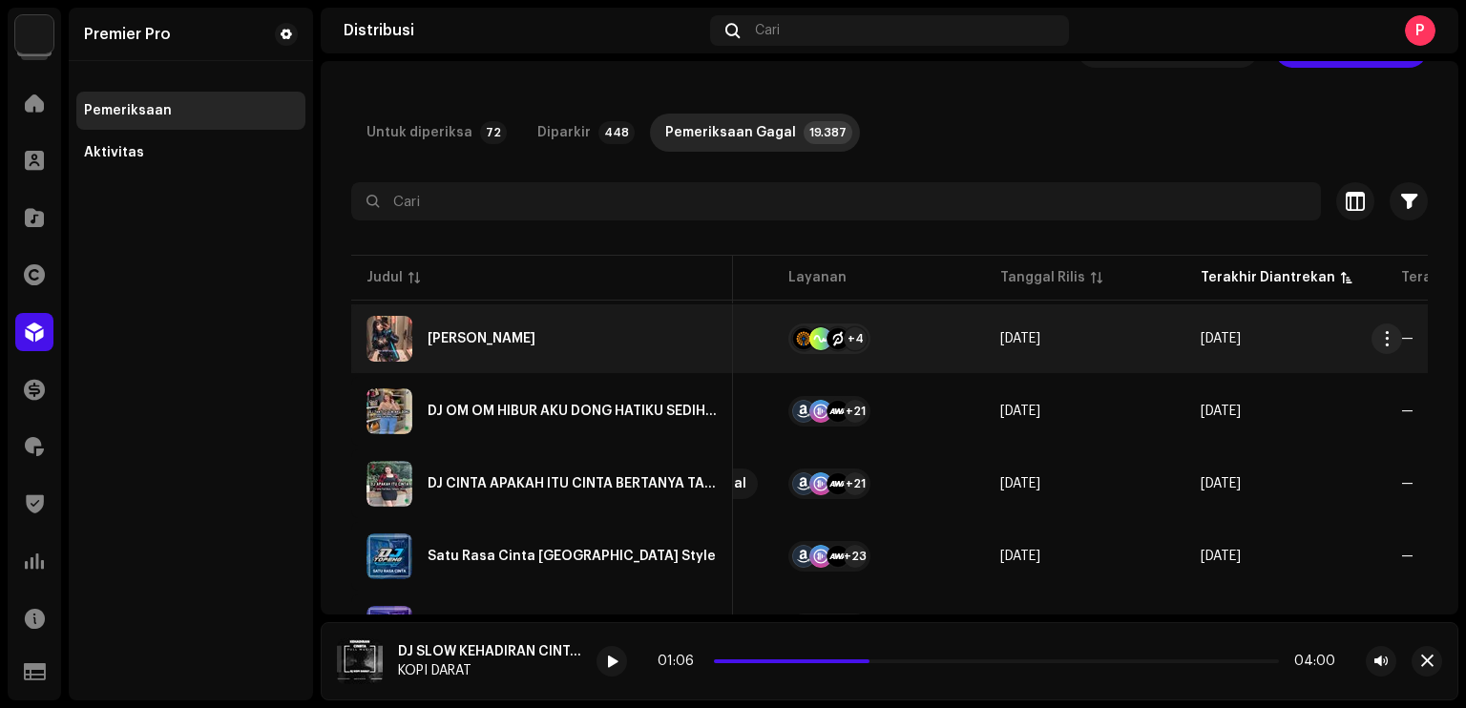
scroll to position [95, 0]
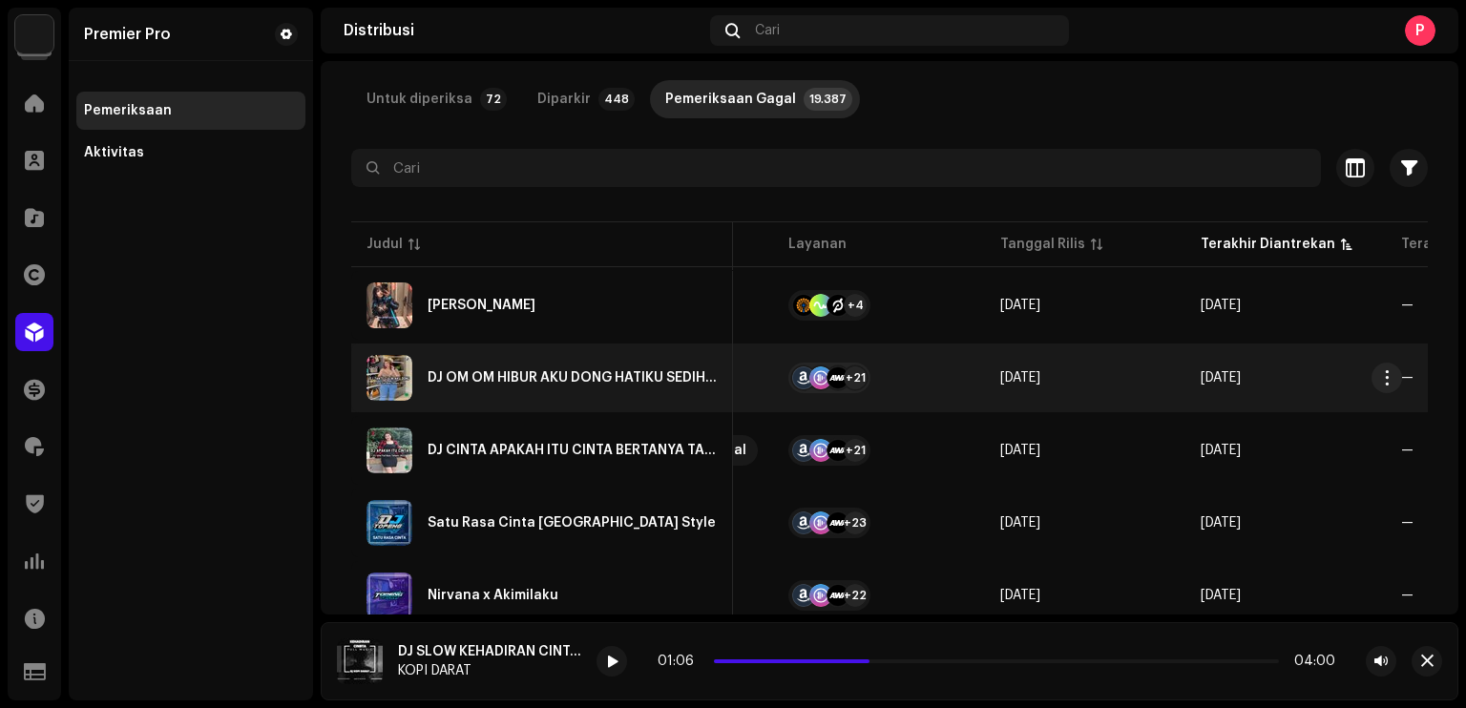
click at [681, 385] on div "DJ OM OM HIBUR AKU DONG HATIKU SEDIH KALO DIRUMAH SENDIRIAN - TANTE TANTE CULIK…" at bounding box center [541, 378] width 351 height 46
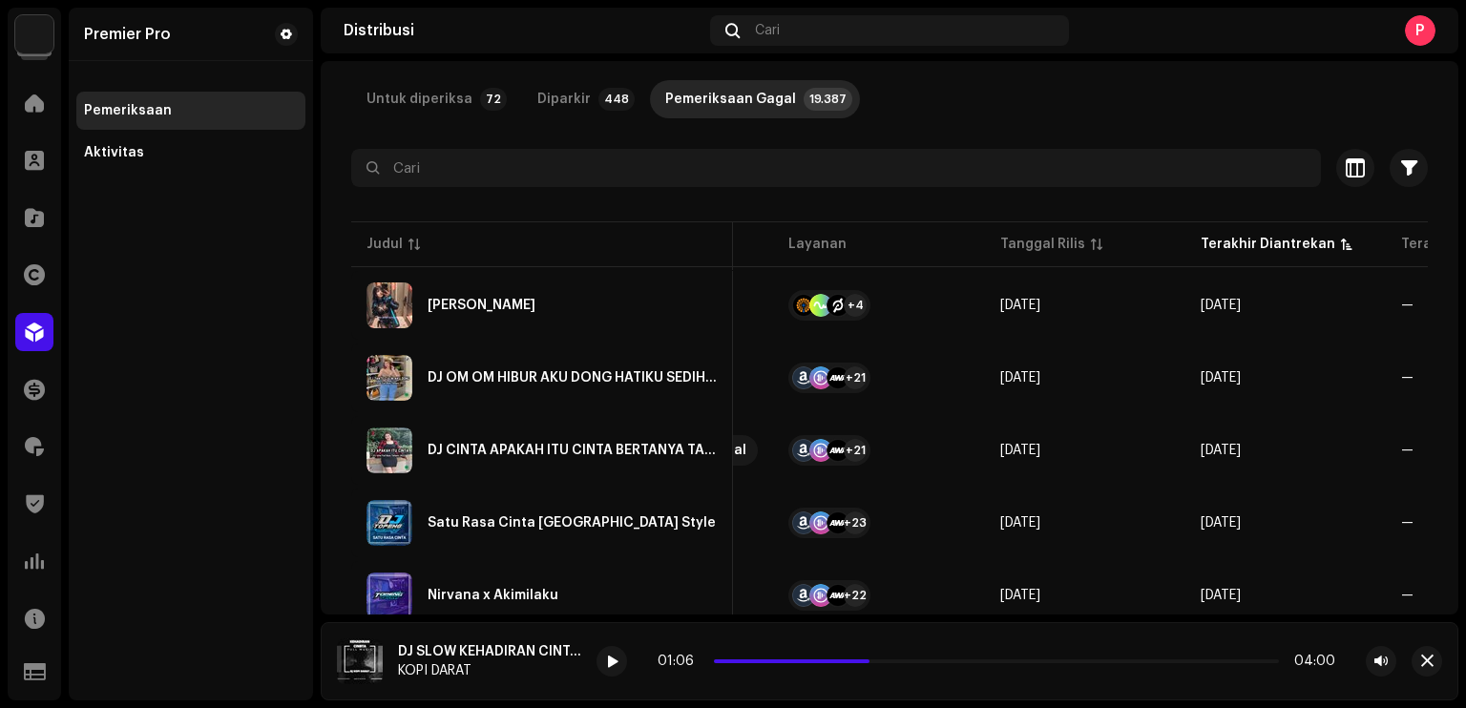
click at [1308, 102] on div "DJ OM OM HIBUR AKU DONG HATIKU SEDIH KALO DIRUMAH SENDIRIAN - TANTE TANTE CULIK…" at bounding box center [733, 354] width 1466 height 708
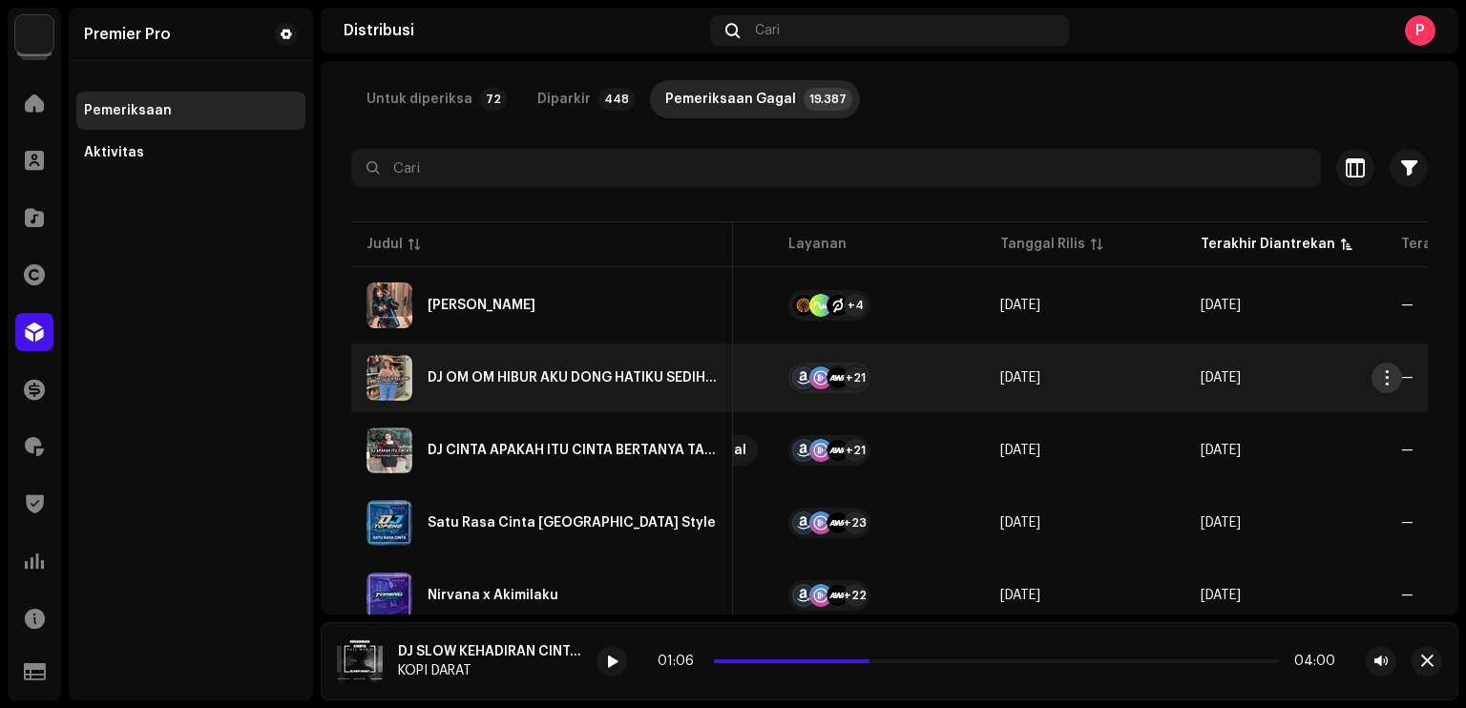
click at [1386, 377] on span "button" at bounding box center [1386, 377] width 14 height 15
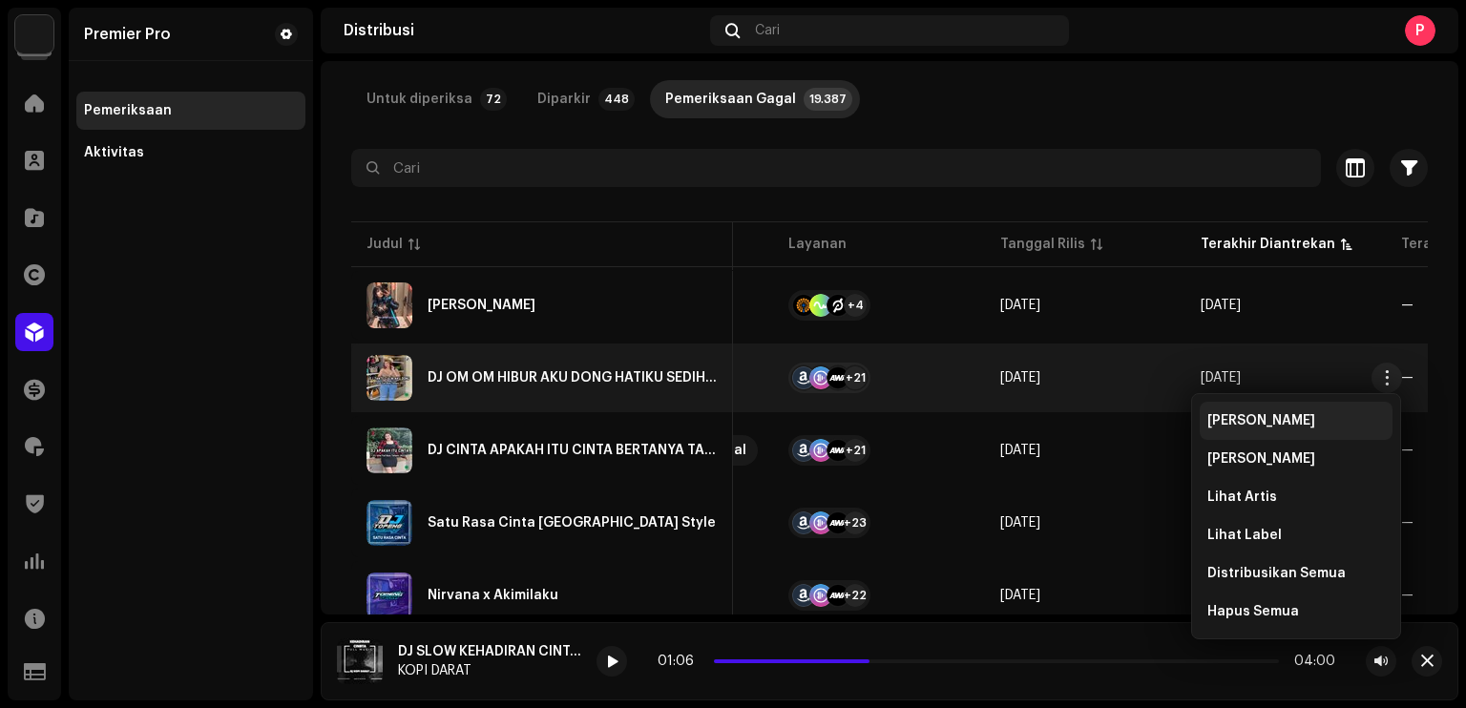
click at [1295, 405] on div "Lihat Rilis" at bounding box center [1295, 421] width 193 height 38
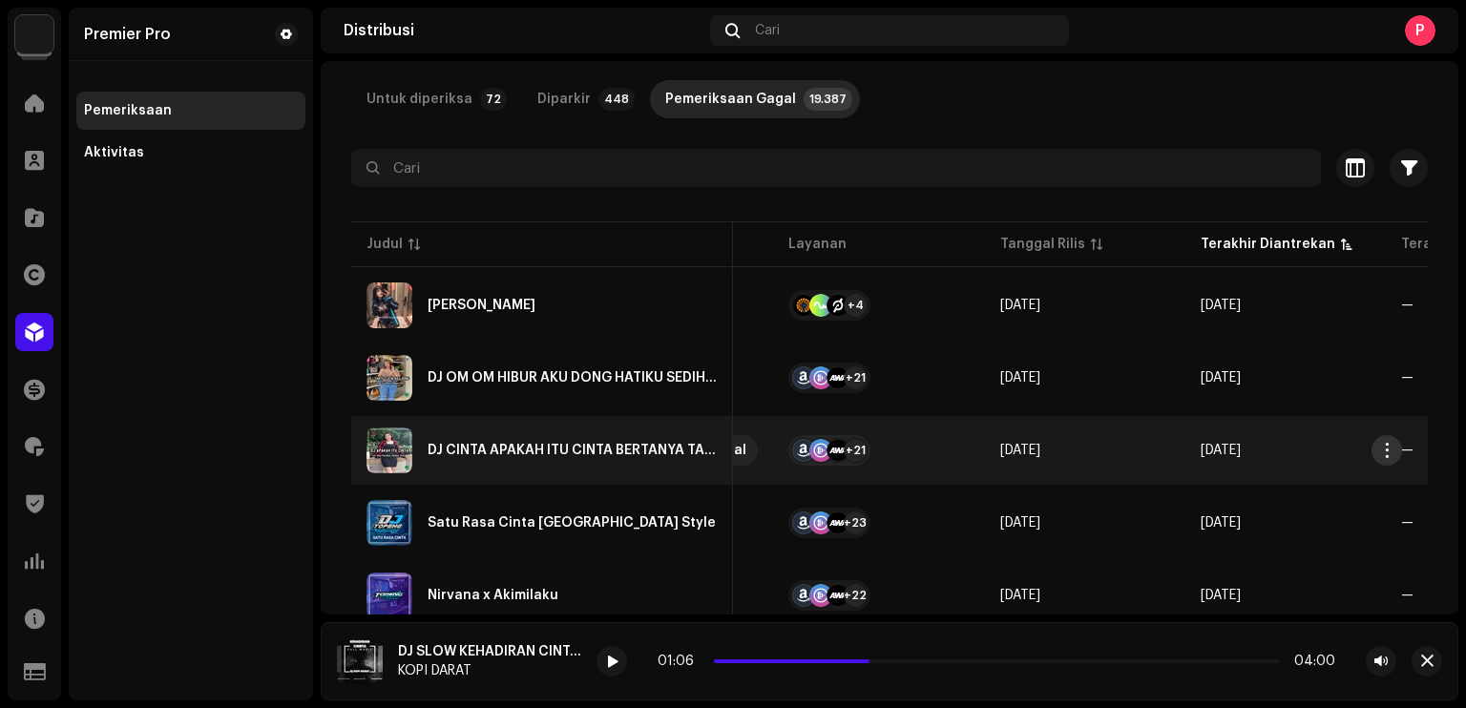
click at [1385, 449] on span "button" at bounding box center [1386, 450] width 14 height 15
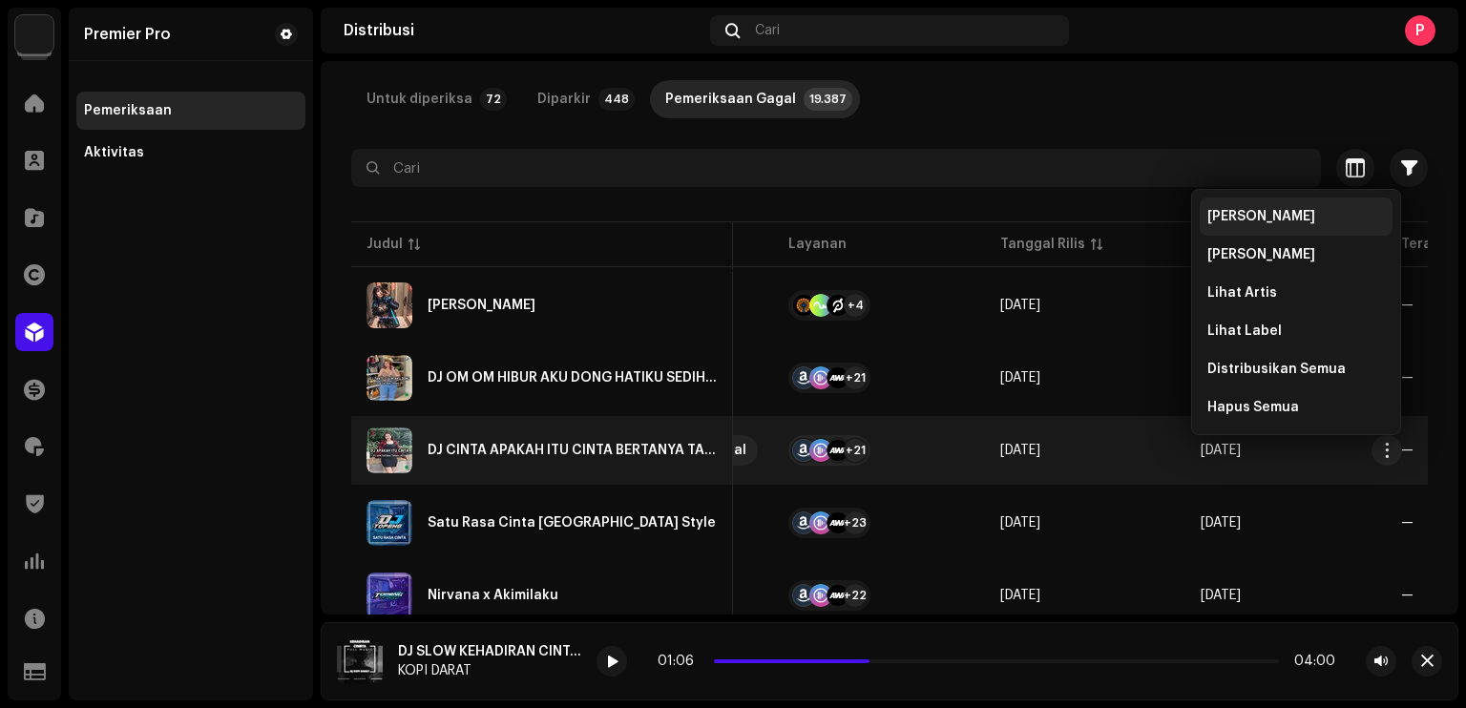
click at [1253, 220] on span "Lihat Rilis" at bounding box center [1261, 216] width 108 height 15
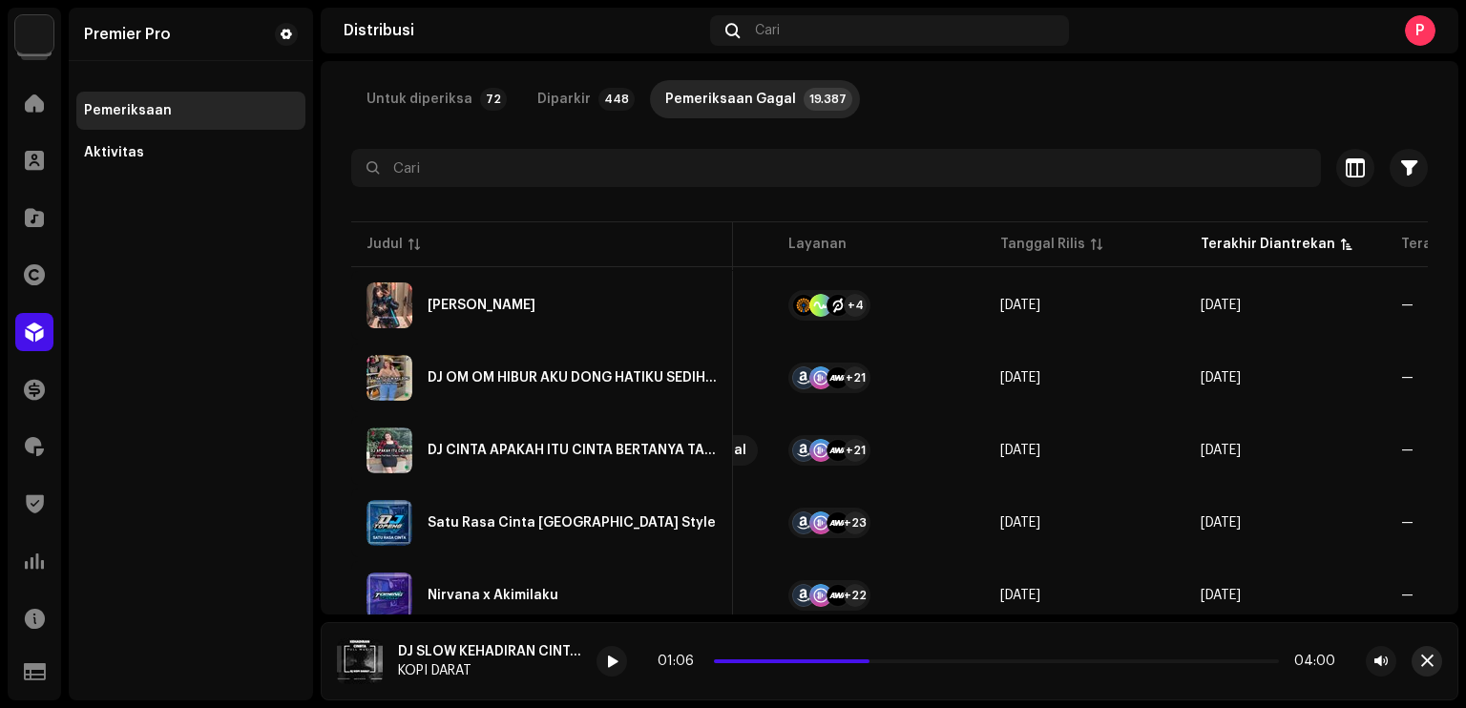
click at [1435, 663] on button "button" at bounding box center [1426, 661] width 31 height 31
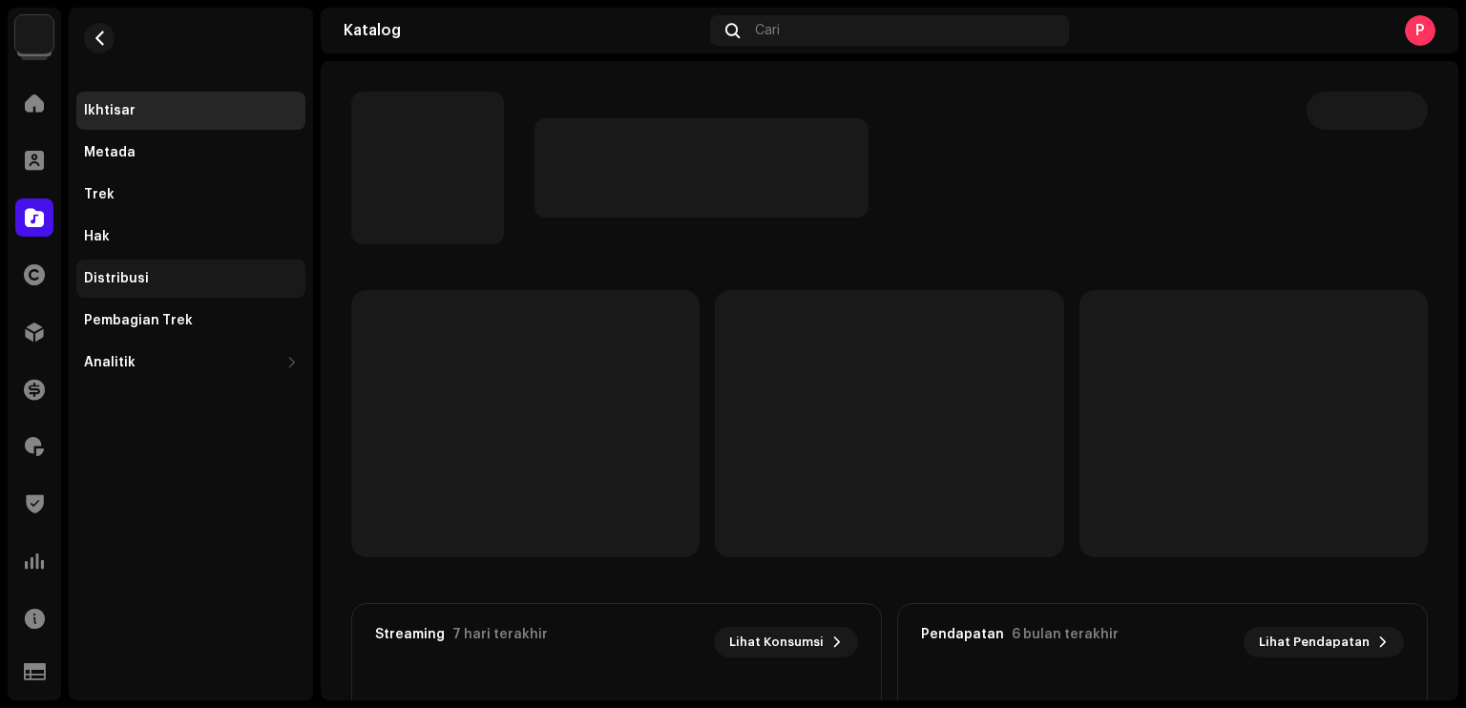
click at [176, 269] on div "Distribusi" at bounding box center [190, 279] width 229 height 38
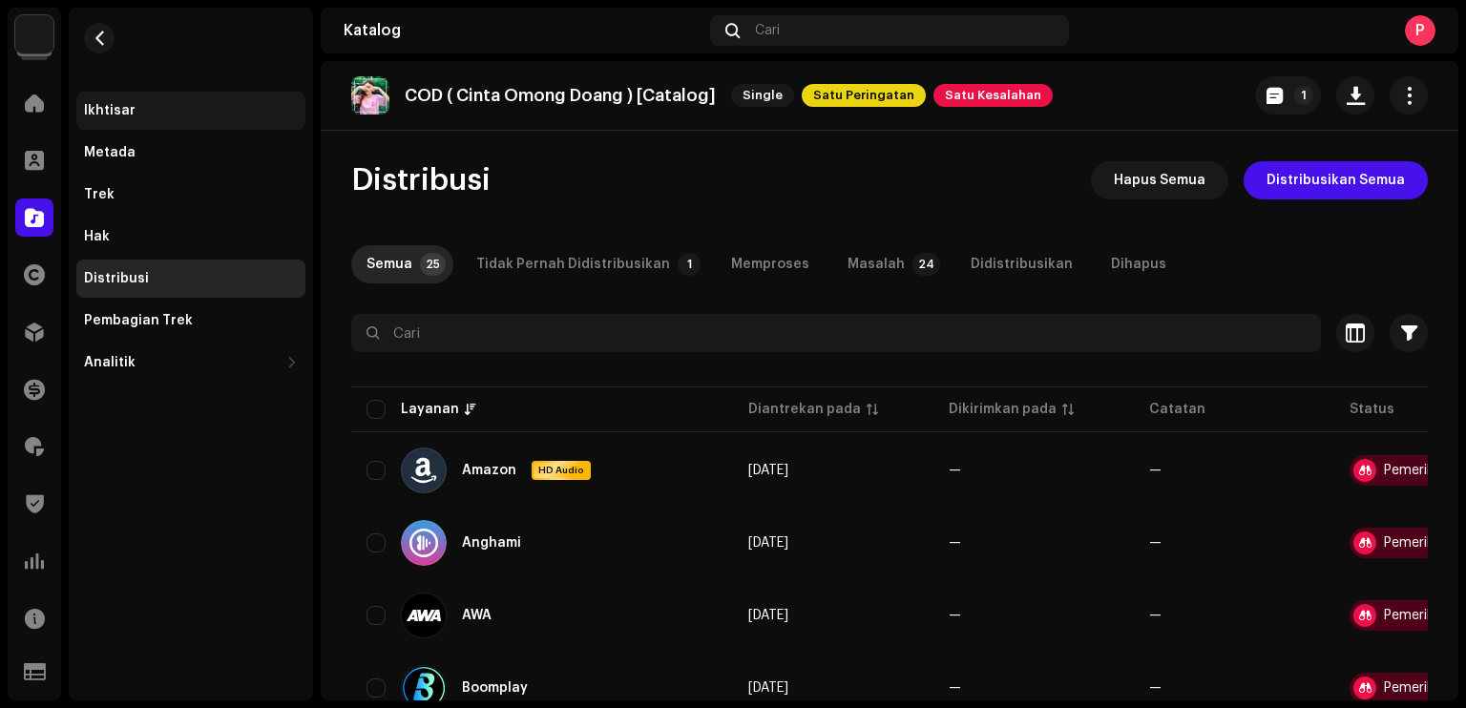
click at [139, 117] on div "Ikhtisar" at bounding box center [191, 110] width 214 height 15
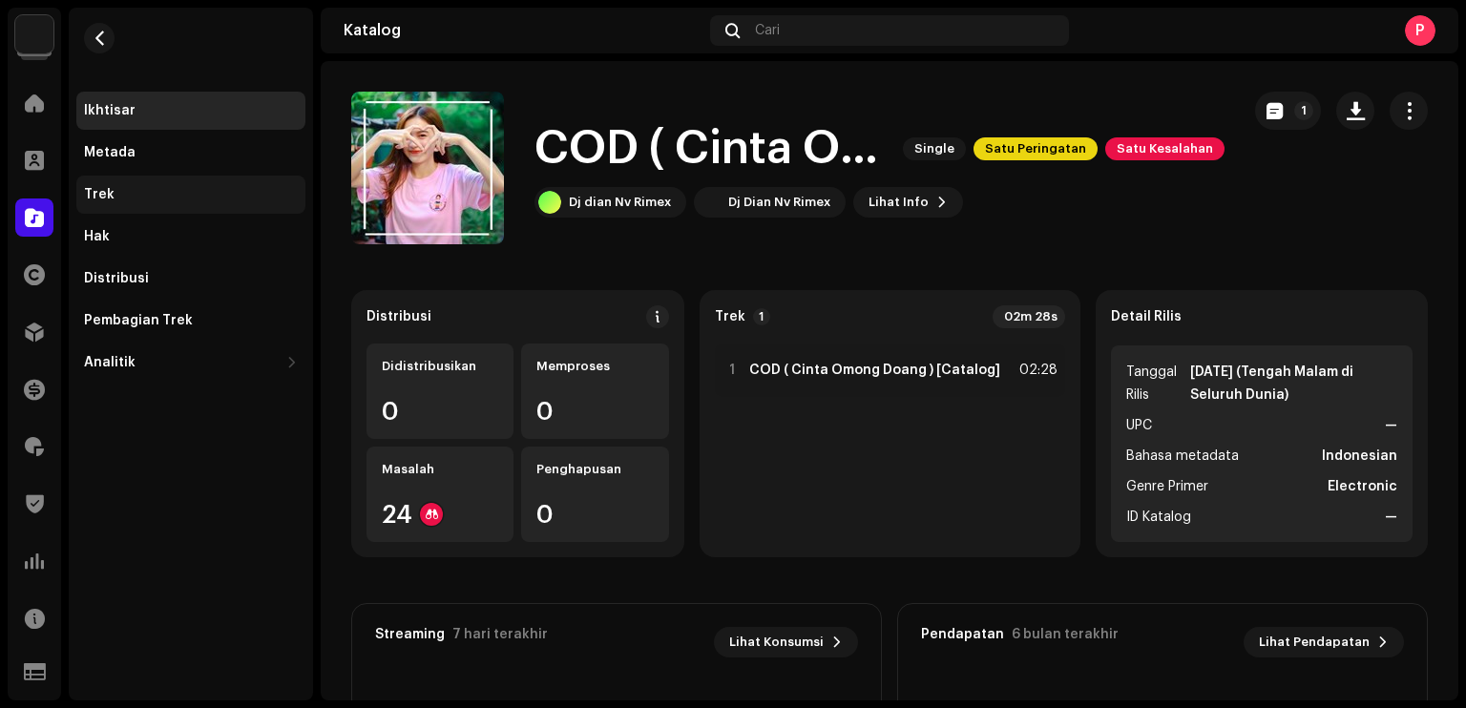
click at [167, 182] on div "Trek" at bounding box center [190, 195] width 229 height 38
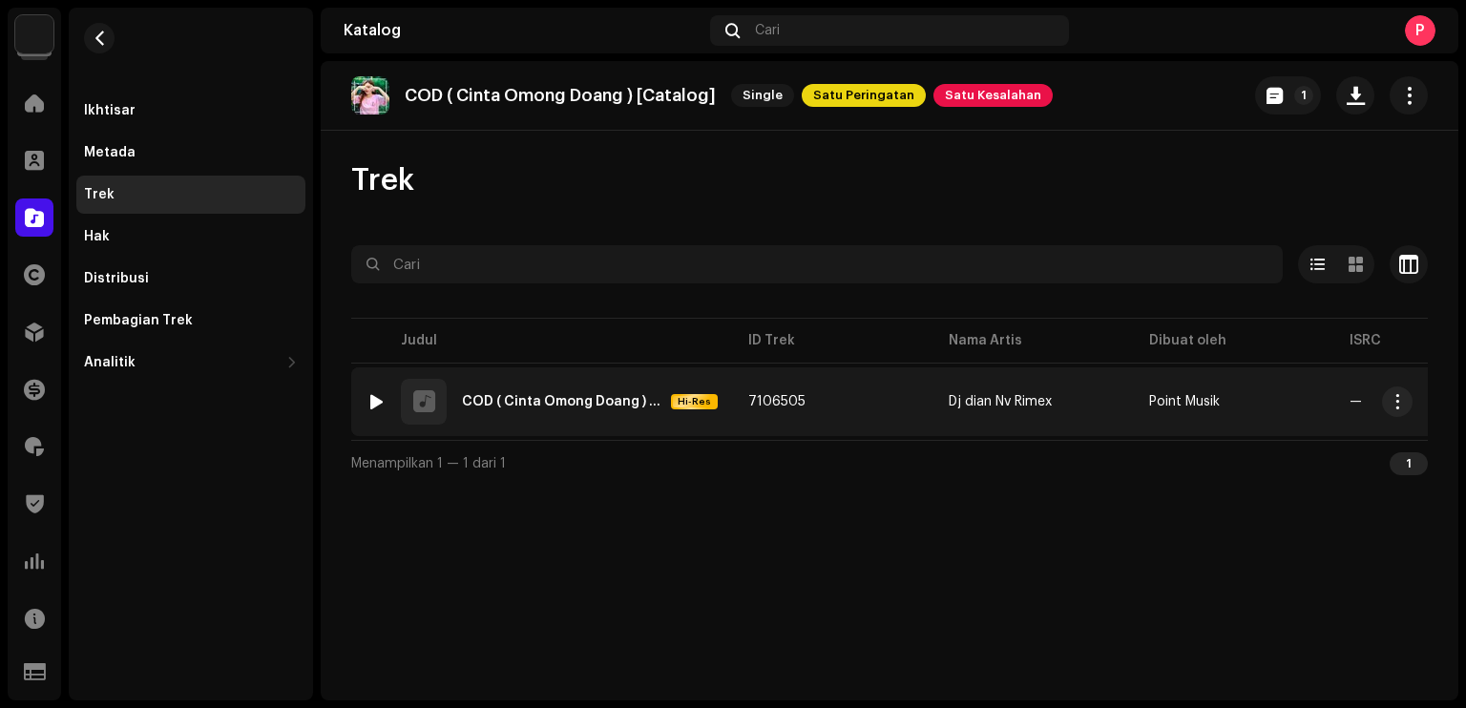
click at [376, 403] on div at bounding box center [376, 401] width 14 height 15
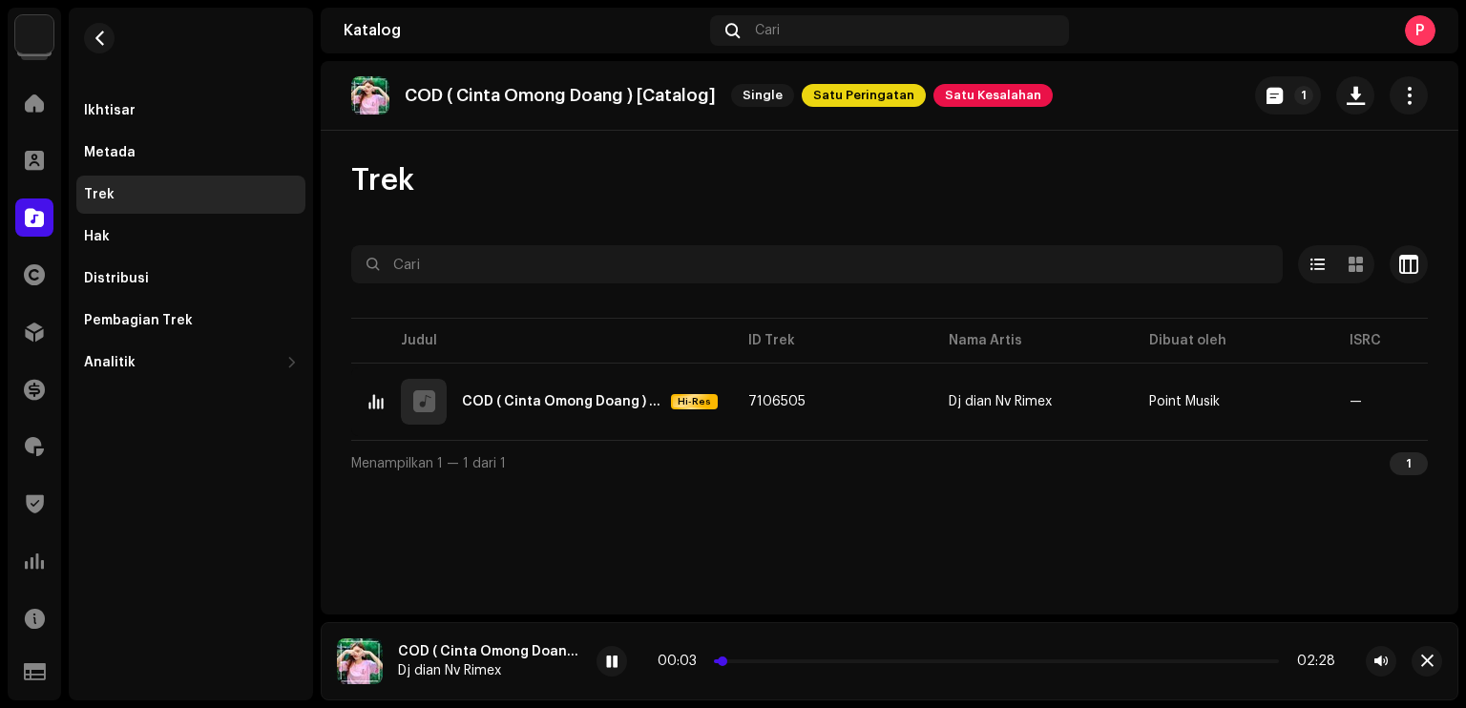
drag, startPoint x: 722, startPoint y: 659, endPoint x: 745, endPoint y: 660, distance: 22.9
click at [745, 660] on p-slider at bounding box center [996, 661] width 565 height 4
drag, startPoint x: 745, startPoint y: 660, endPoint x: 778, endPoint y: 671, distance: 34.1
click at [778, 671] on div "00:09 02:28" at bounding box center [996, 661] width 800 height 31
drag, startPoint x: 775, startPoint y: 662, endPoint x: 813, endPoint y: 664, distance: 38.2
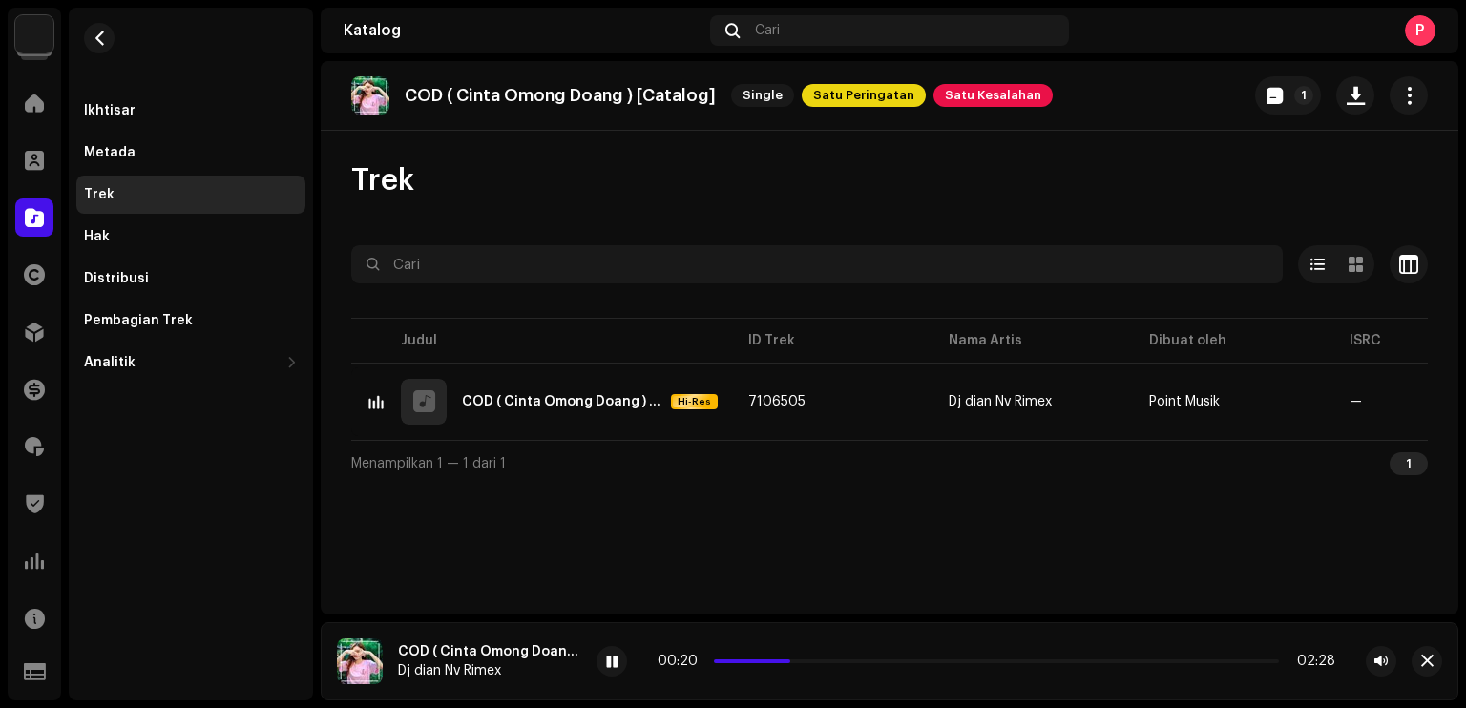
click at [792, 664] on span at bounding box center [787, 661] width 10 height 10
drag, startPoint x: 813, startPoint y: 664, endPoint x: 833, endPoint y: 663, distance: 20.1
click at [833, 663] on p-slider at bounding box center [996, 661] width 565 height 4
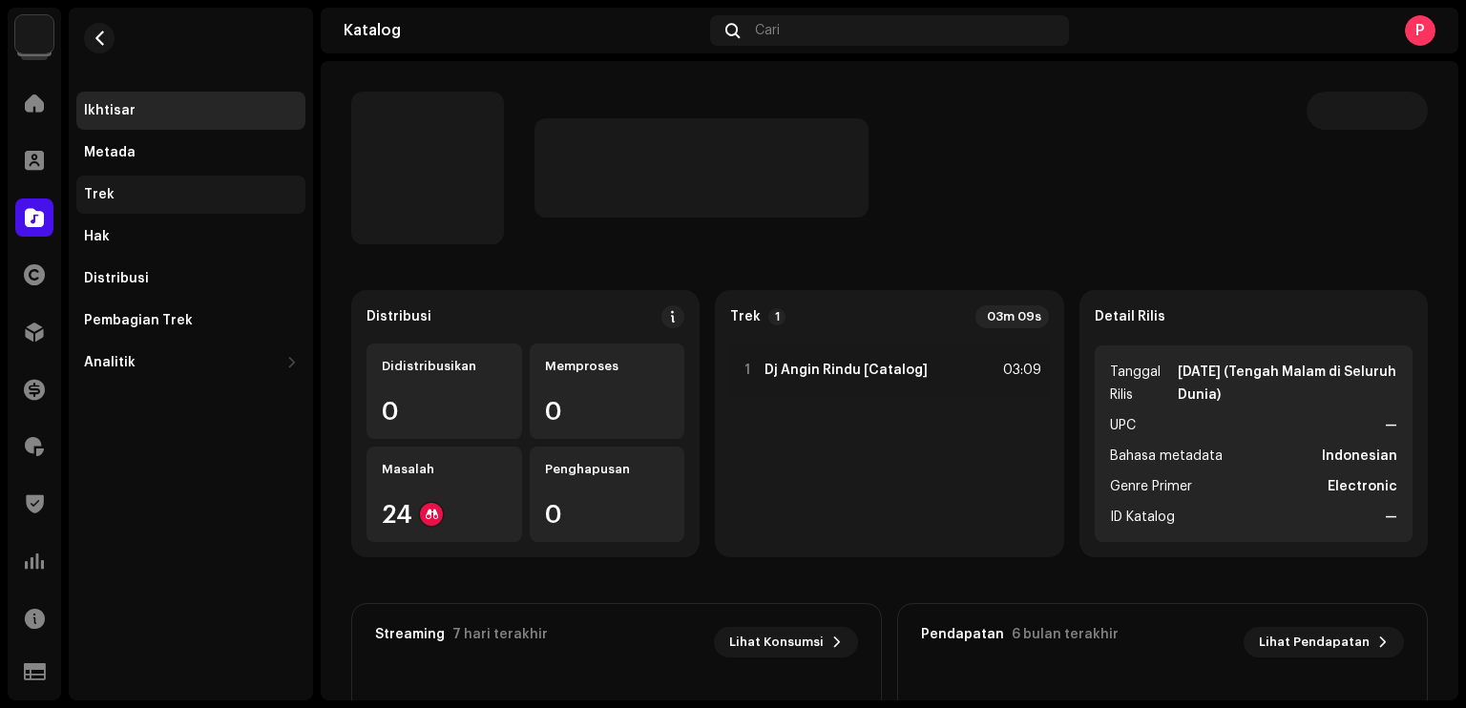
click at [160, 193] on div "Trek" at bounding box center [191, 194] width 214 height 15
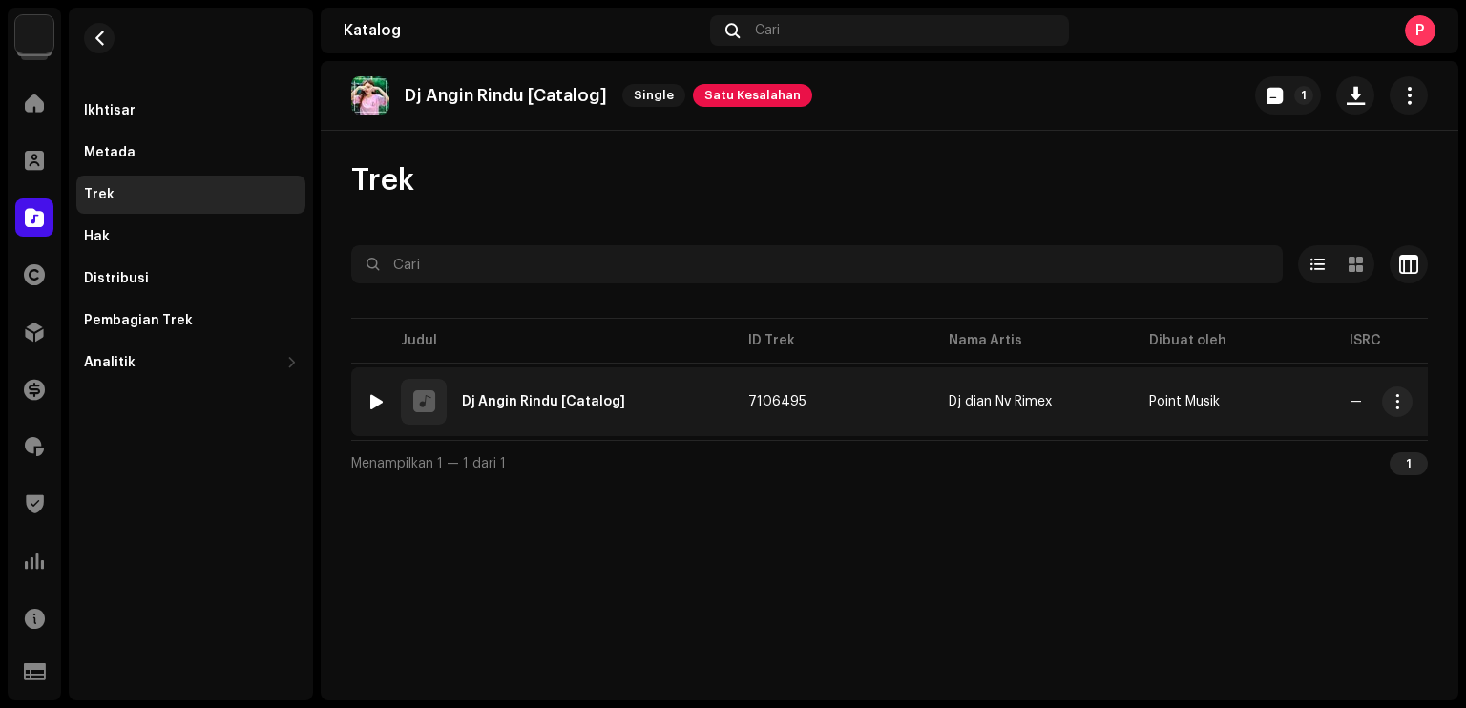
click at [377, 400] on div at bounding box center [376, 401] width 14 height 15
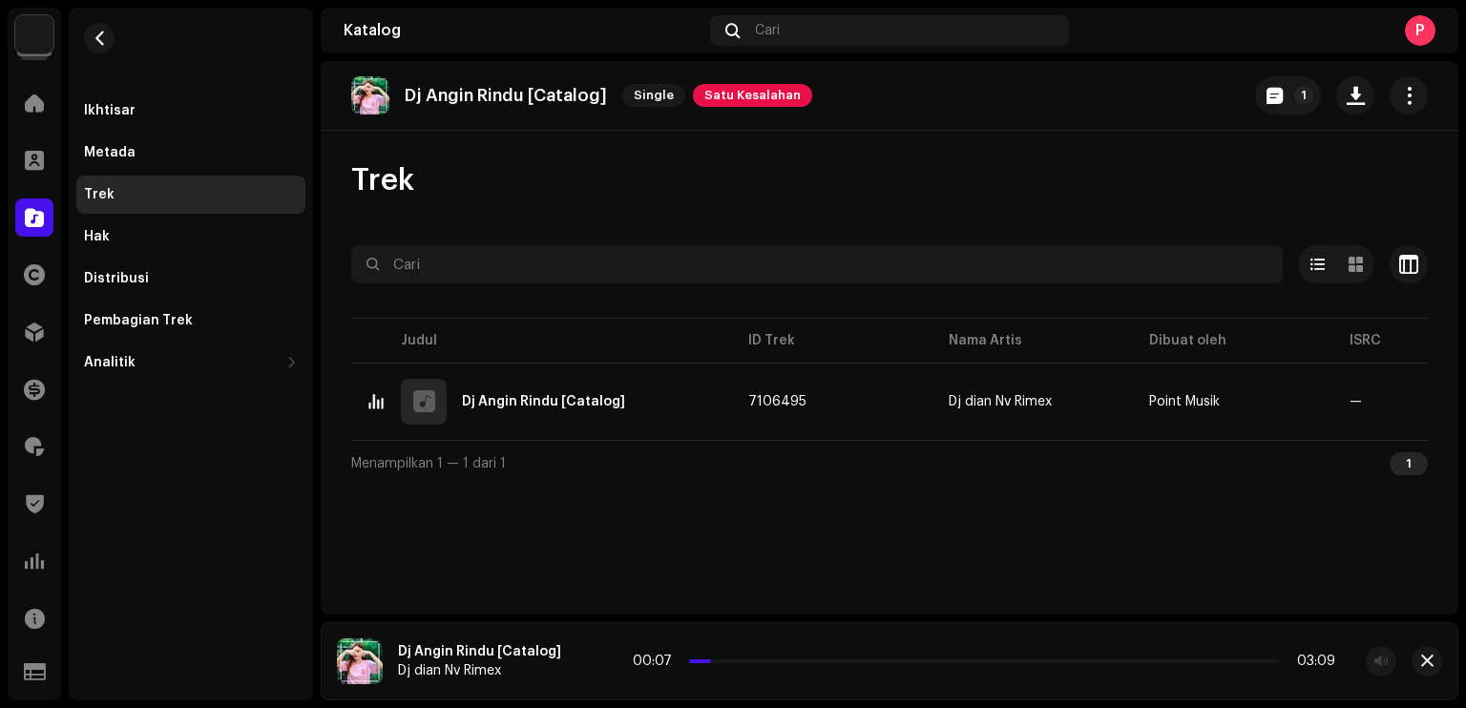
drag, startPoint x: 689, startPoint y: 658, endPoint x: 706, endPoint y: 658, distance: 17.2
click at [706, 658] on span at bounding box center [708, 661] width 10 height 10
drag, startPoint x: 706, startPoint y: 658, endPoint x: 759, endPoint y: 656, distance: 53.5
click at [759, 656] on div "00:11 03:09" at bounding box center [984, 661] width 702 height 15
drag, startPoint x: 781, startPoint y: 661, endPoint x: 813, endPoint y: 657, distance: 31.7
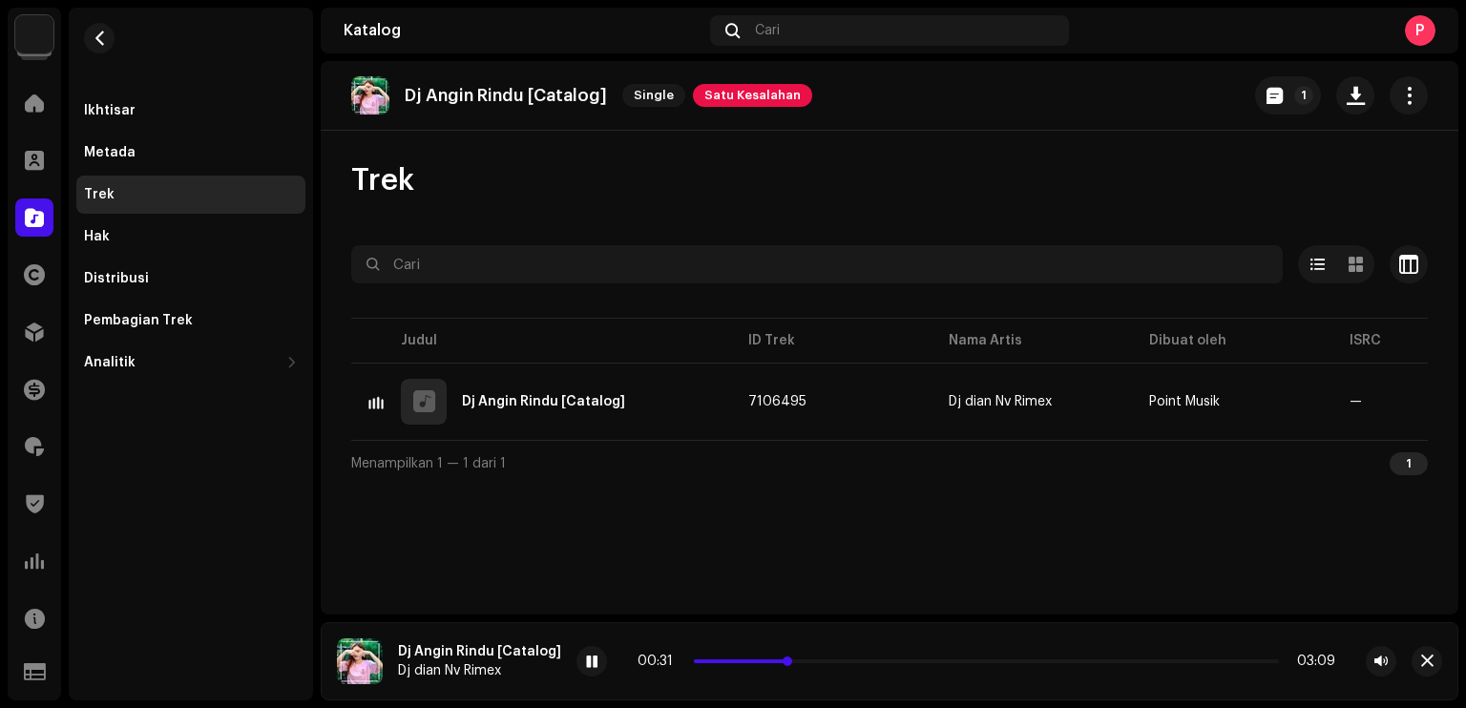
click at [811, 658] on div "00:31 03:09" at bounding box center [985, 661] width 697 height 15
drag, startPoint x: 813, startPoint y: 657, endPoint x: 837, endPoint y: 653, distance: 24.3
click at [837, 653] on div "00:40 03:09" at bounding box center [986, 661] width 820 height 31
drag, startPoint x: 837, startPoint y: 660, endPoint x: 863, endPoint y: 656, distance: 27.0
click at [863, 656] on div "00:54 03:09" at bounding box center [984, 661] width 702 height 15
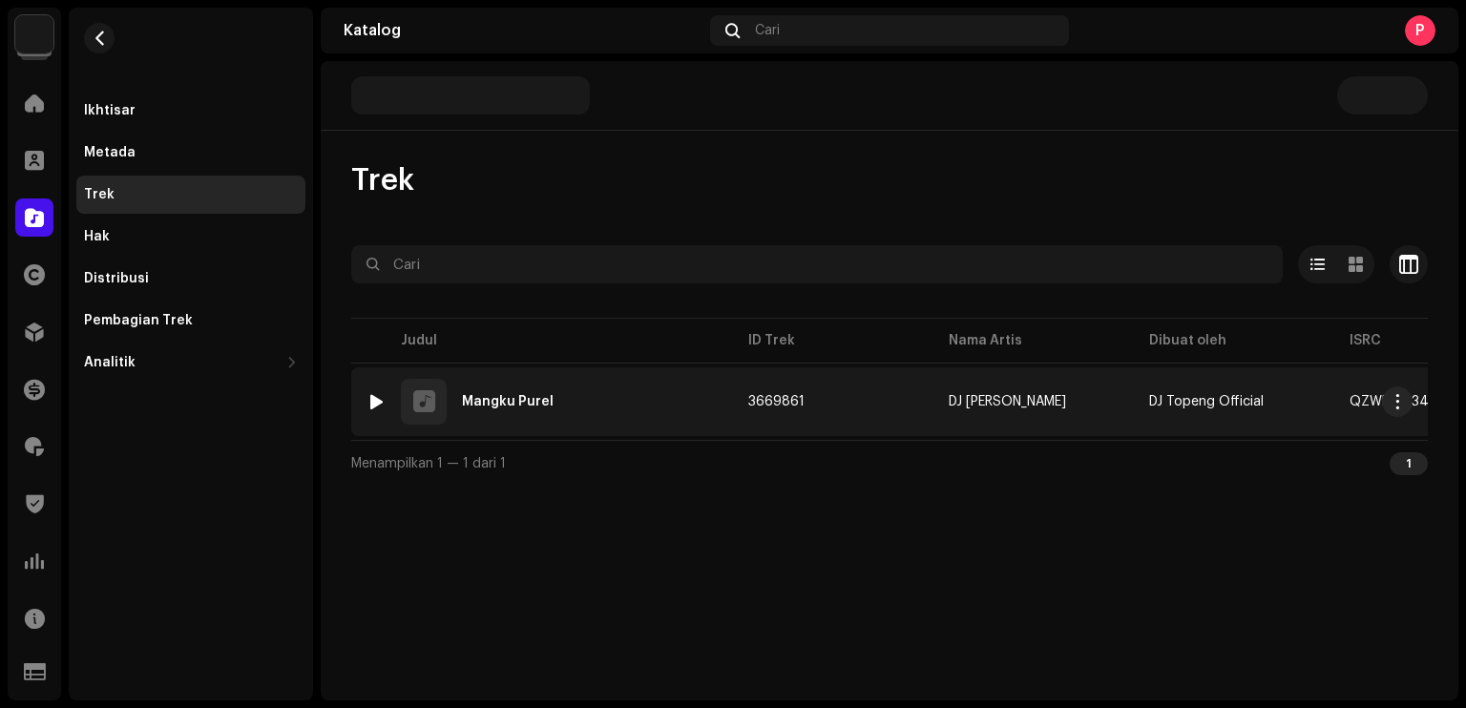
click at [378, 397] on div at bounding box center [376, 401] width 14 height 15
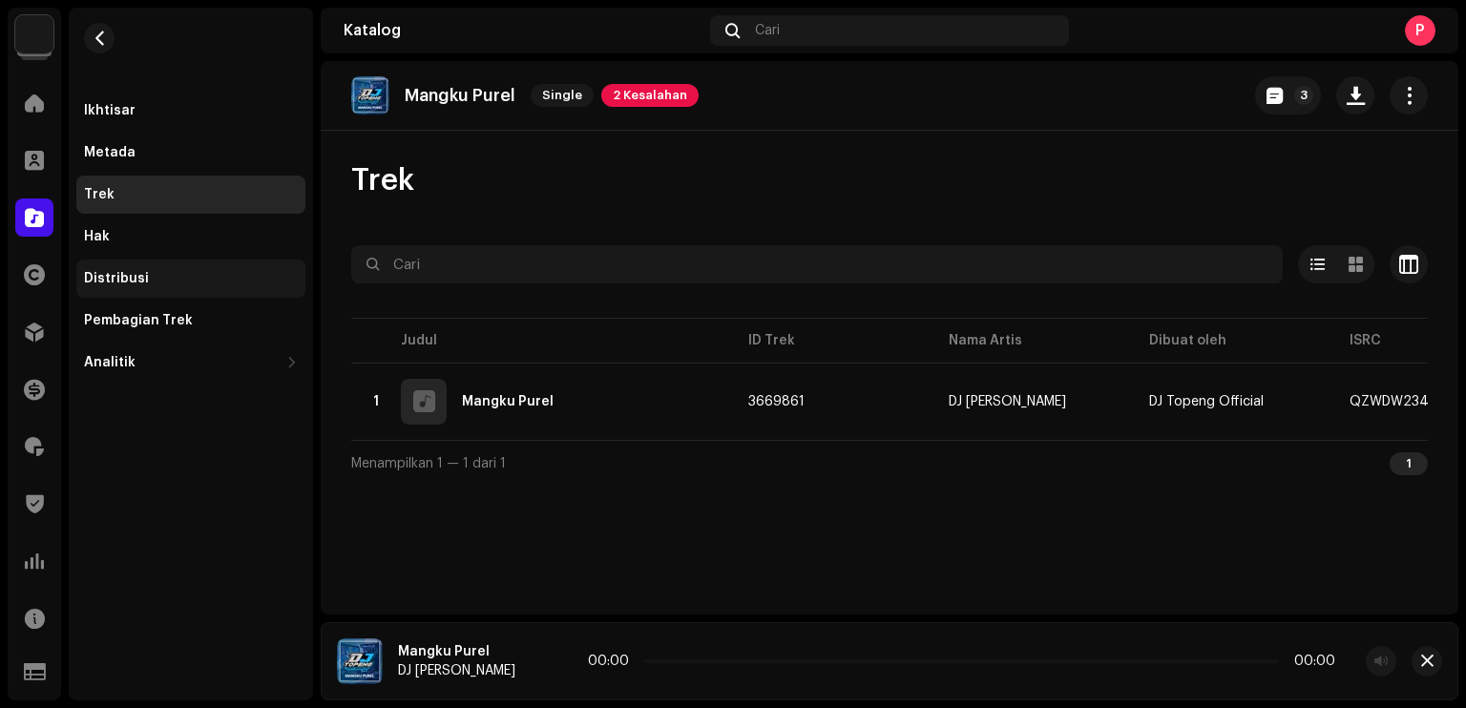
click at [134, 285] on div "Distribusi" at bounding box center [116, 278] width 65 height 15
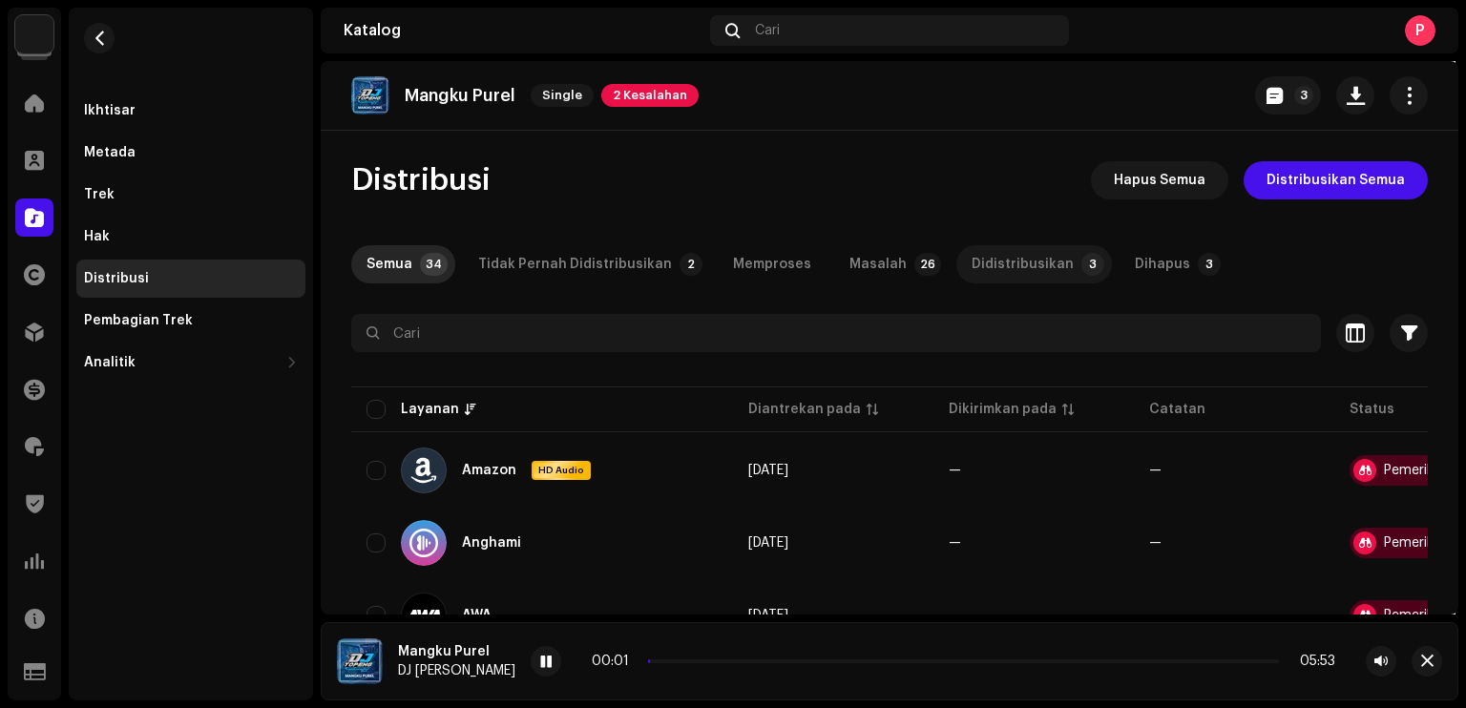
click at [977, 263] on div "Didistribusikan" at bounding box center [1022, 264] width 102 height 38
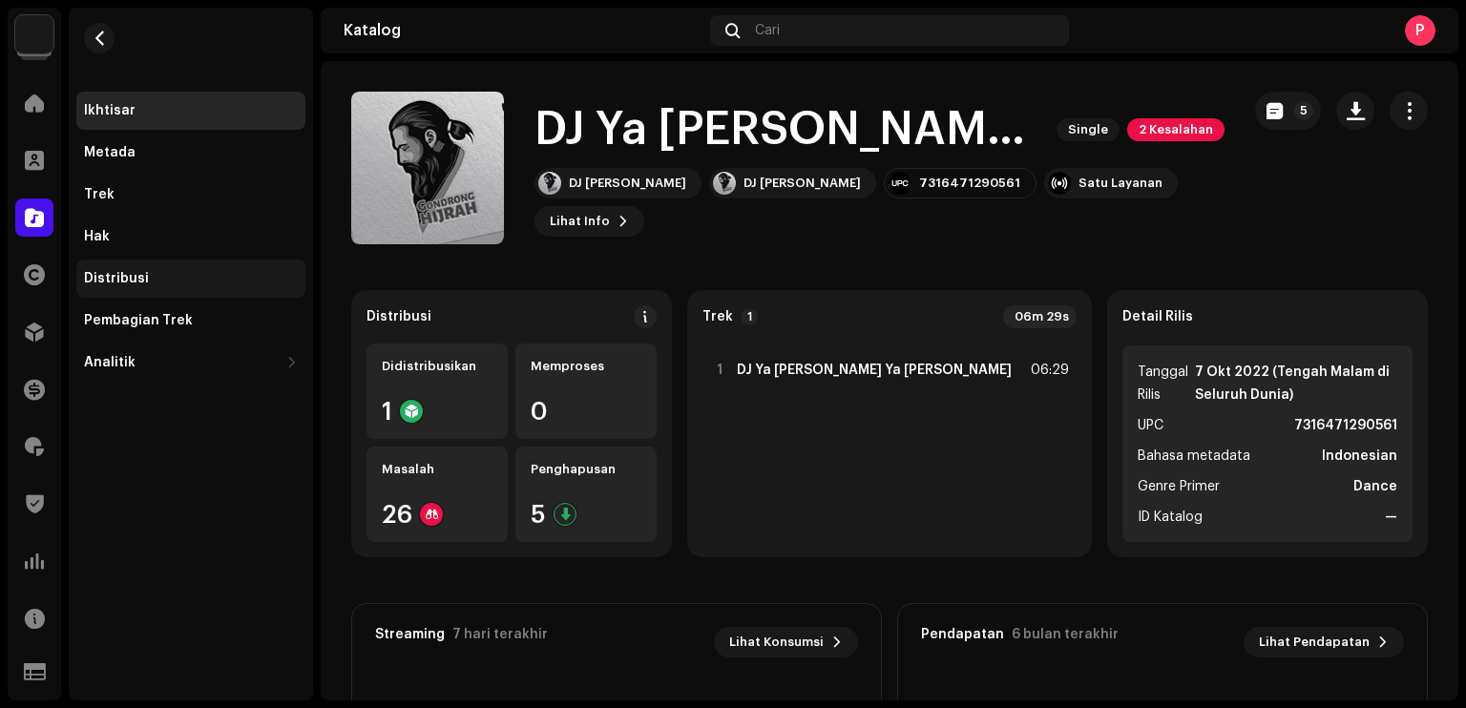
click at [176, 279] on div "Distribusi" at bounding box center [191, 278] width 214 height 15
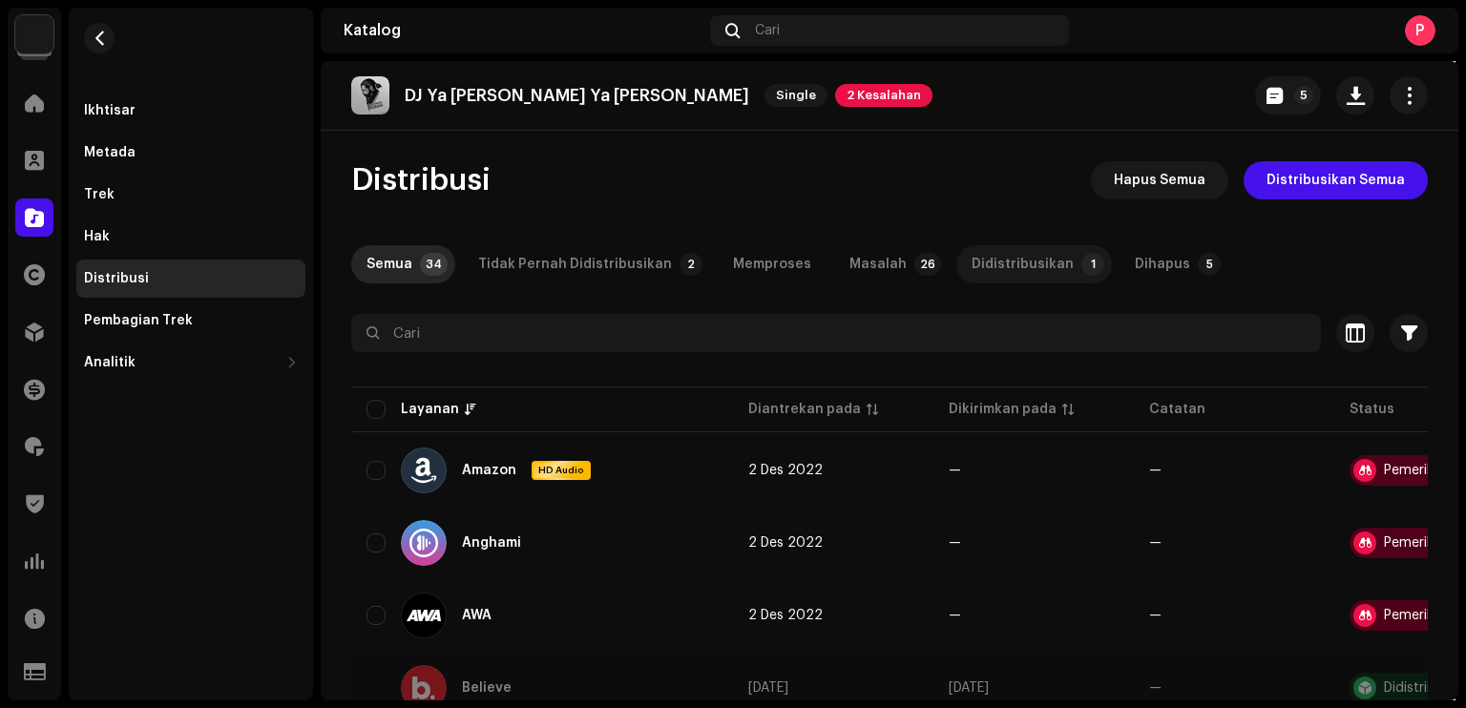
click at [971, 260] on div "Didistribusikan" at bounding box center [1022, 264] width 102 height 38
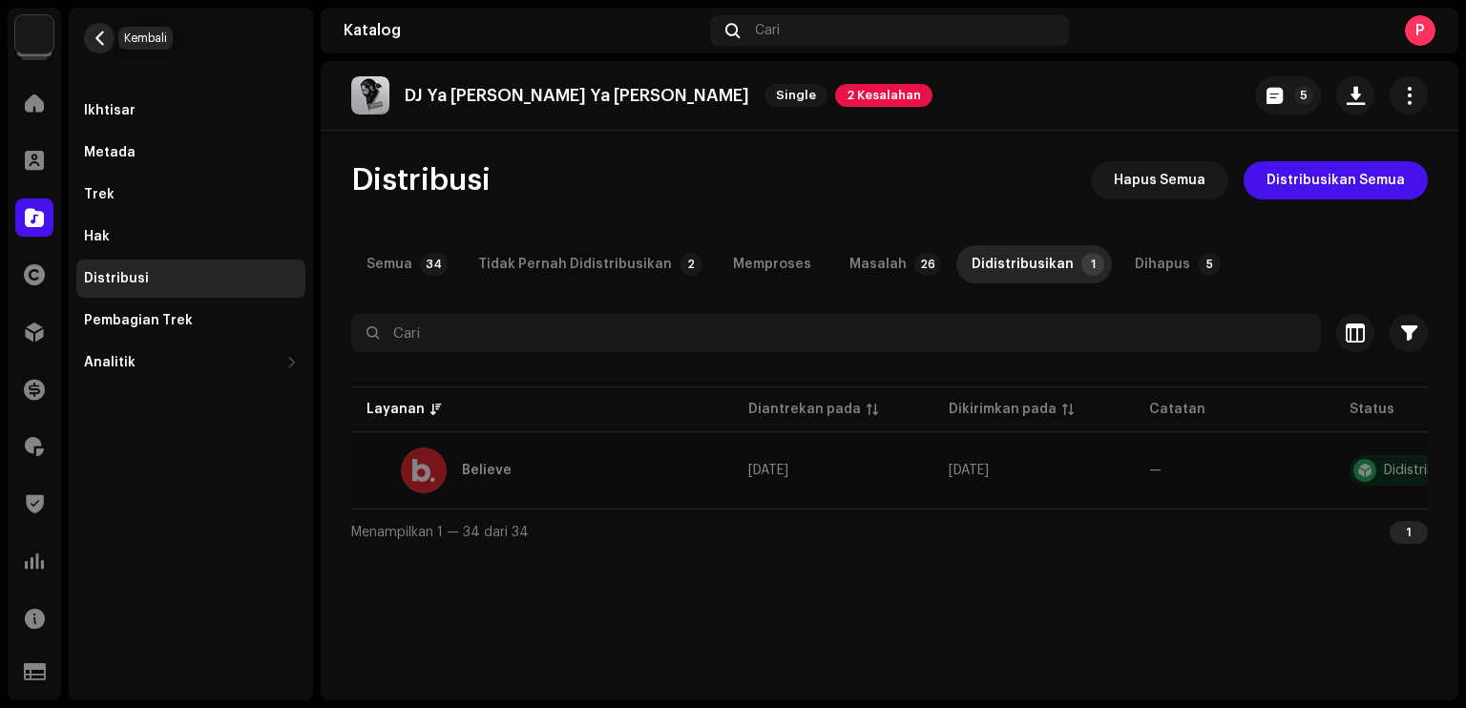
click at [111, 33] on button "button" at bounding box center [99, 38] width 31 height 31
click at [97, 34] on span "button" at bounding box center [100, 38] width 14 height 15
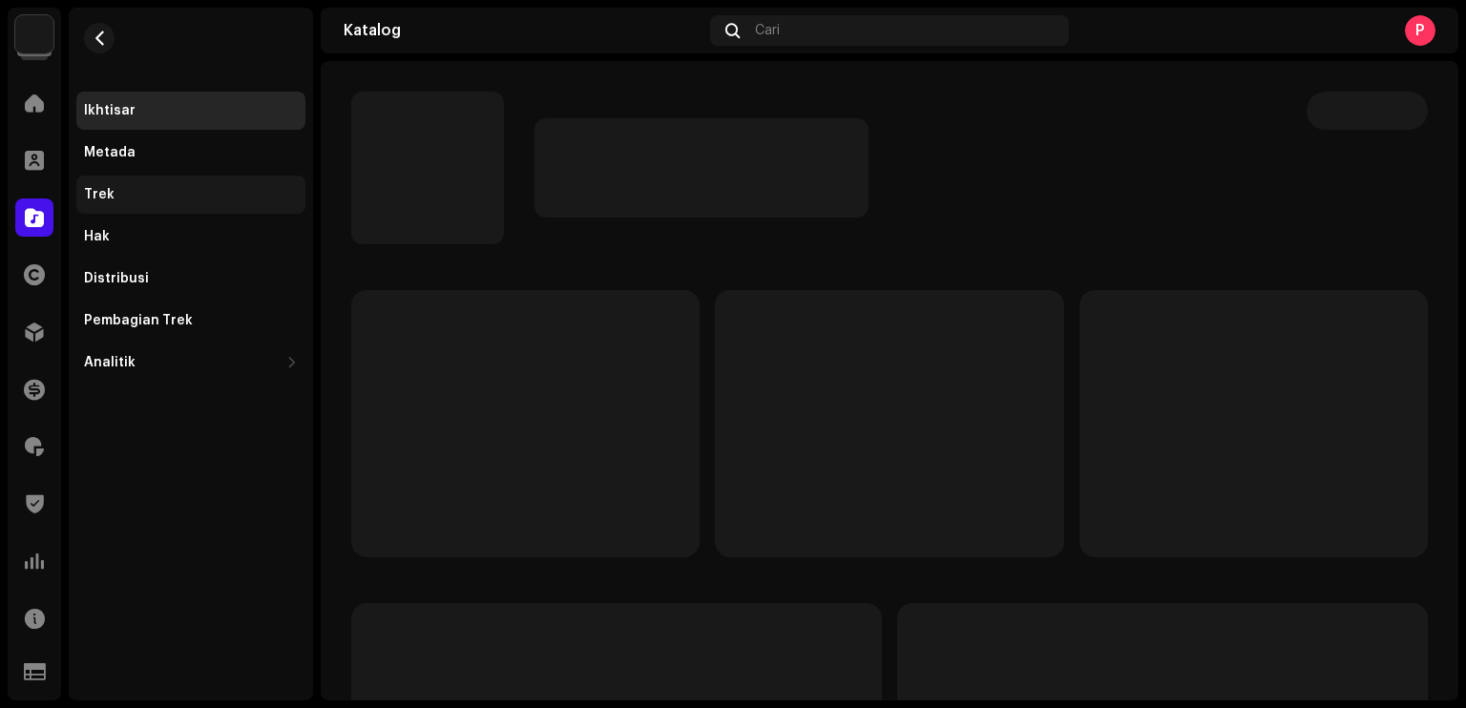
click at [140, 201] on div "Trek" at bounding box center [191, 194] width 214 height 15
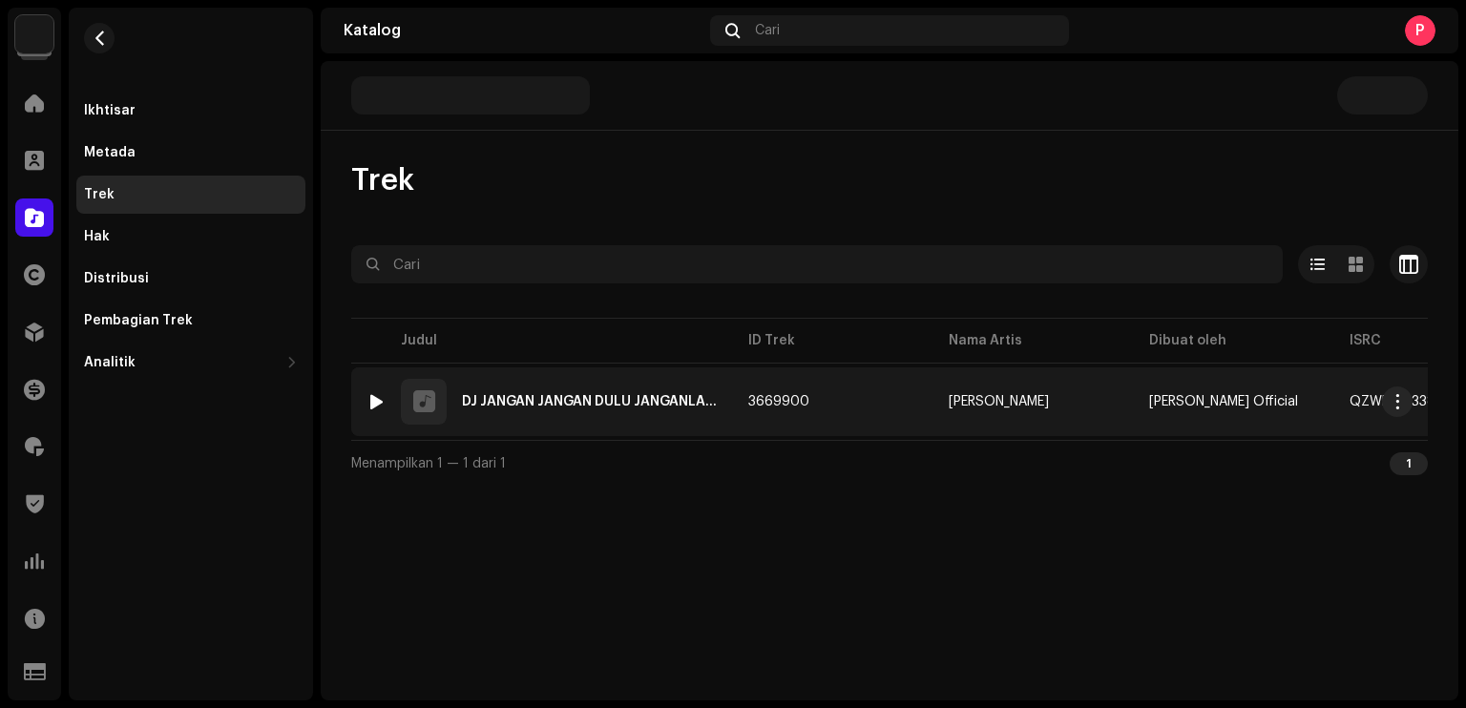
click at [380, 404] on div at bounding box center [376, 401] width 14 height 15
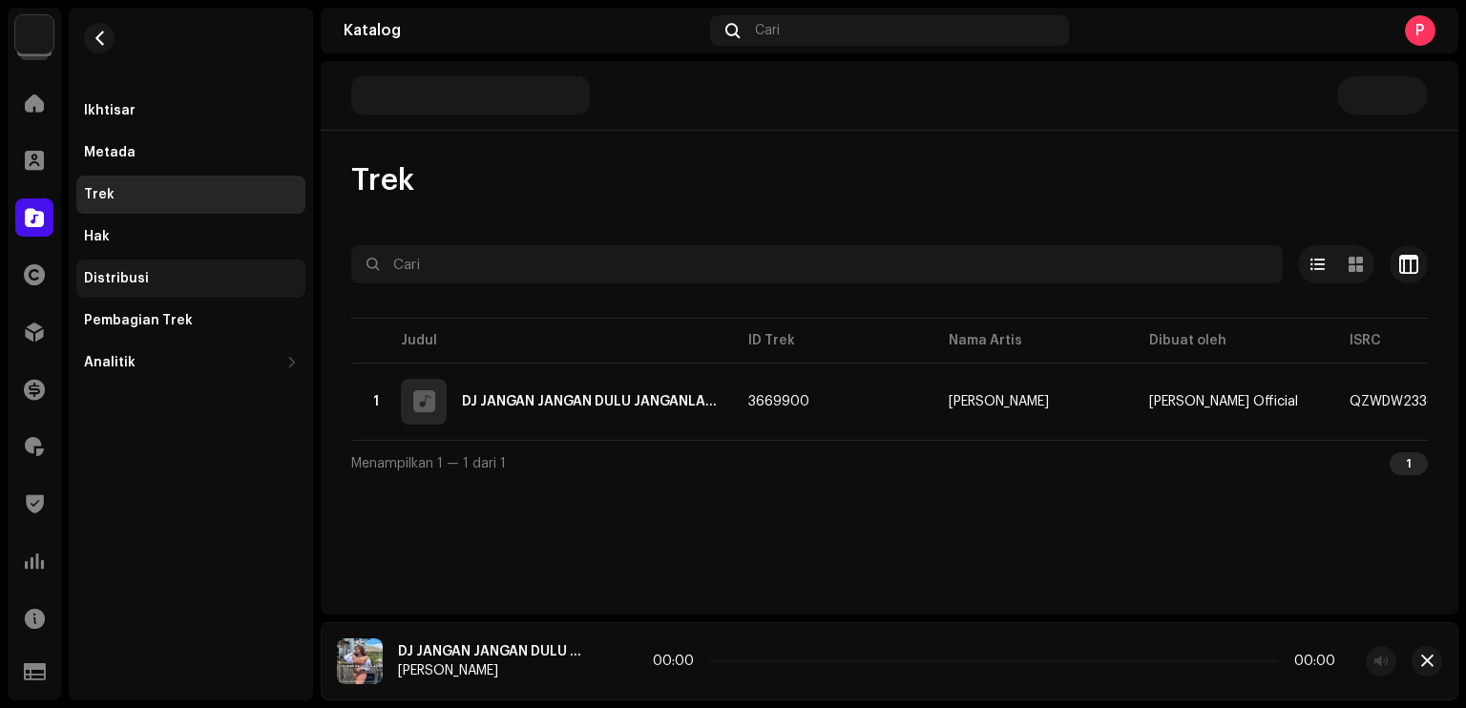
click at [169, 282] on div "Distribusi" at bounding box center [191, 278] width 214 height 15
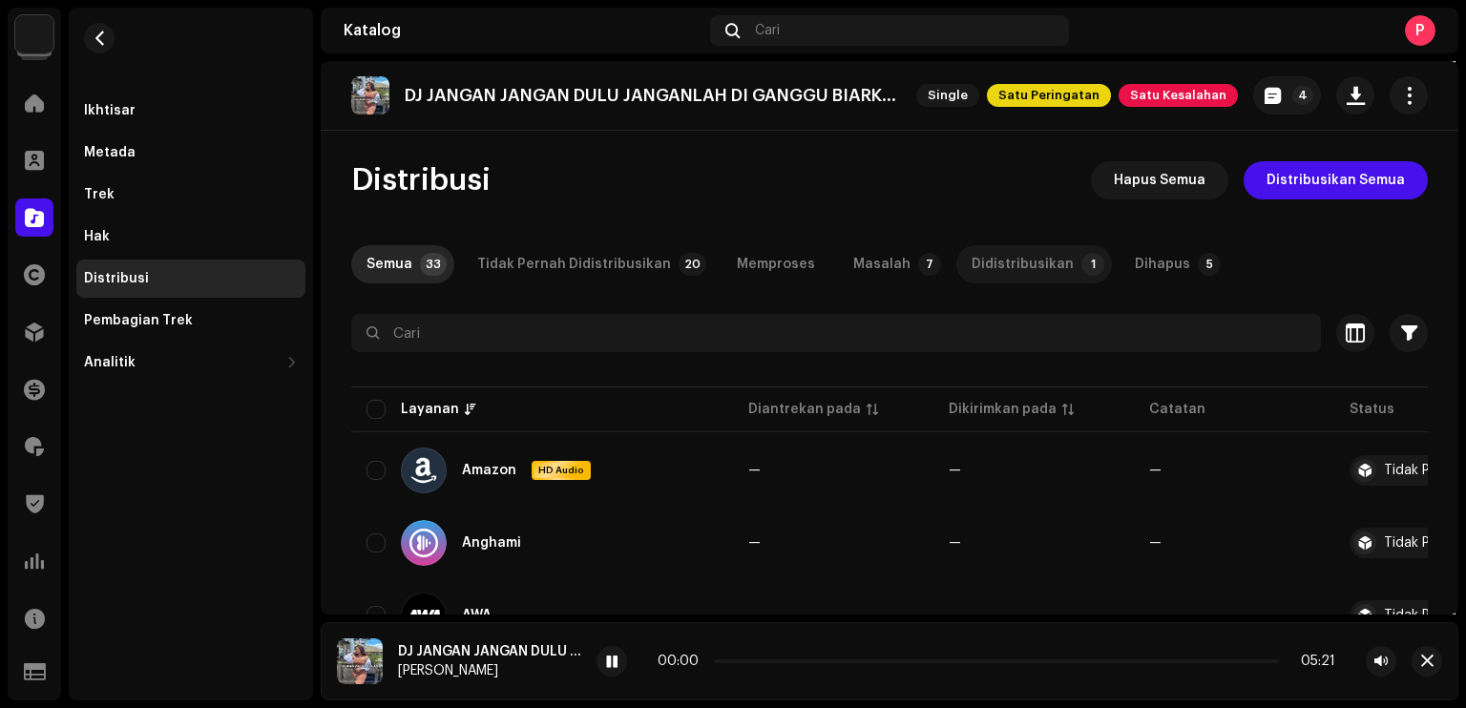
click at [1003, 262] on div "Didistribusikan" at bounding box center [1022, 264] width 102 height 38
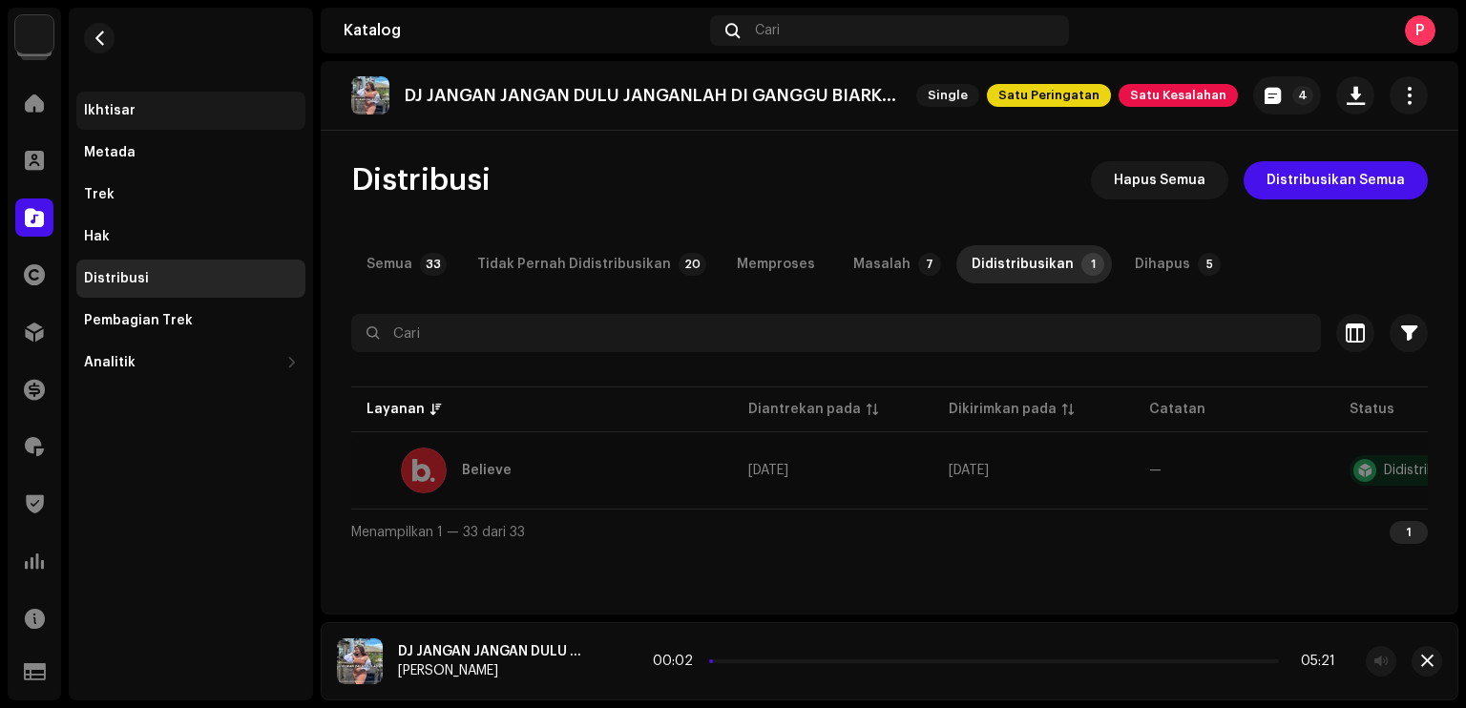
click at [135, 102] on div "Ikhtisar" at bounding box center [190, 111] width 229 height 38
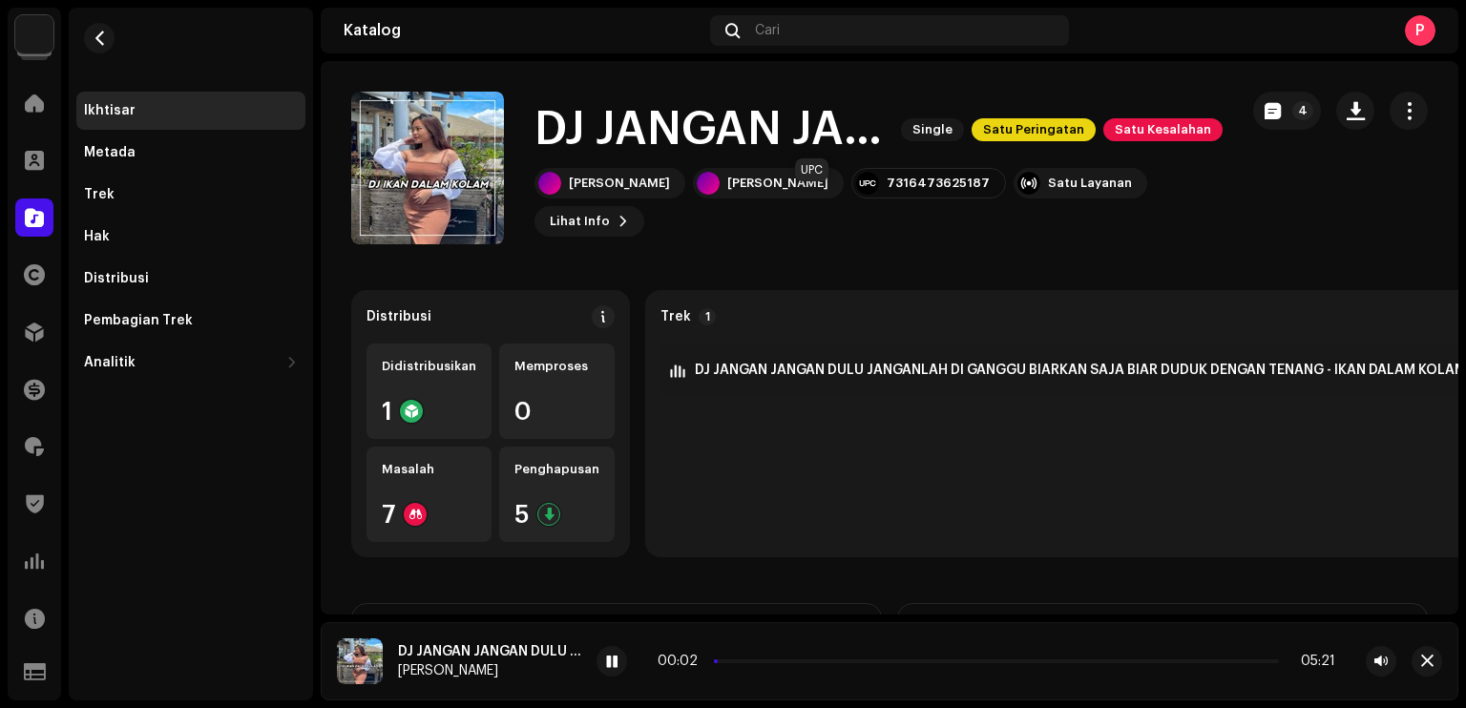
click at [886, 191] on div "7316473625187" at bounding box center [937, 183] width 103 height 15
click at [133, 197] on div "Trek" at bounding box center [191, 194] width 214 height 15
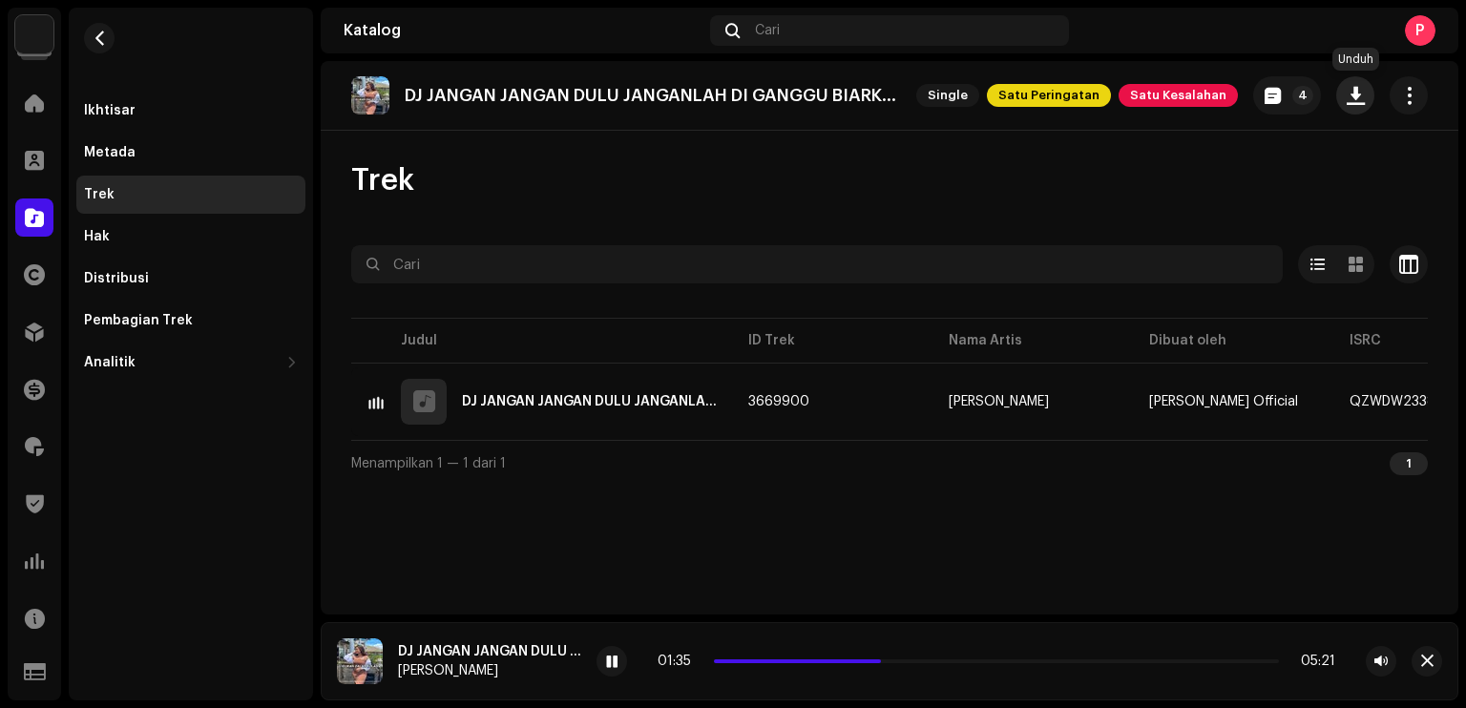
click at [1353, 94] on span "button" at bounding box center [1355, 95] width 18 height 15
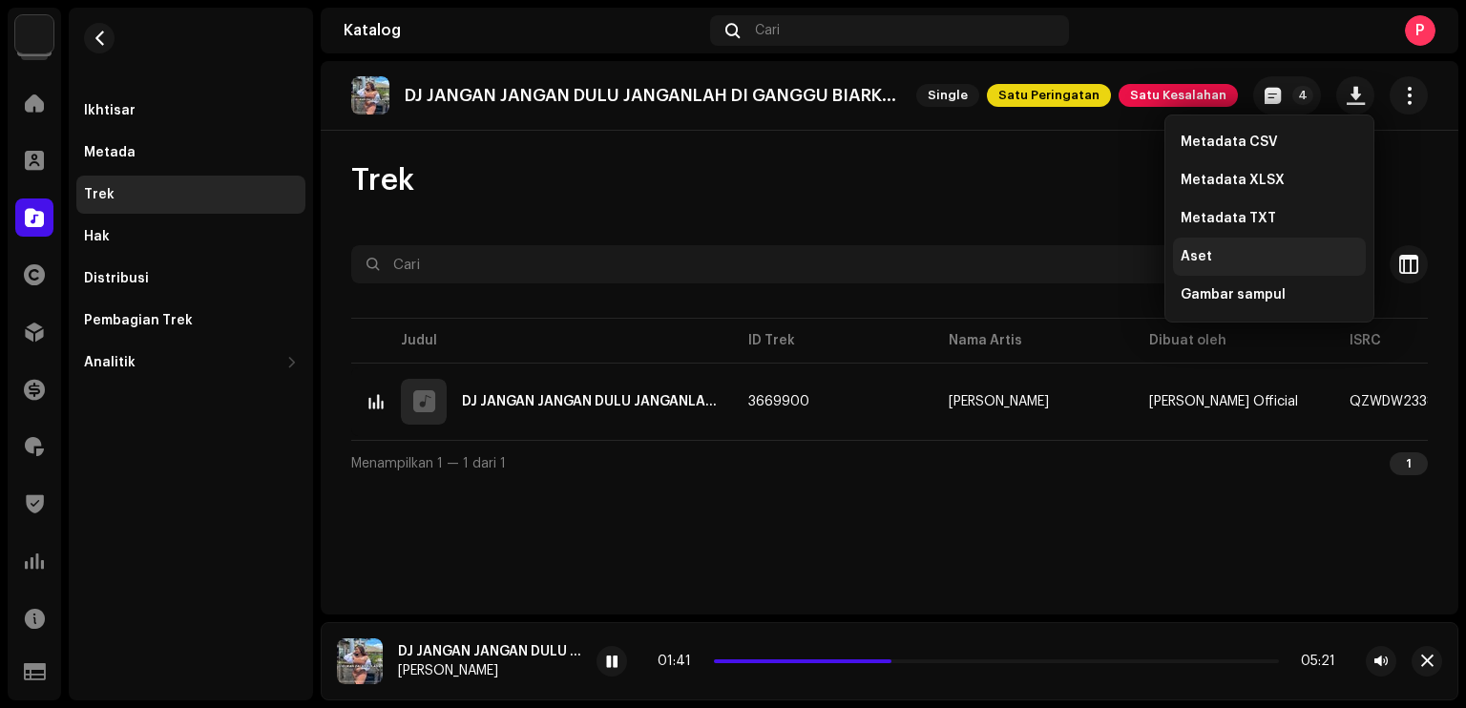
click at [1214, 251] on div "Aset" at bounding box center [1268, 256] width 177 height 15
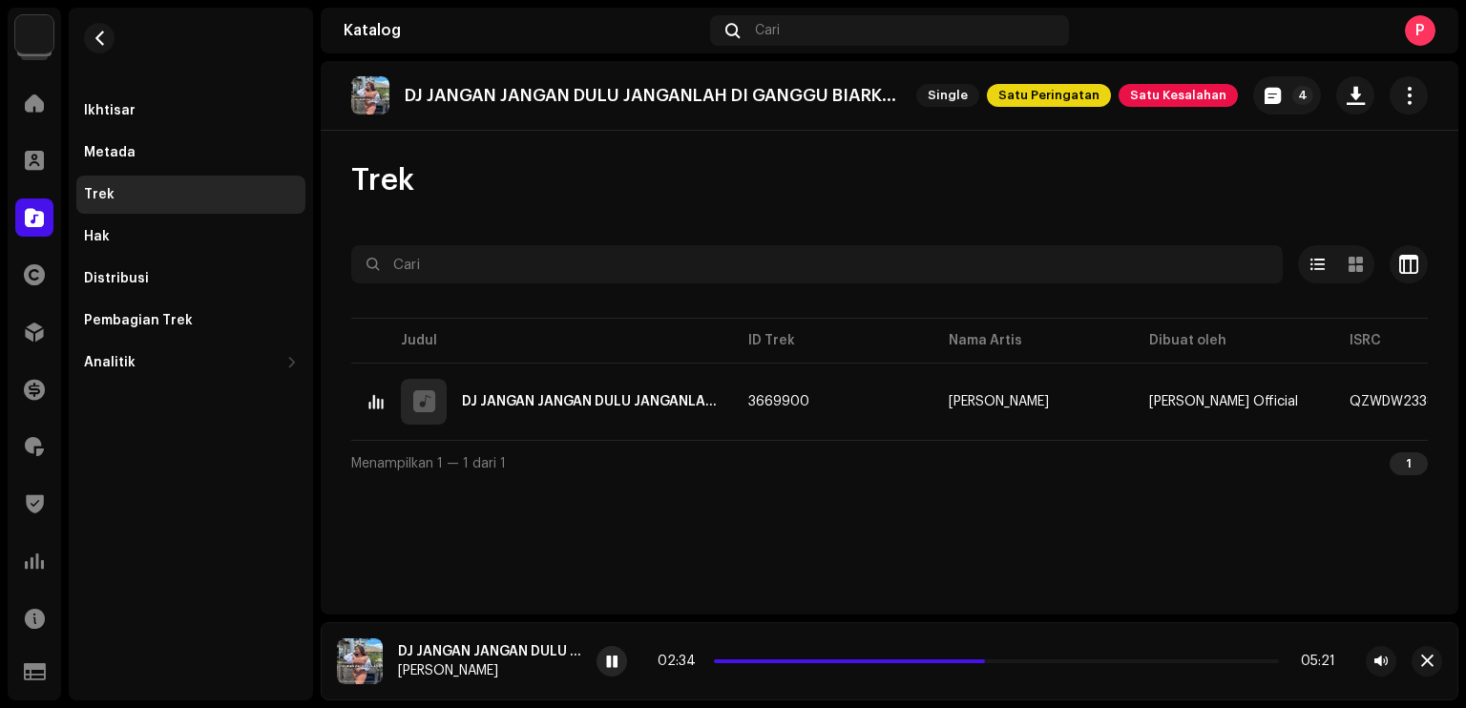
click at [612, 659] on span at bounding box center [611, 662] width 11 height 15
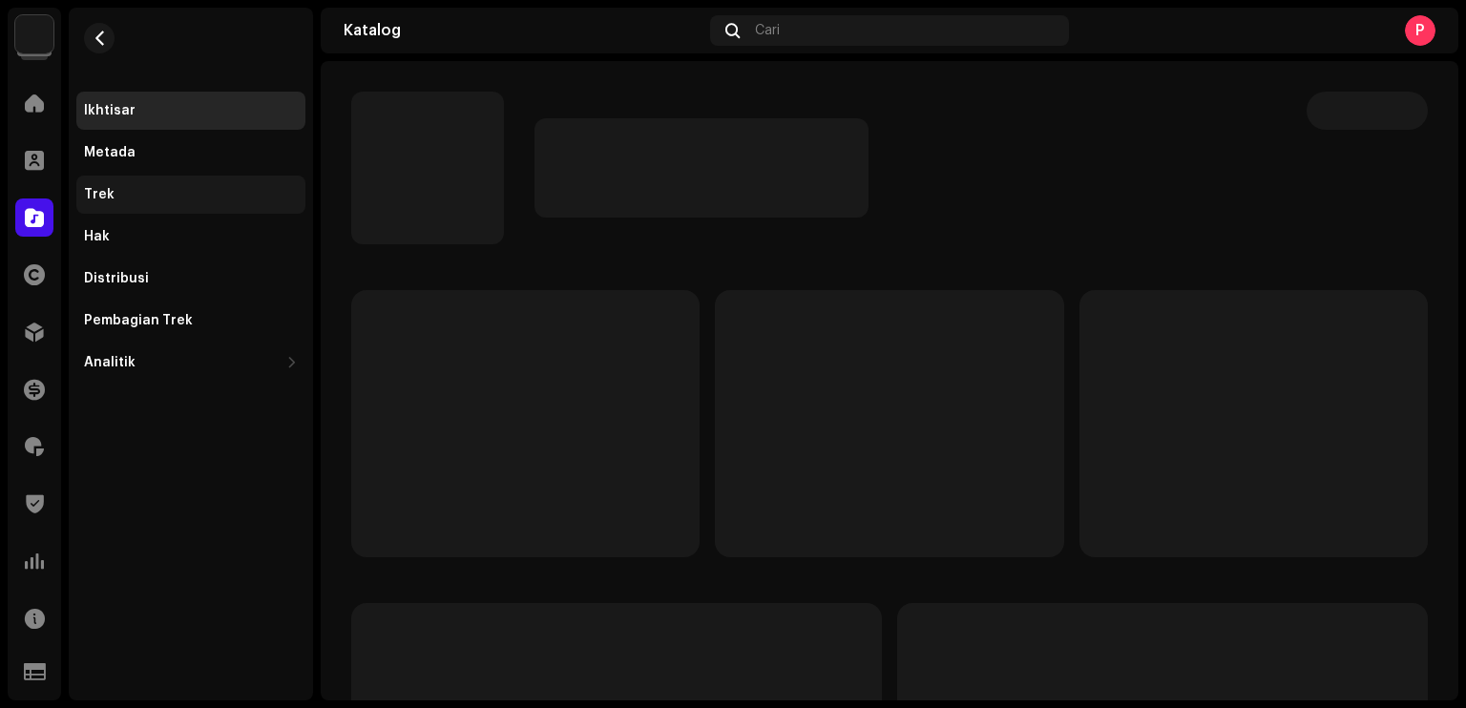
click at [150, 204] on div "Trek" at bounding box center [190, 195] width 229 height 38
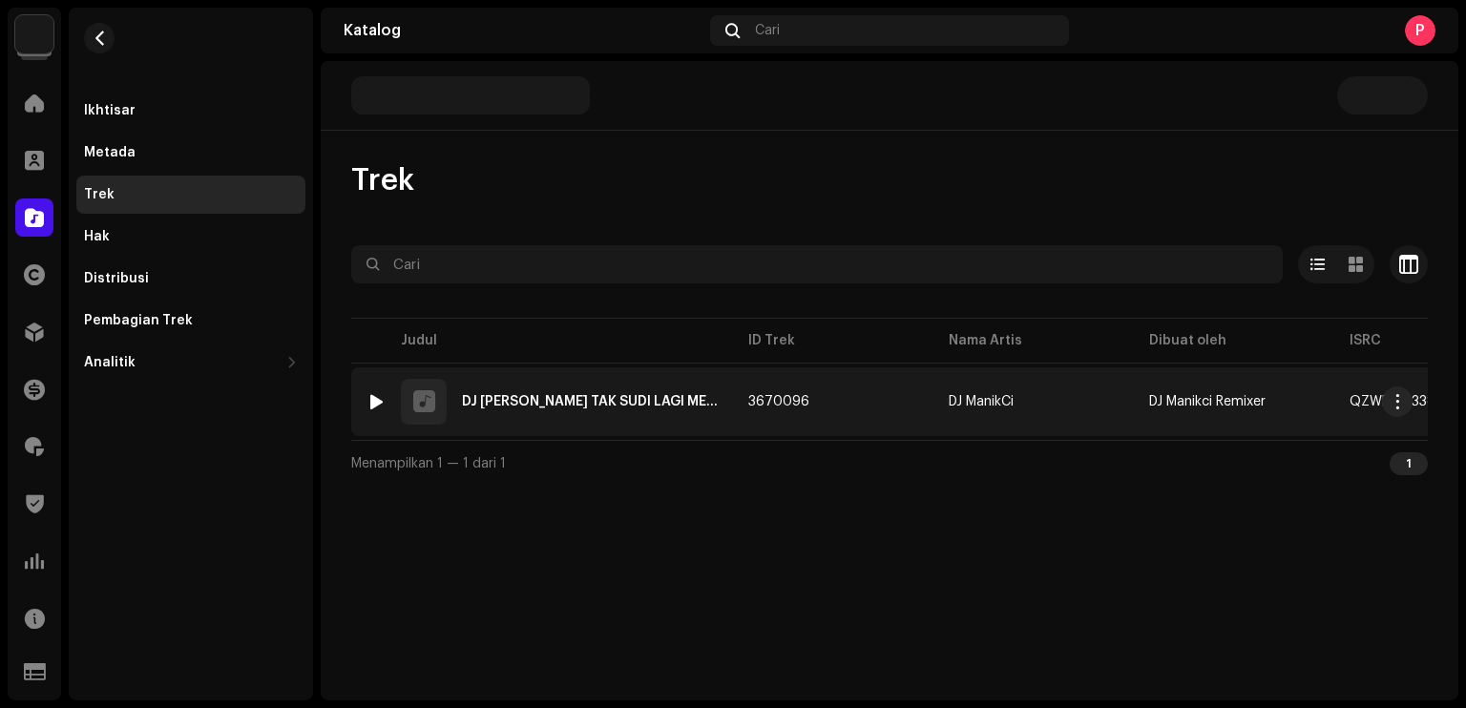
click at [374, 402] on div at bounding box center [376, 401] width 14 height 15
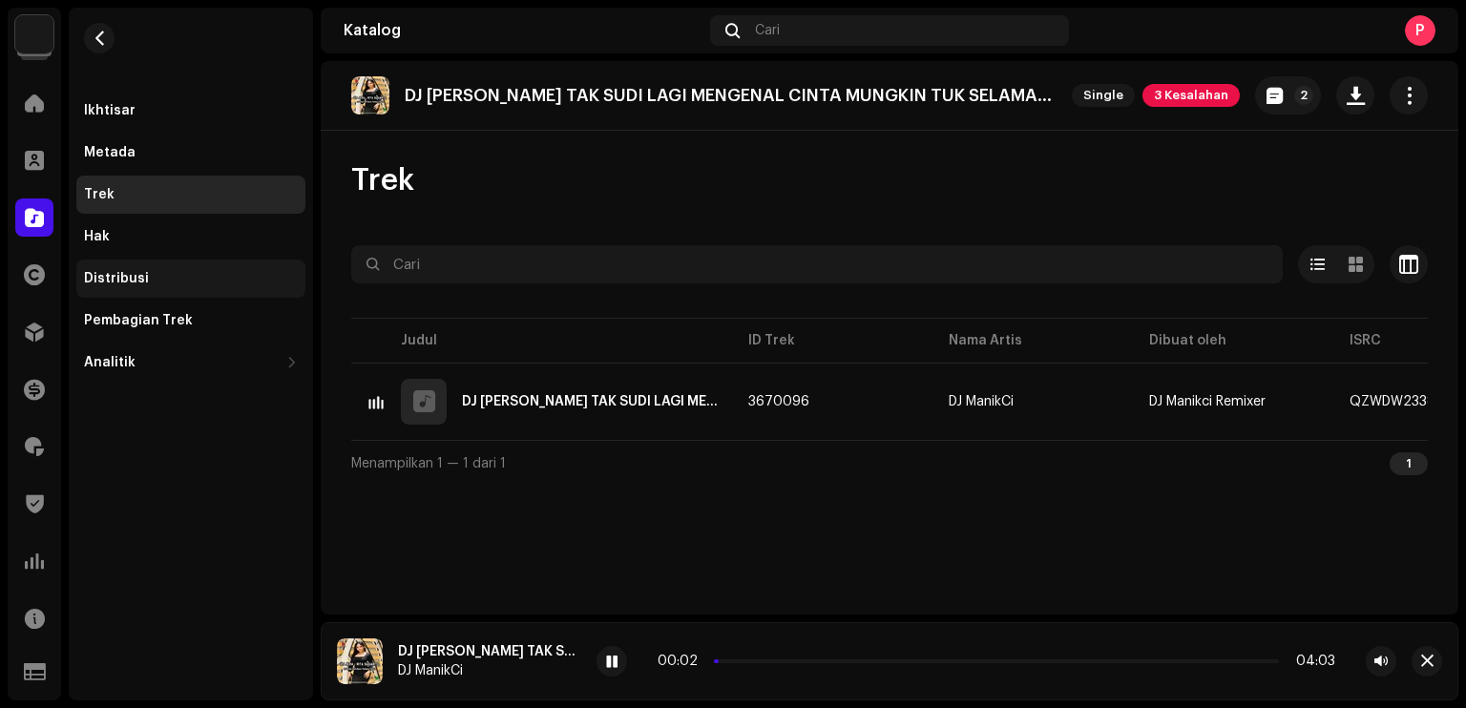
click at [171, 270] on div "Distribusi" at bounding box center [190, 279] width 229 height 38
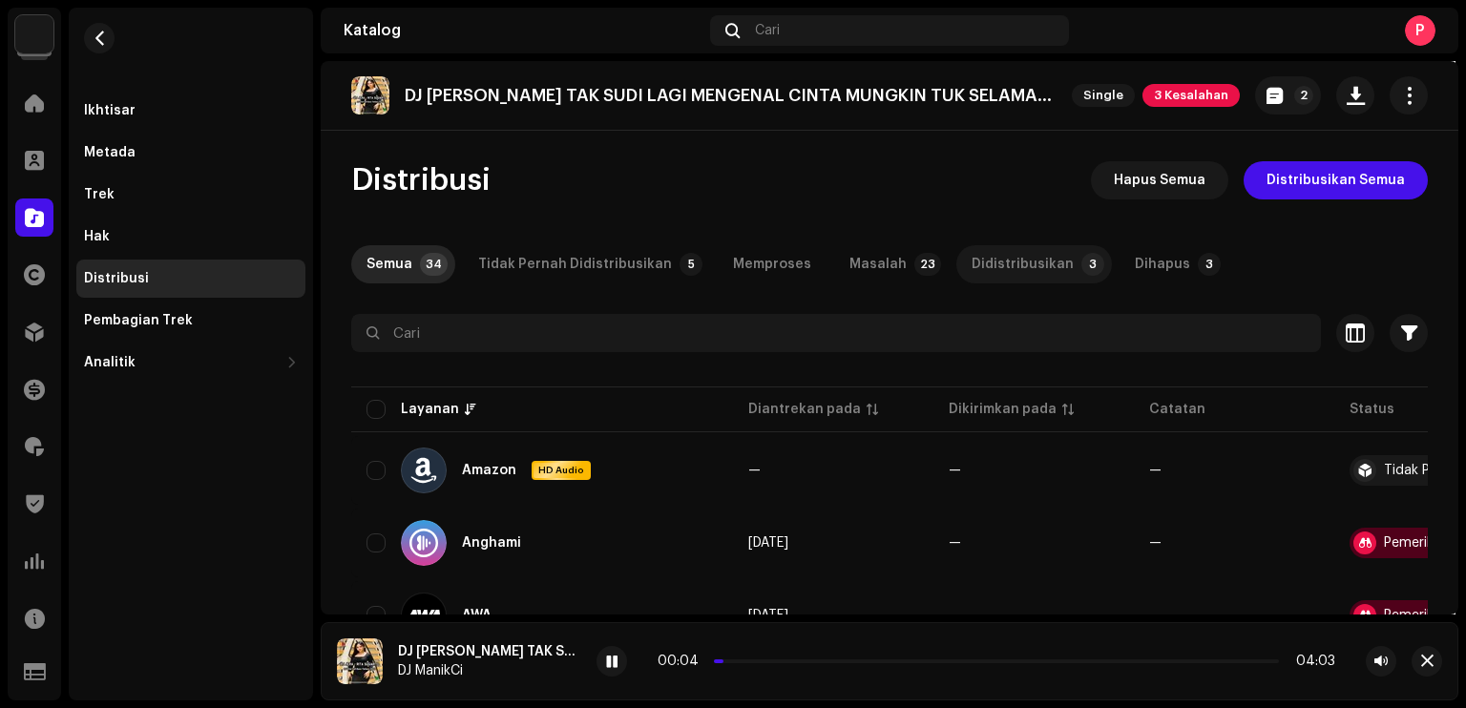
click at [992, 262] on div "Didistribusikan" at bounding box center [1022, 264] width 102 height 38
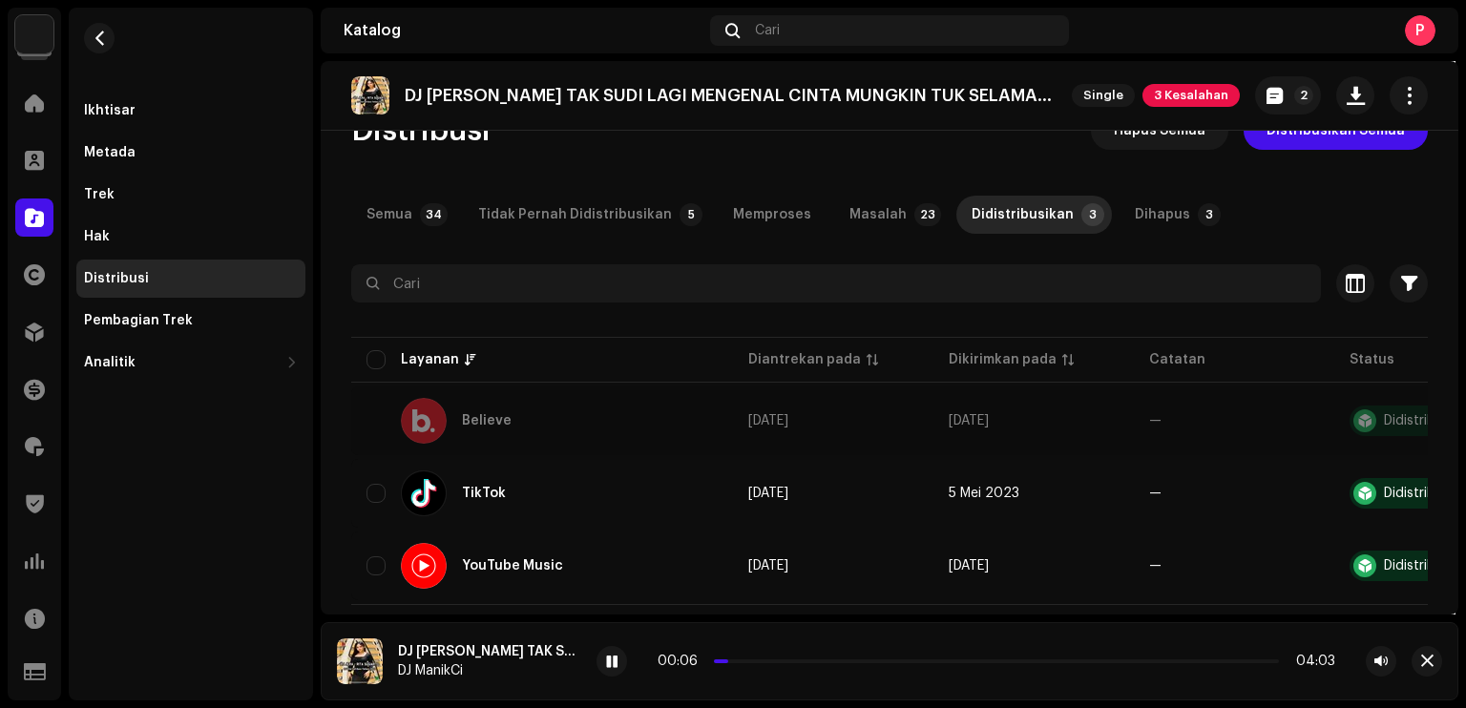
scroll to position [92, 0]
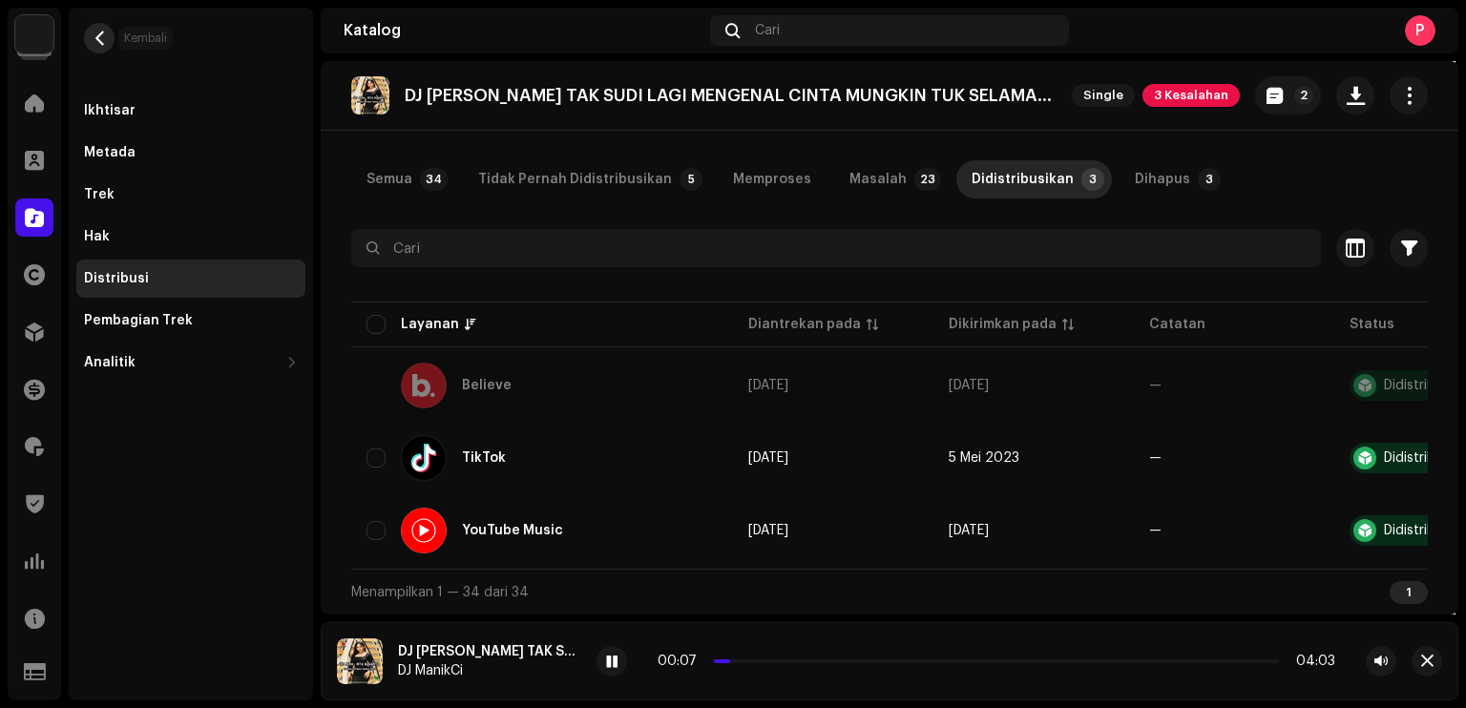
click at [104, 46] on button "button" at bounding box center [99, 38] width 31 height 31
click at [1435, 663] on button "button" at bounding box center [1426, 661] width 31 height 31
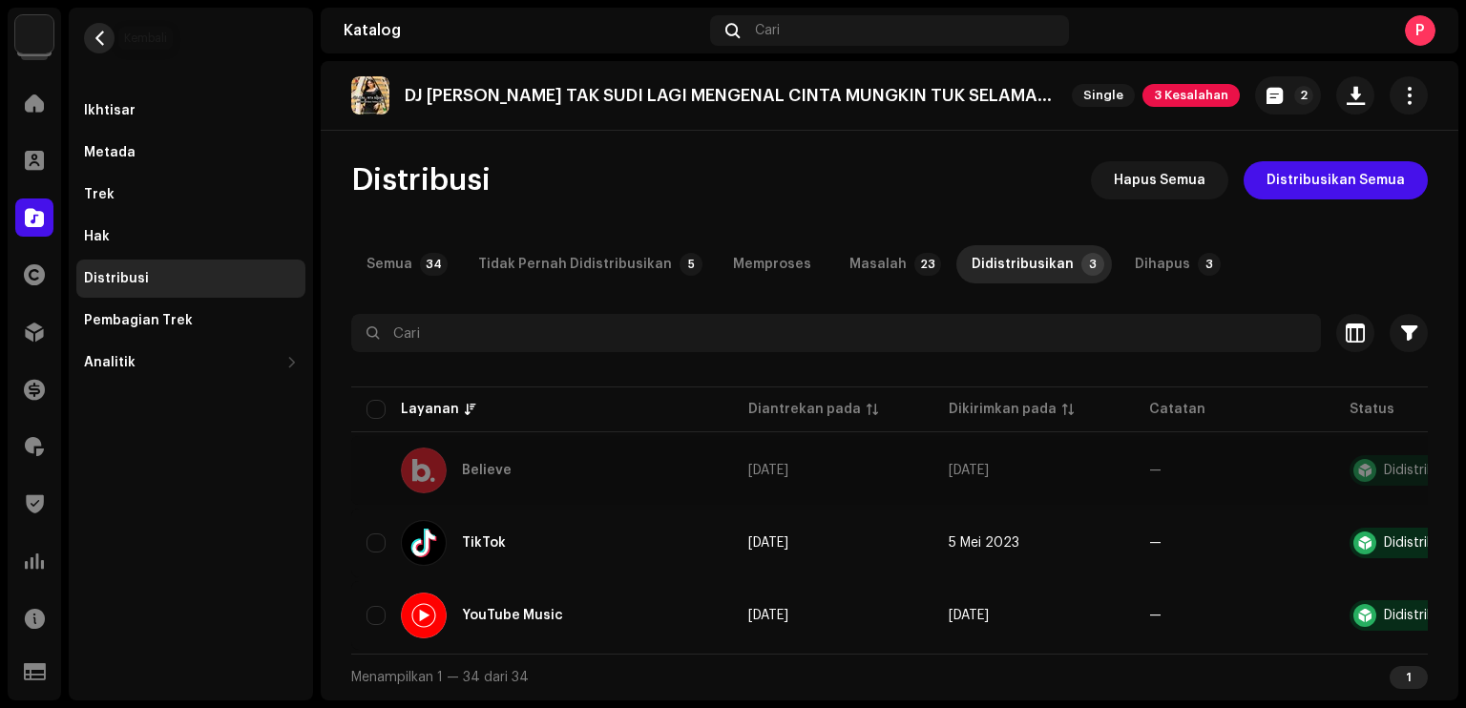
click at [111, 39] on button "button" at bounding box center [99, 38] width 31 height 31
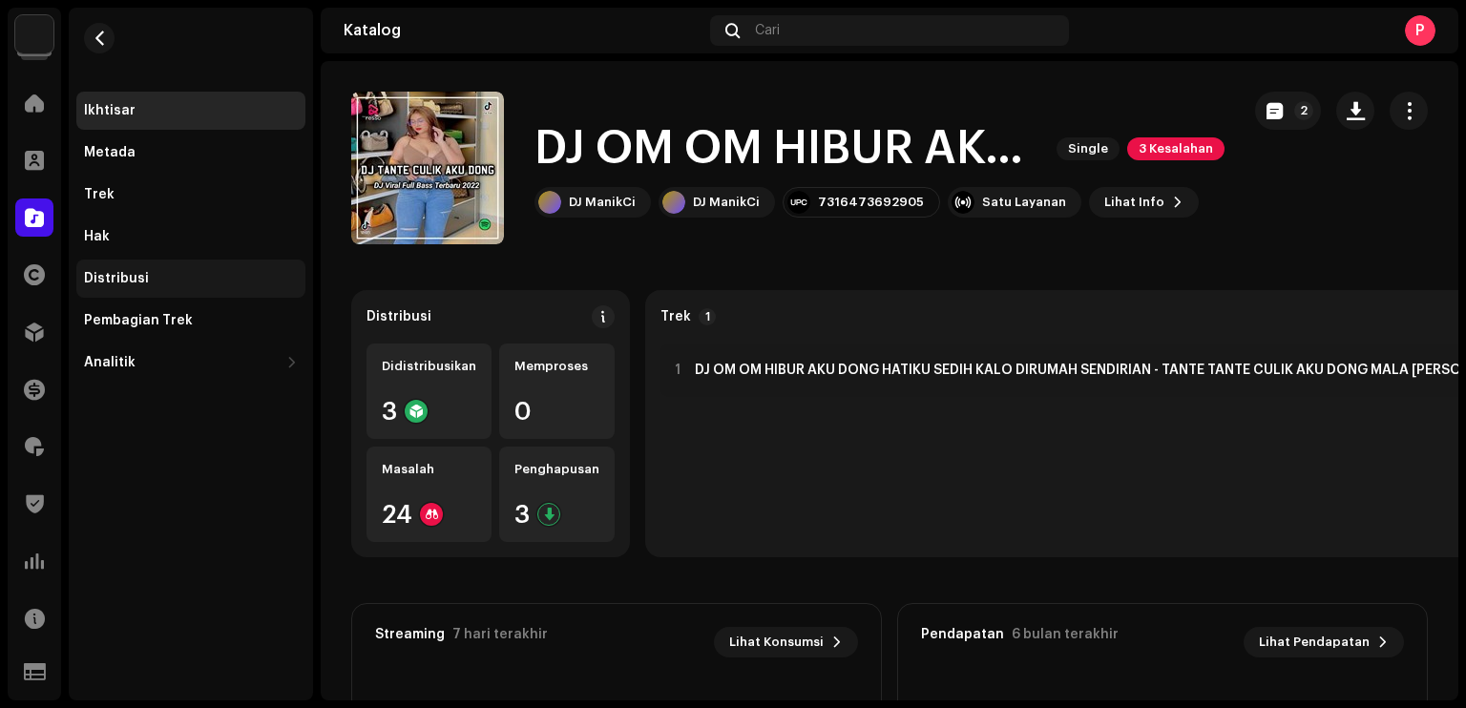
click at [178, 271] on div "Distribusi" at bounding box center [191, 278] width 214 height 15
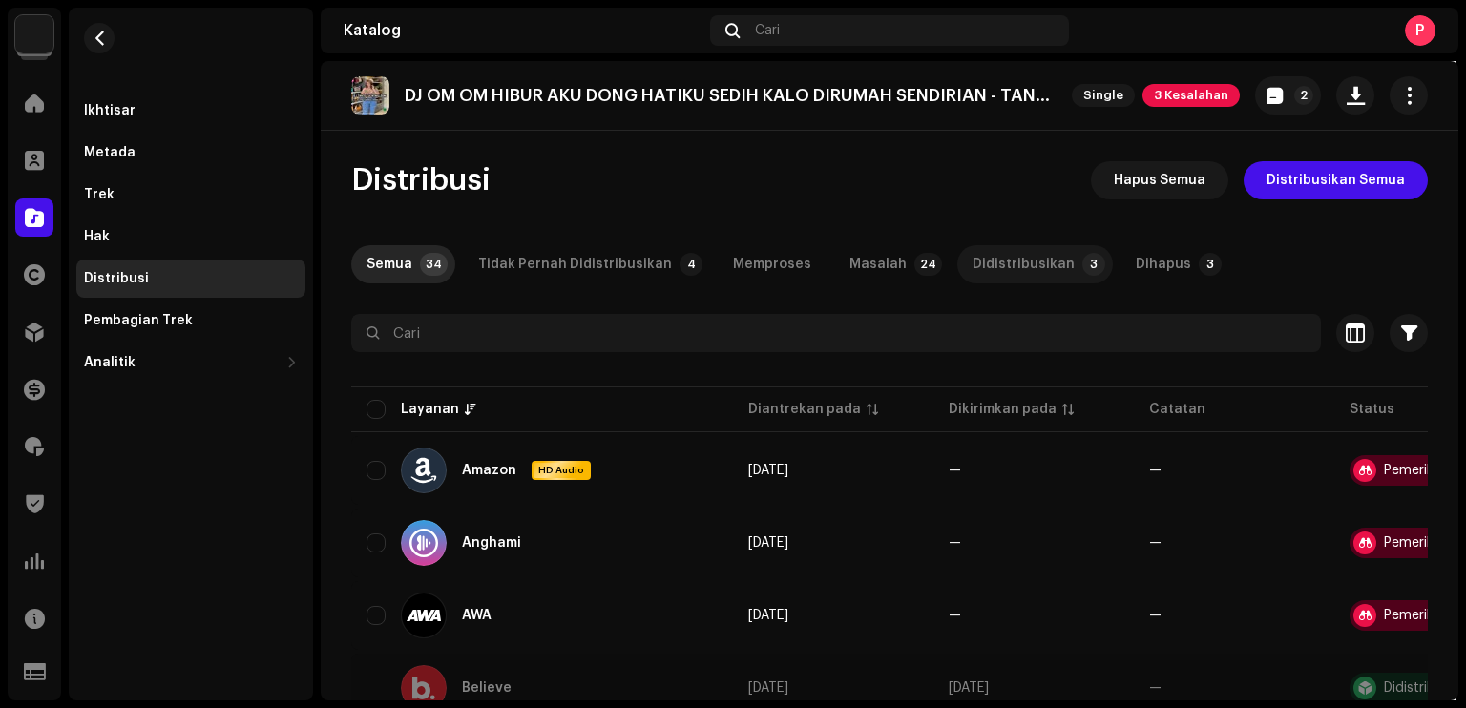
click at [983, 259] on div "Didistribusikan" at bounding box center [1023, 264] width 102 height 38
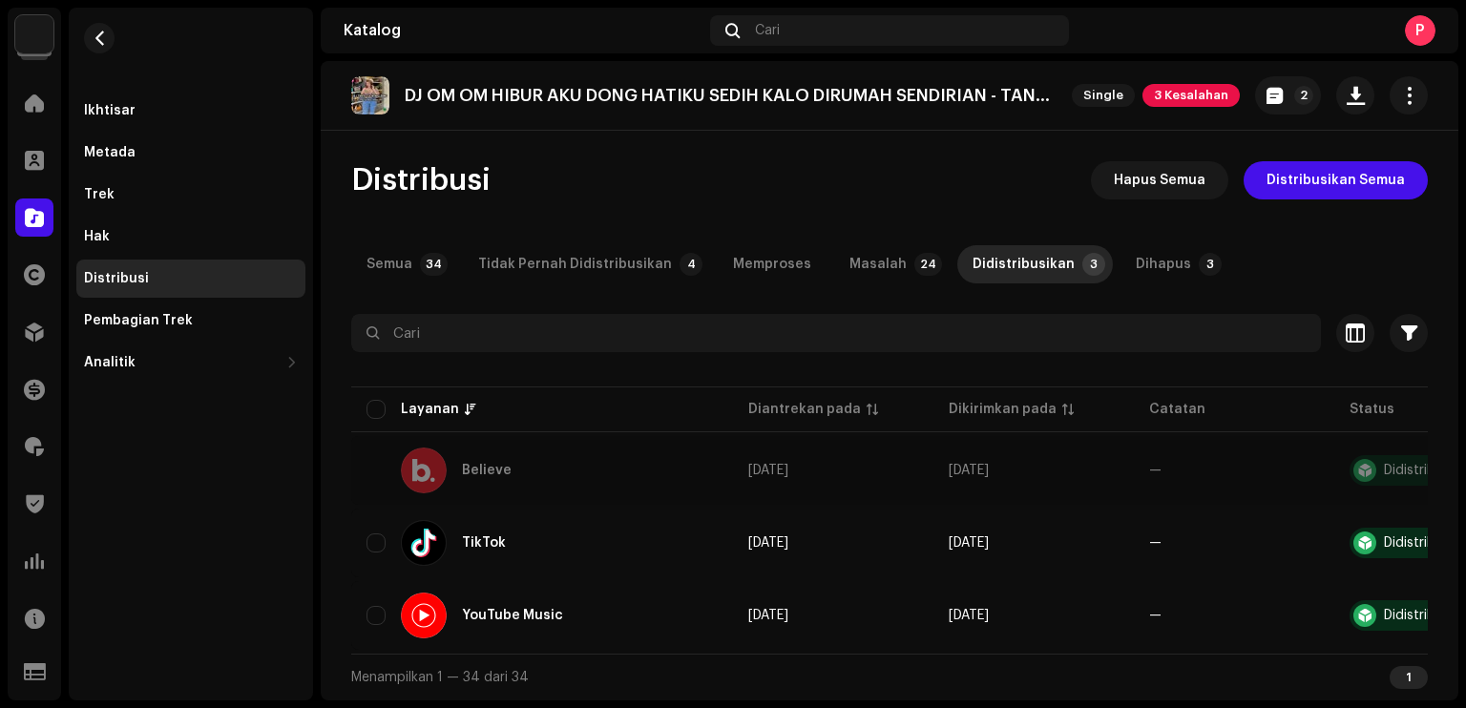
click at [196, 130] on div "Ikhtisar Metada Trek Hak Distribusi Pembagian Trek Analitik Konsumsi Interaksi …" at bounding box center [190, 237] width 229 height 290
click at [196, 113] on div "Ikhtisar" at bounding box center [191, 110] width 214 height 15
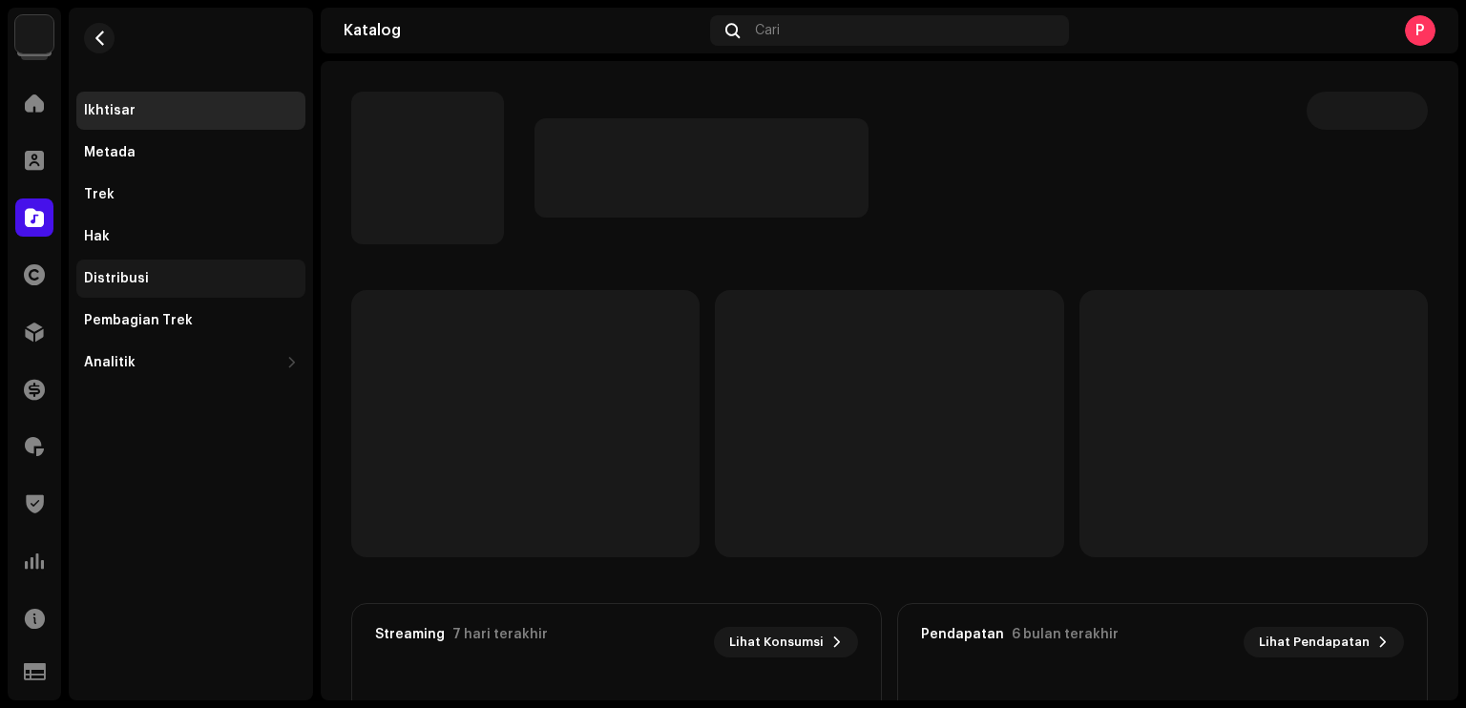
click at [170, 270] on div "Distribusi" at bounding box center [190, 279] width 229 height 38
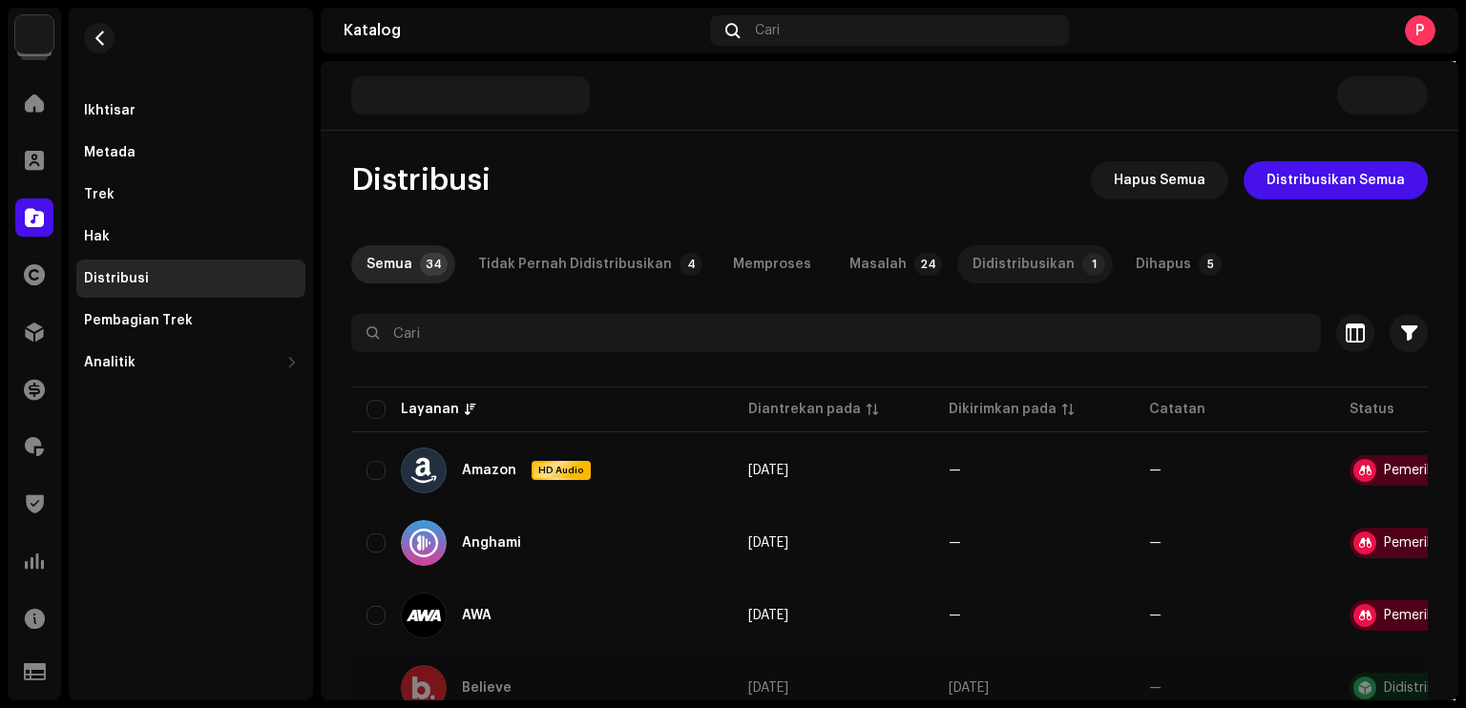
click at [979, 260] on div "Didistribusikan" at bounding box center [1023, 264] width 102 height 38
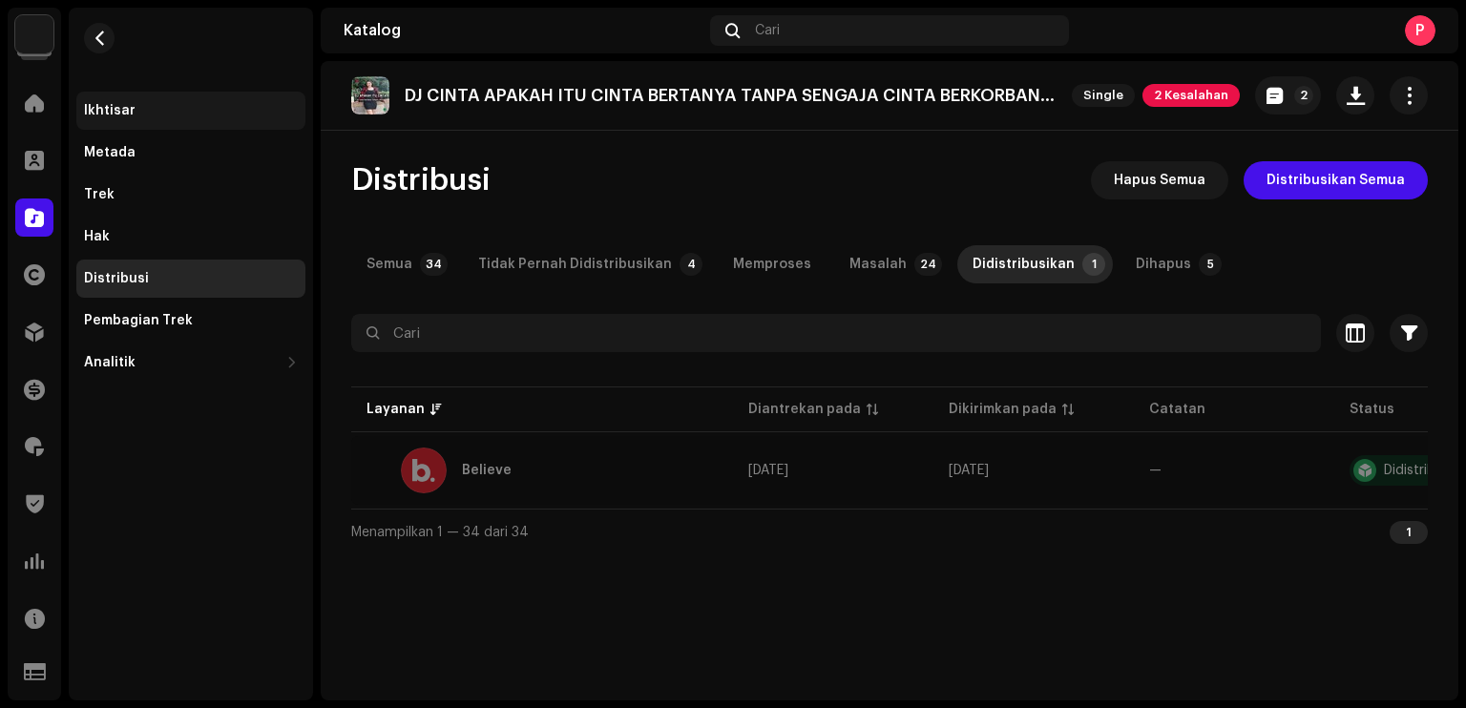
click at [168, 107] on div "Ikhtisar" at bounding box center [191, 110] width 214 height 15
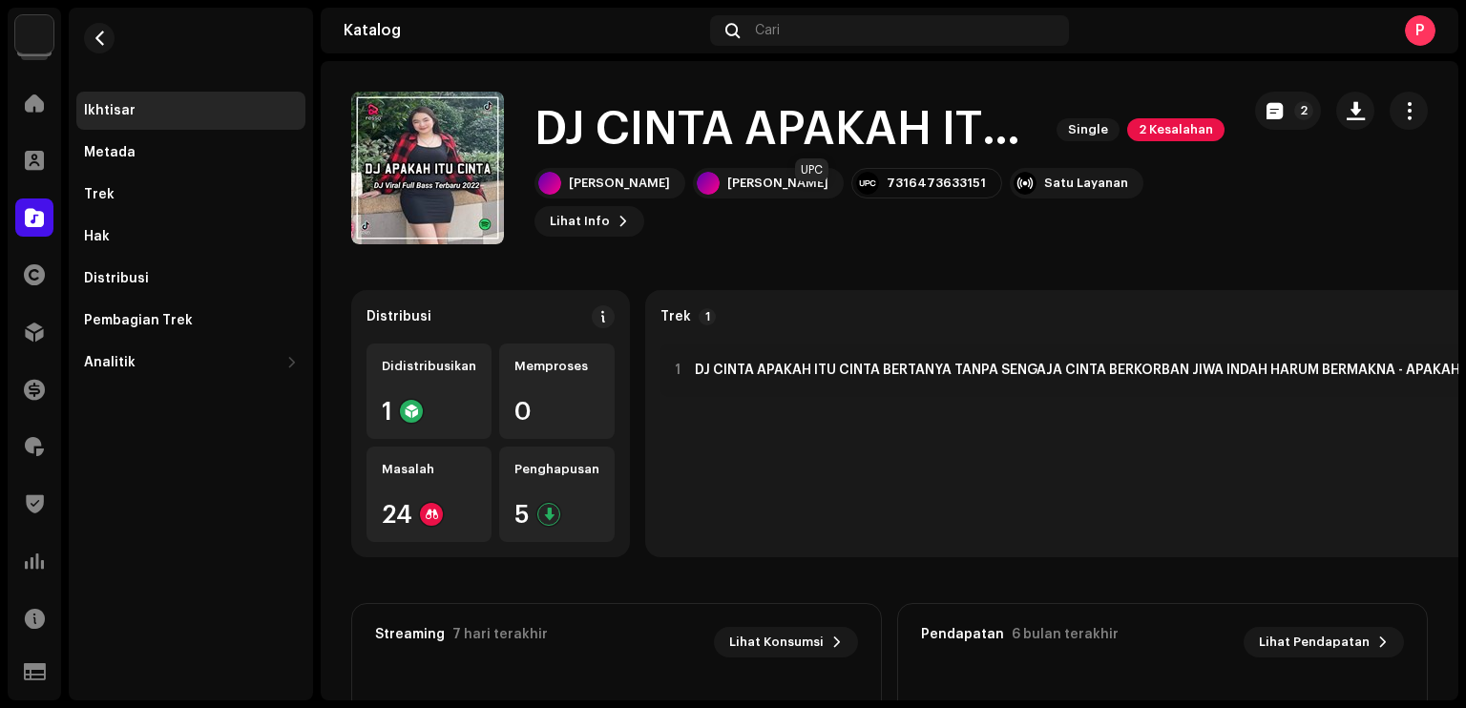
click at [886, 191] on div "7316473633151" at bounding box center [935, 183] width 99 height 15
copy div "7316473633151"
click at [177, 198] on div "Trek" at bounding box center [191, 194] width 214 height 15
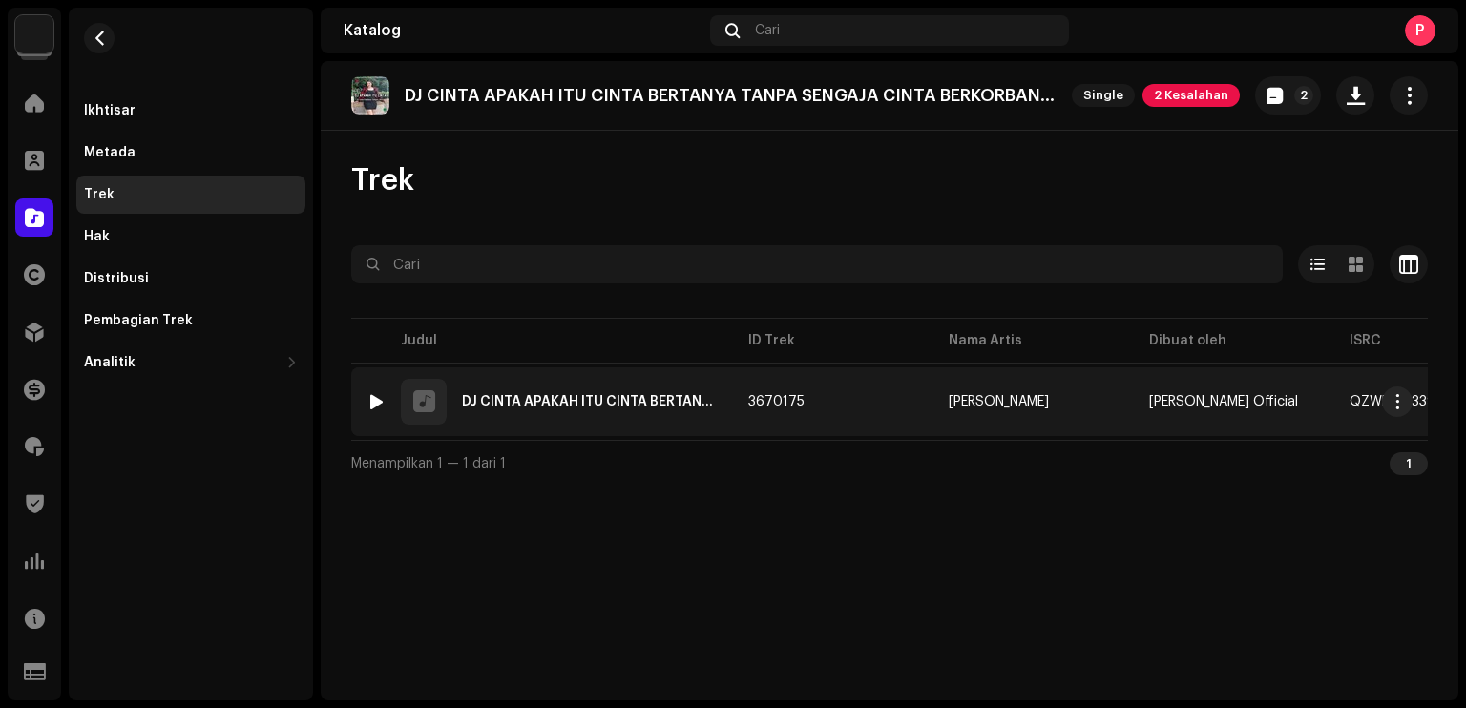
click at [376, 404] on div at bounding box center [376, 401] width 14 height 15
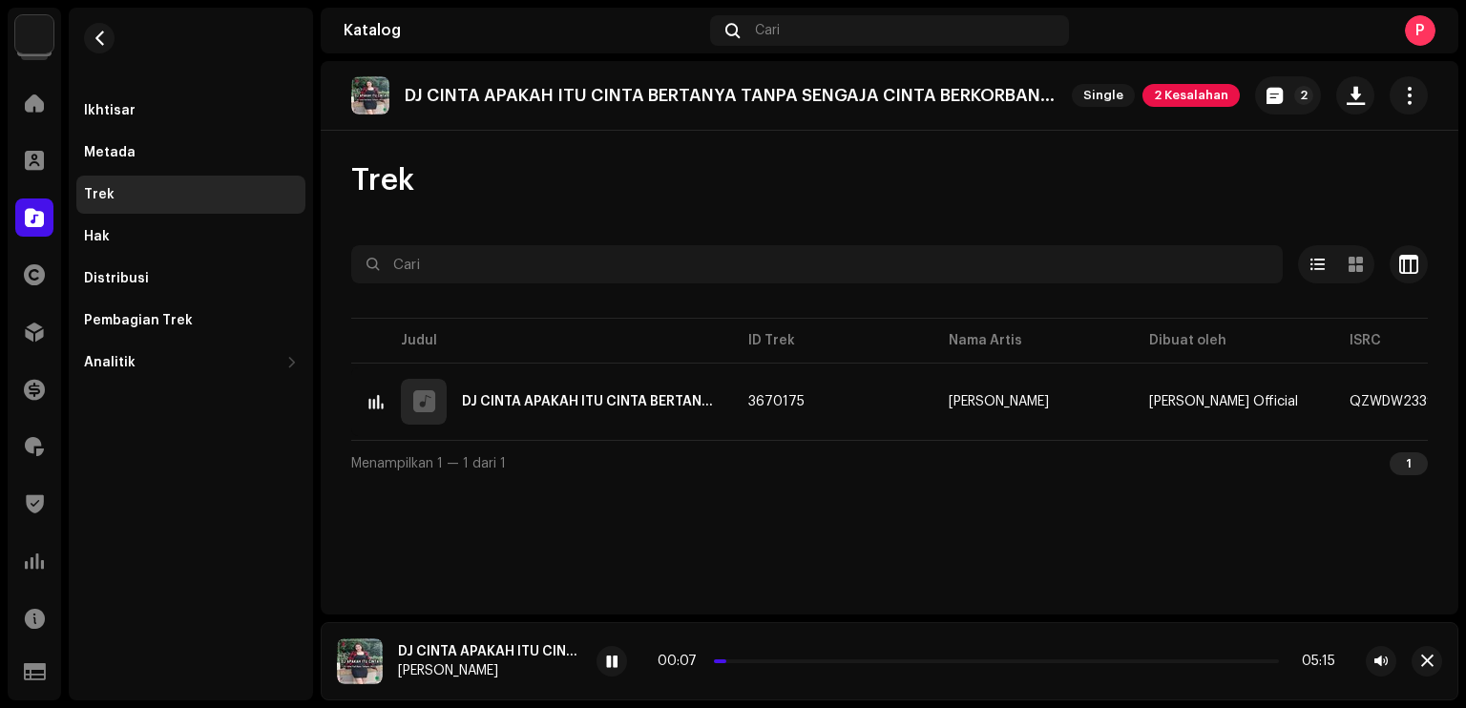
drag, startPoint x: 717, startPoint y: 661, endPoint x: 744, endPoint y: 658, distance: 26.9
click at [728, 658] on span at bounding box center [723, 661] width 10 height 10
drag, startPoint x: 744, startPoint y: 658, endPoint x: 767, endPoint y: 658, distance: 22.9
click at [767, 658] on div "00:25 05:15" at bounding box center [994, 661] width 682 height 15
drag, startPoint x: 767, startPoint y: 658, endPoint x: 780, endPoint y: 657, distance: 13.4
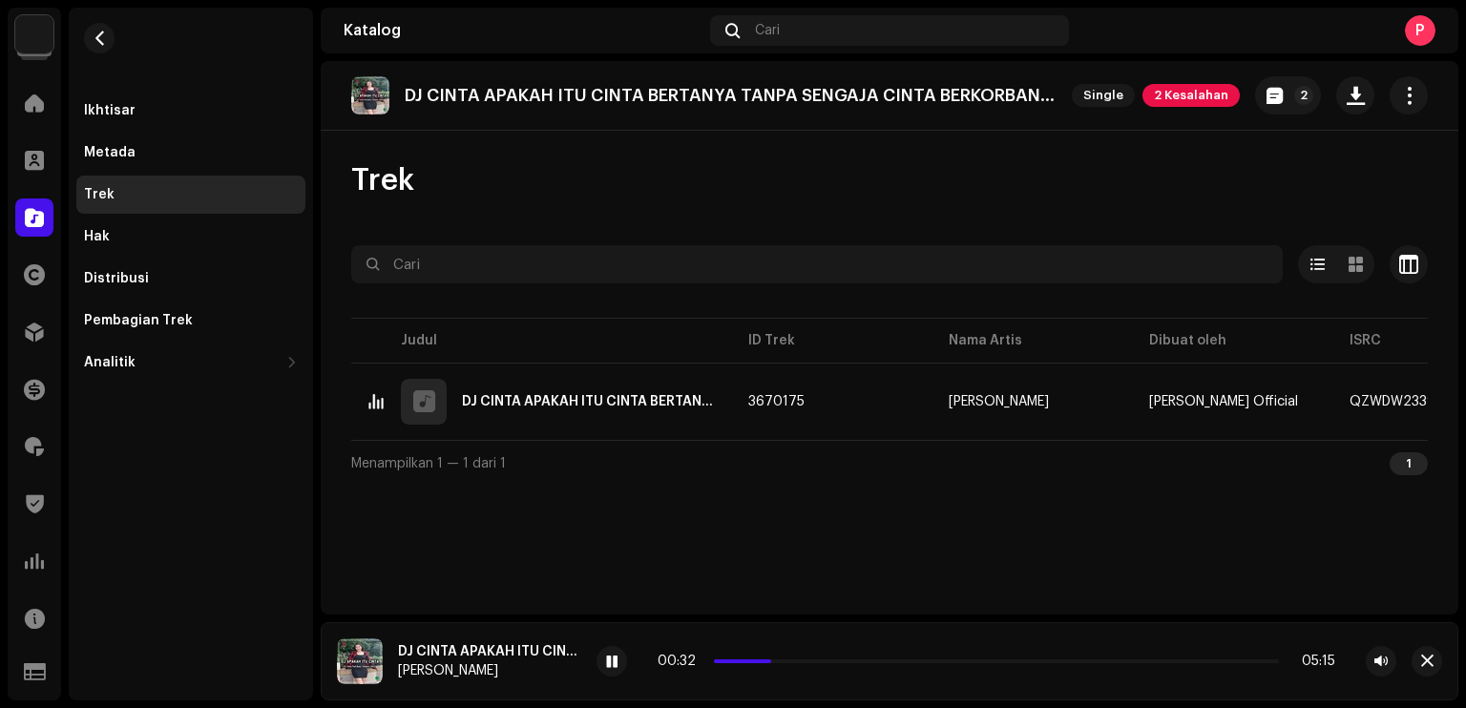
click at [780, 657] on div "00:32 05:15" at bounding box center [995, 661] width 677 height 15
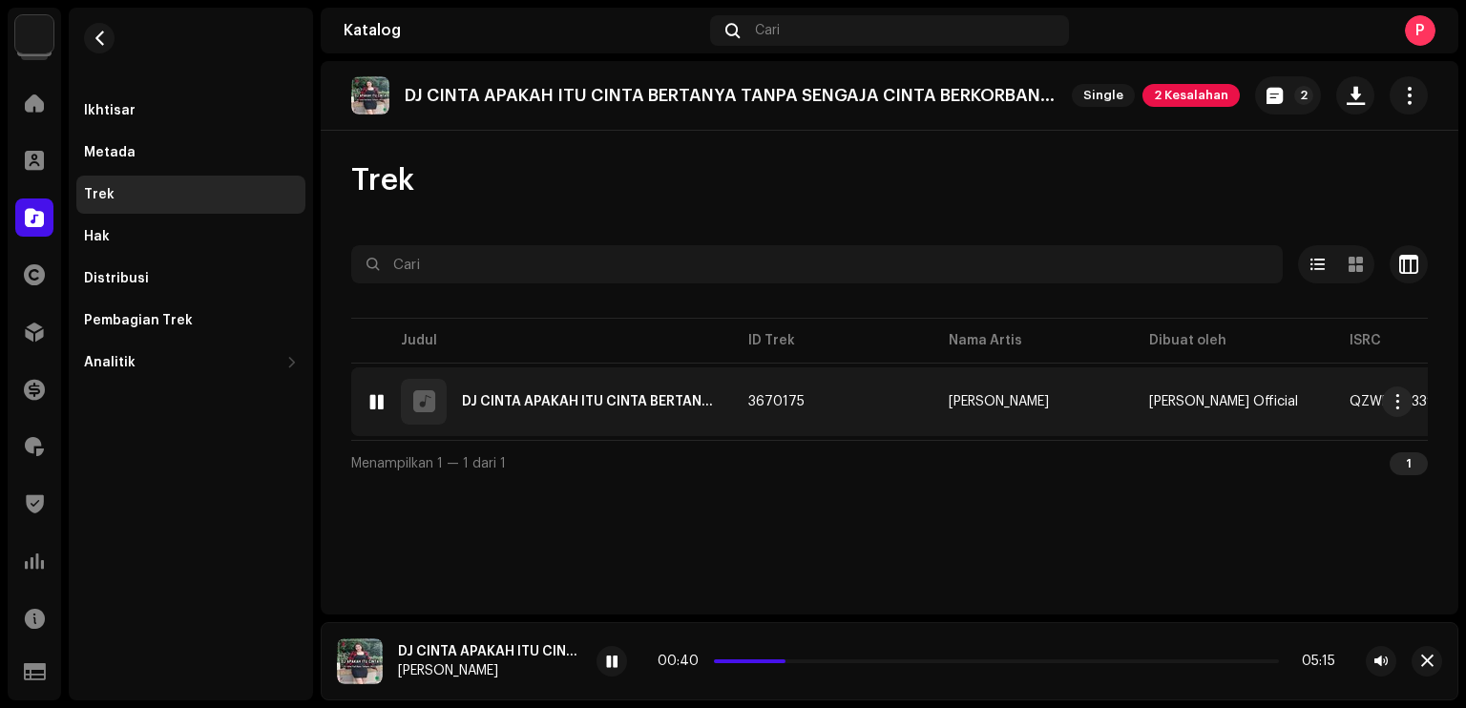
click at [607, 398] on div "DJ CINTA APAKAH ITU CINTA BERTANYA TANPA SENGAJA CINTA BERKORBAN JIWA INDAH HAR…" at bounding box center [590, 401] width 256 height 13
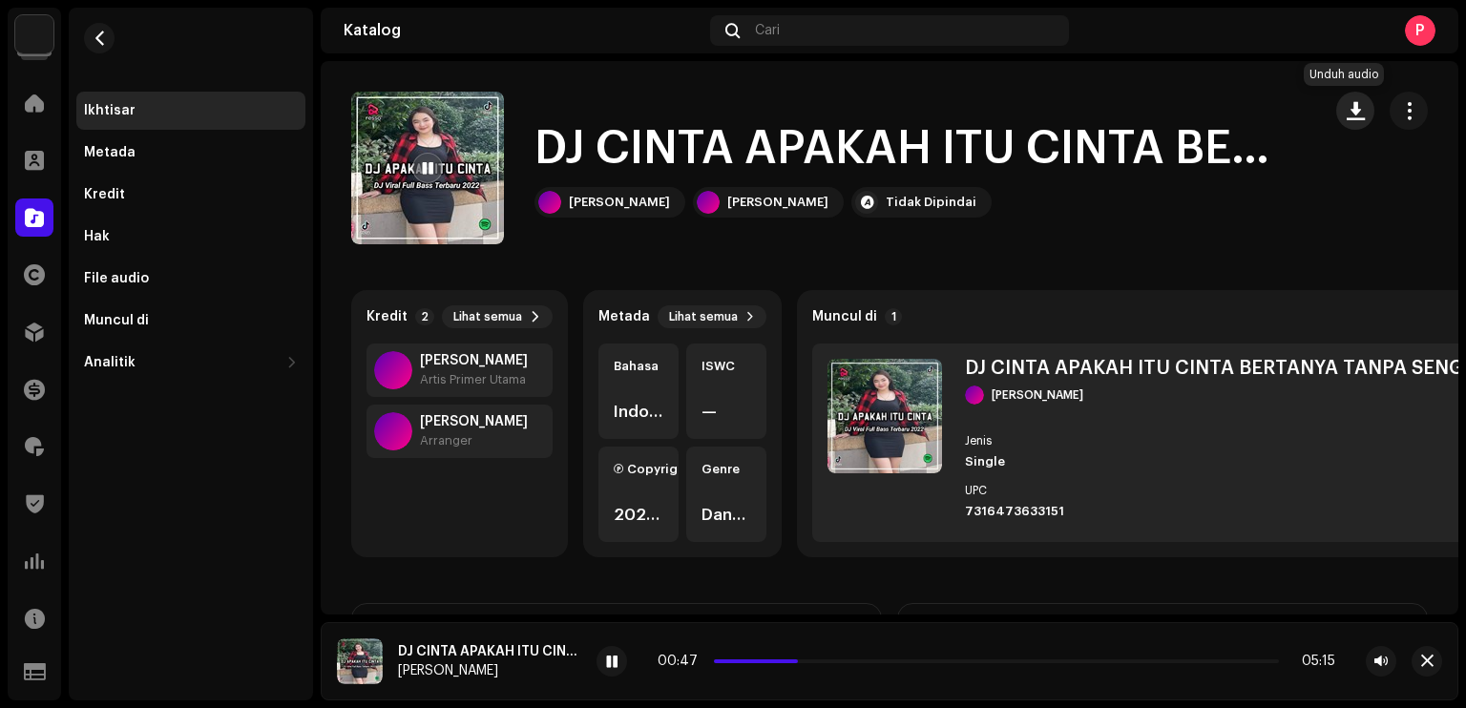
click at [1354, 120] on button "button" at bounding box center [1355, 111] width 38 height 38
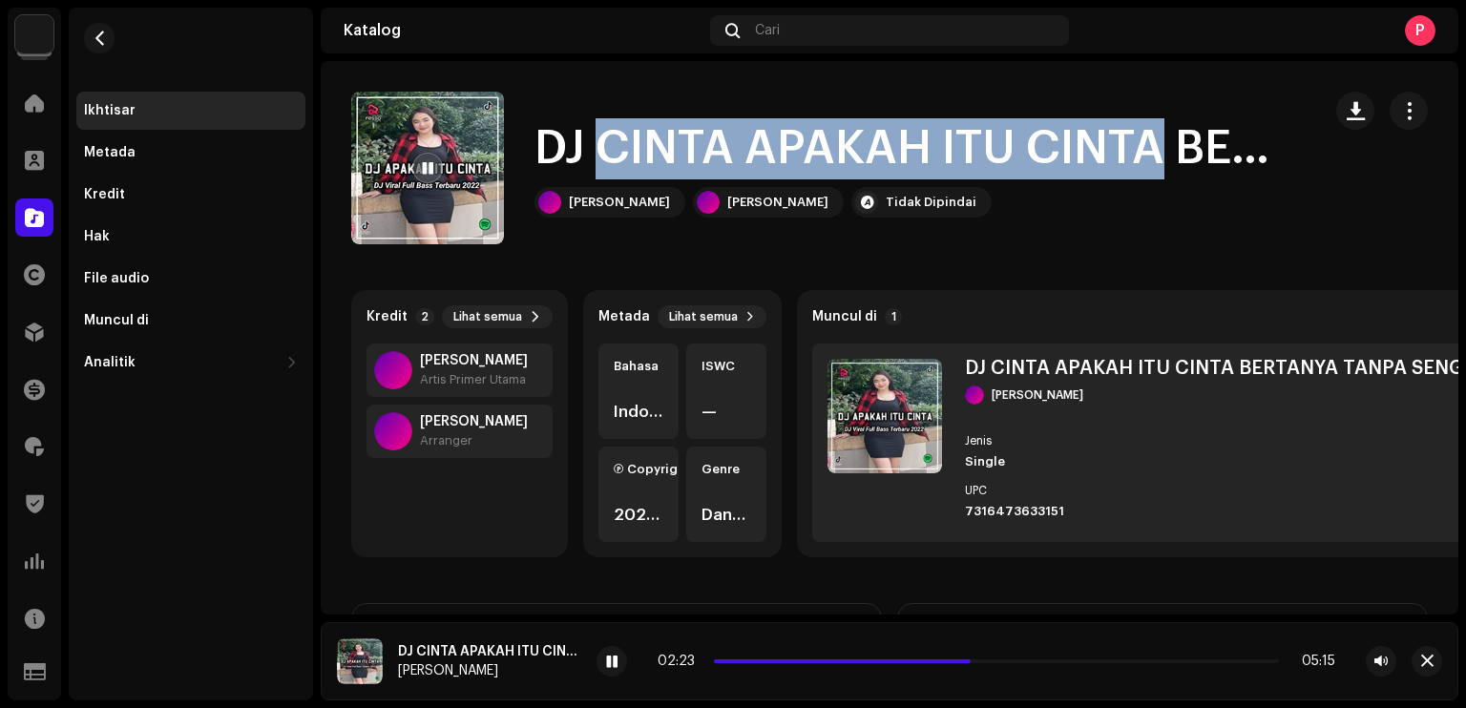
drag, startPoint x: 592, startPoint y: 155, endPoint x: 1154, endPoint y: 156, distance: 561.0
click at [1154, 156] on h1 "DJ CINTA APAKAH ITU CINTA BERTANYA TANPA SENGAJA CINTA BERKORBAN JIWA INDAH HAR…" at bounding box center [912, 148] width 756 height 61
copy h1 "CINTA APAKAH ITU CINTA"
